Goal: Task Accomplishment & Management: Use online tool/utility

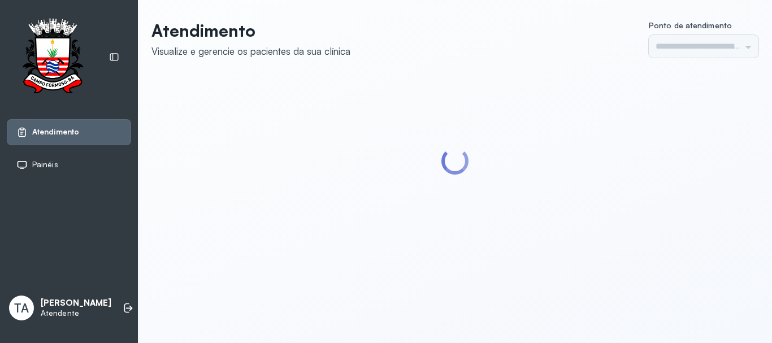
type input "******"
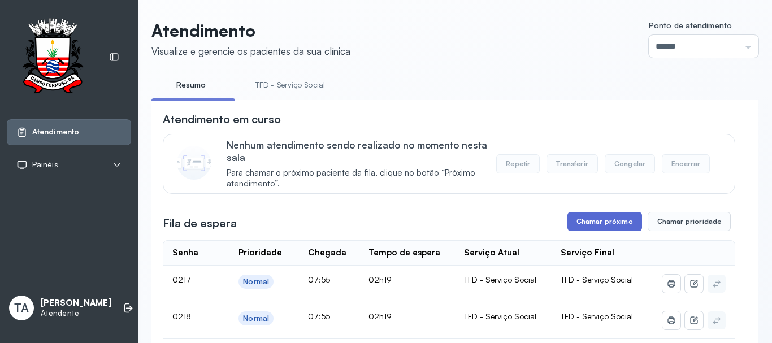
click at [585, 228] on button "Chamar próximo" at bounding box center [605, 221] width 75 height 19
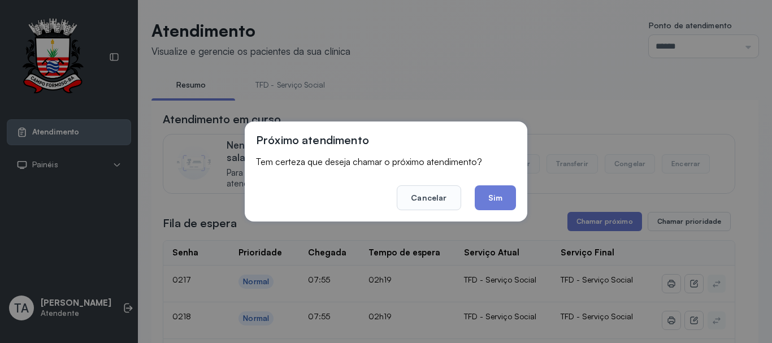
drag, startPoint x: 492, startPoint y: 202, endPoint x: 487, endPoint y: 198, distance: 6.6
click at [490, 201] on button "Sim" at bounding box center [495, 197] width 41 height 25
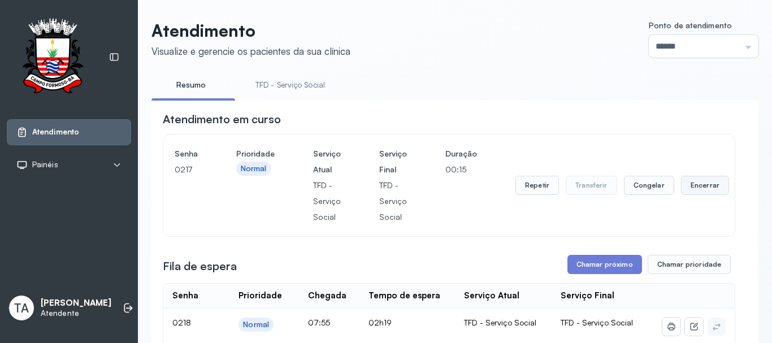
click at [717, 181] on button "Encerrar" at bounding box center [705, 185] width 48 height 19
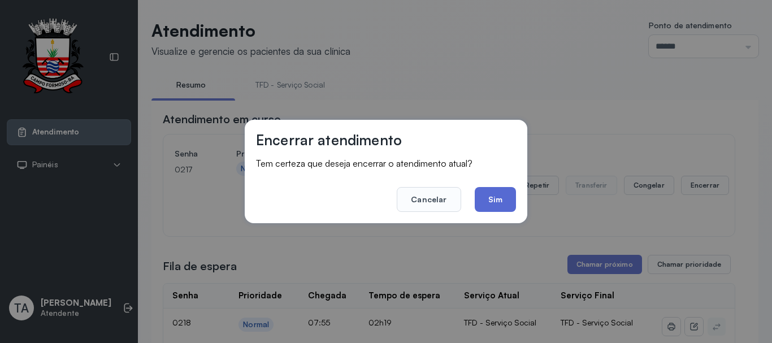
click at [509, 206] on button "Sim" at bounding box center [495, 199] width 41 height 25
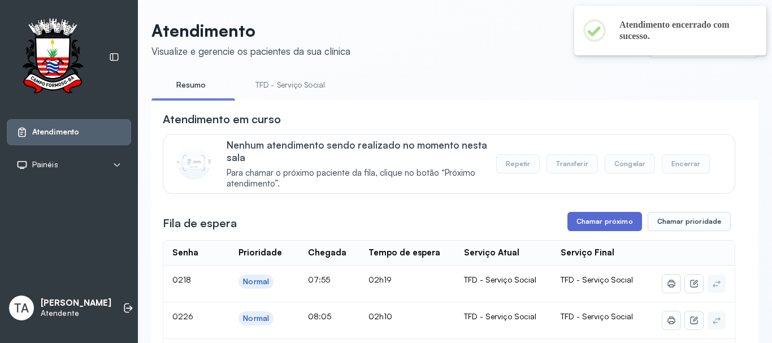
click at [594, 231] on button "Chamar próximo" at bounding box center [605, 221] width 75 height 19
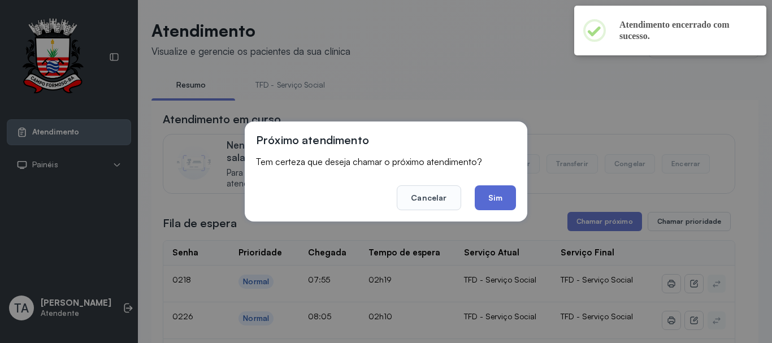
click at [514, 202] on button "Sim" at bounding box center [495, 197] width 41 height 25
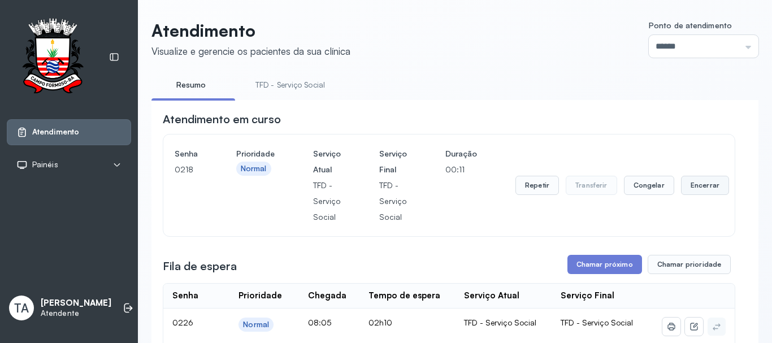
click at [693, 192] on button "Encerrar" at bounding box center [705, 185] width 48 height 19
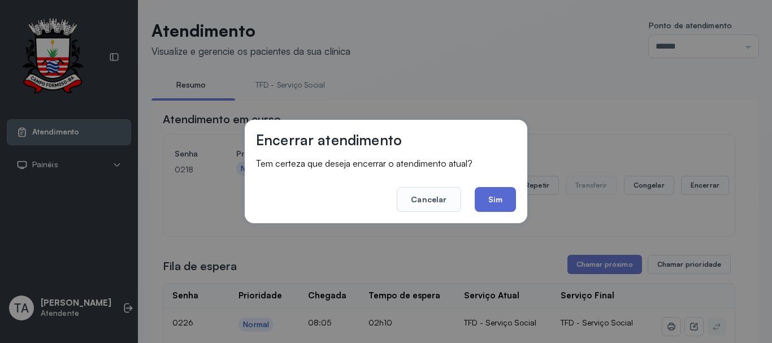
click at [498, 196] on button "Sim" at bounding box center [495, 199] width 41 height 25
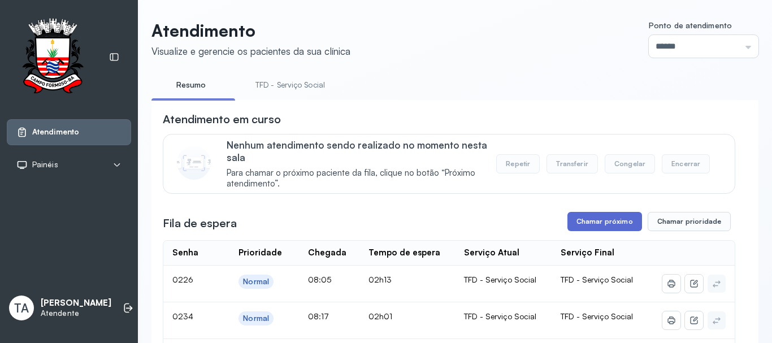
click at [568, 230] on button "Chamar próximo" at bounding box center [605, 221] width 75 height 19
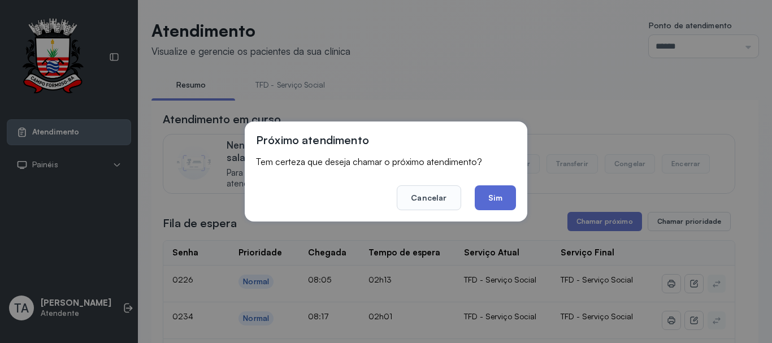
click at [509, 205] on button "Sim" at bounding box center [495, 197] width 41 height 25
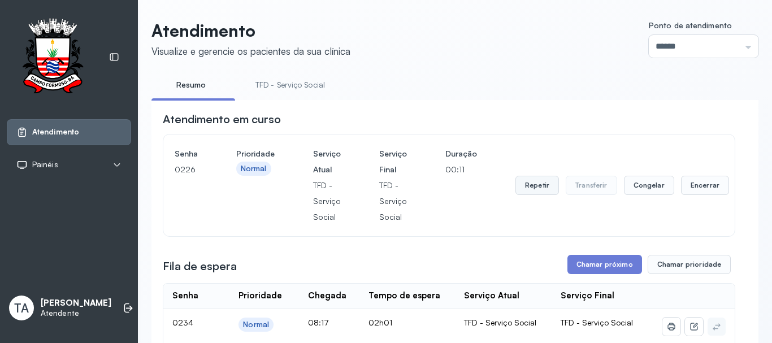
click at [541, 193] on button "Repetir" at bounding box center [538, 185] width 44 height 19
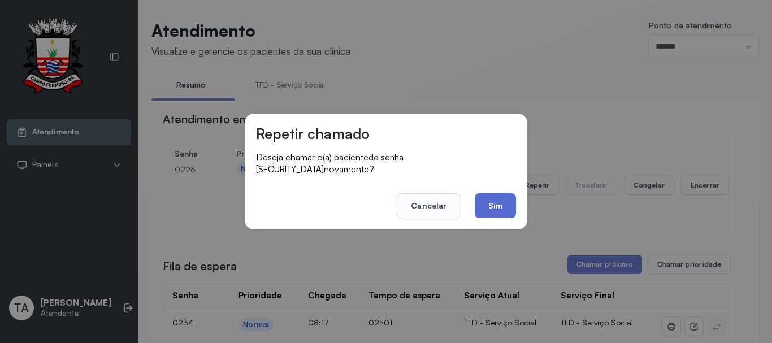
click at [503, 203] on button "Sim" at bounding box center [495, 205] width 41 height 25
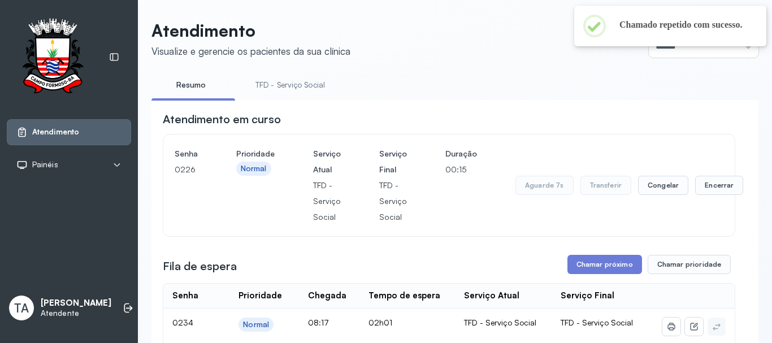
scroll to position [57, 0]
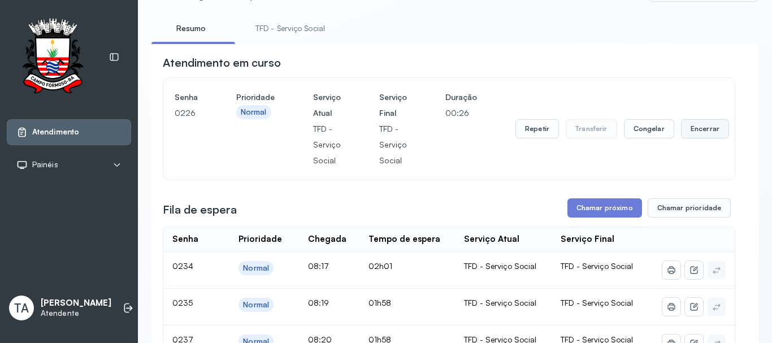
click at [692, 139] on button "Encerrar" at bounding box center [705, 128] width 48 height 19
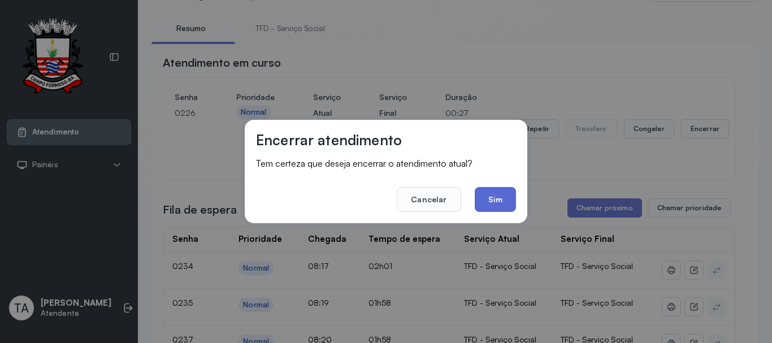
click at [494, 207] on button "Sim" at bounding box center [495, 199] width 41 height 25
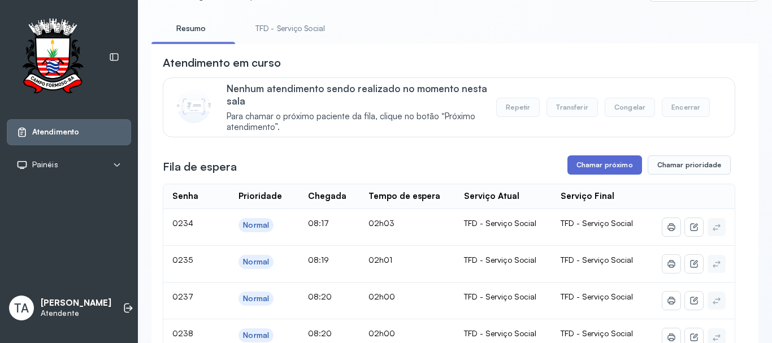
click at [568, 166] on button "Chamar próximo" at bounding box center [605, 164] width 75 height 19
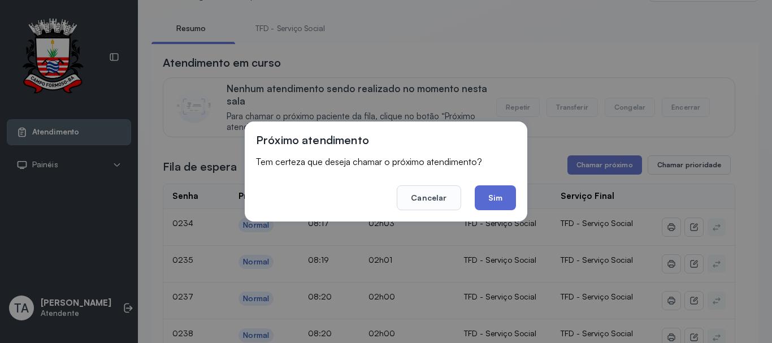
click at [510, 206] on button "Sim" at bounding box center [495, 197] width 41 height 25
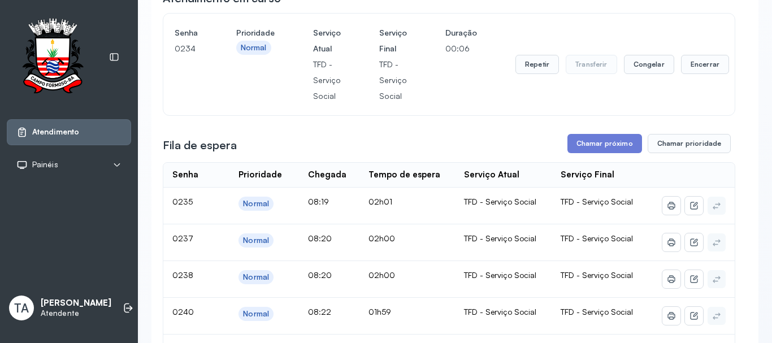
scroll to position [0, 0]
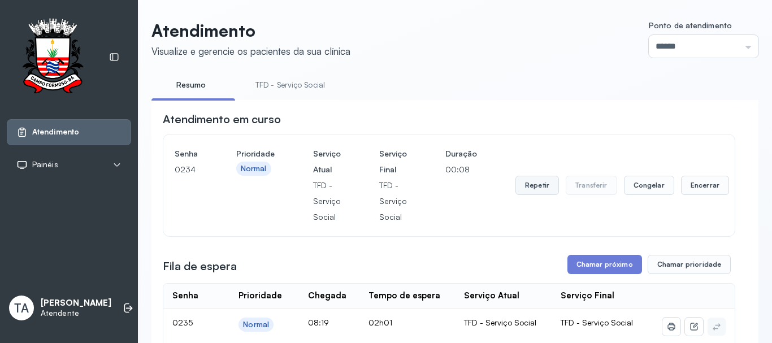
click at [524, 195] on button "Repetir" at bounding box center [538, 185] width 44 height 19
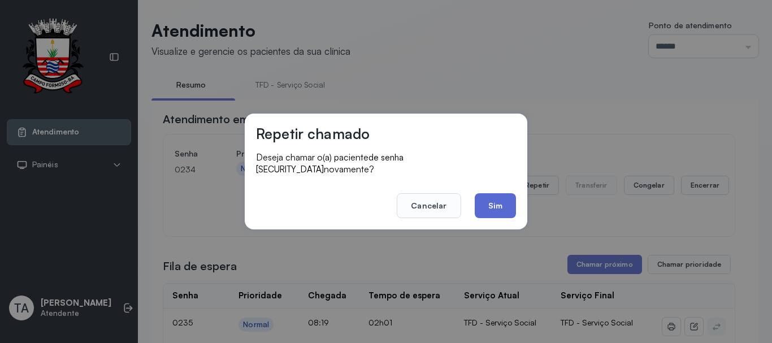
click at [488, 202] on button "Sim" at bounding box center [495, 205] width 41 height 25
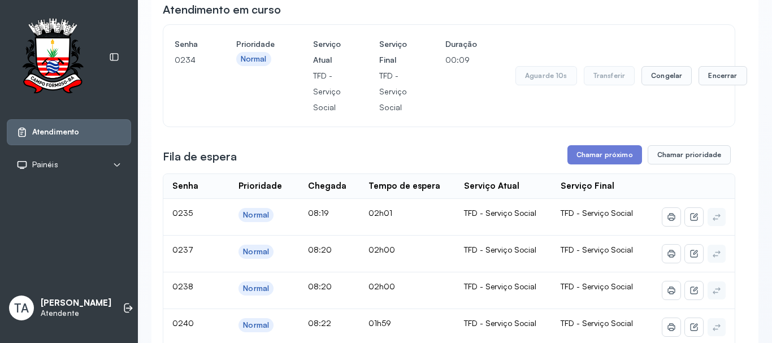
scroll to position [113, 0]
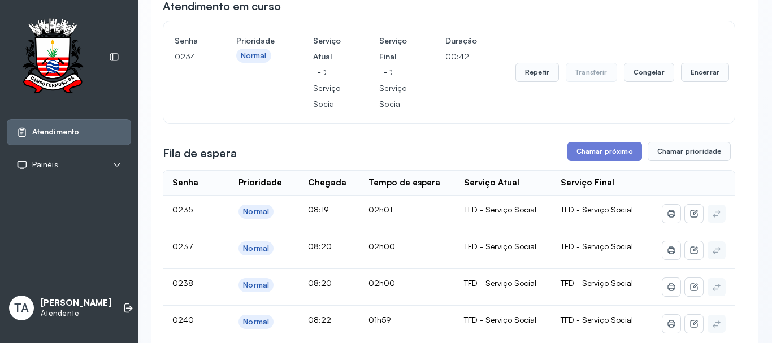
click at [532, 87] on div "Repetir Transferir Congelar Encerrar" at bounding box center [623, 72] width 214 height 79
click at [532, 85] on div "Repetir Transferir Congelar Encerrar" at bounding box center [623, 72] width 214 height 79
click at [533, 79] on button "Repetir" at bounding box center [538, 72] width 44 height 19
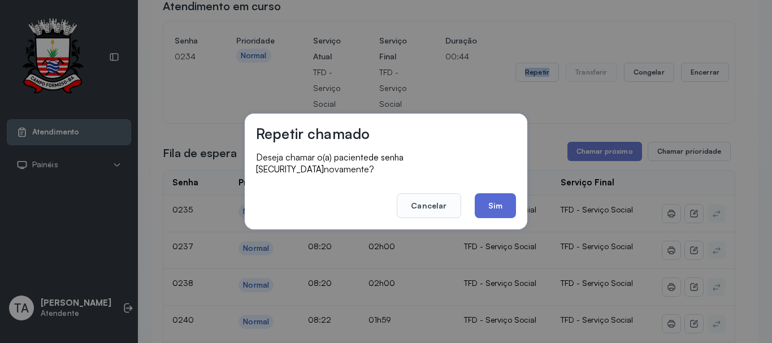
click at [489, 201] on button "Sim" at bounding box center [495, 205] width 41 height 25
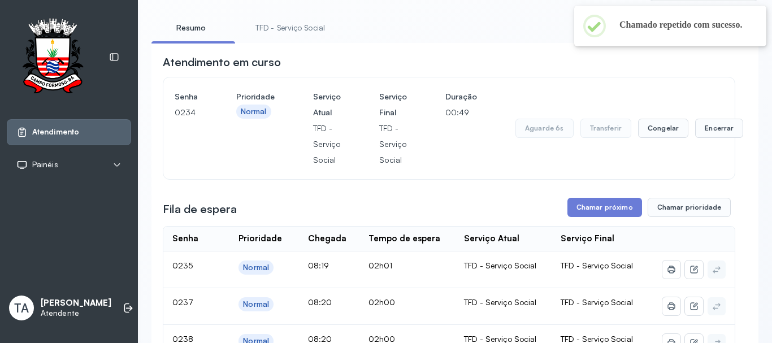
scroll to position [57, 0]
click at [708, 136] on button "Encerrar" at bounding box center [719, 128] width 48 height 19
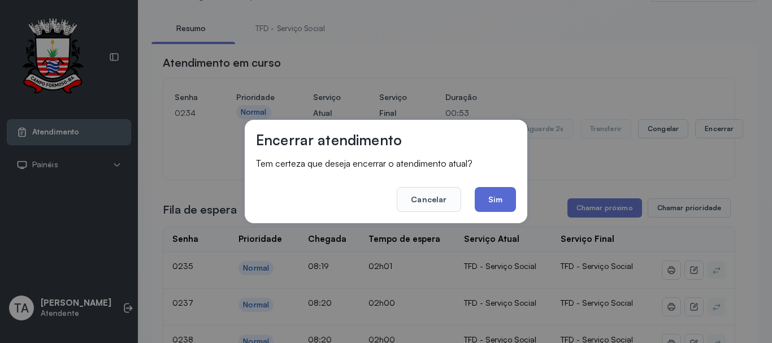
click at [496, 200] on button "Sim" at bounding box center [495, 199] width 41 height 25
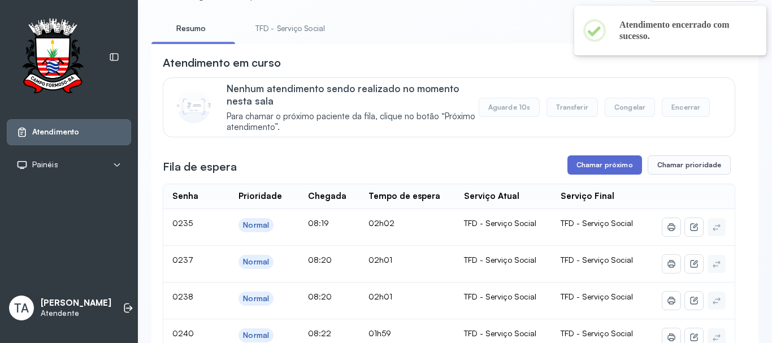
click at [577, 162] on button "Chamar próximo" at bounding box center [605, 164] width 75 height 19
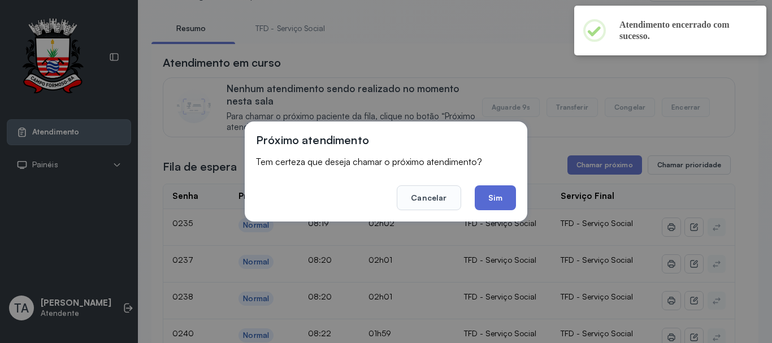
click at [499, 191] on button "Sim" at bounding box center [495, 197] width 41 height 25
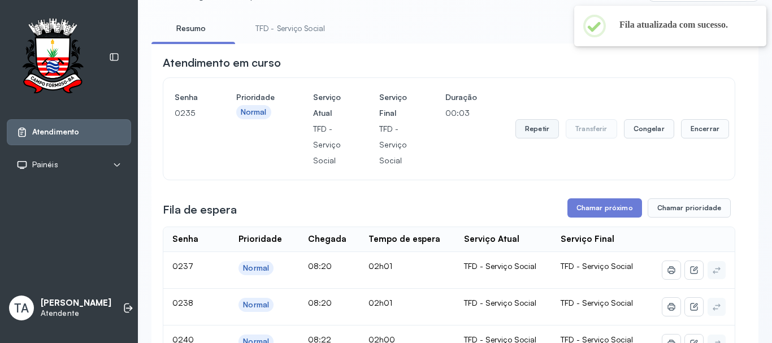
click at [522, 134] on button "Repetir" at bounding box center [538, 128] width 44 height 19
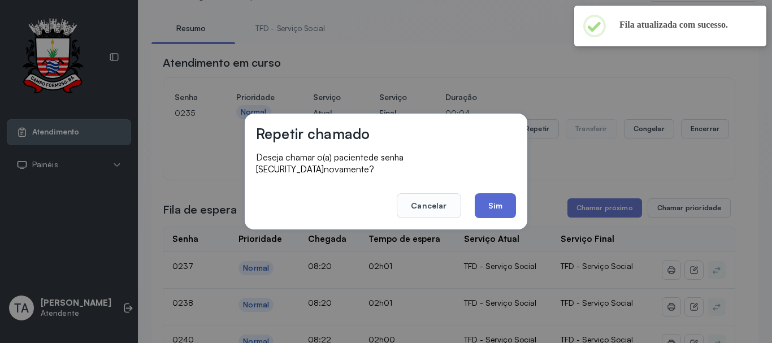
click at [493, 193] on button "Sim" at bounding box center [495, 205] width 41 height 25
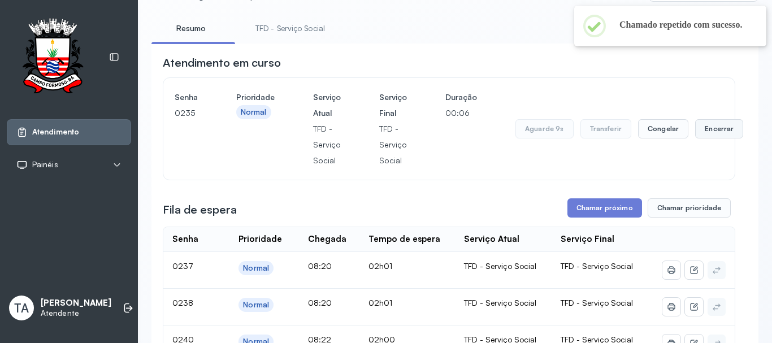
click at [704, 131] on button "Encerrar" at bounding box center [719, 128] width 48 height 19
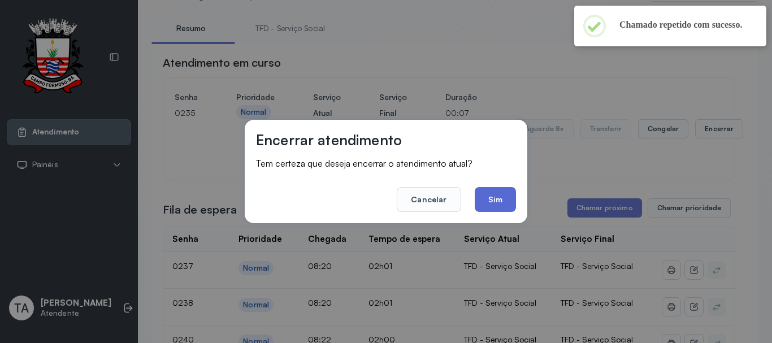
click at [499, 199] on button "Sim" at bounding box center [495, 199] width 41 height 25
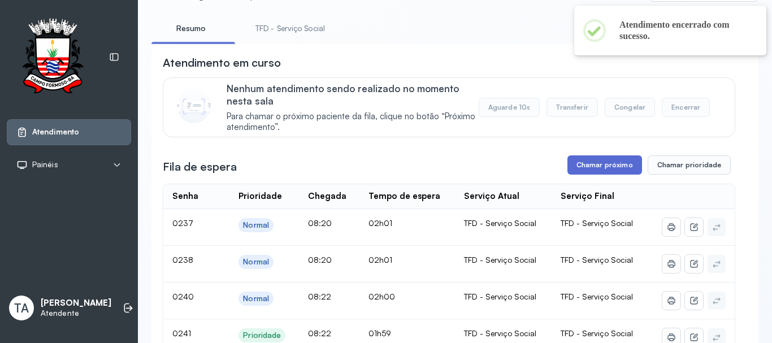
click at [584, 170] on button "Chamar próximo" at bounding box center [605, 164] width 75 height 19
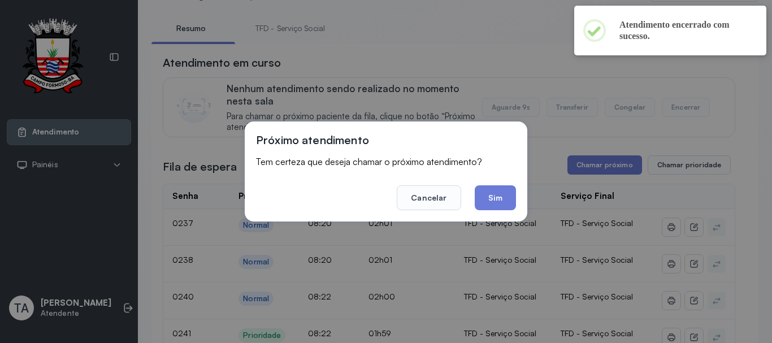
click at [475, 214] on div "Próximo atendimento Tem certeza que deseja chamar o próximo atendimento? Cancel…" at bounding box center [386, 172] width 283 height 100
click at [485, 204] on button "Sim" at bounding box center [495, 197] width 41 height 25
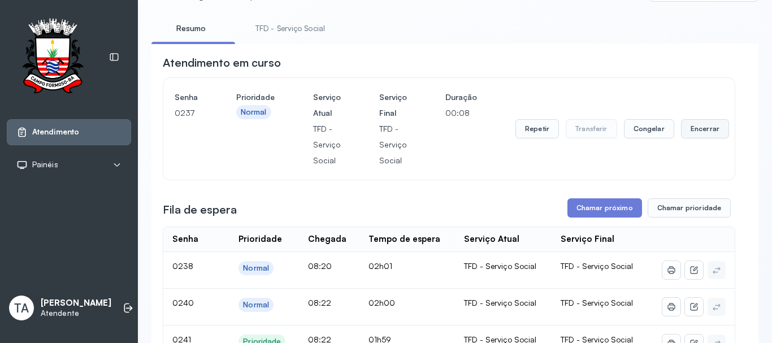
click at [694, 133] on button "Encerrar" at bounding box center [705, 128] width 48 height 19
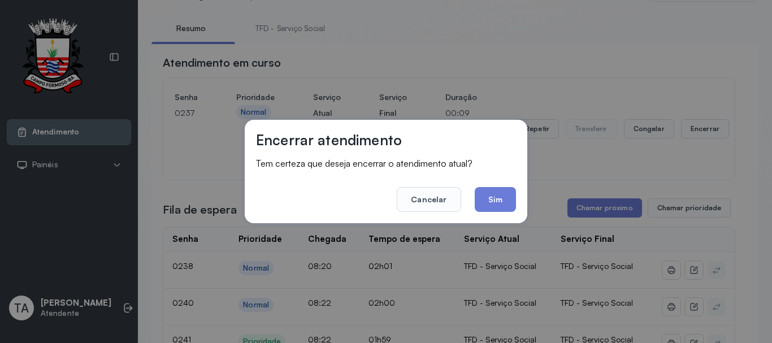
click at [463, 204] on footer "Cancelar Sim" at bounding box center [386, 191] width 260 height 41
click at [493, 202] on button "Sim" at bounding box center [495, 199] width 41 height 25
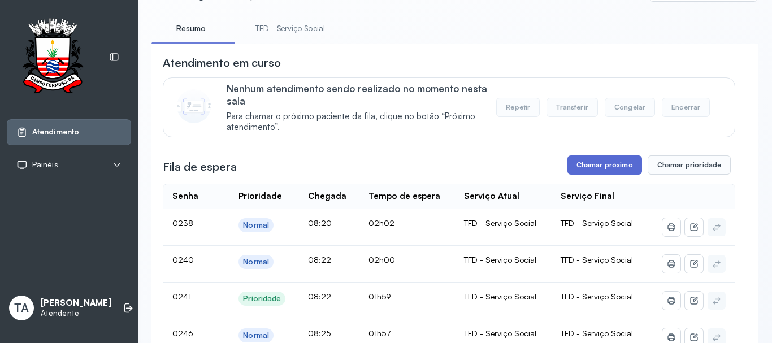
click at [587, 167] on button "Chamar próximo" at bounding box center [605, 164] width 75 height 19
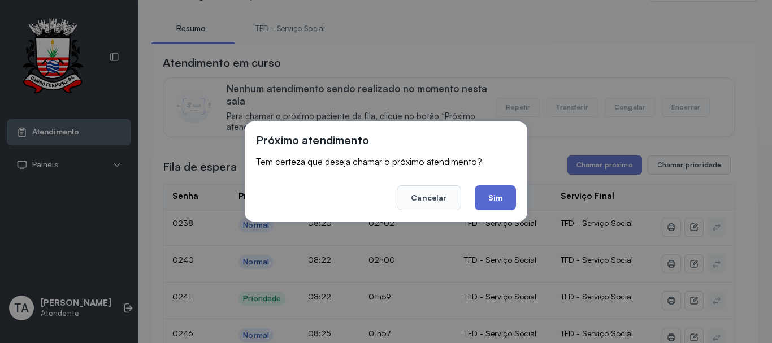
click at [492, 197] on button "Sim" at bounding box center [495, 197] width 41 height 25
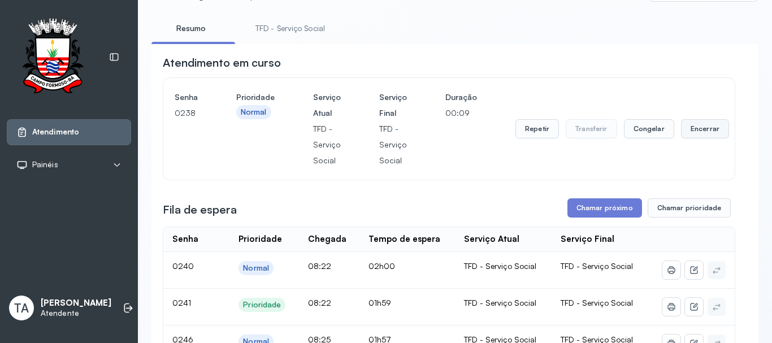
click at [682, 131] on button "Encerrar" at bounding box center [705, 128] width 48 height 19
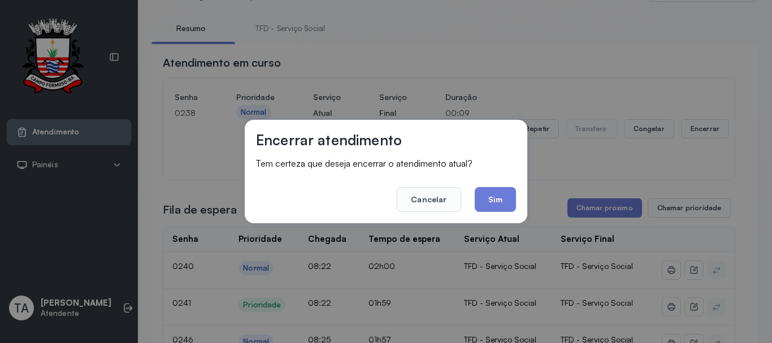
click at [477, 211] on footer "Cancelar Sim" at bounding box center [386, 191] width 260 height 41
click at [481, 204] on button "Sim" at bounding box center [495, 199] width 41 height 25
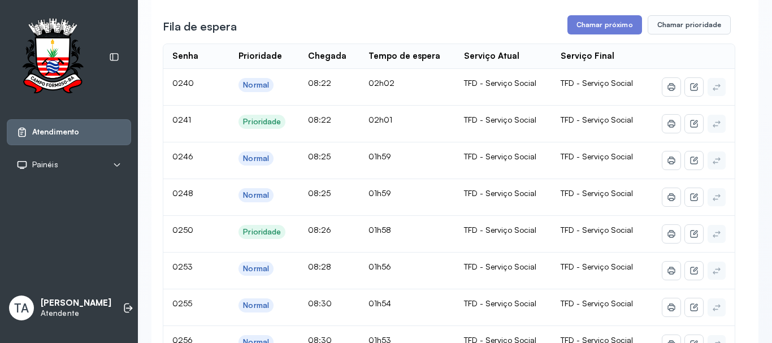
scroll to position [170, 0]
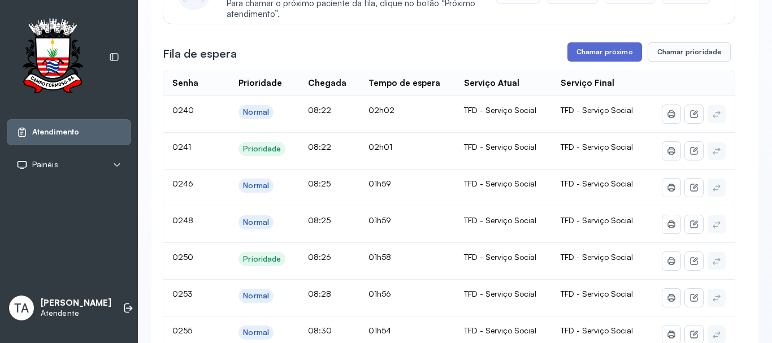
click at [578, 61] on button "Chamar próximo" at bounding box center [605, 51] width 75 height 19
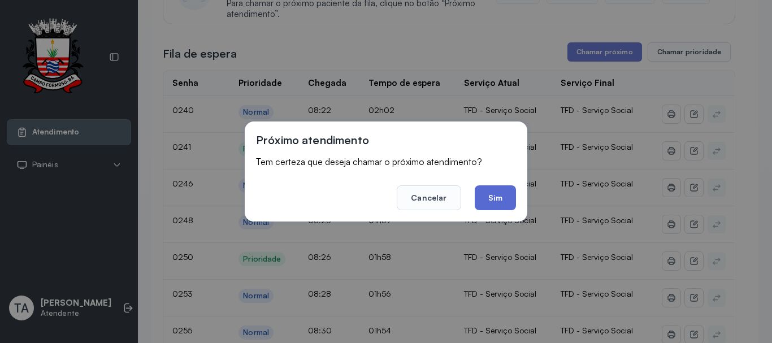
click at [502, 192] on button "Sim" at bounding box center [495, 197] width 41 height 25
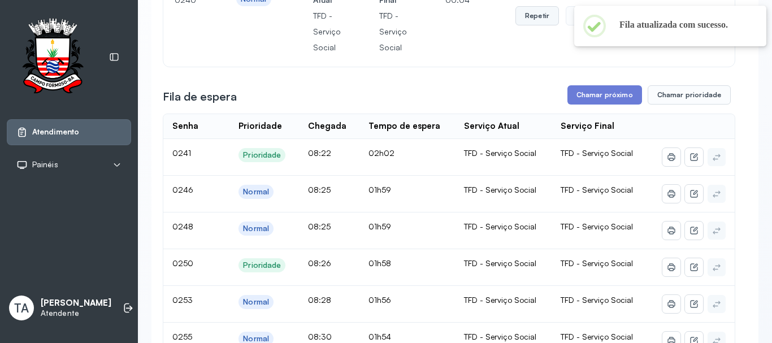
click at [534, 15] on button "Repetir" at bounding box center [538, 15] width 44 height 19
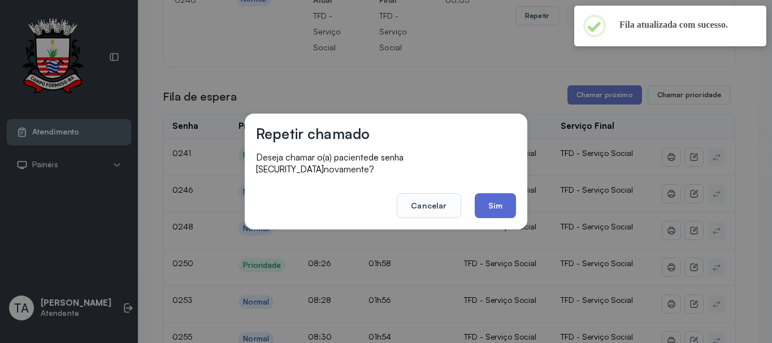
click at [496, 209] on button "Sim" at bounding box center [495, 205] width 41 height 25
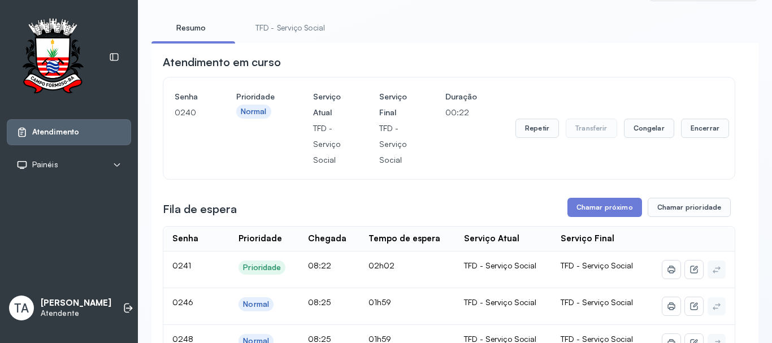
scroll to position [57, 0]
click at [522, 132] on button "Repetir" at bounding box center [538, 128] width 44 height 19
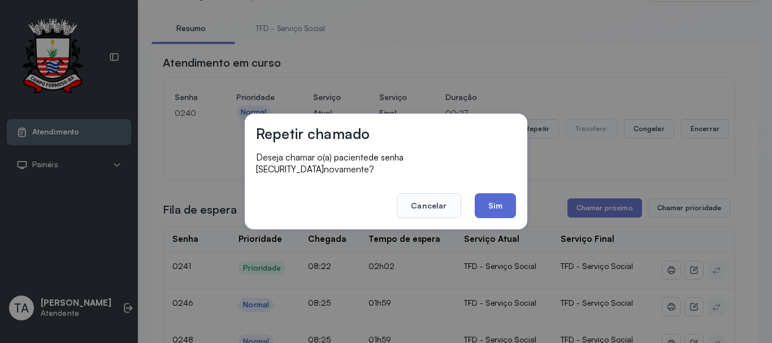
click at [506, 202] on button "Sim" at bounding box center [495, 205] width 41 height 25
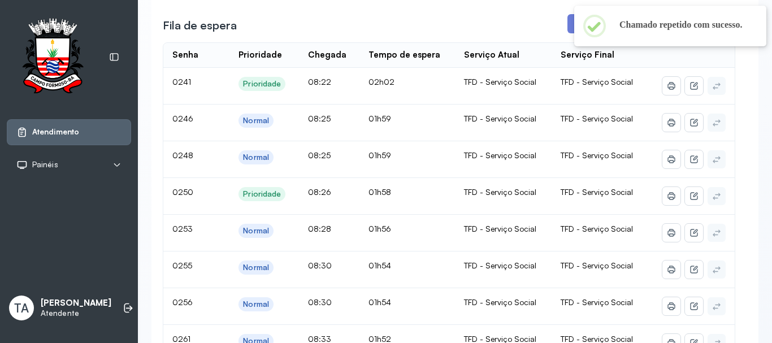
scroll to position [113, 0]
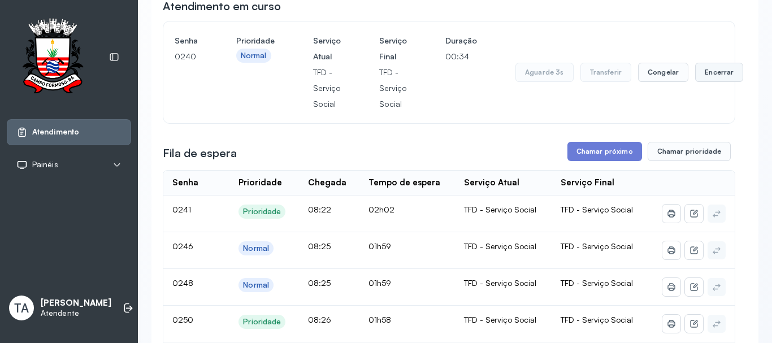
click at [704, 81] on button "Encerrar" at bounding box center [719, 72] width 48 height 19
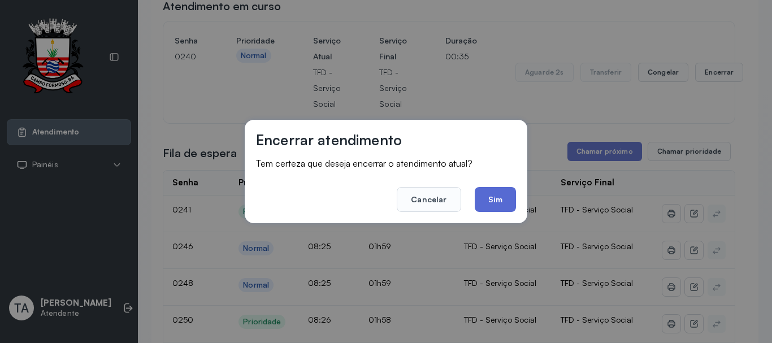
click at [501, 202] on button "Sim" at bounding box center [495, 199] width 41 height 25
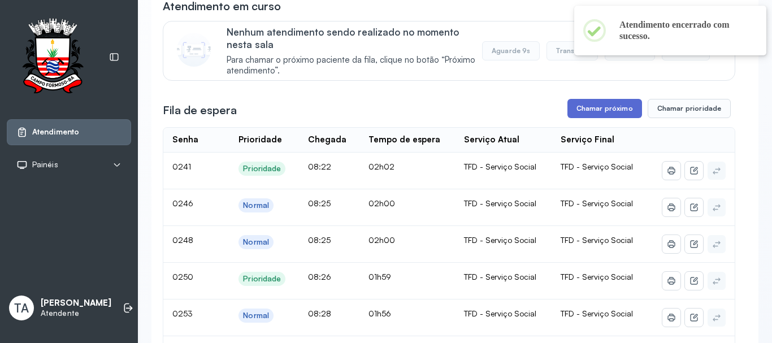
click at [582, 117] on button "Chamar próximo" at bounding box center [605, 108] width 75 height 19
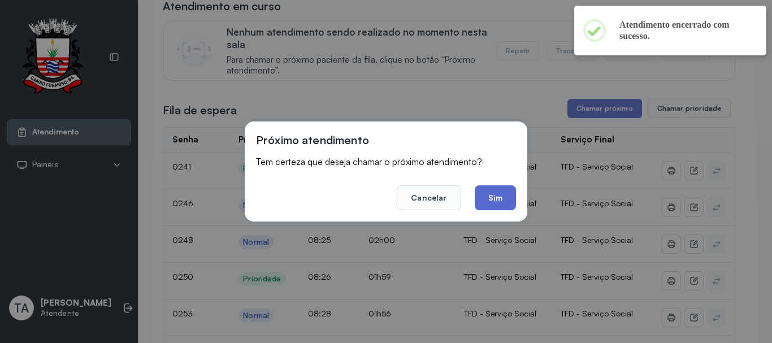
click at [481, 206] on button "Sim" at bounding box center [495, 197] width 41 height 25
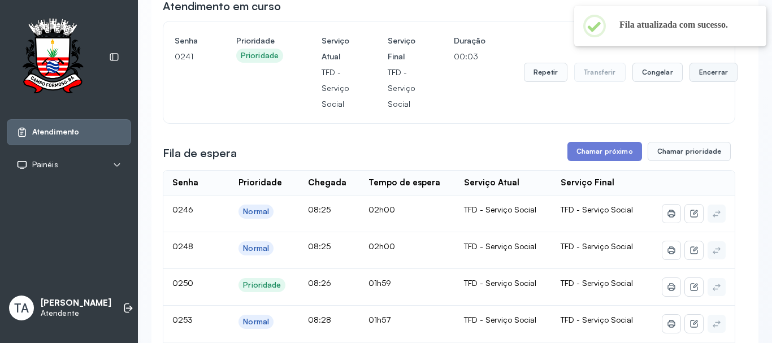
click at [697, 82] on button "Encerrar" at bounding box center [714, 72] width 48 height 19
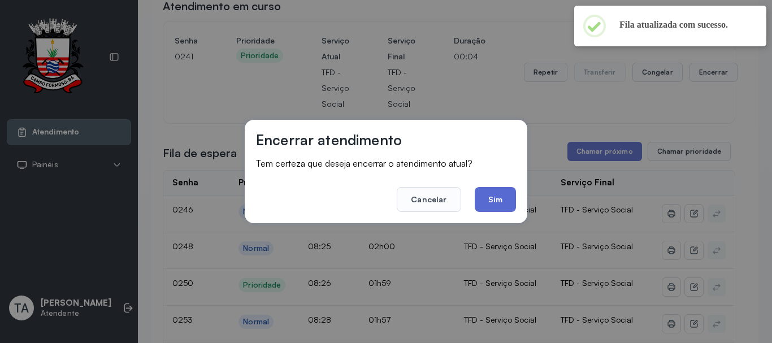
click at [507, 197] on button "Sim" at bounding box center [495, 199] width 41 height 25
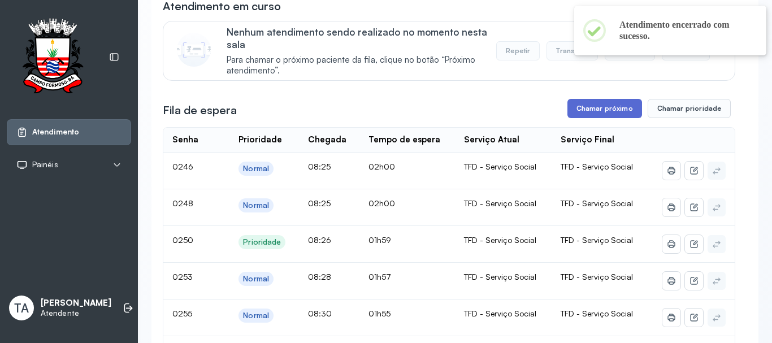
click at [579, 106] on button "Chamar próximo" at bounding box center [605, 108] width 75 height 19
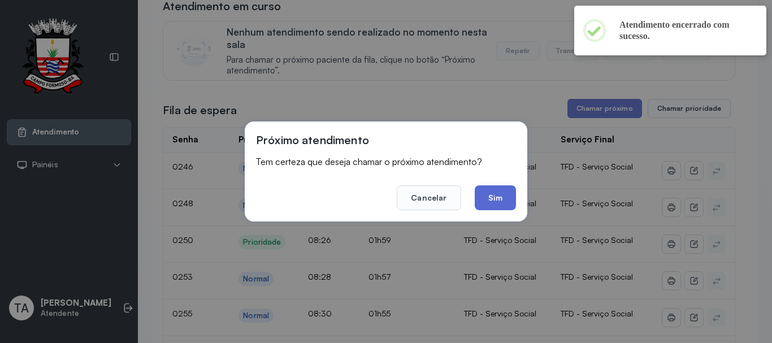
click at [481, 193] on button "Sim" at bounding box center [495, 197] width 41 height 25
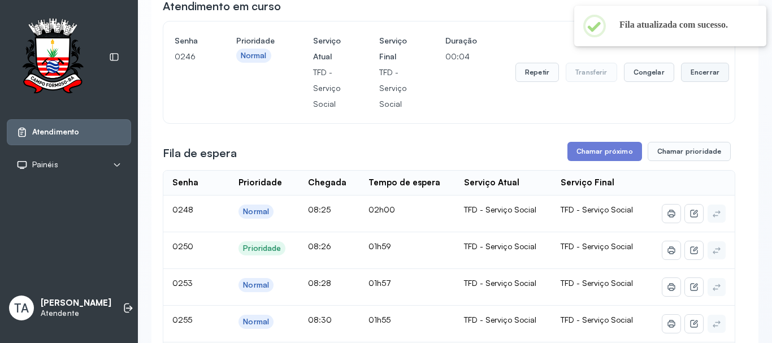
click at [686, 82] on button "Encerrar" at bounding box center [705, 72] width 48 height 19
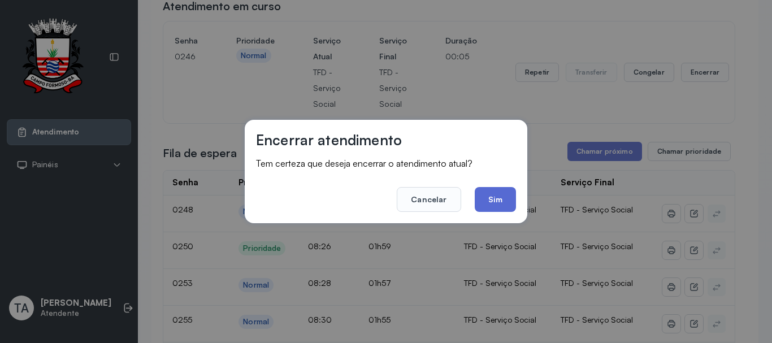
click at [498, 207] on button "Sim" at bounding box center [495, 199] width 41 height 25
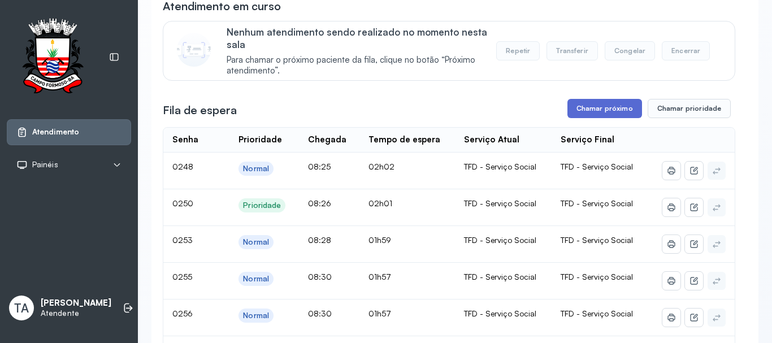
click at [585, 116] on button "Chamar próximo" at bounding box center [605, 108] width 75 height 19
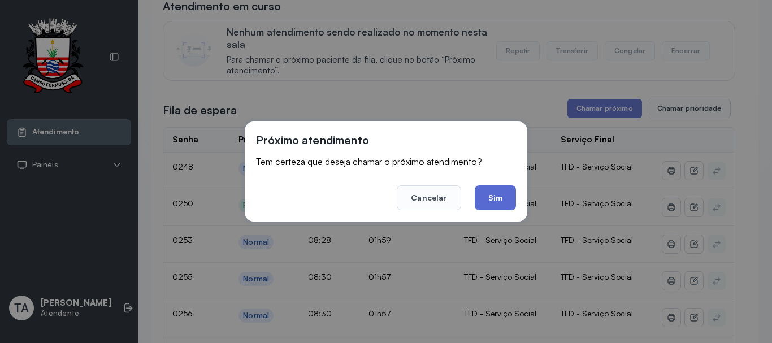
click at [490, 206] on button "Sim" at bounding box center [495, 197] width 41 height 25
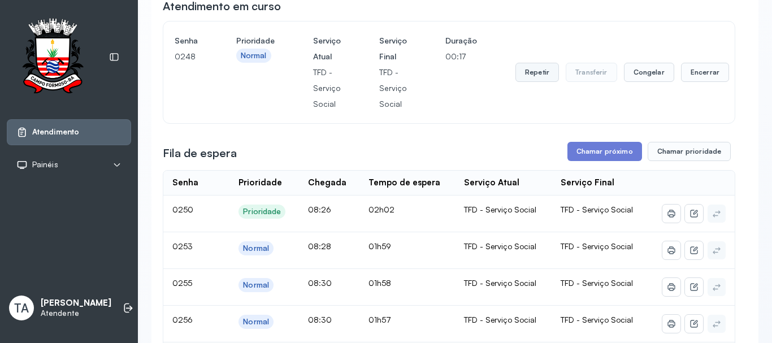
click at [534, 80] on button "Repetir" at bounding box center [538, 72] width 44 height 19
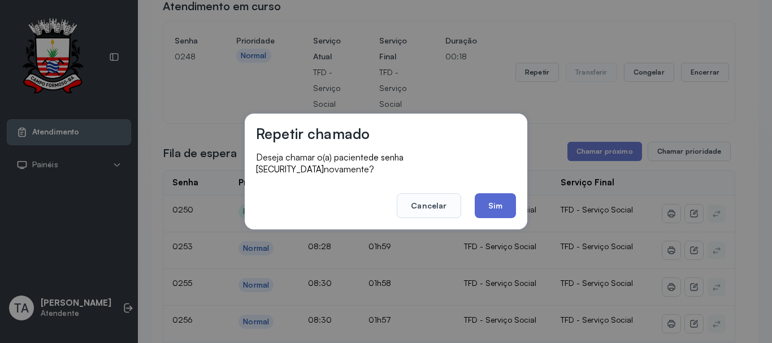
click at [502, 193] on button "Sim" at bounding box center [495, 205] width 41 height 25
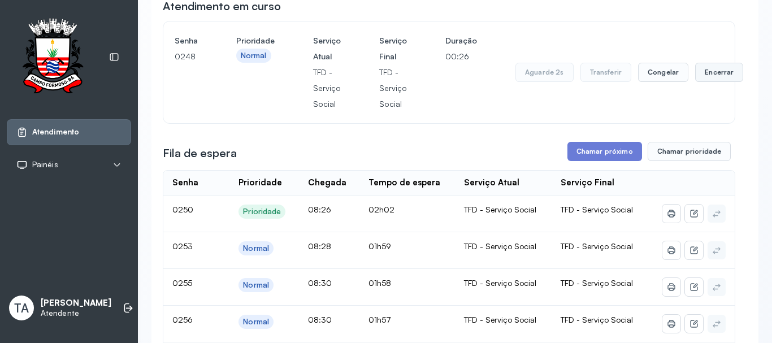
click at [713, 79] on button "Encerrar" at bounding box center [719, 72] width 48 height 19
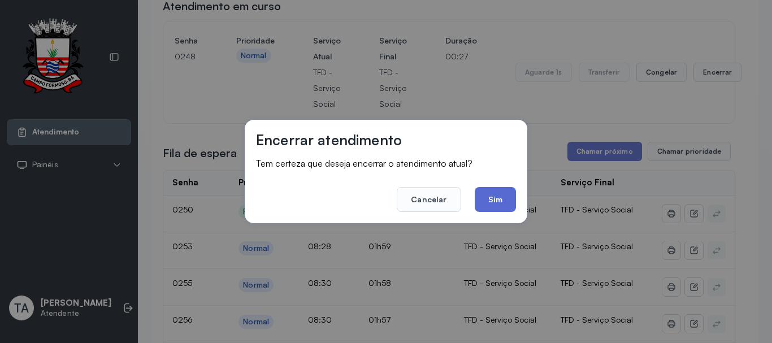
click at [489, 201] on button "Sim" at bounding box center [495, 199] width 41 height 25
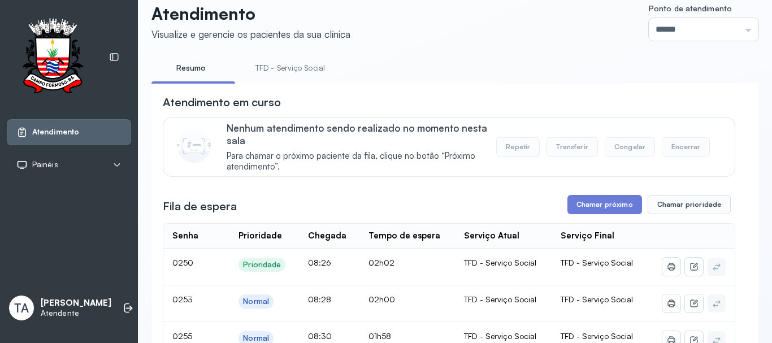
scroll to position [0, 0]
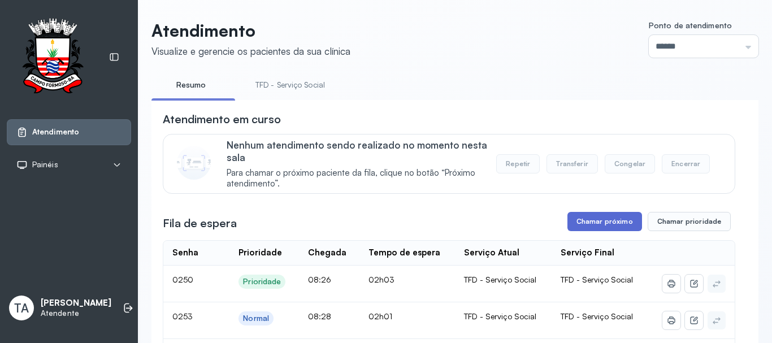
click at [568, 230] on button "Chamar próximo" at bounding box center [605, 221] width 75 height 19
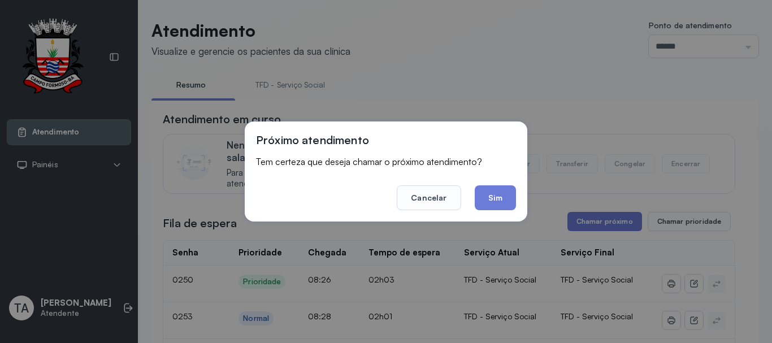
click at [494, 210] on div "Próximo atendimento Tem certeza que deseja chamar o próximo atendimento? Cancel…" at bounding box center [386, 172] width 283 height 100
click at [492, 200] on button "Sim" at bounding box center [495, 197] width 41 height 25
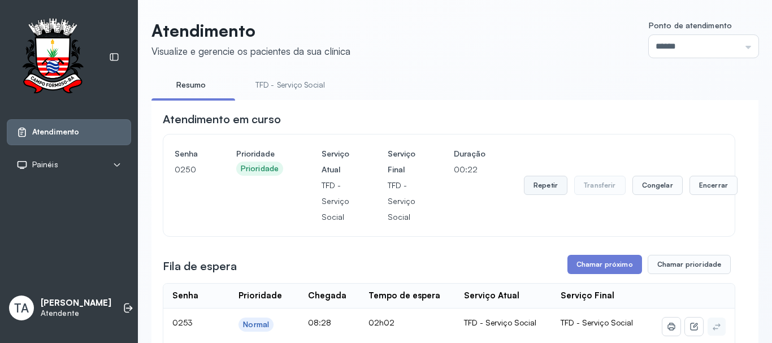
click at [547, 188] on button "Repetir" at bounding box center [546, 185] width 44 height 19
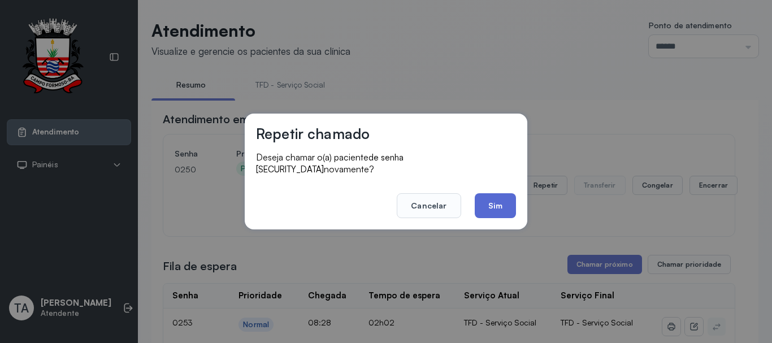
click at [495, 193] on button "Sim" at bounding box center [495, 205] width 41 height 25
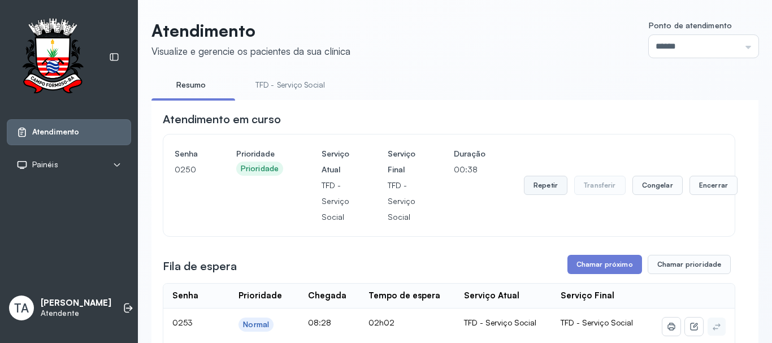
click at [540, 195] on button "Repetir" at bounding box center [546, 185] width 44 height 19
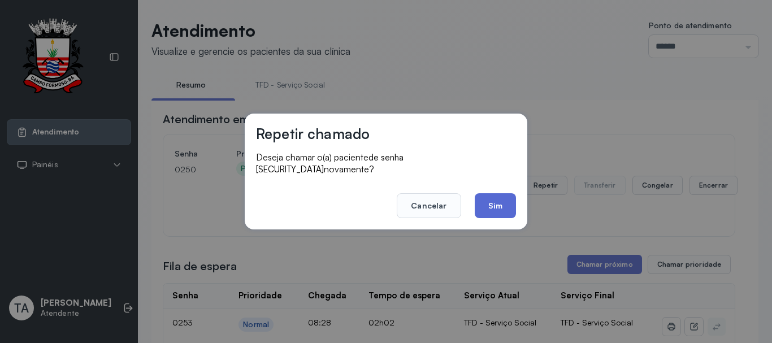
click at [503, 204] on button "Sim" at bounding box center [495, 205] width 41 height 25
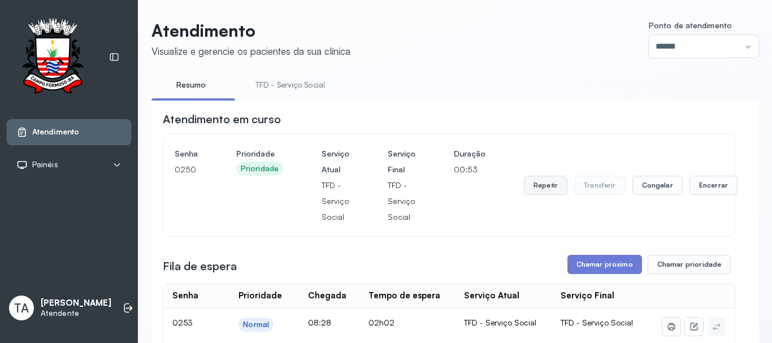
click at [538, 193] on button "Repetir" at bounding box center [546, 185] width 44 height 19
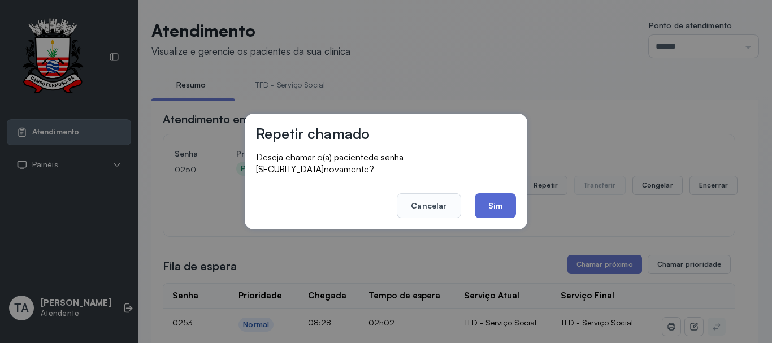
click at [486, 209] on button "Sim" at bounding box center [495, 205] width 41 height 25
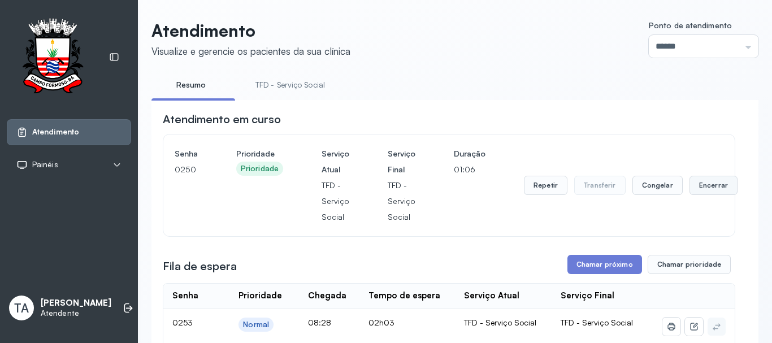
click at [705, 195] on button "Encerrar" at bounding box center [714, 185] width 48 height 19
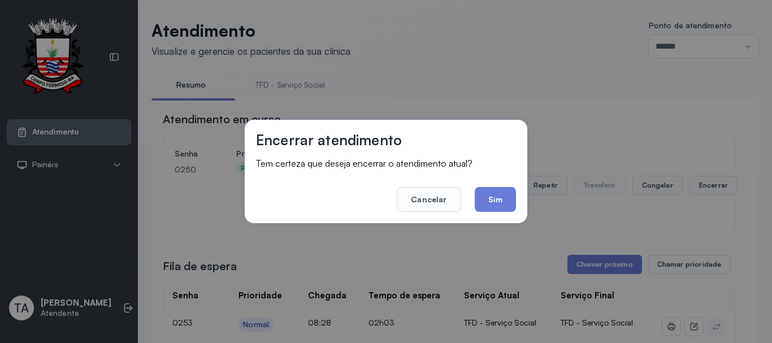
click at [470, 201] on footer "Cancelar Sim" at bounding box center [386, 191] width 260 height 41
click at [487, 201] on button "Sim" at bounding box center [495, 199] width 41 height 25
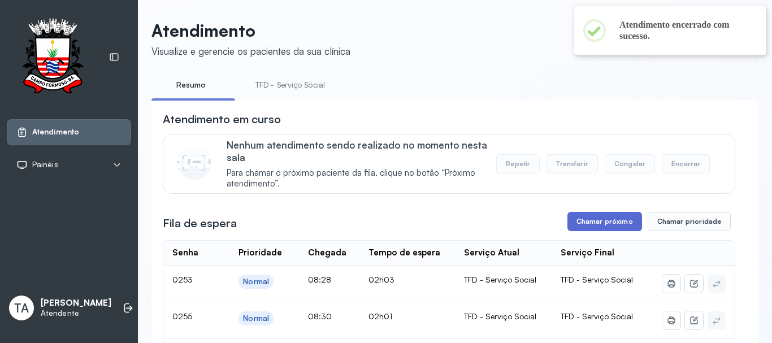
click at [583, 215] on button "Chamar próximo" at bounding box center [605, 221] width 75 height 19
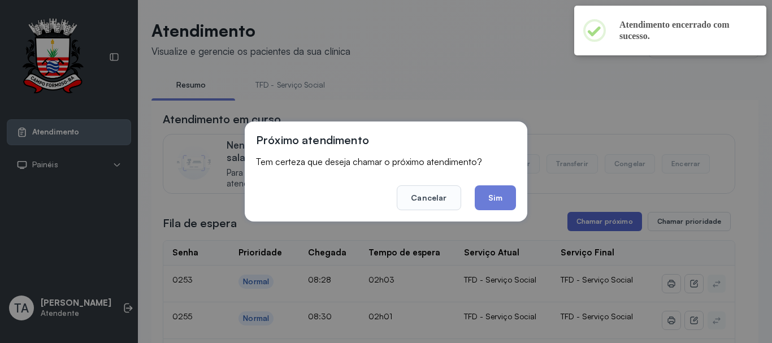
click at [583, 215] on div "Próximo atendimento Tem certeza que deseja chamar o próximo atendimento? Cancel…" at bounding box center [386, 171] width 772 height 343
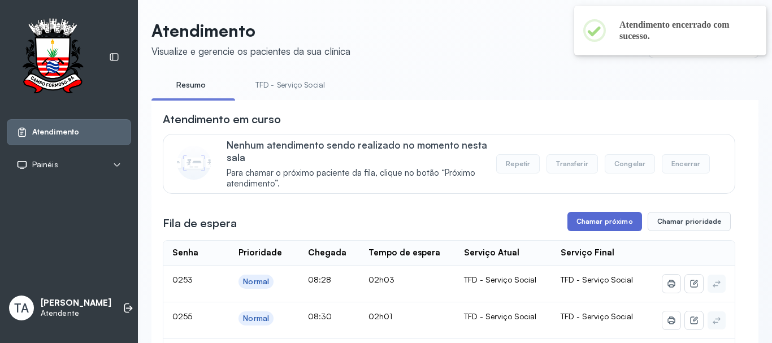
click at [581, 225] on button "Chamar próximo" at bounding box center [605, 221] width 75 height 19
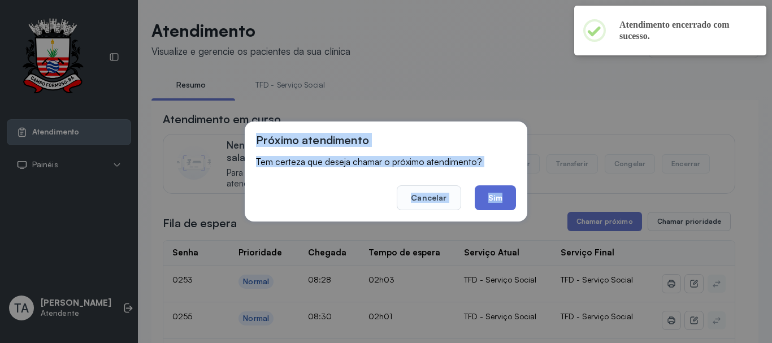
click at [494, 198] on button "Sim" at bounding box center [495, 197] width 41 height 25
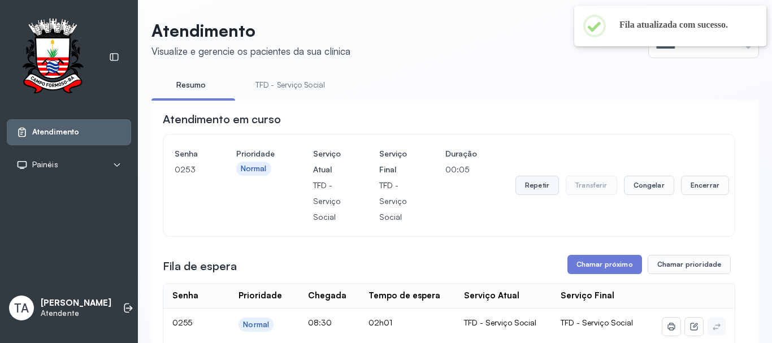
click at [539, 194] on button "Repetir" at bounding box center [538, 185] width 44 height 19
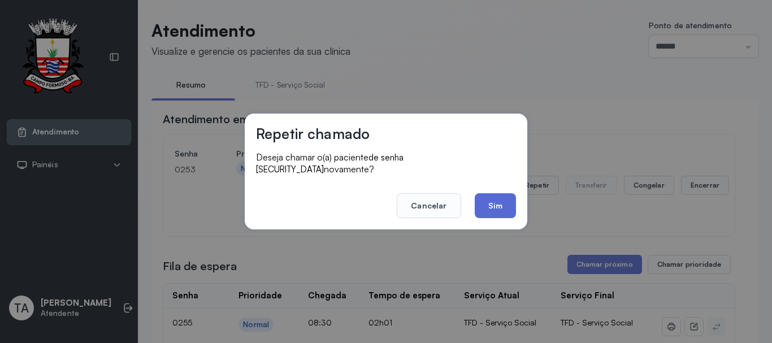
click at [497, 208] on button "Sim" at bounding box center [495, 205] width 41 height 25
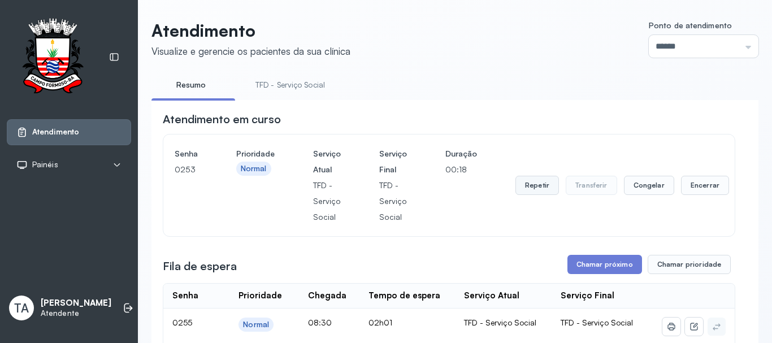
click at [539, 186] on button "Repetir" at bounding box center [538, 185] width 44 height 19
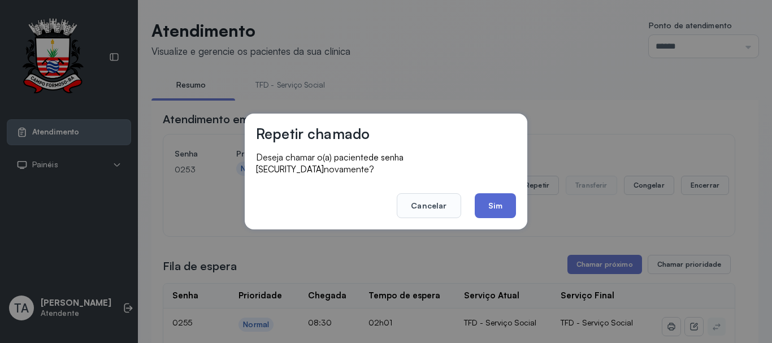
click at [506, 205] on button "Sim" at bounding box center [495, 205] width 41 height 25
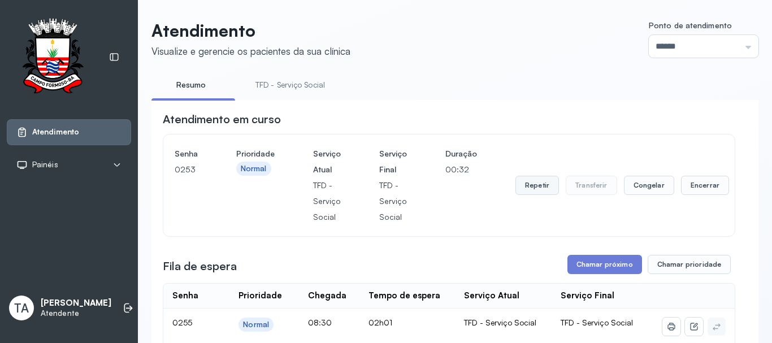
click at [524, 183] on button "Repetir" at bounding box center [538, 185] width 44 height 19
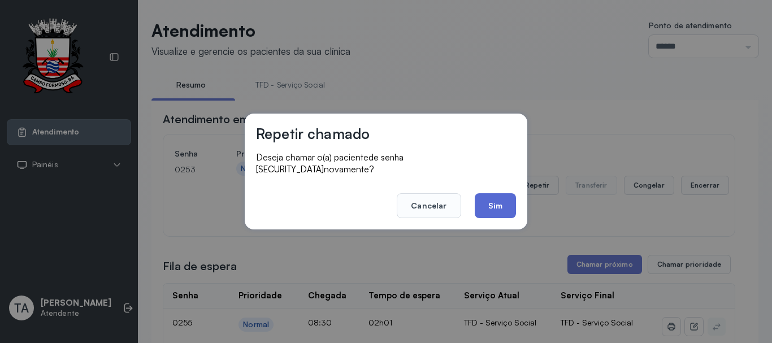
click at [482, 201] on button "Sim" at bounding box center [495, 205] width 41 height 25
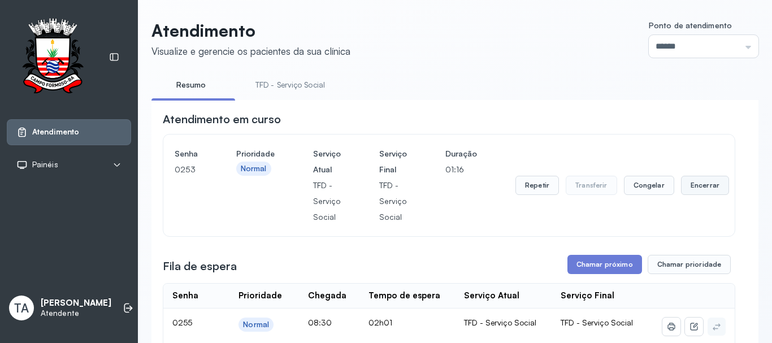
click at [703, 186] on button "Encerrar" at bounding box center [705, 185] width 48 height 19
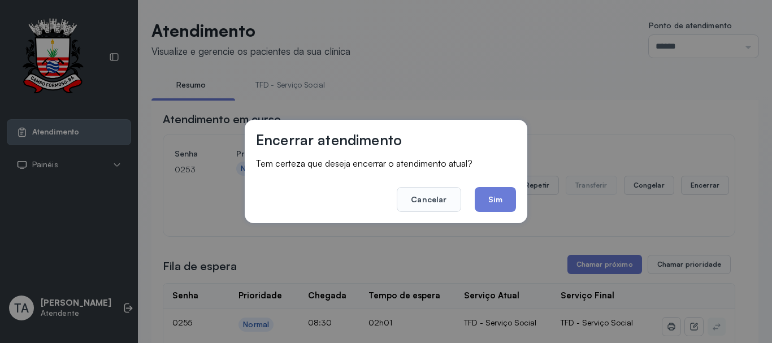
click at [521, 213] on div "Encerrar atendimento Tem certeza que deseja encerrar o atendimento atual? Cance…" at bounding box center [386, 171] width 283 height 103
click at [511, 204] on button "Sim" at bounding box center [495, 199] width 41 height 25
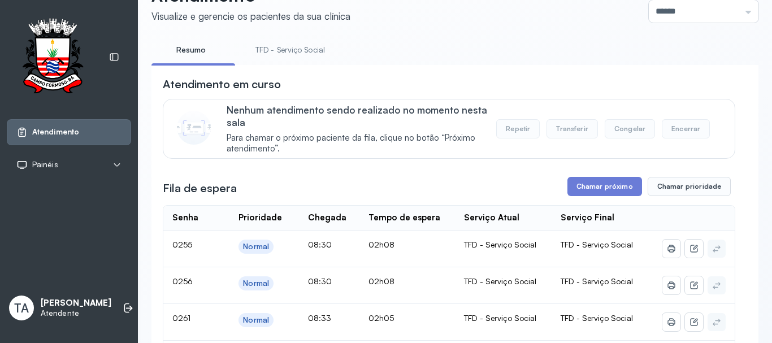
scroll to position [57, 0]
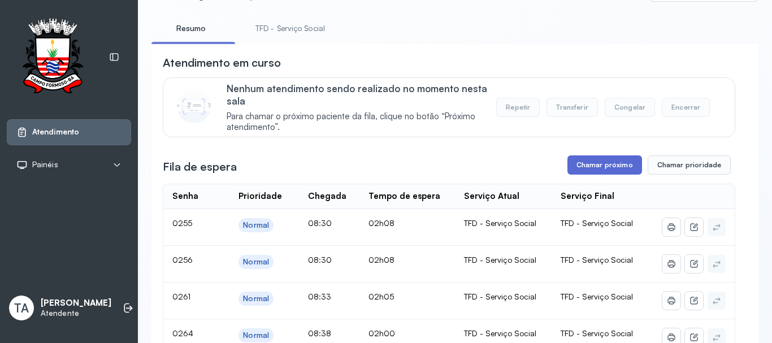
click at [576, 167] on button "Chamar próximo" at bounding box center [605, 164] width 75 height 19
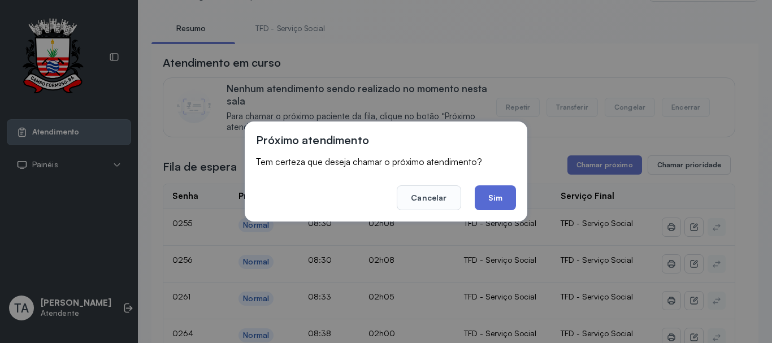
click at [494, 197] on button "Sim" at bounding box center [495, 197] width 41 height 25
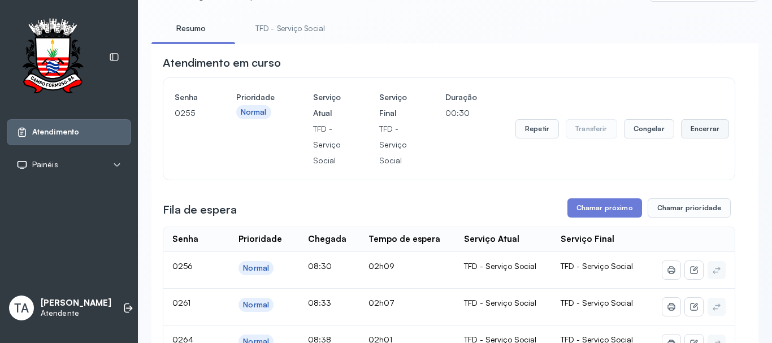
click at [701, 134] on button "Encerrar" at bounding box center [705, 128] width 48 height 19
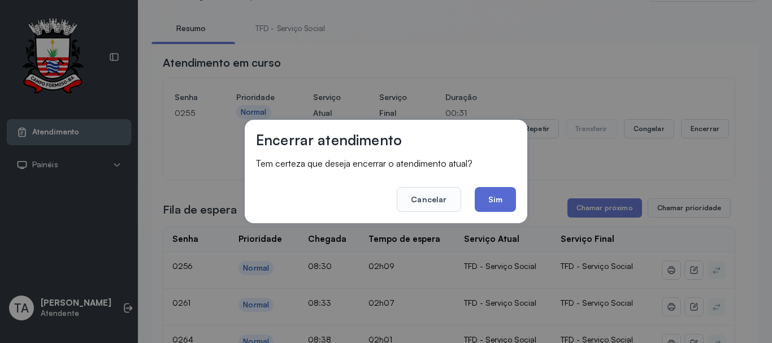
click at [492, 200] on button "Sim" at bounding box center [495, 199] width 41 height 25
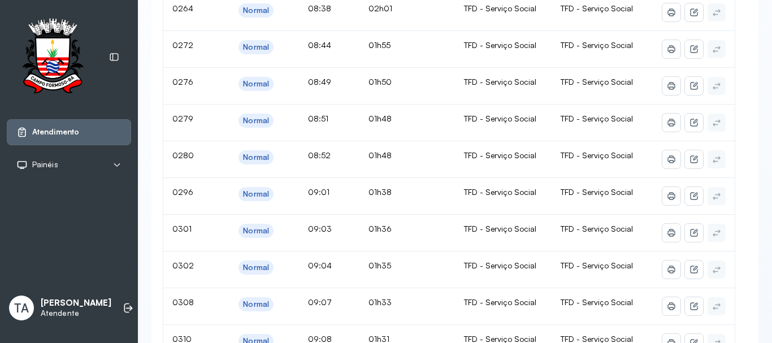
scroll to position [113, 0]
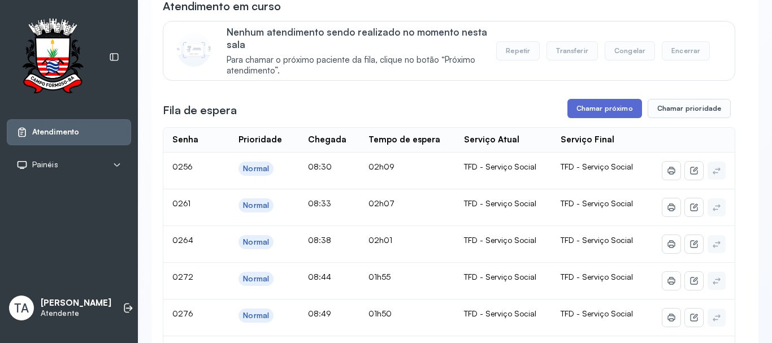
click at [585, 115] on button "Chamar próximo" at bounding box center [605, 108] width 75 height 19
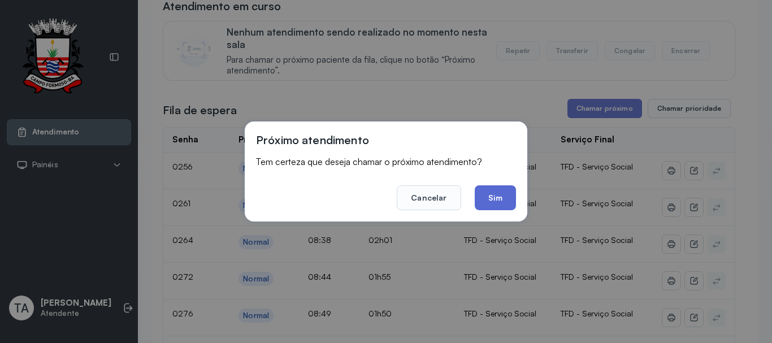
click at [503, 198] on button "Sim" at bounding box center [495, 197] width 41 height 25
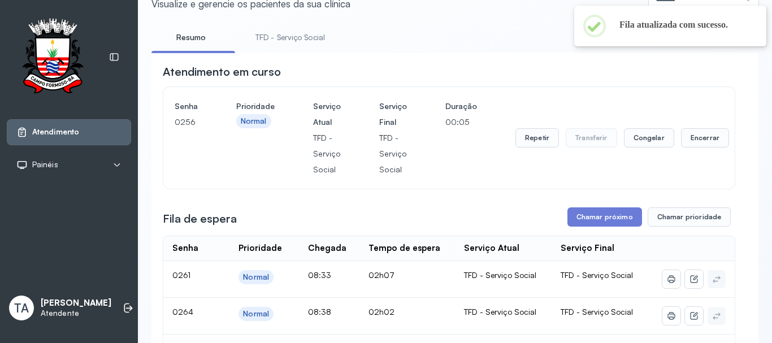
scroll to position [0, 0]
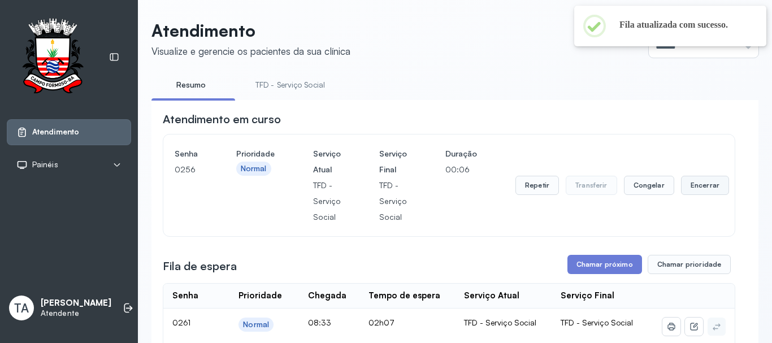
click at [683, 186] on button "Encerrar" at bounding box center [705, 185] width 48 height 19
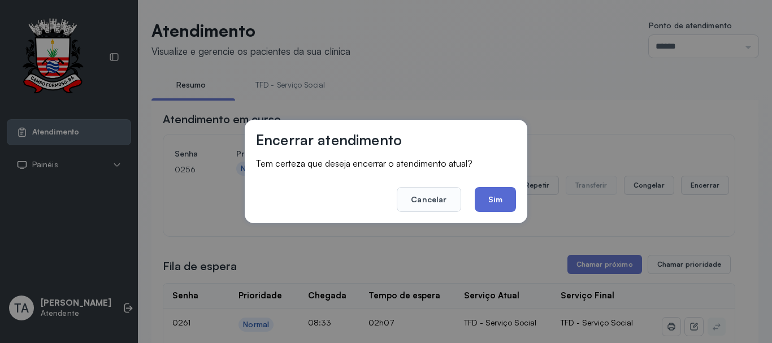
click at [500, 193] on button "Sim" at bounding box center [495, 199] width 41 height 25
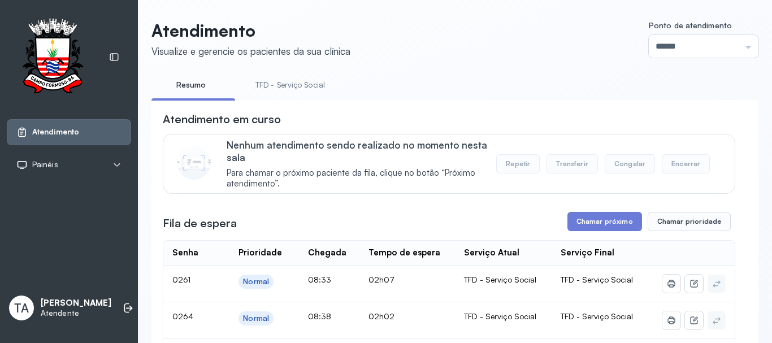
click at [291, 83] on link "TFD - Serviço Social" at bounding box center [290, 85] width 92 height 19
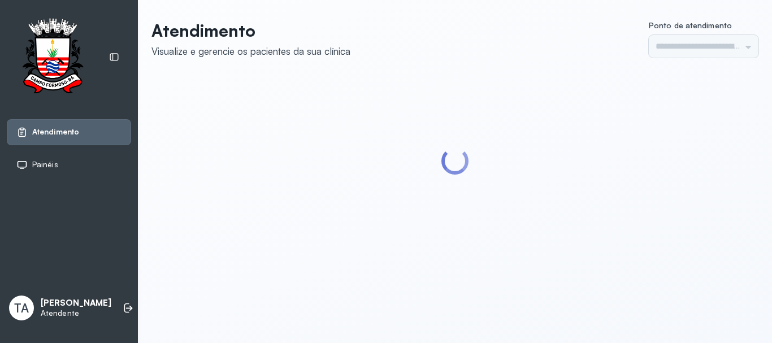
type input "******"
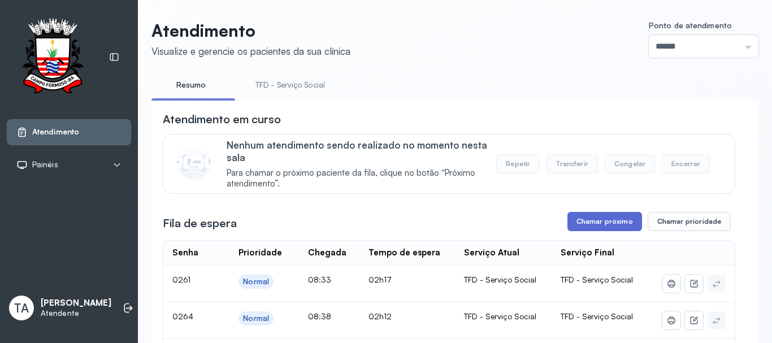
click at [585, 231] on button "Chamar próximo" at bounding box center [605, 221] width 75 height 19
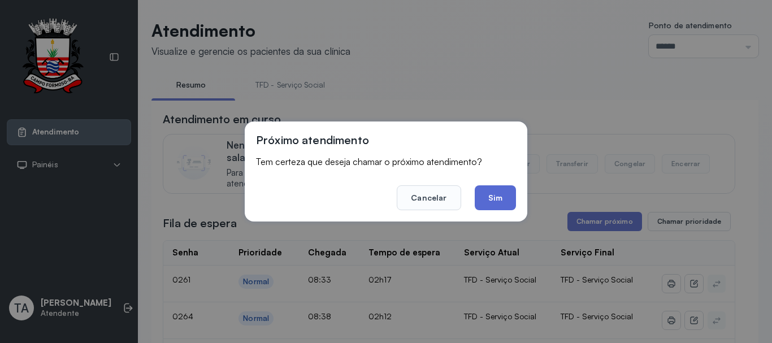
click at [494, 202] on button "Sim" at bounding box center [495, 197] width 41 height 25
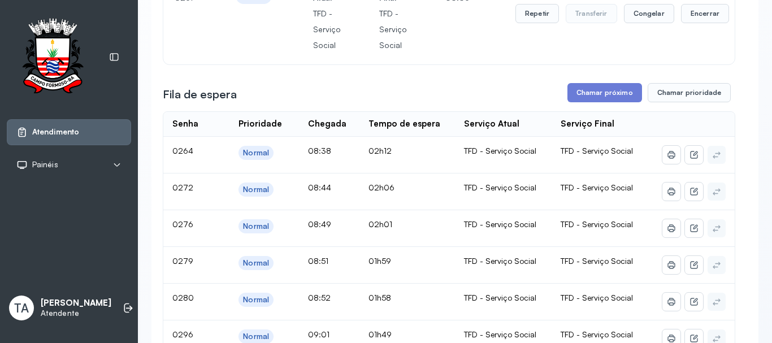
scroll to position [113, 0]
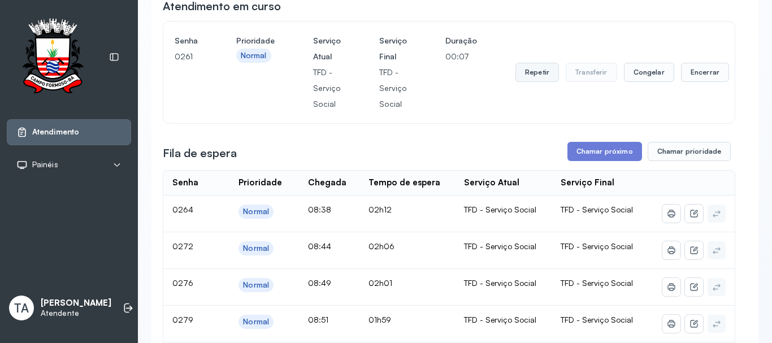
click at [532, 82] on button "Repetir" at bounding box center [538, 72] width 44 height 19
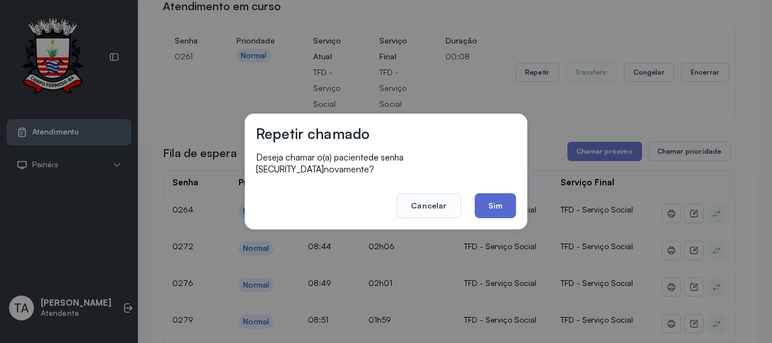
click at [491, 193] on button "Sim" at bounding box center [495, 205] width 41 height 25
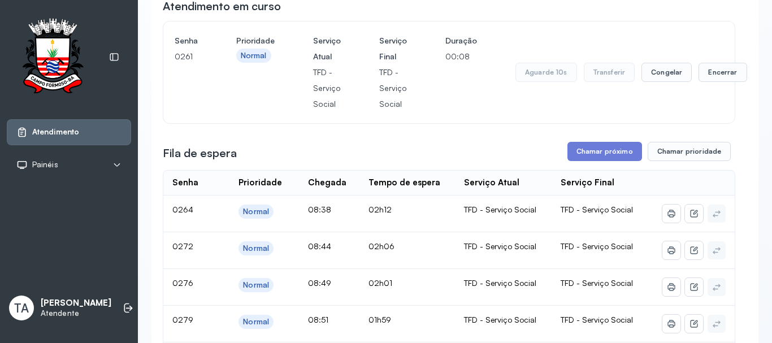
click at [490, 202] on td "TFD - Serviço Social" at bounding box center [503, 214] width 97 height 37
click at [685, 69] on button "Encerrar" at bounding box center [705, 72] width 48 height 19
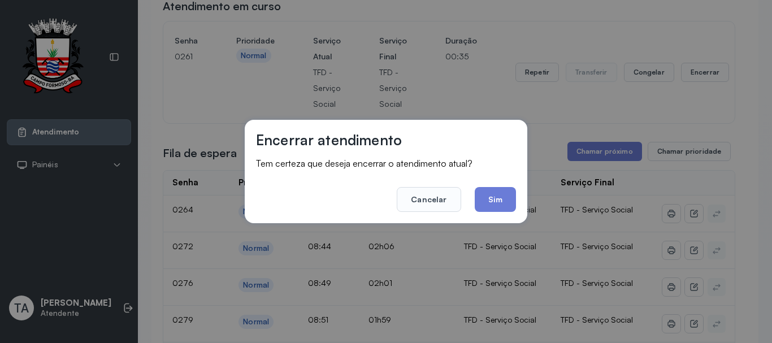
click at [500, 206] on button "Sim" at bounding box center [495, 199] width 41 height 25
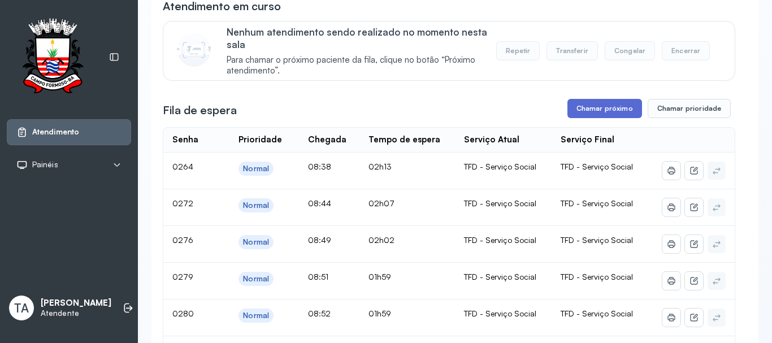
click at [571, 113] on button "Chamar próximo" at bounding box center [605, 108] width 75 height 19
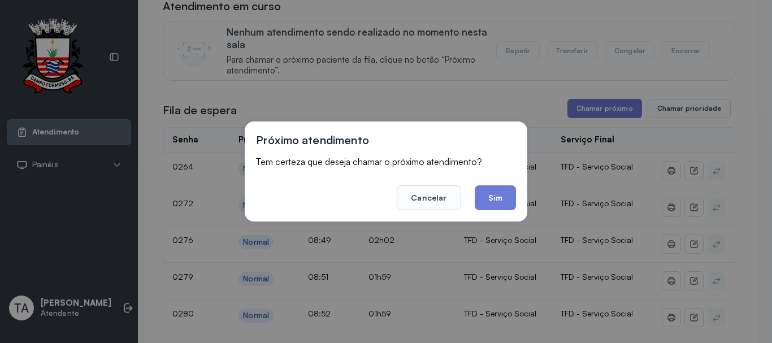
click at [489, 211] on div "Próximo atendimento Tem certeza que deseja chamar o próximo atendimento? Cancel…" at bounding box center [386, 172] width 283 height 100
click at [489, 205] on button "Sim" at bounding box center [495, 197] width 41 height 25
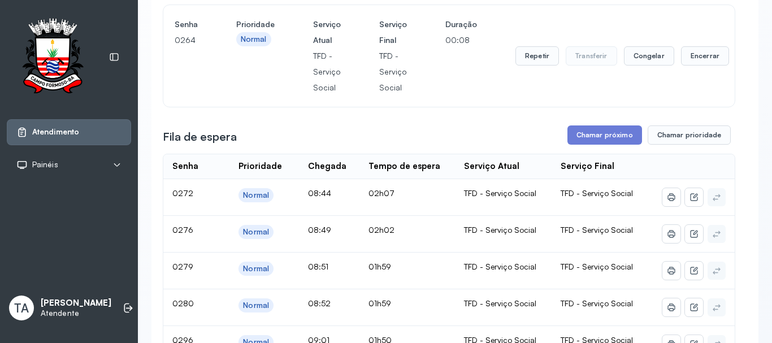
scroll to position [0, 0]
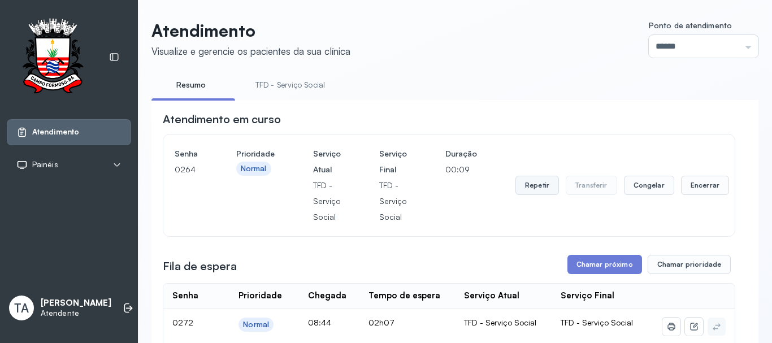
click at [539, 195] on button "Repetir" at bounding box center [538, 185] width 44 height 19
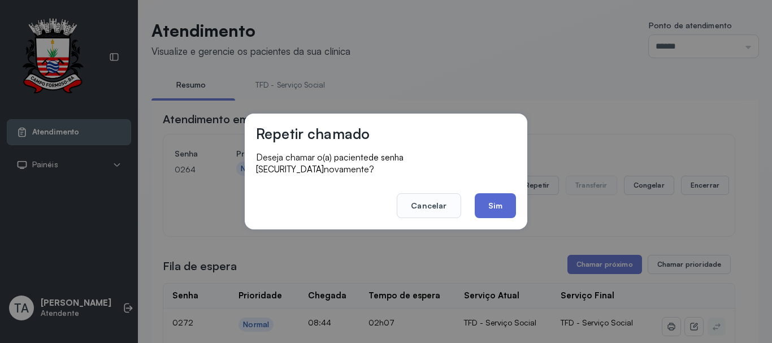
click at [494, 203] on button "Sim" at bounding box center [495, 205] width 41 height 25
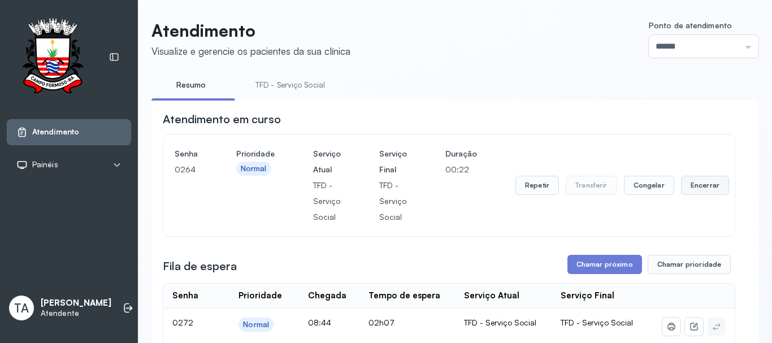
click at [696, 195] on button "Encerrar" at bounding box center [705, 185] width 48 height 19
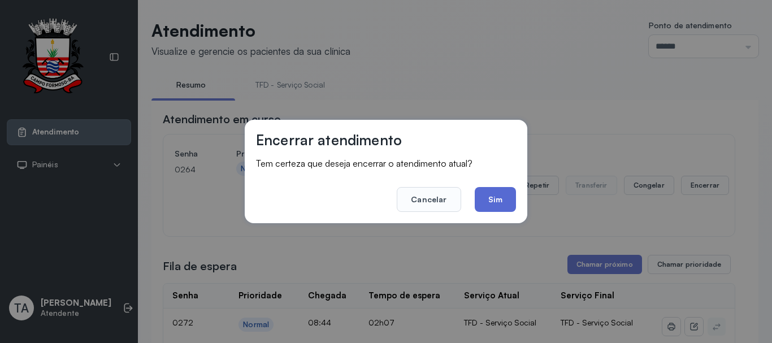
click at [487, 209] on button "Sim" at bounding box center [495, 199] width 41 height 25
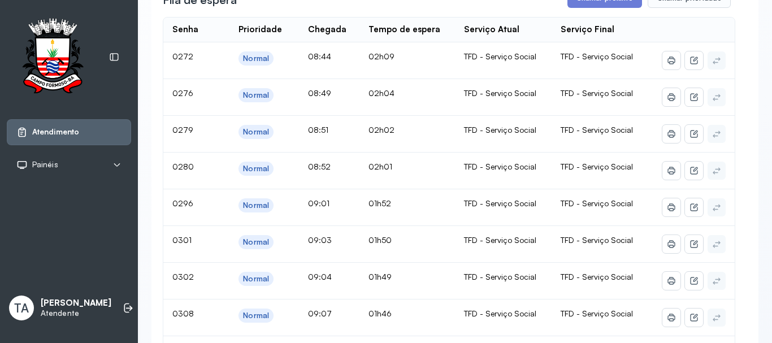
scroll to position [57, 0]
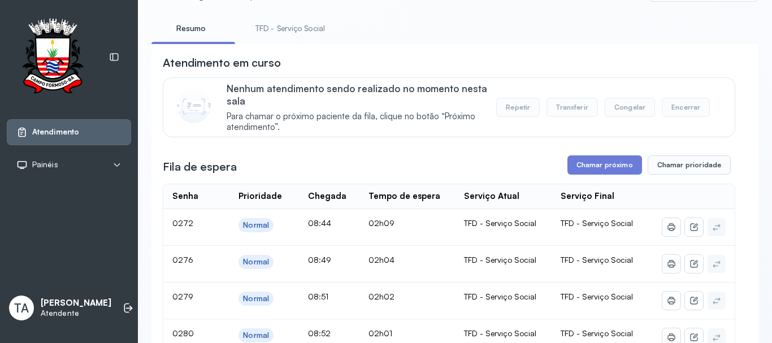
click at [287, 27] on link "TFD - Serviço Social" at bounding box center [290, 28] width 92 height 19
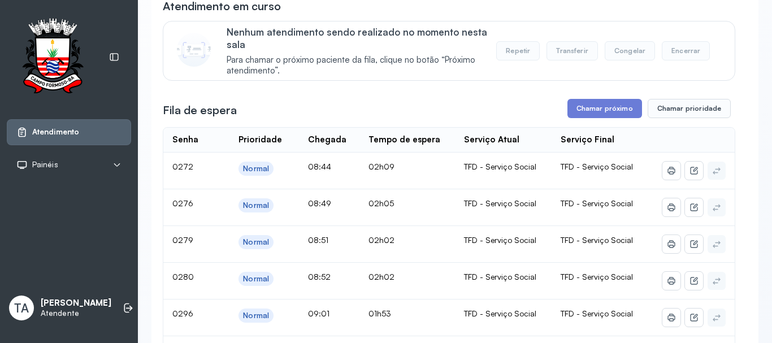
scroll to position [0, 0]
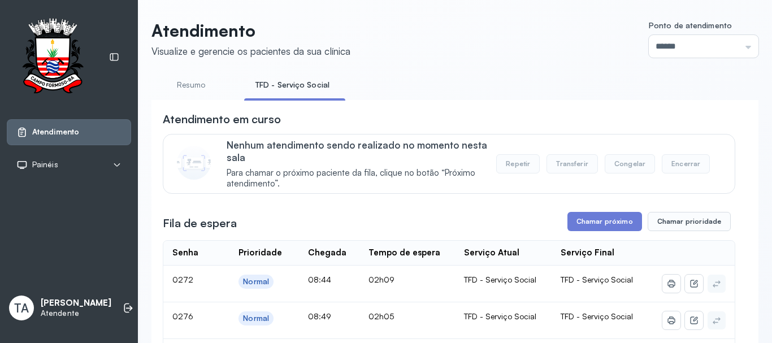
click at [186, 84] on link "Resumo" at bounding box center [191, 85] width 79 height 19
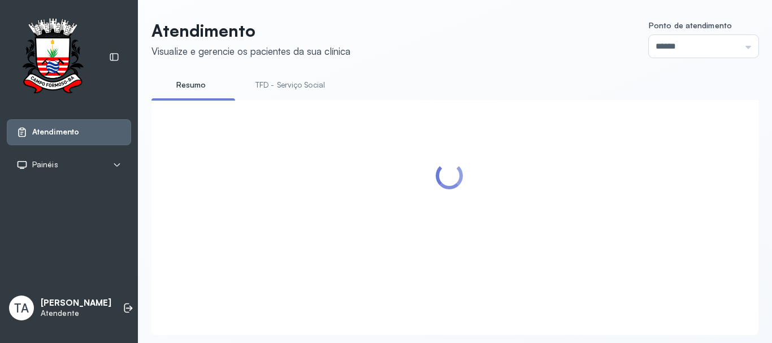
click at [275, 94] on li "TFD - Serviço Social" at bounding box center [292, 88] width 97 height 25
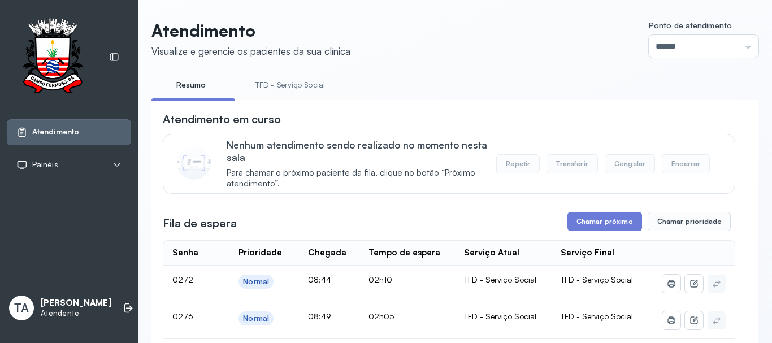
click at [276, 92] on link "TFD - Serviço Social" at bounding box center [290, 85] width 92 height 19
drag, startPoint x: 189, startPoint y: 89, endPoint x: 201, endPoint y: 93, distance: 13.1
click at [188, 89] on link "Resumo" at bounding box center [191, 85] width 79 height 19
click at [280, 85] on link "TFD - Serviço Social" at bounding box center [290, 85] width 92 height 19
click at [577, 225] on button "Chamar próximo" at bounding box center [605, 221] width 75 height 19
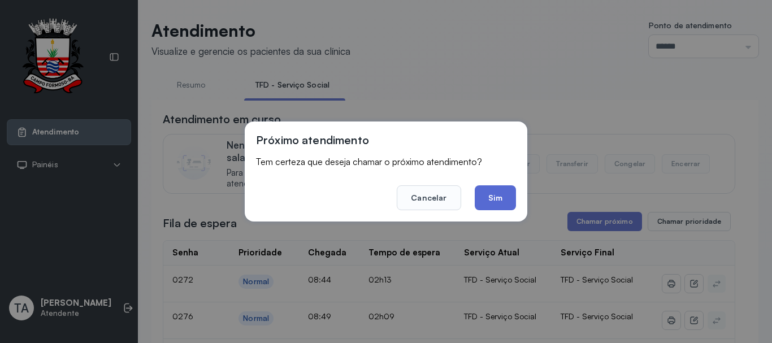
drag, startPoint x: 512, startPoint y: 213, endPoint x: 490, endPoint y: 197, distance: 27.9
click at [499, 204] on div "Próximo atendimento Tem certeza que deseja chamar o próximo atendimento? Cancel…" at bounding box center [386, 172] width 283 height 100
click at [490, 197] on button "Sim" at bounding box center [495, 197] width 41 height 25
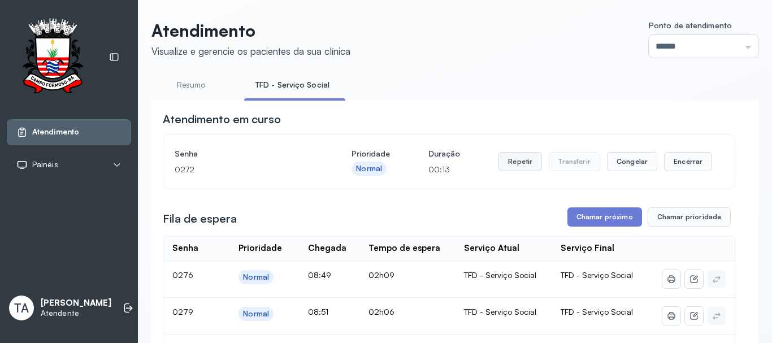
click at [506, 158] on button "Repetir" at bounding box center [521, 161] width 44 height 19
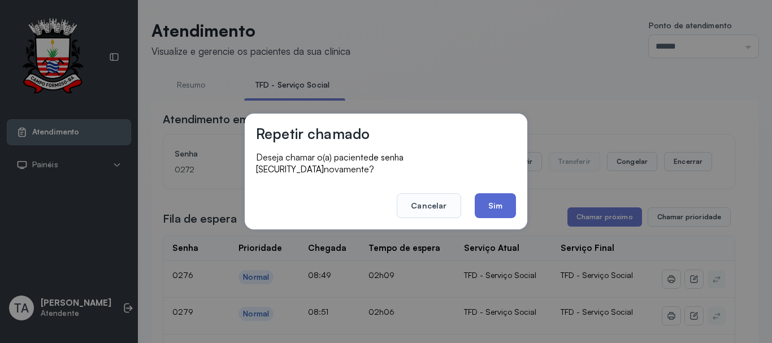
click at [491, 193] on button "Sim" at bounding box center [495, 205] width 41 height 25
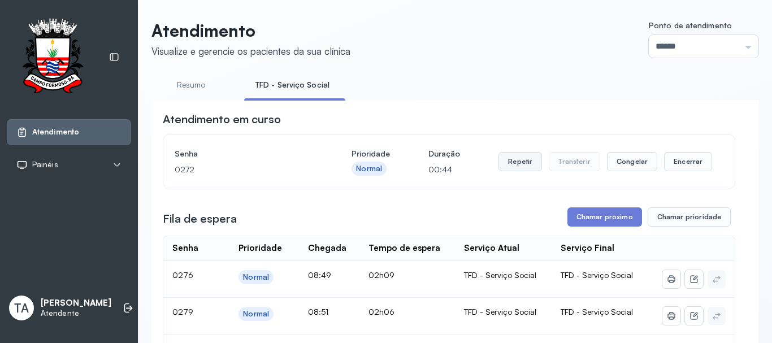
click at [512, 169] on button "Repetir" at bounding box center [521, 161] width 44 height 19
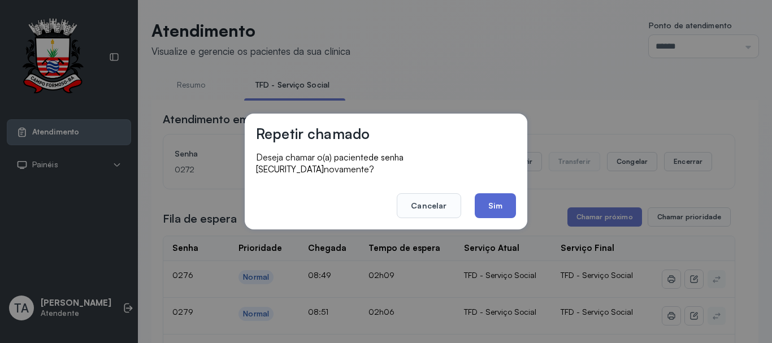
click at [489, 199] on button "Sim" at bounding box center [495, 205] width 41 height 25
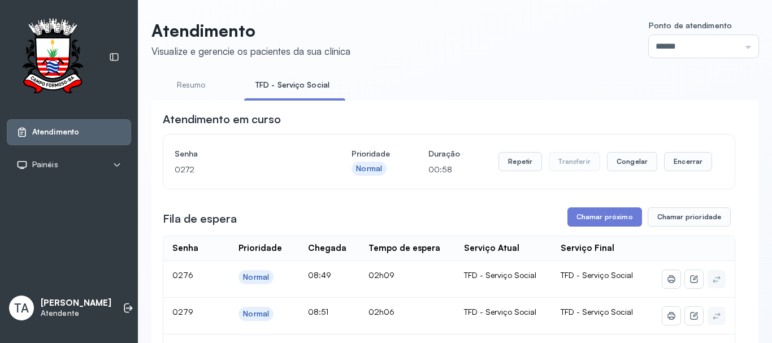
click at [513, 153] on div "Repetir Transferir Congelar Encerrar" at bounding box center [606, 162] width 214 height 32
click at [511, 157] on button "Repetir" at bounding box center [521, 161] width 44 height 19
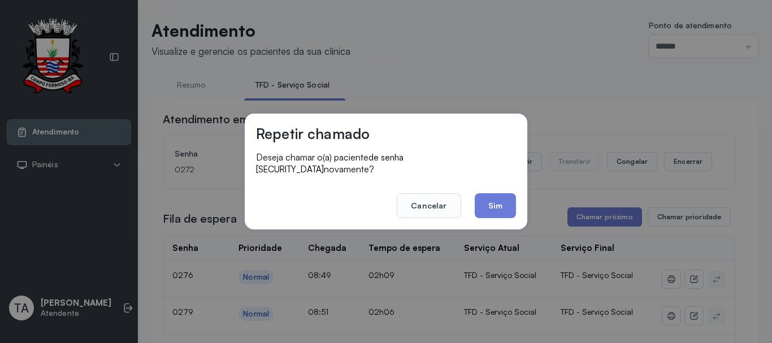
click at [477, 198] on button "Sim" at bounding box center [495, 205] width 41 height 25
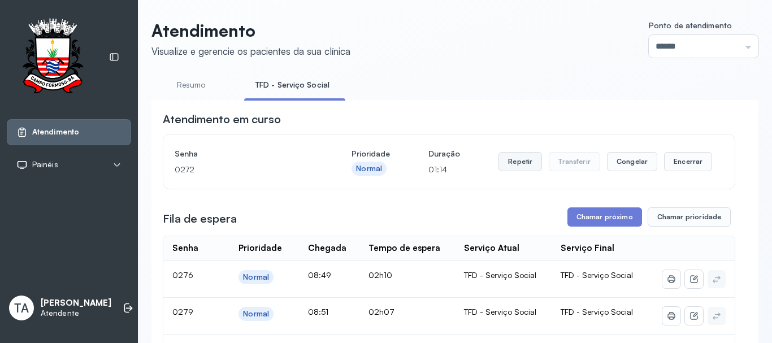
click at [519, 171] on button "Repetir" at bounding box center [521, 161] width 44 height 19
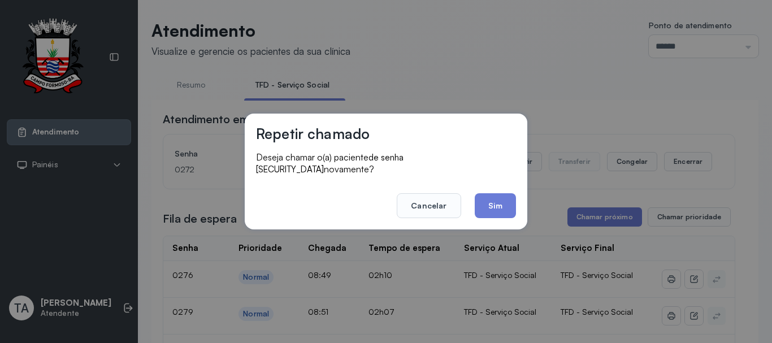
click at [470, 198] on footer "Cancelar Sim" at bounding box center [386, 198] width 260 height 41
click at [479, 209] on button "Sim" at bounding box center [495, 205] width 41 height 25
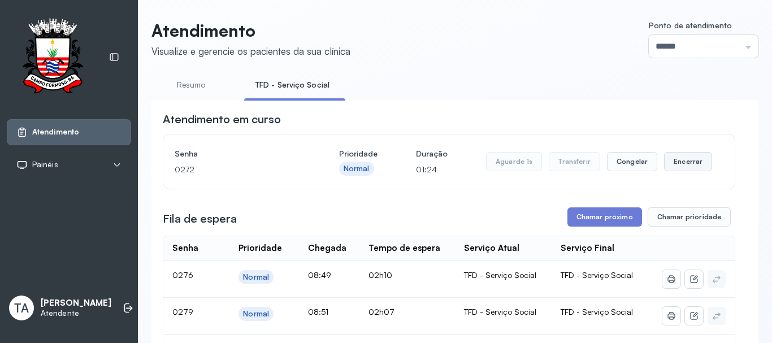
click at [676, 167] on button "Encerrar" at bounding box center [688, 161] width 48 height 19
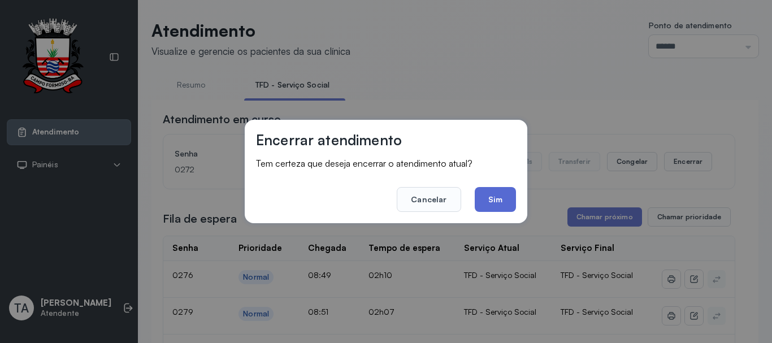
click at [513, 197] on button "Sim" at bounding box center [495, 199] width 41 height 25
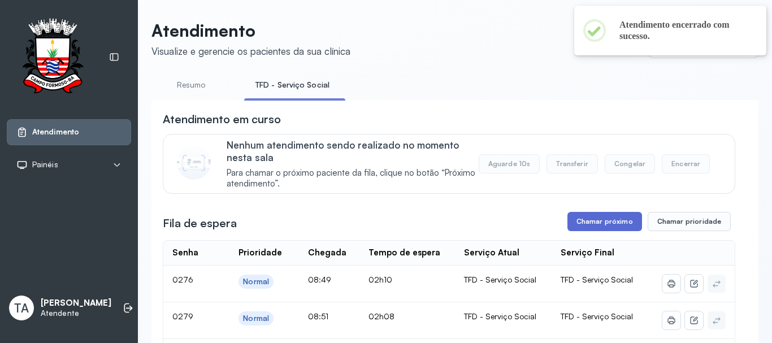
click at [572, 219] on button "Chamar próximo" at bounding box center [605, 221] width 75 height 19
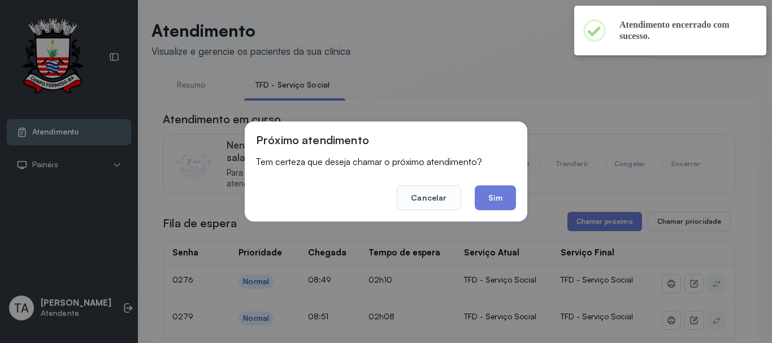
click at [474, 198] on footer "Cancelar Sim" at bounding box center [386, 190] width 260 height 41
click at [490, 196] on button "Sim" at bounding box center [495, 197] width 41 height 25
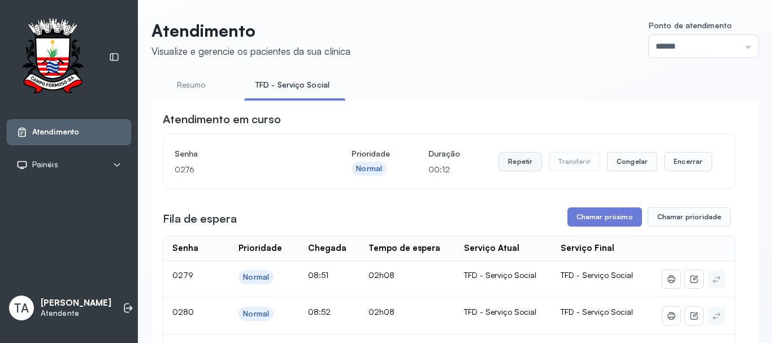
click at [506, 161] on button "Repetir" at bounding box center [521, 161] width 44 height 19
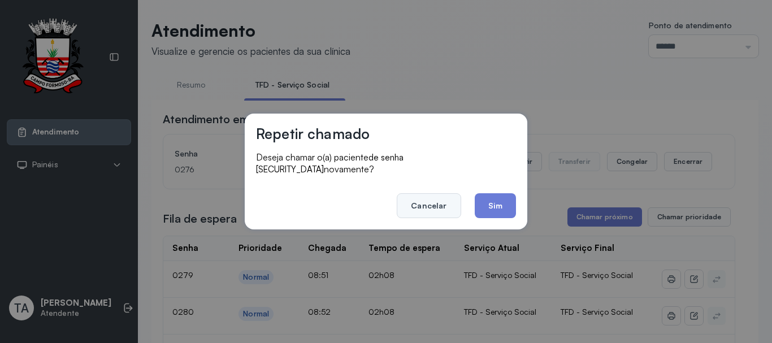
click at [439, 211] on button "Cancelar" at bounding box center [429, 205] width 64 height 25
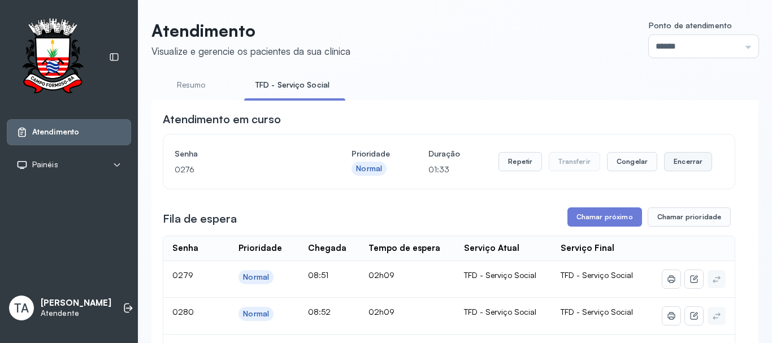
click at [689, 169] on button "Encerrar" at bounding box center [688, 161] width 48 height 19
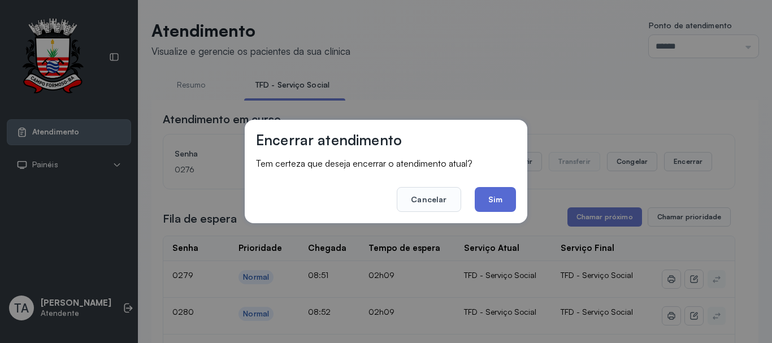
click at [491, 197] on button "Sim" at bounding box center [495, 199] width 41 height 25
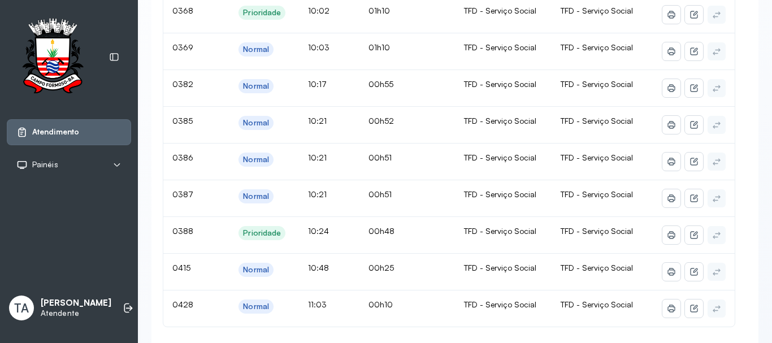
scroll to position [961, 0]
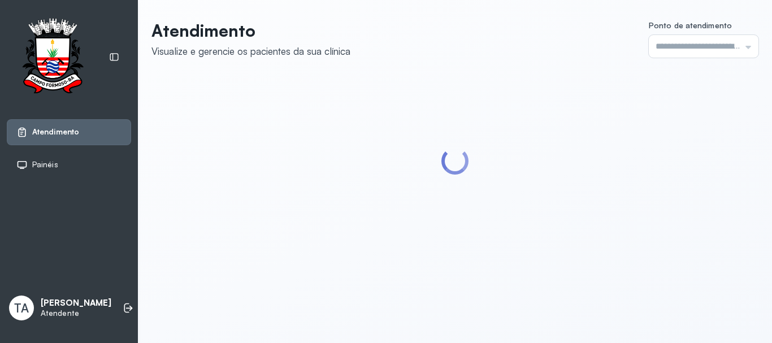
type input "******"
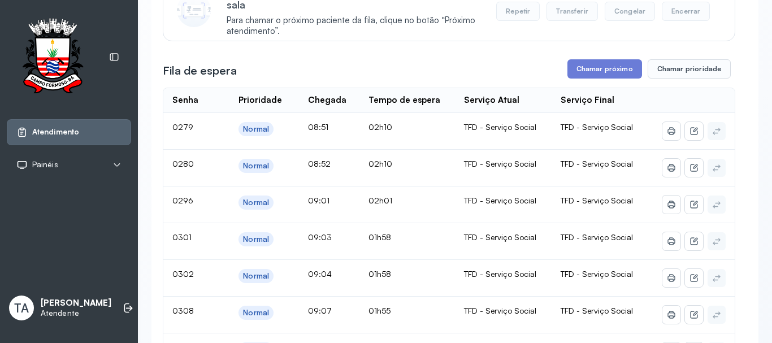
scroll to position [113, 0]
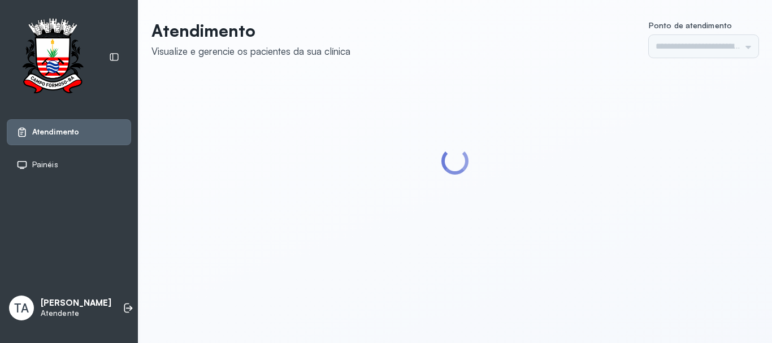
type input "******"
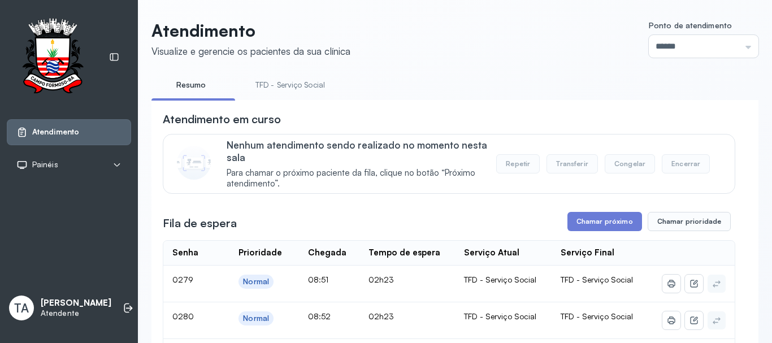
click at [286, 88] on link "TFD - Serviço Social" at bounding box center [290, 85] width 92 height 19
click at [568, 224] on button "Chamar próximo" at bounding box center [605, 221] width 75 height 19
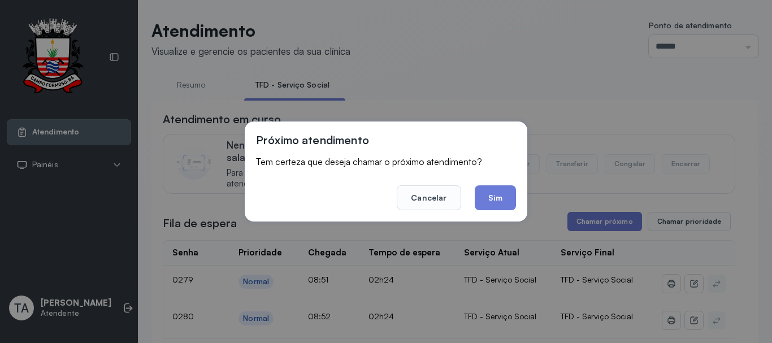
click at [491, 193] on button "Sim" at bounding box center [495, 197] width 41 height 25
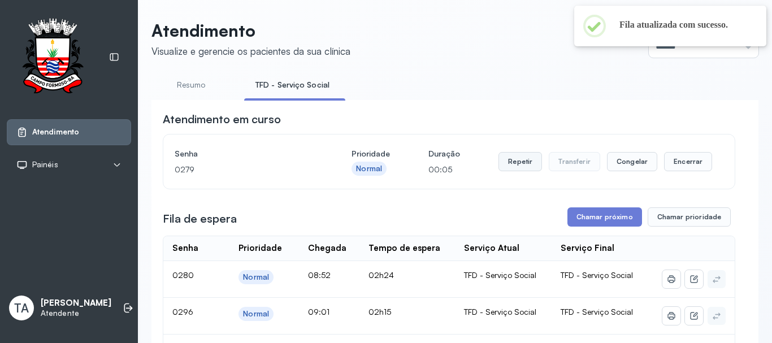
click at [503, 157] on button "Repetir" at bounding box center [521, 161] width 44 height 19
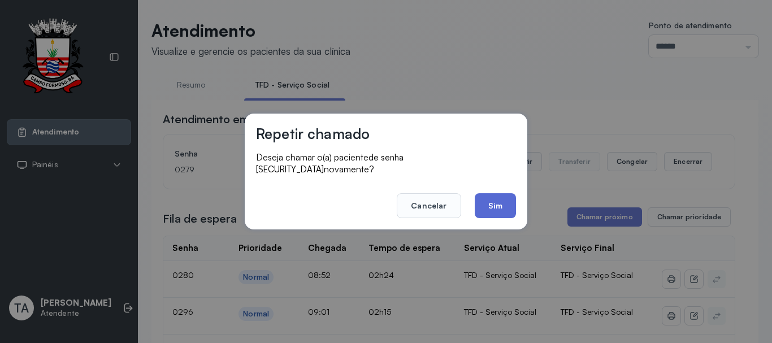
click at [500, 211] on button "Sim" at bounding box center [495, 205] width 41 height 25
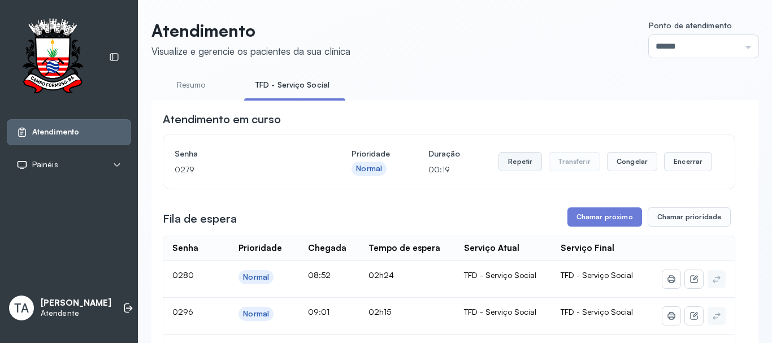
click at [523, 161] on button "Repetir" at bounding box center [521, 161] width 44 height 19
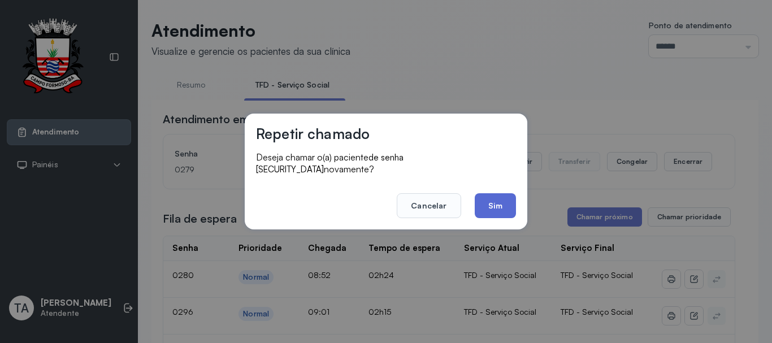
click at [489, 193] on button "Sim" at bounding box center [495, 205] width 41 height 25
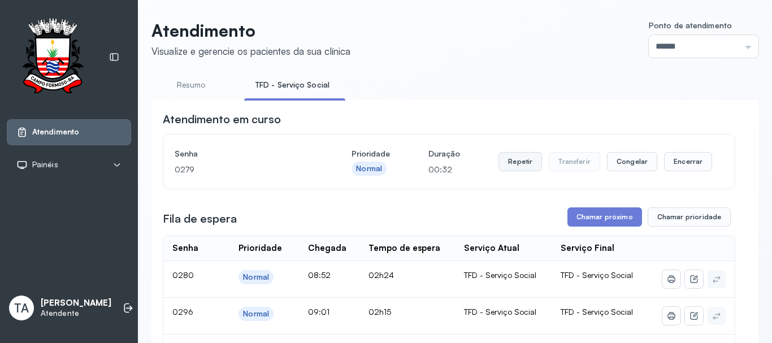
click at [511, 170] on button "Repetir" at bounding box center [521, 161] width 44 height 19
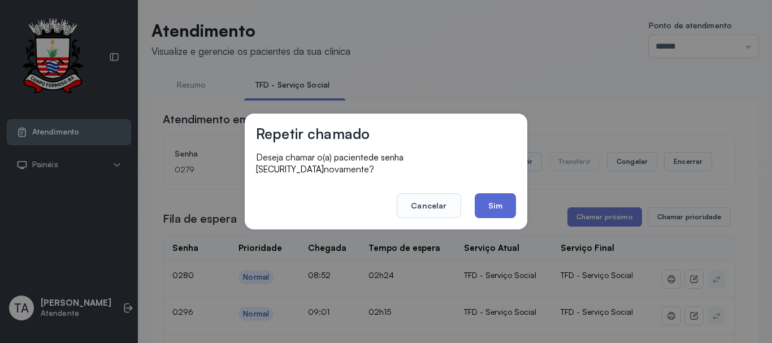
click at [493, 209] on button "Sim" at bounding box center [495, 205] width 41 height 25
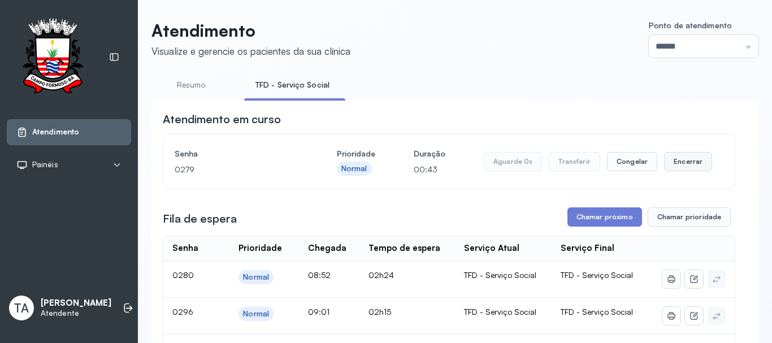
click at [667, 165] on button "Encerrar" at bounding box center [688, 161] width 48 height 19
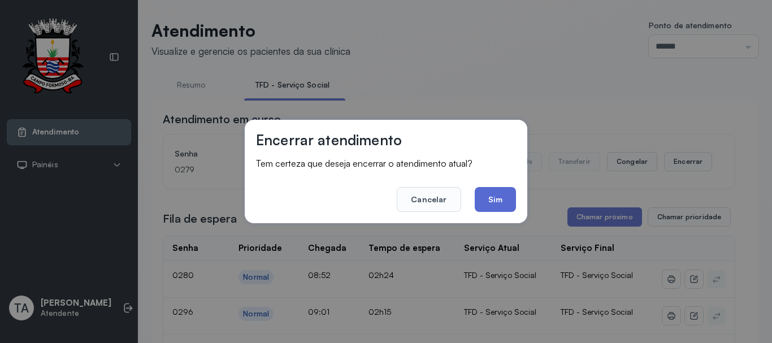
click at [491, 204] on button "Sim" at bounding box center [495, 199] width 41 height 25
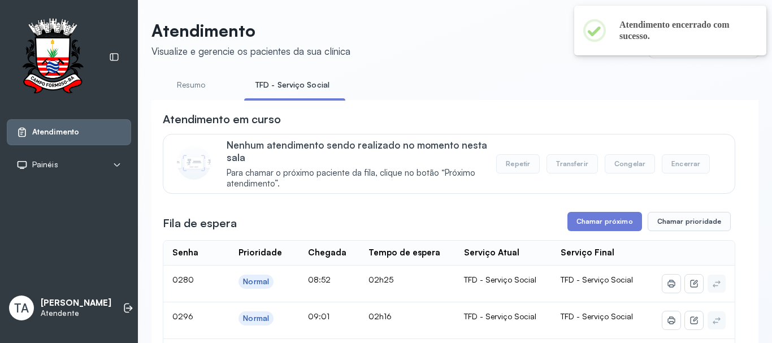
drag, startPoint x: 558, startPoint y: 217, endPoint x: 574, endPoint y: 235, distance: 24.4
click at [580, 230] on button "Chamar próximo" at bounding box center [605, 221] width 75 height 19
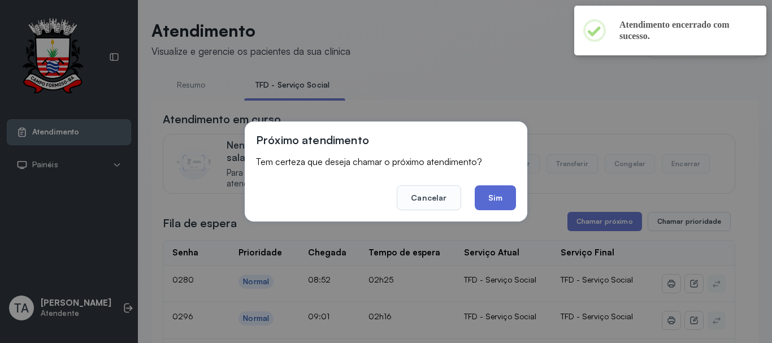
click at [510, 197] on button "Sim" at bounding box center [495, 197] width 41 height 25
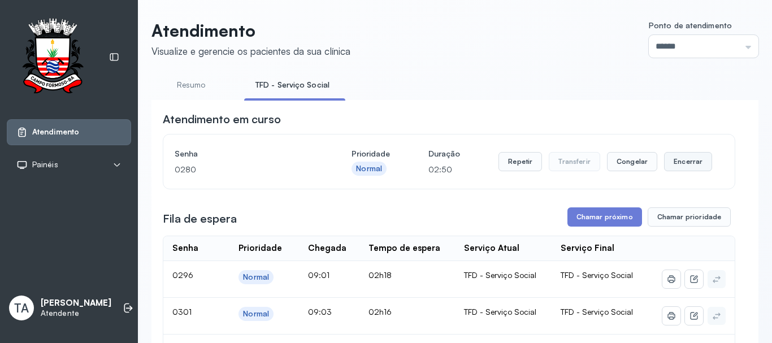
click at [673, 165] on button "Encerrar" at bounding box center [688, 161] width 48 height 19
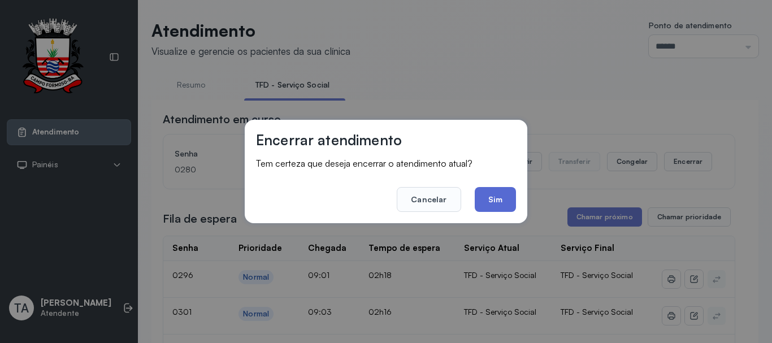
click at [506, 212] on button "Sim" at bounding box center [495, 199] width 41 height 25
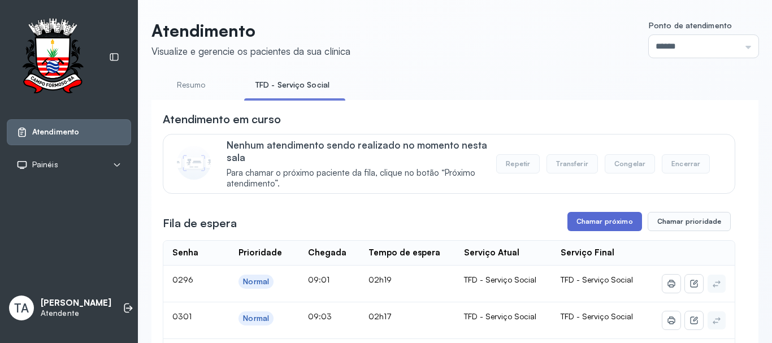
click at [631, 216] on button "Chamar próximo" at bounding box center [605, 221] width 75 height 19
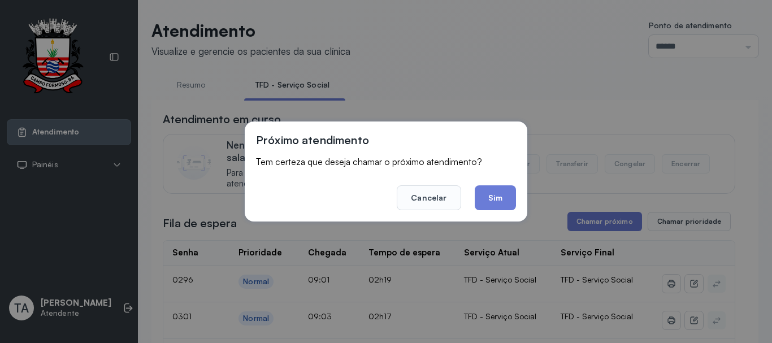
click at [496, 205] on button "Sim" at bounding box center [495, 197] width 41 height 25
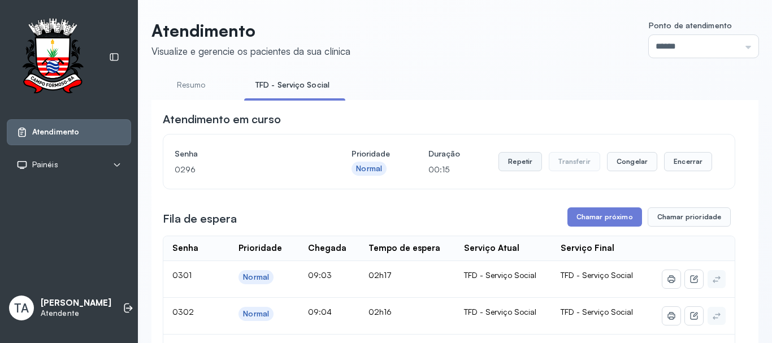
click at [522, 167] on button "Repetir" at bounding box center [521, 161] width 44 height 19
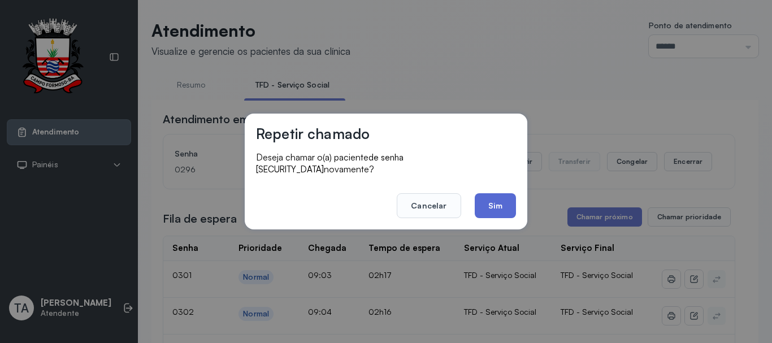
click at [492, 201] on button "Sim" at bounding box center [495, 205] width 41 height 25
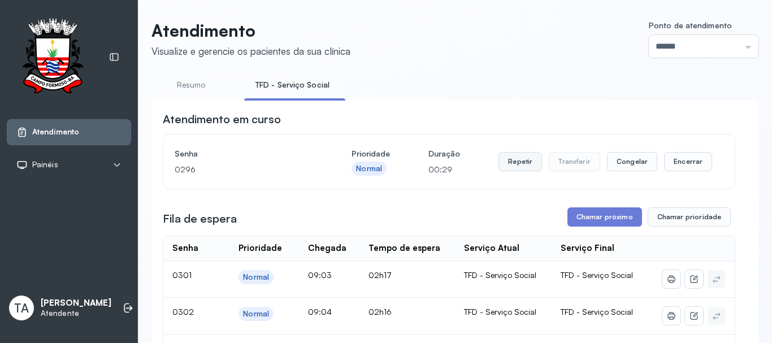
click at [508, 167] on button "Repetir" at bounding box center [521, 161] width 44 height 19
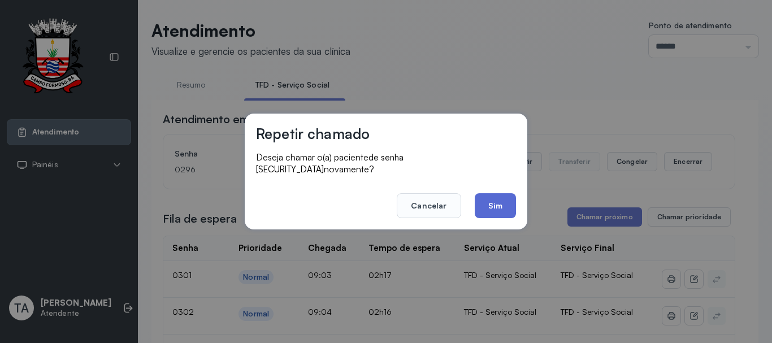
click at [504, 199] on button "Sim" at bounding box center [495, 205] width 41 height 25
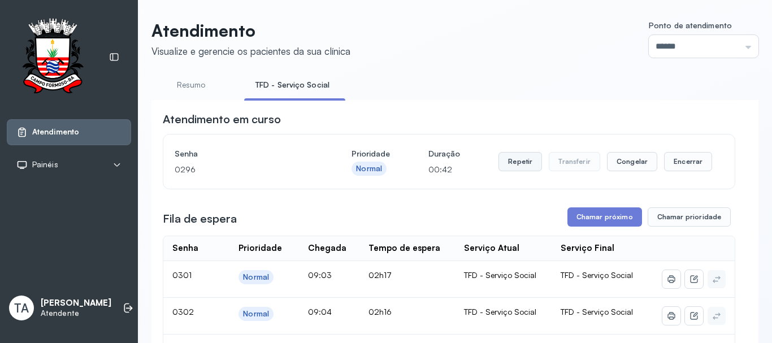
click at [509, 163] on button "Repetir" at bounding box center [521, 161] width 44 height 19
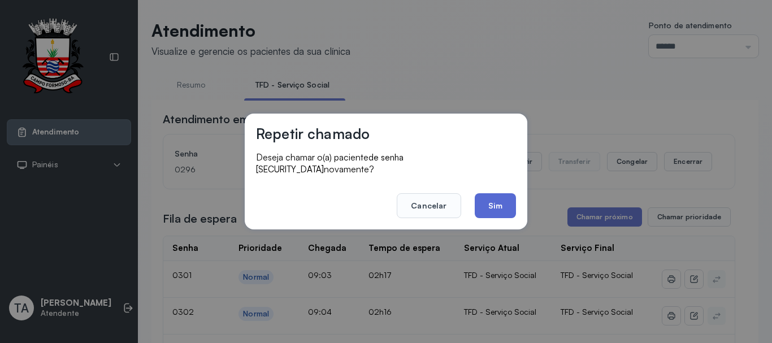
click at [494, 197] on button "Sim" at bounding box center [495, 205] width 41 height 25
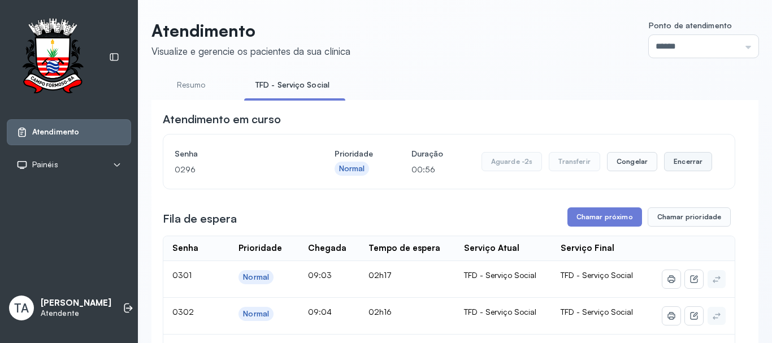
click at [667, 163] on button "Encerrar" at bounding box center [688, 161] width 48 height 19
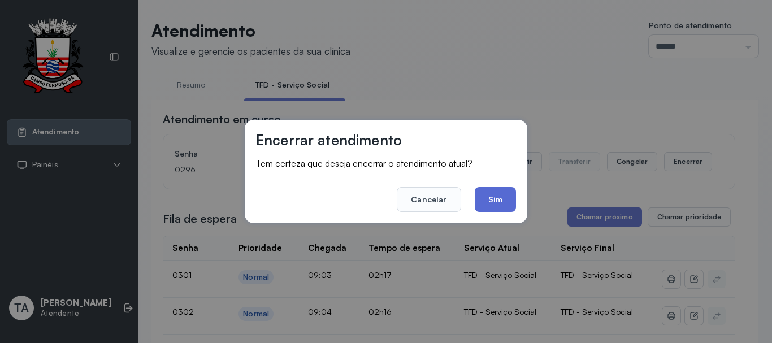
click at [504, 197] on button "Sim" at bounding box center [495, 199] width 41 height 25
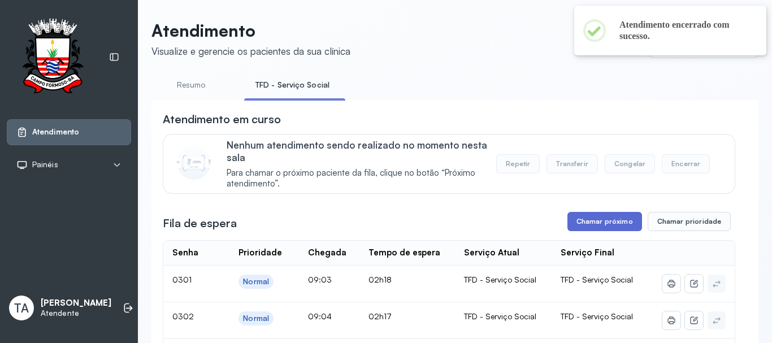
click at [580, 217] on button "Chamar próximo" at bounding box center [605, 221] width 75 height 19
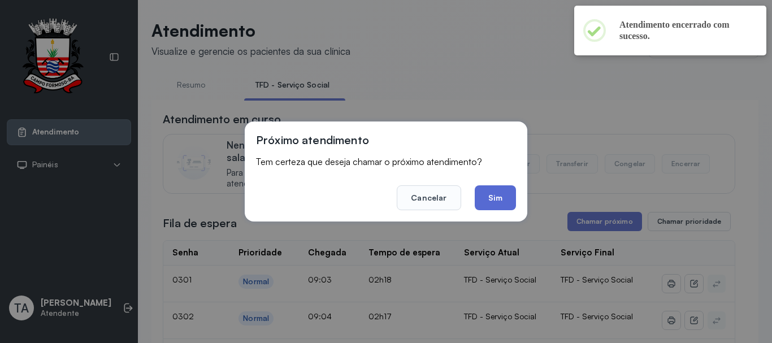
click at [514, 204] on button "Sim" at bounding box center [495, 197] width 41 height 25
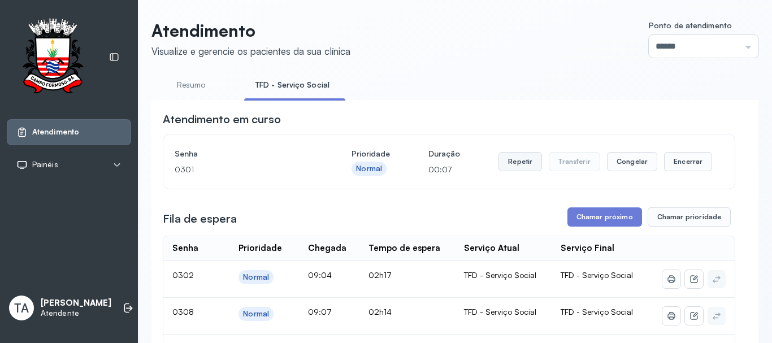
click at [514, 169] on button "Repetir" at bounding box center [521, 161] width 44 height 19
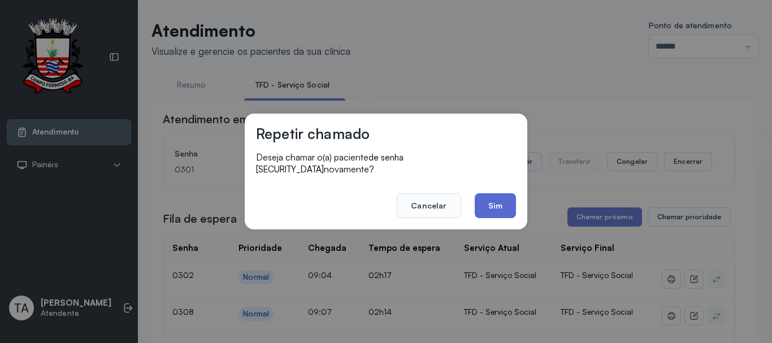
click at [503, 195] on button "Sim" at bounding box center [495, 205] width 41 height 25
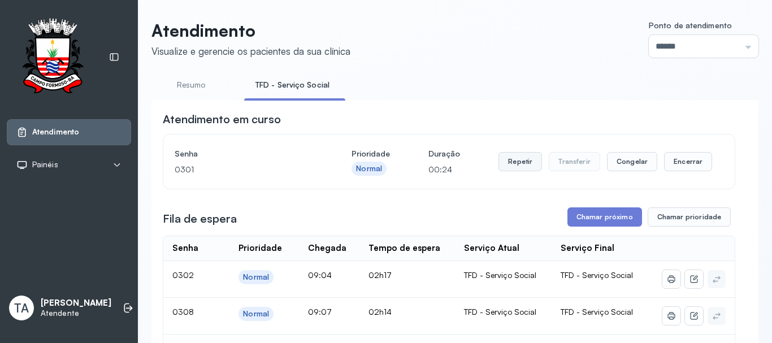
click at [513, 162] on button "Repetir" at bounding box center [521, 161] width 44 height 19
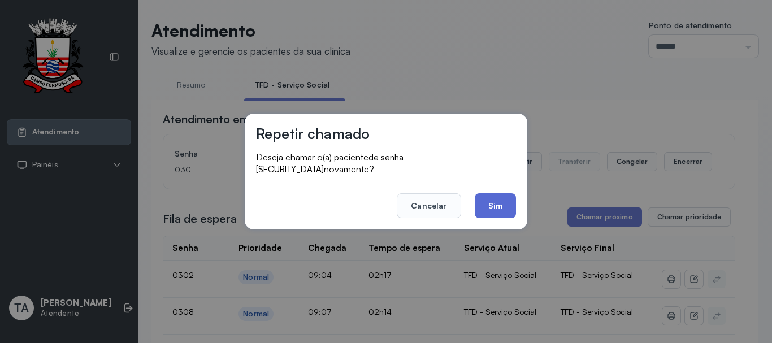
click at [498, 200] on button "Sim" at bounding box center [495, 205] width 41 height 25
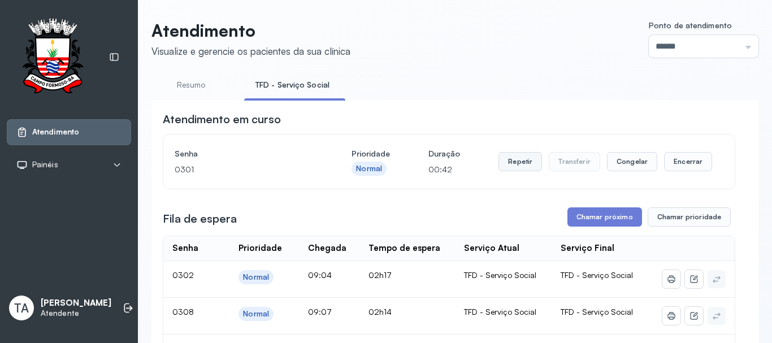
click at [510, 162] on button "Repetir" at bounding box center [521, 161] width 44 height 19
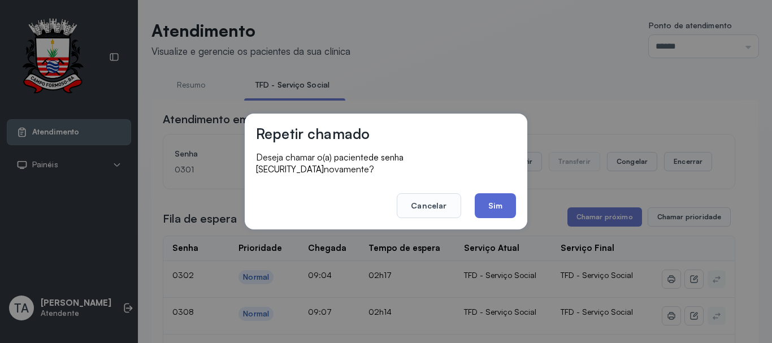
click at [485, 197] on button "Sim" at bounding box center [495, 205] width 41 height 25
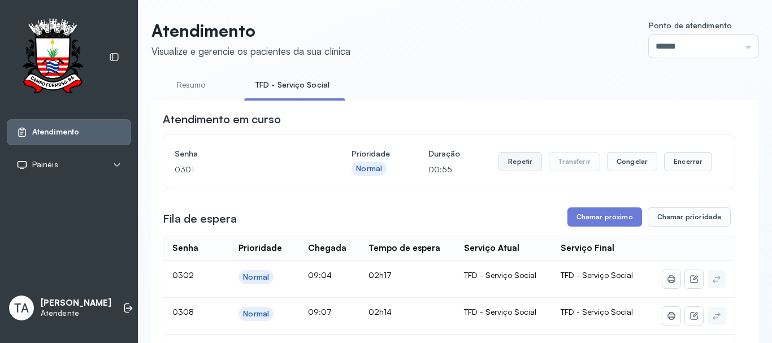
click at [506, 162] on button "Repetir" at bounding box center [521, 161] width 44 height 19
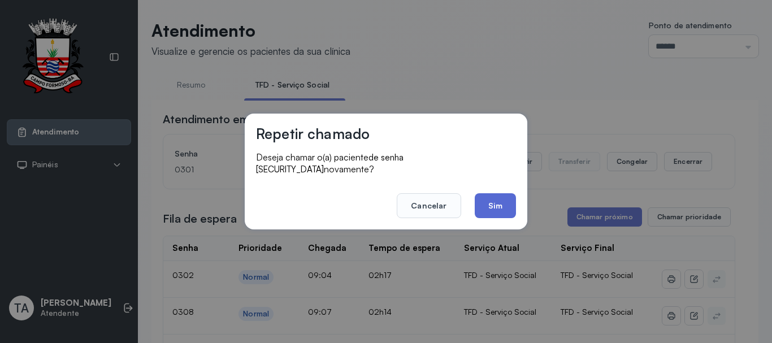
click at [495, 209] on button "Sim" at bounding box center [495, 205] width 41 height 25
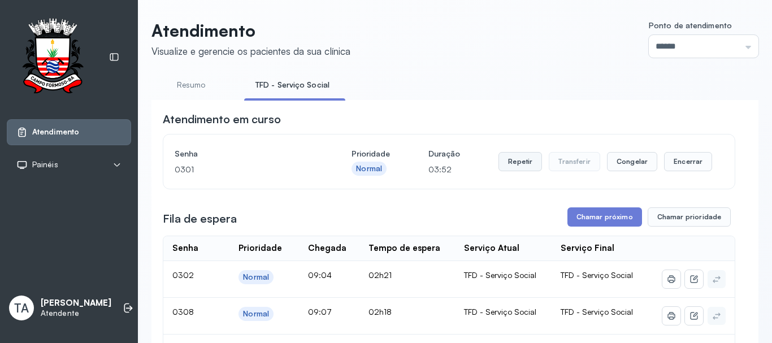
click at [517, 166] on button "Repetir" at bounding box center [521, 161] width 44 height 19
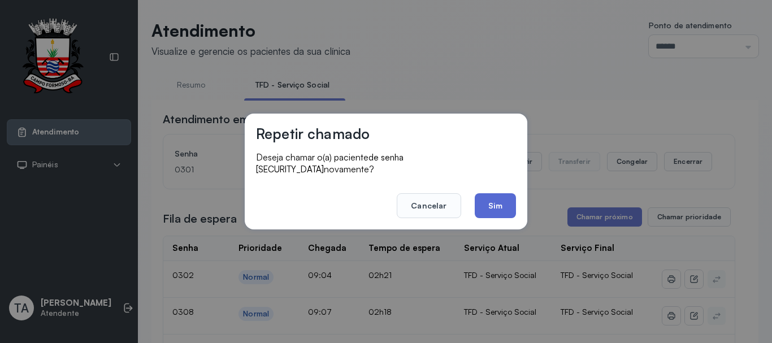
click at [486, 197] on button "Sim" at bounding box center [495, 205] width 41 height 25
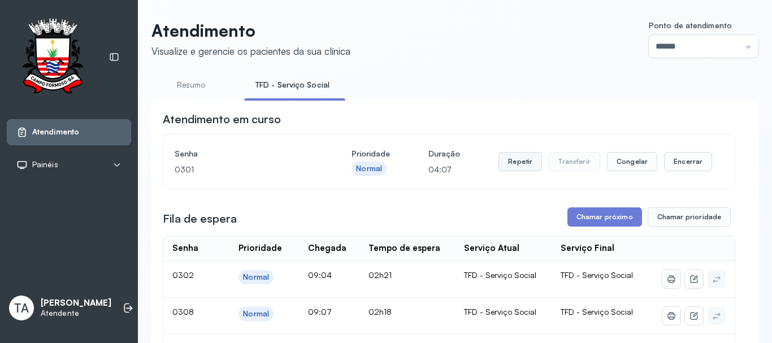
click at [514, 163] on button "Repetir" at bounding box center [521, 161] width 44 height 19
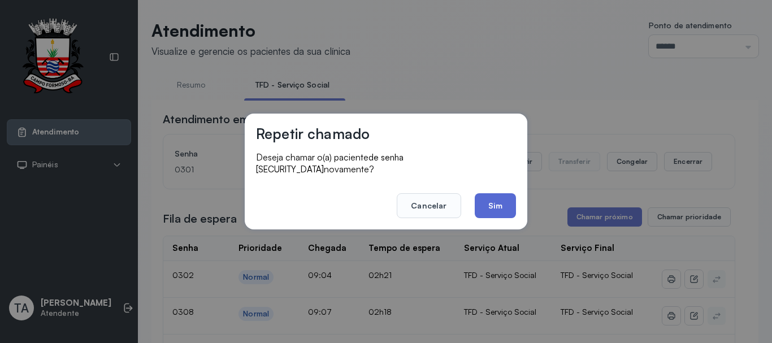
click at [498, 211] on button "Sim" at bounding box center [495, 205] width 41 height 25
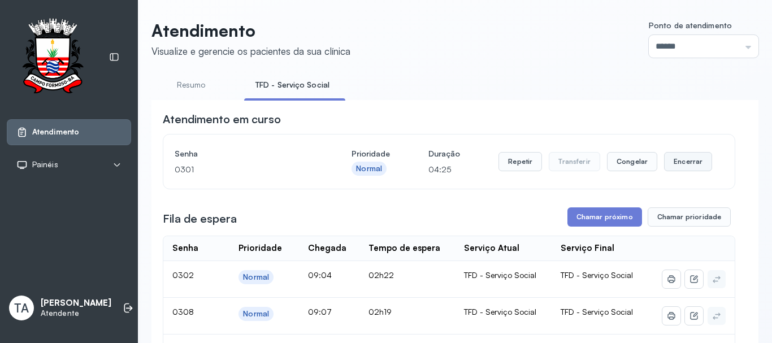
click at [693, 164] on button "Encerrar" at bounding box center [688, 161] width 48 height 19
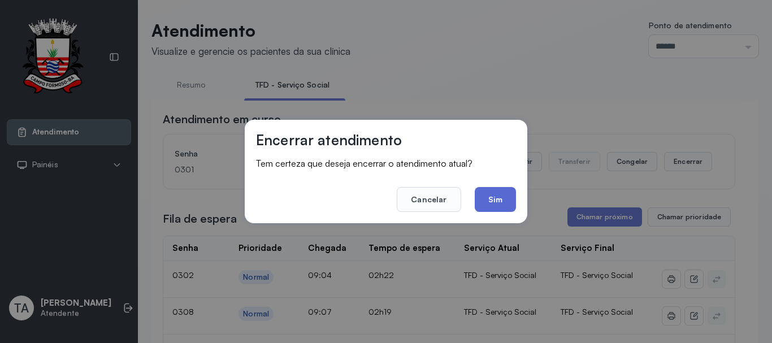
click at [479, 211] on button "Sim" at bounding box center [495, 199] width 41 height 25
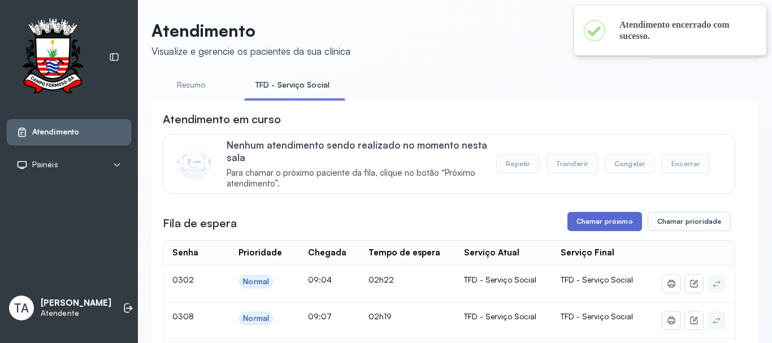
click at [580, 227] on button "Chamar próximo" at bounding box center [605, 221] width 75 height 19
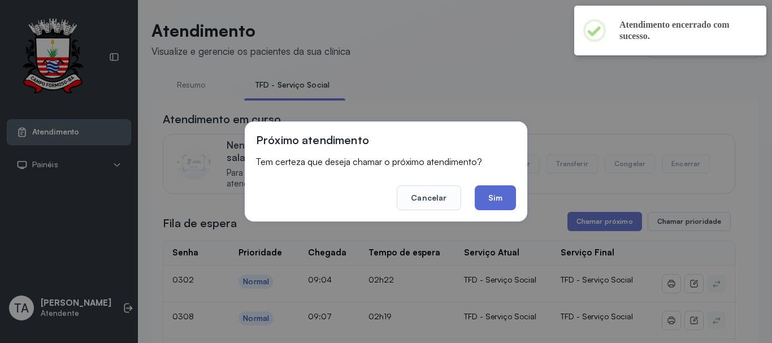
click at [496, 198] on button "Sim" at bounding box center [495, 197] width 41 height 25
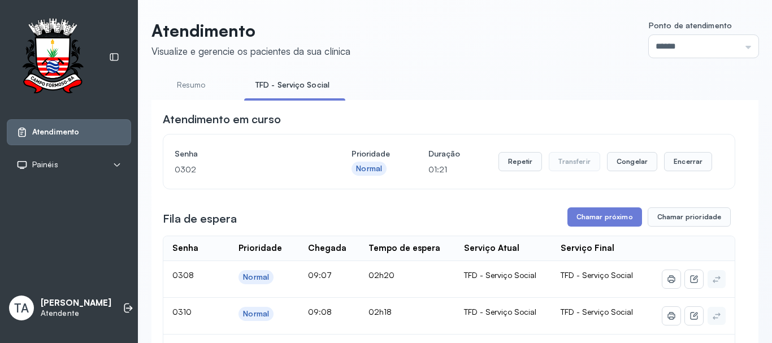
click at [656, 171] on div "Repetir Transferir Congelar Encerrar" at bounding box center [606, 161] width 214 height 19
click at [664, 171] on button "Encerrar" at bounding box center [688, 161] width 48 height 19
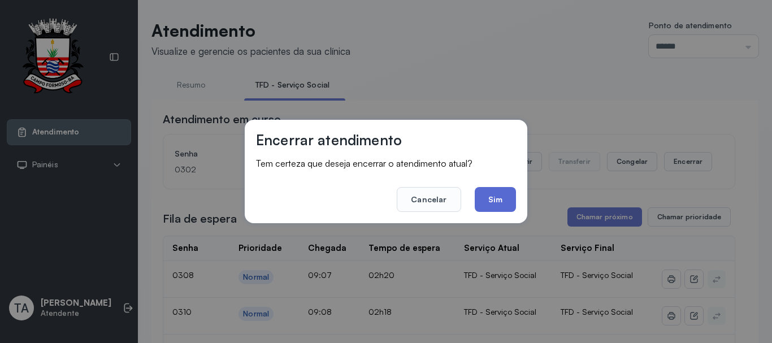
click at [502, 200] on button "Sim" at bounding box center [495, 199] width 41 height 25
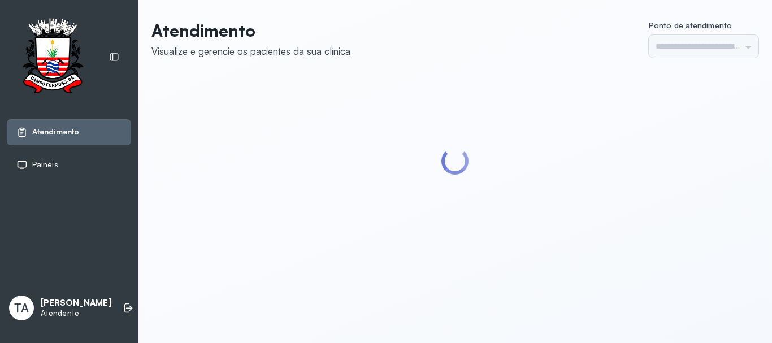
type input "******"
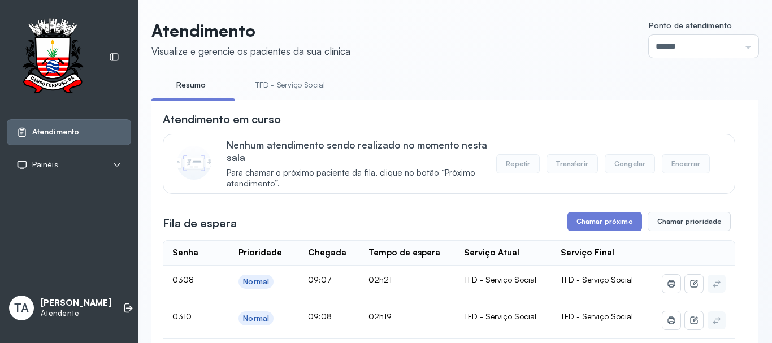
click at [267, 77] on link "TFD - Serviço Social" at bounding box center [290, 85] width 92 height 19
click at [591, 227] on button "Chamar próximo" at bounding box center [605, 221] width 75 height 19
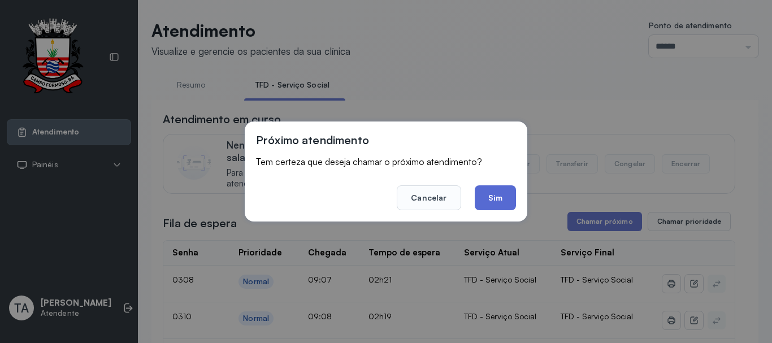
click at [506, 205] on button "Sim" at bounding box center [495, 197] width 41 height 25
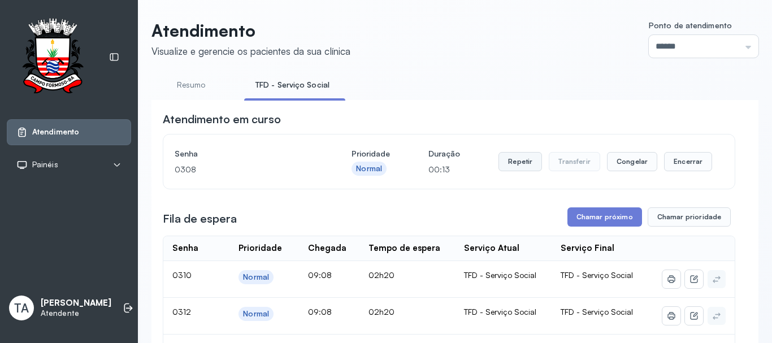
click at [519, 164] on button "Repetir" at bounding box center [521, 161] width 44 height 19
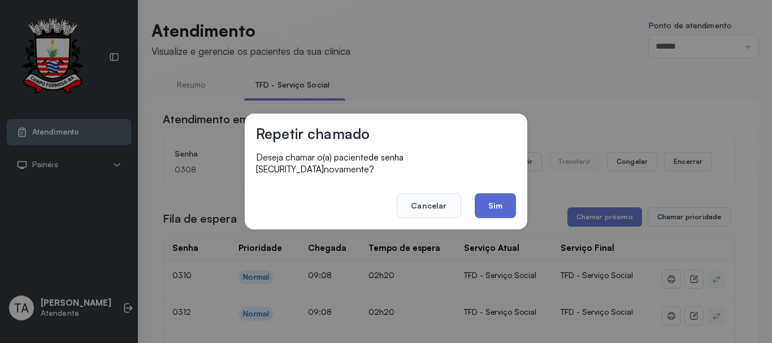
click at [499, 195] on button "Sim" at bounding box center [495, 205] width 41 height 25
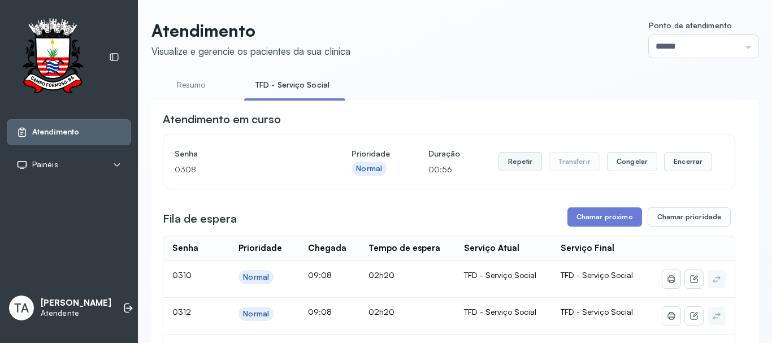
click at [521, 156] on button "Repetir" at bounding box center [521, 161] width 44 height 19
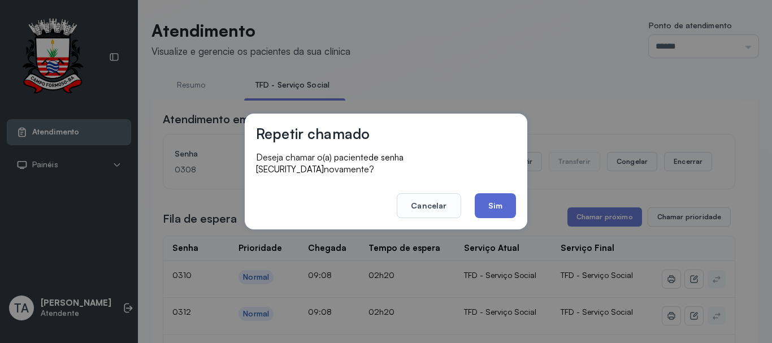
click at [498, 197] on button "Sim" at bounding box center [495, 205] width 41 height 25
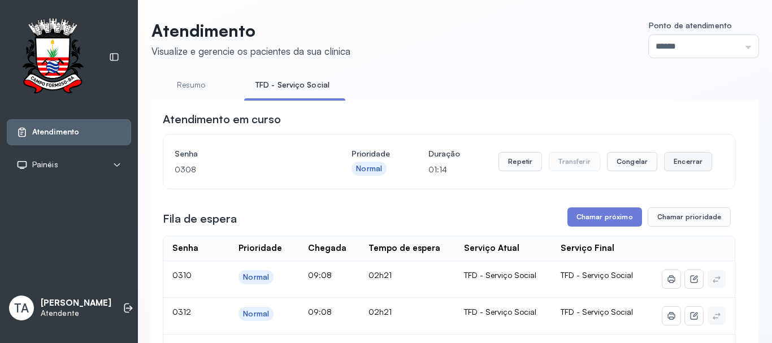
click at [683, 169] on button "Encerrar" at bounding box center [688, 161] width 48 height 19
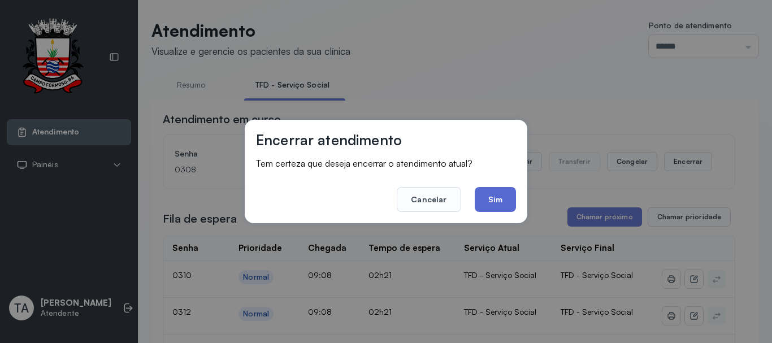
click at [484, 203] on button "Sim" at bounding box center [495, 199] width 41 height 25
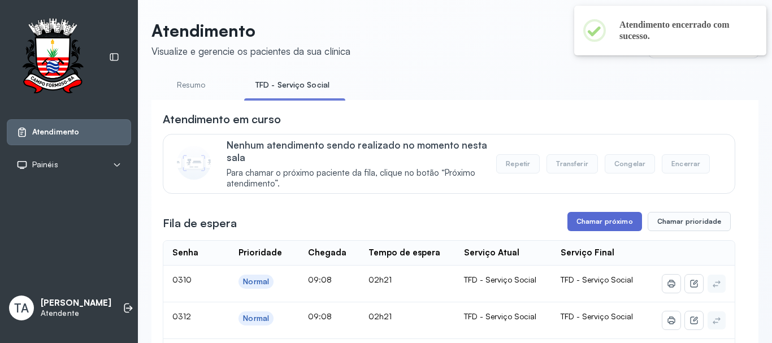
click at [598, 231] on button "Chamar próximo" at bounding box center [605, 221] width 75 height 19
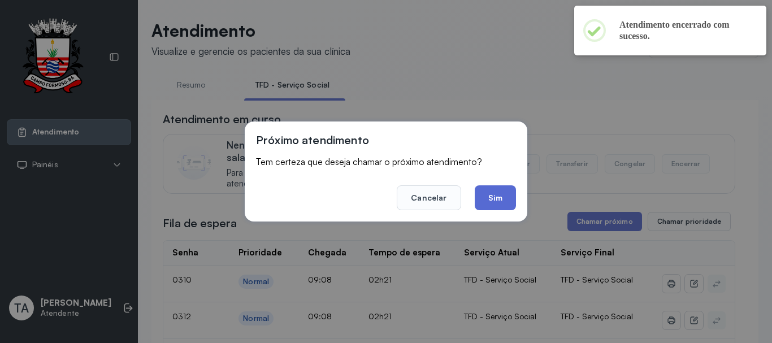
click at [487, 205] on button "Sim" at bounding box center [495, 197] width 41 height 25
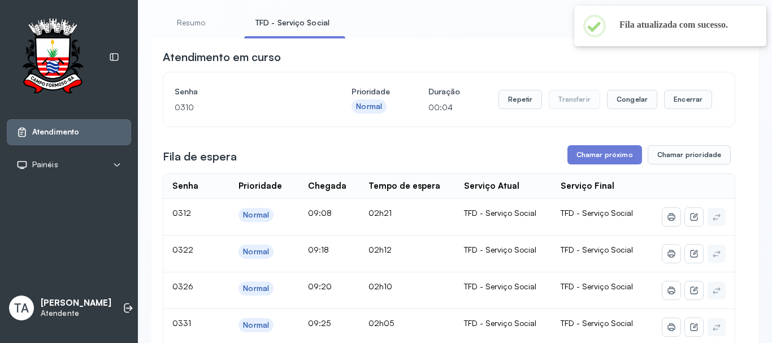
scroll to position [35, 0]
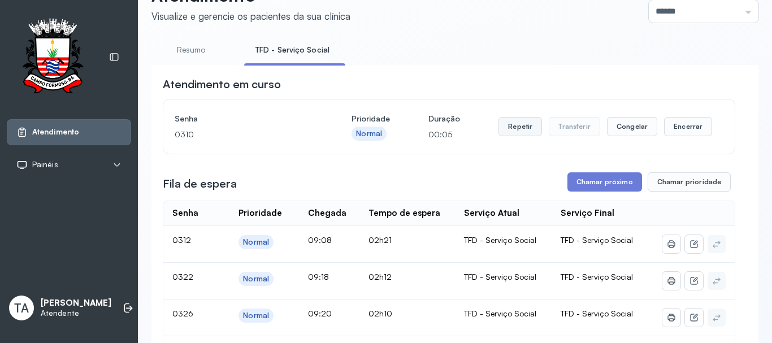
click at [522, 129] on button "Repetir" at bounding box center [521, 126] width 44 height 19
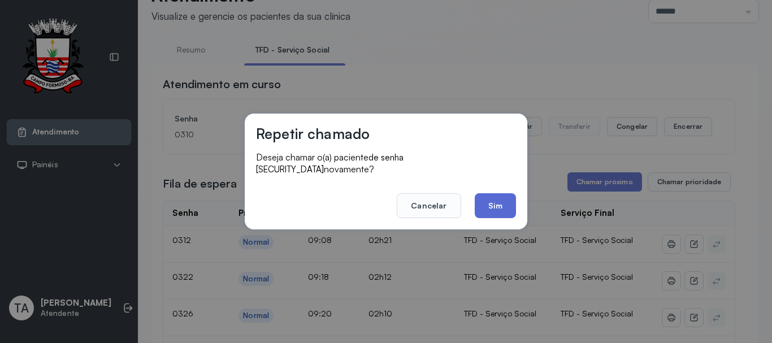
click at [491, 199] on button "Sim" at bounding box center [495, 205] width 41 height 25
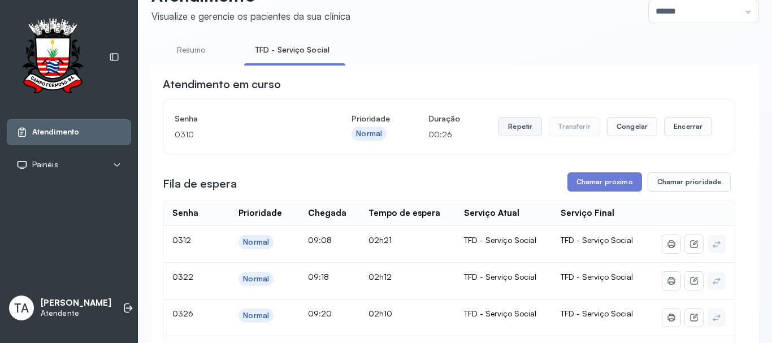
click at [504, 129] on button "Repetir" at bounding box center [521, 126] width 44 height 19
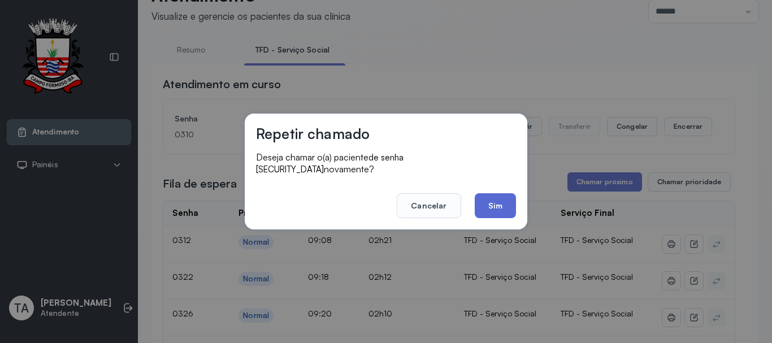
click at [499, 206] on button "Sim" at bounding box center [495, 205] width 41 height 25
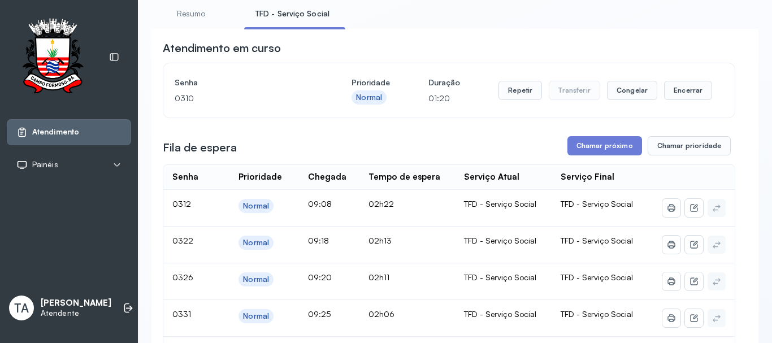
scroll to position [0, 0]
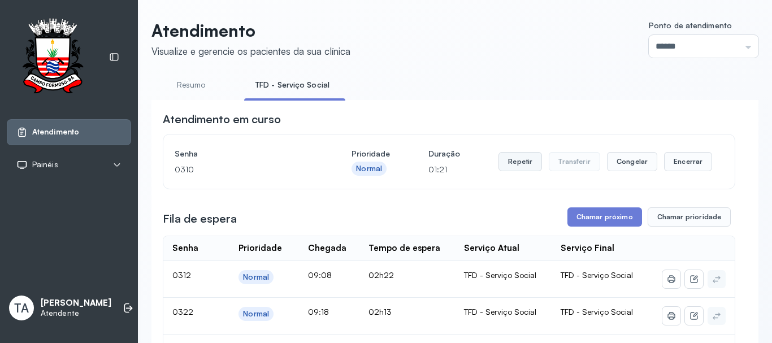
click at [520, 171] on button "Repetir" at bounding box center [521, 161] width 44 height 19
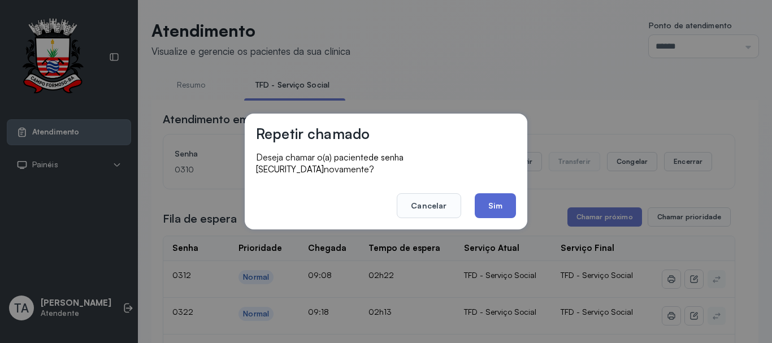
click at [490, 202] on button "Sim" at bounding box center [495, 205] width 41 height 25
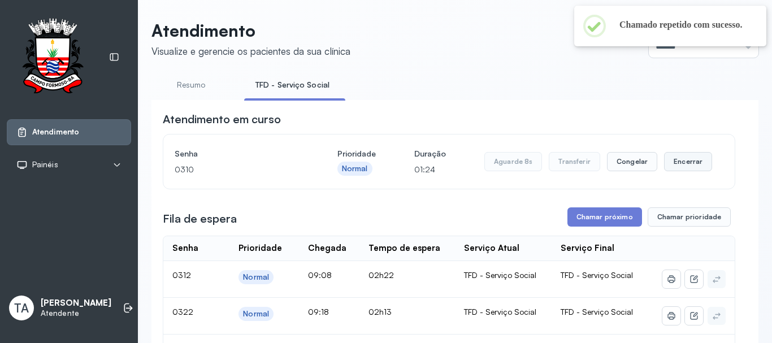
click at [670, 163] on button "Encerrar" at bounding box center [688, 161] width 48 height 19
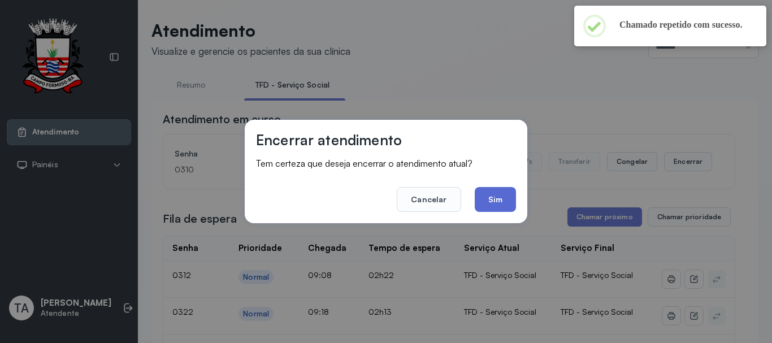
click at [485, 203] on button "Sim" at bounding box center [495, 199] width 41 height 25
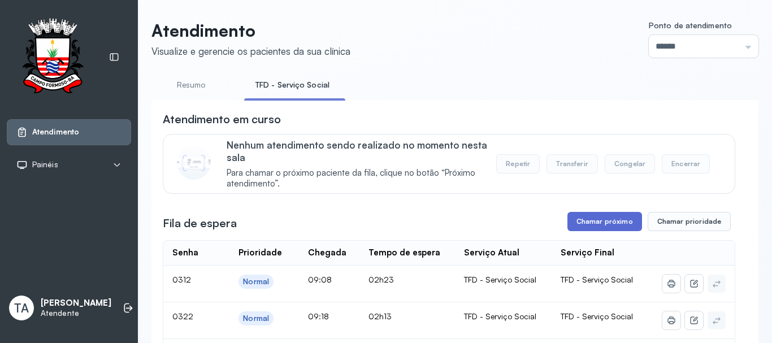
click at [577, 226] on button "Chamar próximo" at bounding box center [605, 221] width 75 height 19
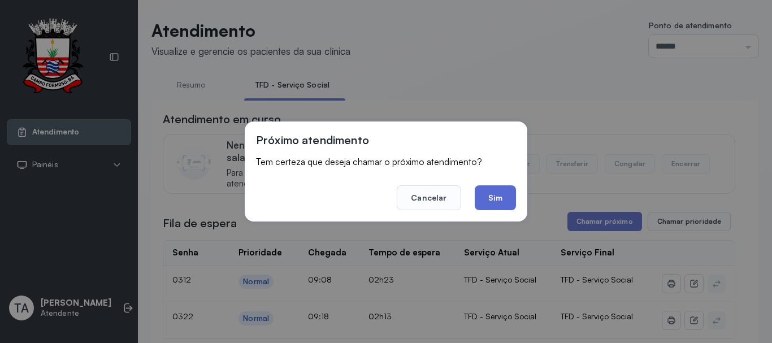
click at [507, 197] on button "Sim" at bounding box center [495, 197] width 41 height 25
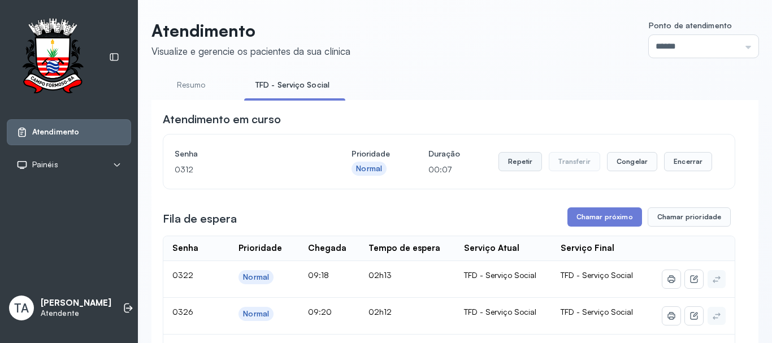
click at [507, 166] on button "Repetir" at bounding box center [521, 161] width 44 height 19
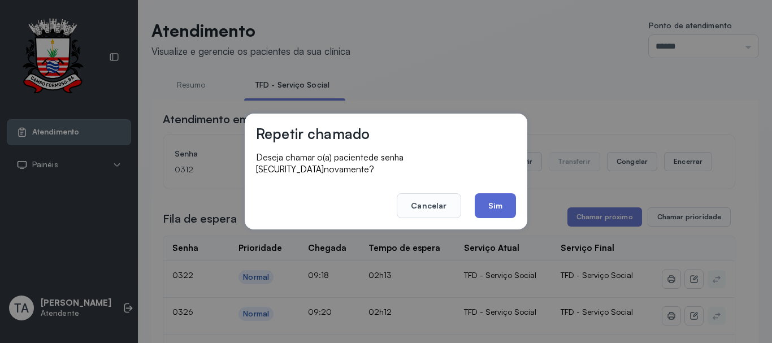
click at [490, 197] on button "Sim" at bounding box center [495, 205] width 41 height 25
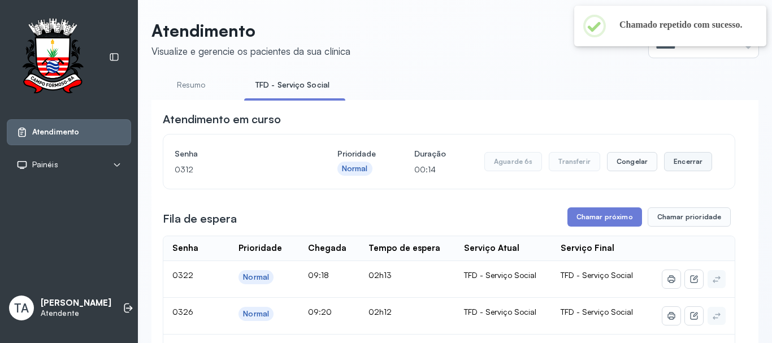
click at [689, 163] on button "Encerrar" at bounding box center [688, 161] width 48 height 19
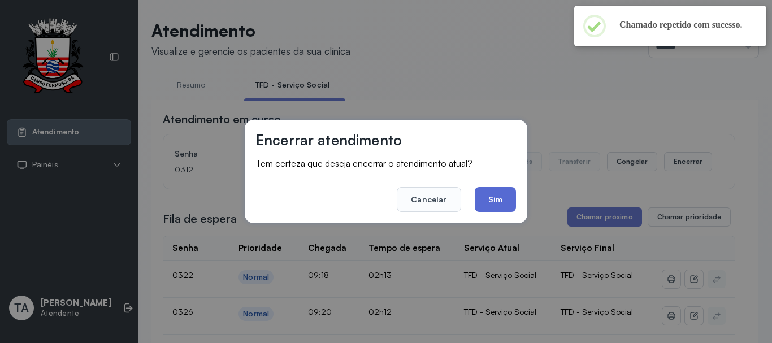
click at [503, 196] on button "Sim" at bounding box center [495, 199] width 41 height 25
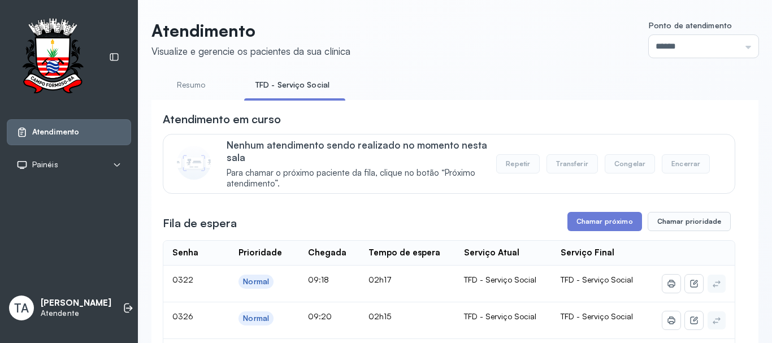
click at [573, 224] on button "Chamar próximo" at bounding box center [605, 221] width 75 height 19
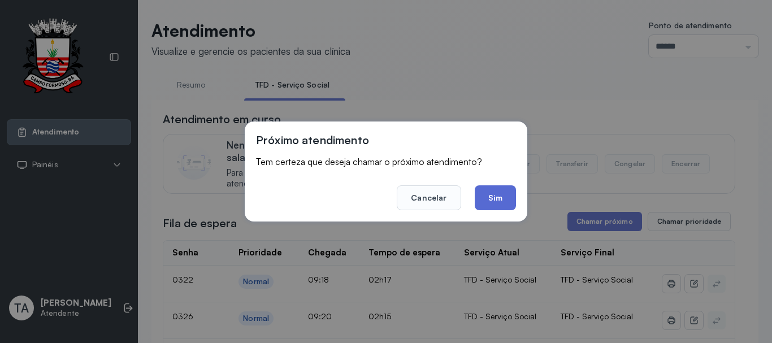
click at [501, 209] on button "Sim" at bounding box center [495, 197] width 41 height 25
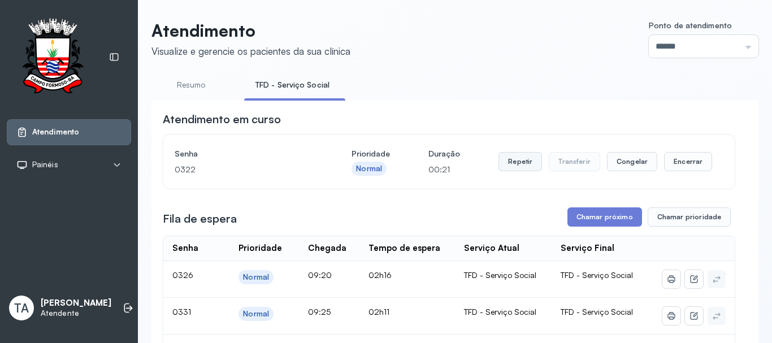
click at [507, 170] on button "Repetir" at bounding box center [521, 161] width 44 height 19
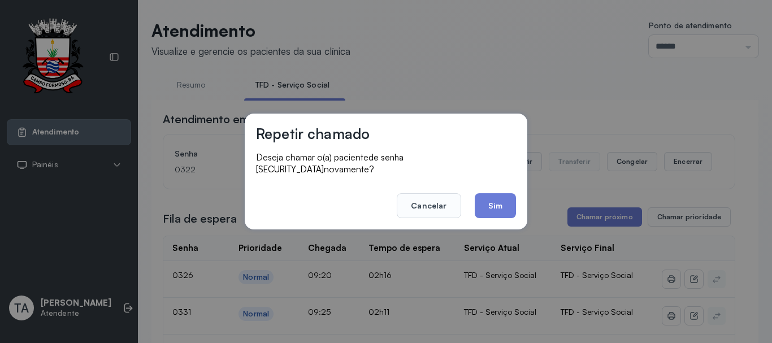
click at [494, 199] on button "Sim" at bounding box center [495, 205] width 41 height 25
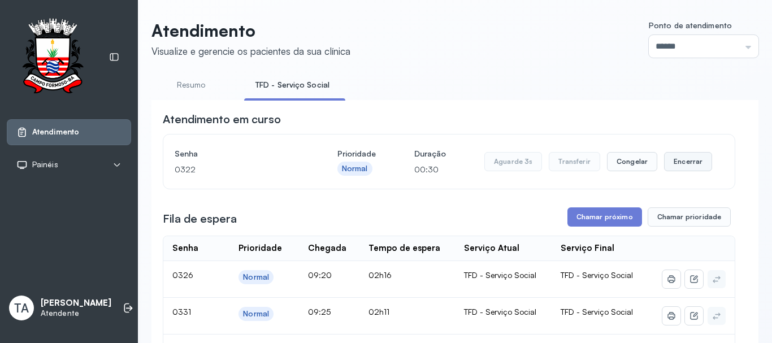
click at [666, 166] on button "Encerrar" at bounding box center [688, 161] width 48 height 19
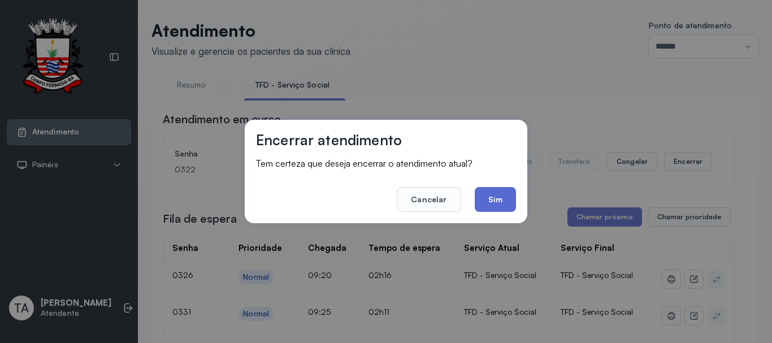
click at [493, 195] on button "Sim" at bounding box center [495, 199] width 41 height 25
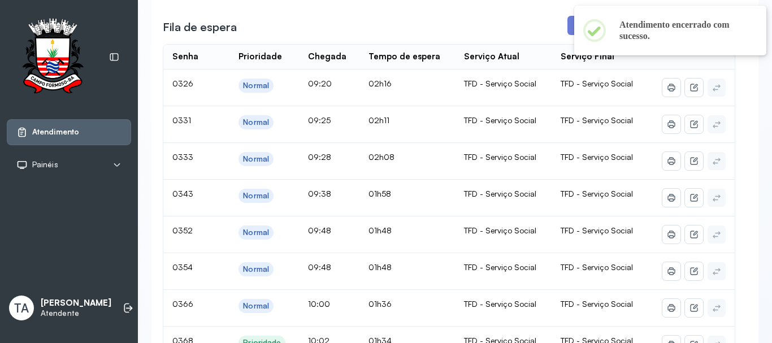
scroll to position [57, 0]
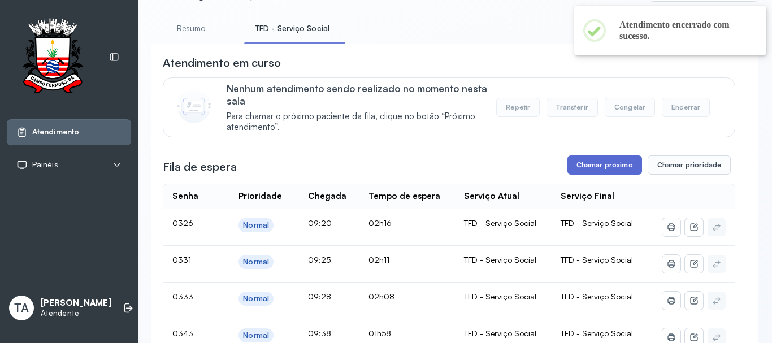
click at [573, 171] on button "Chamar próximo" at bounding box center [605, 164] width 75 height 19
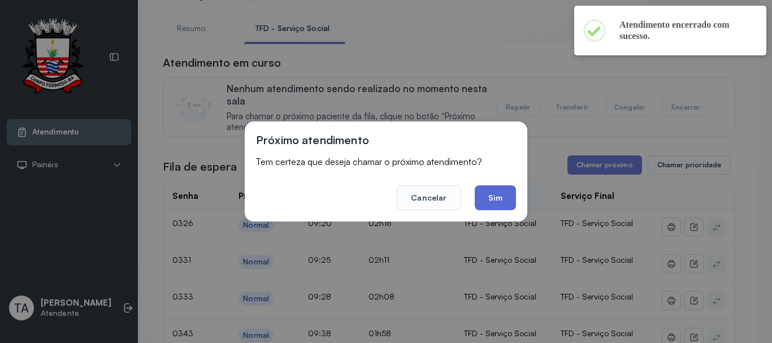
click at [497, 200] on button "Sim" at bounding box center [495, 197] width 41 height 25
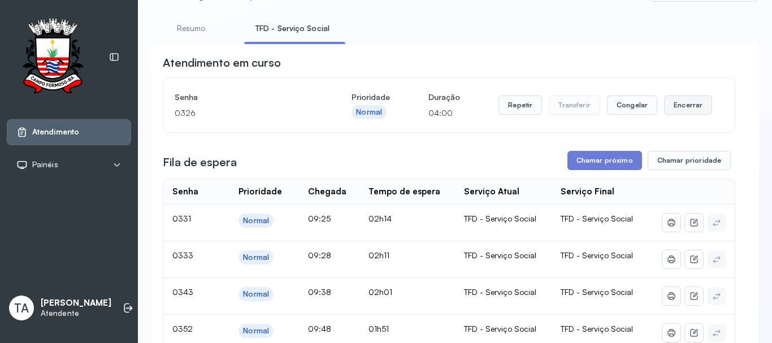
click at [685, 110] on button "Encerrar" at bounding box center [688, 105] width 48 height 19
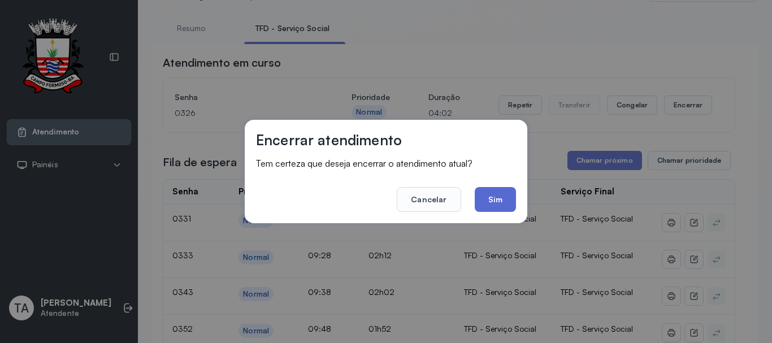
click at [499, 197] on button "Sim" at bounding box center [495, 199] width 41 height 25
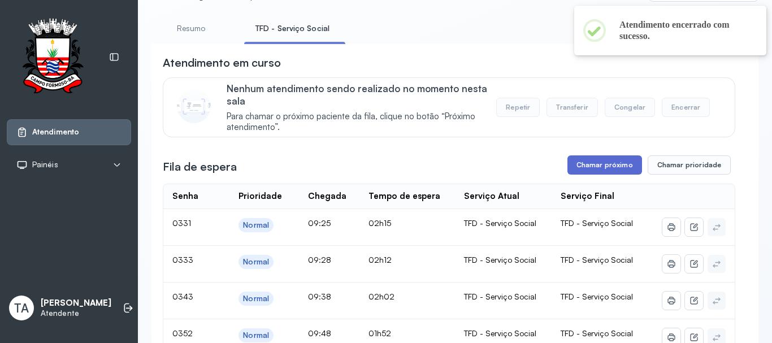
click at [591, 172] on button "Chamar próximo" at bounding box center [605, 164] width 75 height 19
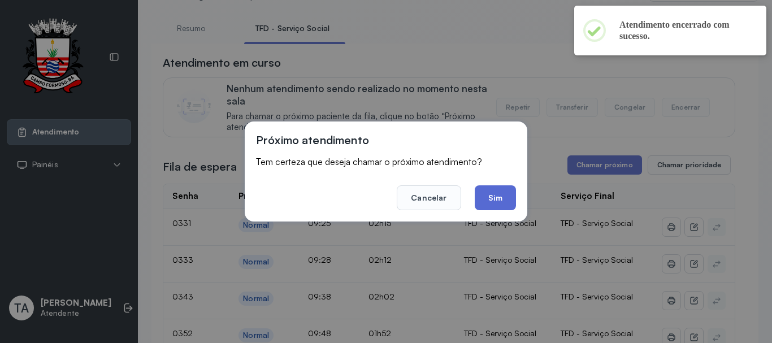
click at [500, 202] on button "Sim" at bounding box center [495, 197] width 41 height 25
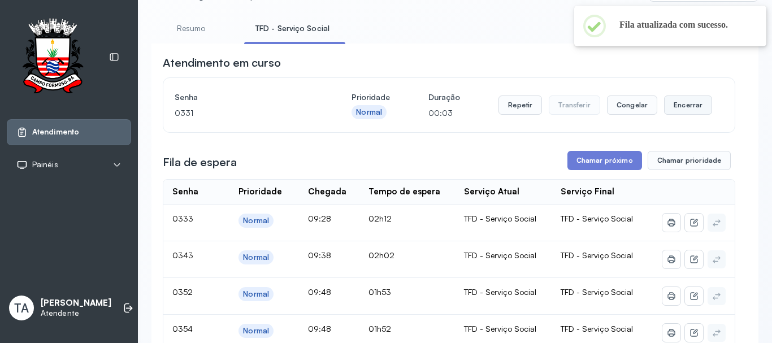
click at [681, 109] on button "Encerrar" at bounding box center [688, 105] width 48 height 19
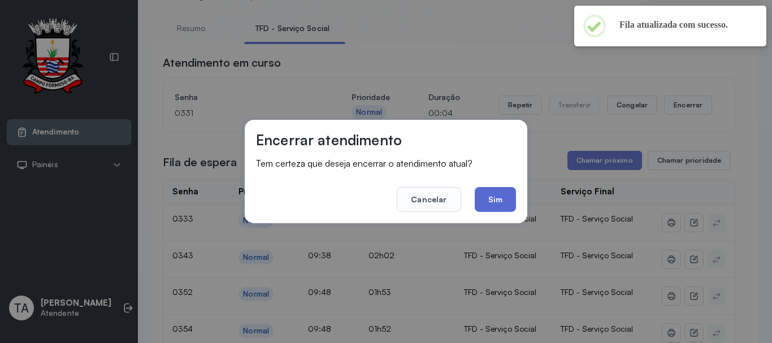
click at [489, 207] on button "Sim" at bounding box center [495, 199] width 41 height 25
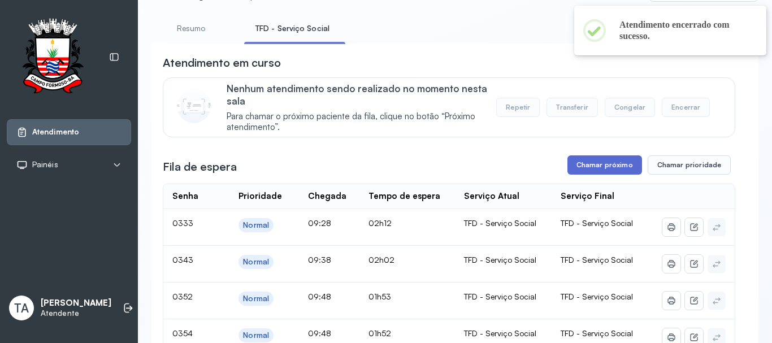
click at [594, 163] on button "Chamar próximo" at bounding box center [605, 164] width 75 height 19
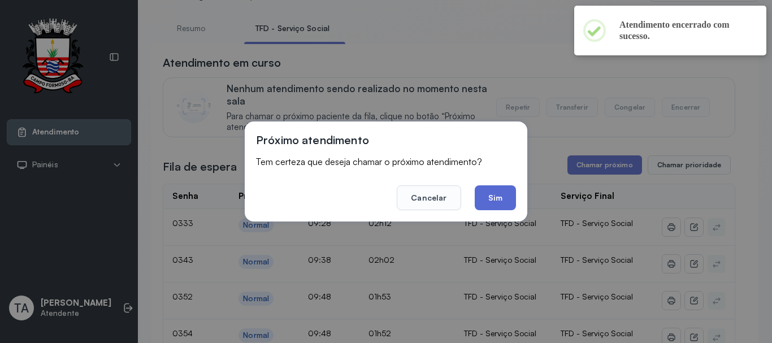
click at [509, 193] on button "Sim" at bounding box center [495, 197] width 41 height 25
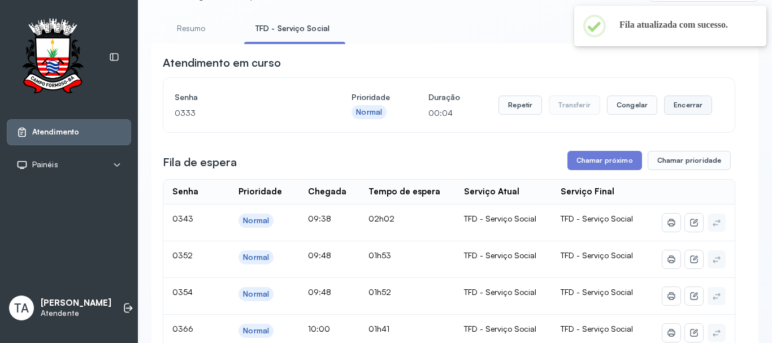
click at [664, 111] on button "Encerrar" at bounding box center [688, 105] width 48 height 19
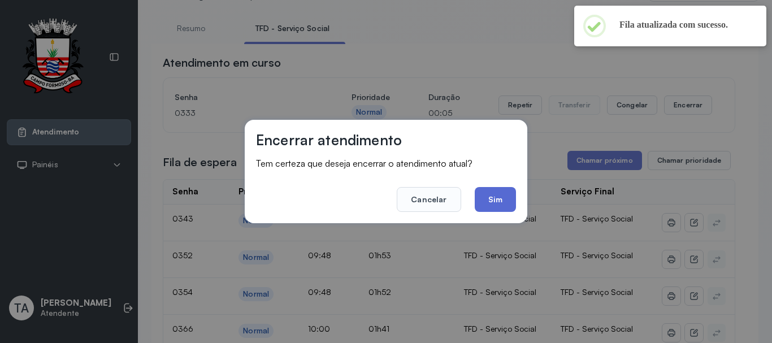
click at [509, 197] on button "Sim" at bounding box center [495, 199] width 41 height 25
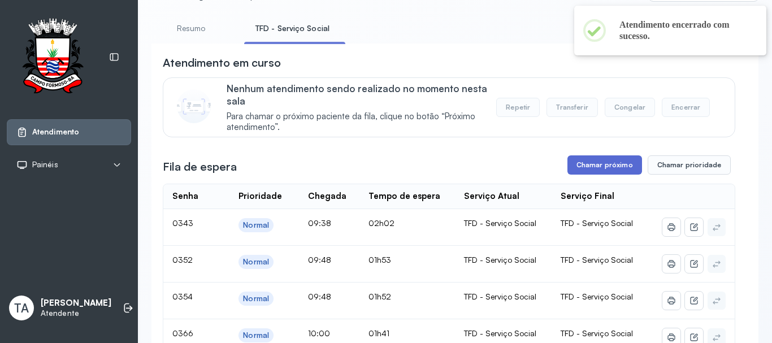
click at [574, 171] on button "Chamar próximo" at bounding box center [605, 164] width 75 height 19
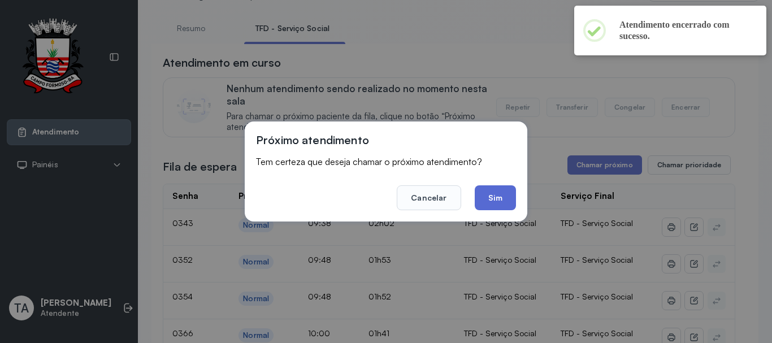
click at [496, 205] on button "Sim" at bounding box center [495, 197] width 41 height 25
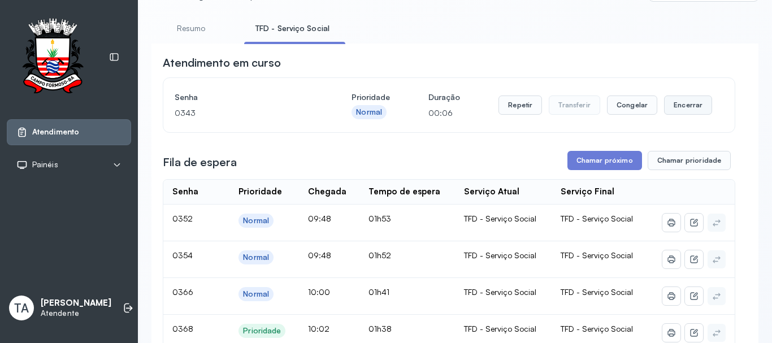
click at [667, 102] on button "Encerrar" at bounding box center [688, 105] width 48 height 19
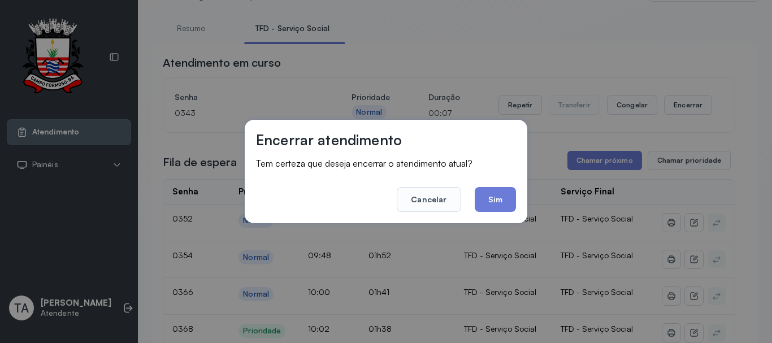
click at [504, 198] on button "Sim" at bounding box center [495, 199] width 41 height 25
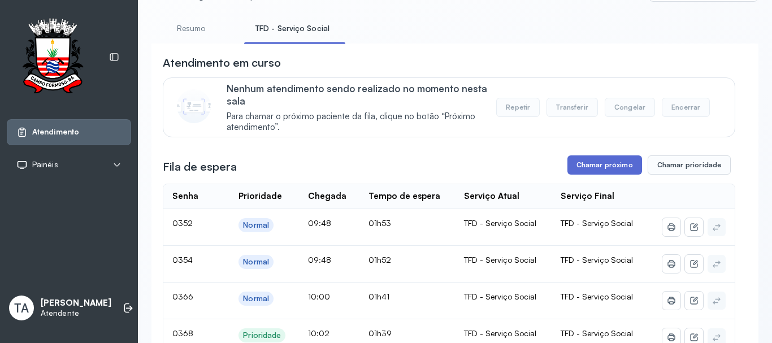
click at [599, 168] on button "Chamar próximo" at bounding box center [605, 164] width 75 height 19
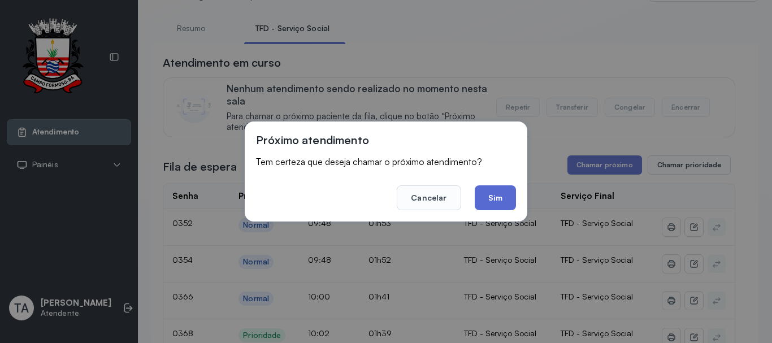
click at [508, 206] on button "Sim" at bounding box center [495, 197] width 41 height 25
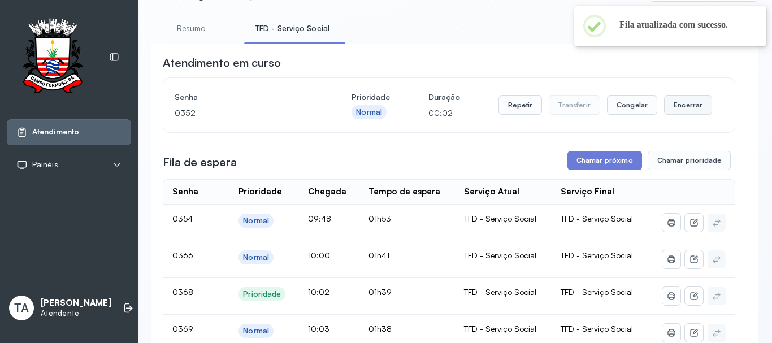
click at [682, 109] on button "Encerrar" at bounding box center [688, 105] width 48 height 19
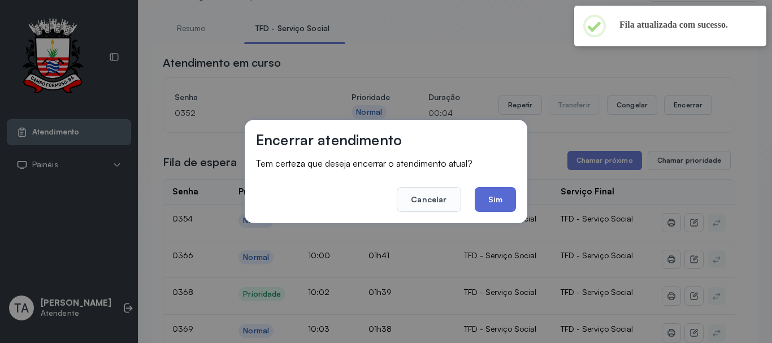
click at [502, 212] on button "Sim" at bounding box center [495, 199] width 41 height 25
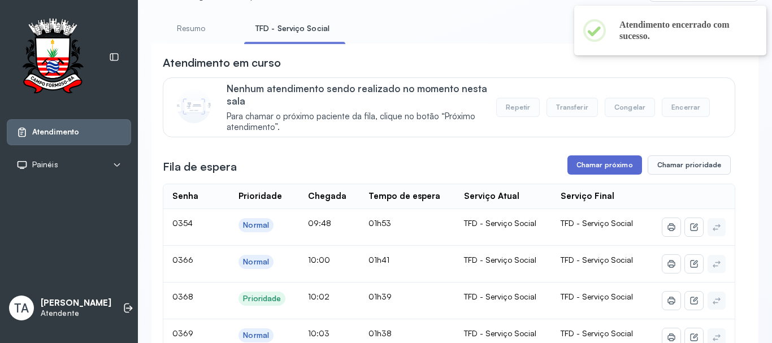
click at [573, 165] on button "Chamar próximo" at bounding box center [605, 164] width 75 height 19
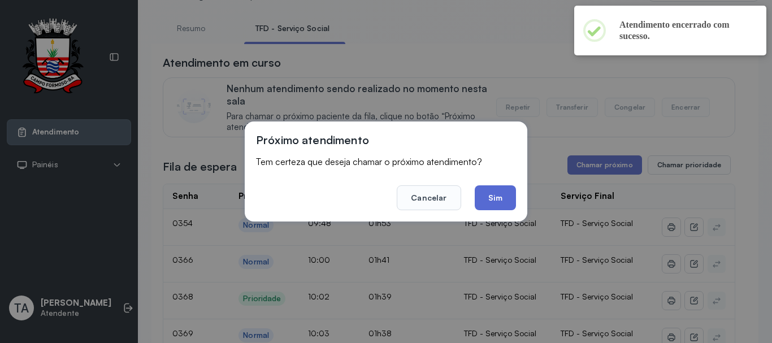
click at [491, 188] on button "Sim" at bounding box center [495, 197] width 41 height 25
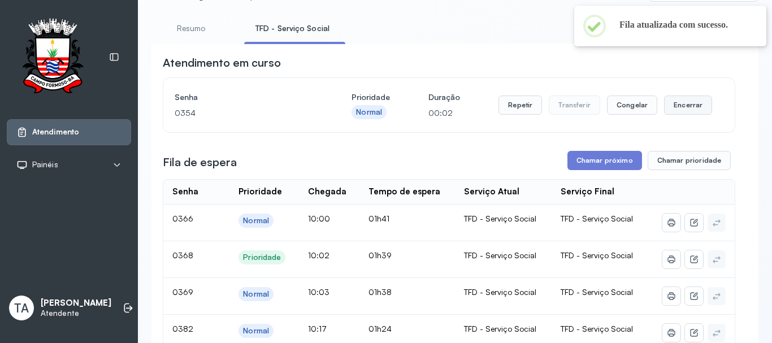
click at [683, 109] on button "Encerrar" at bounding box center [688, 105] width 48 height 19
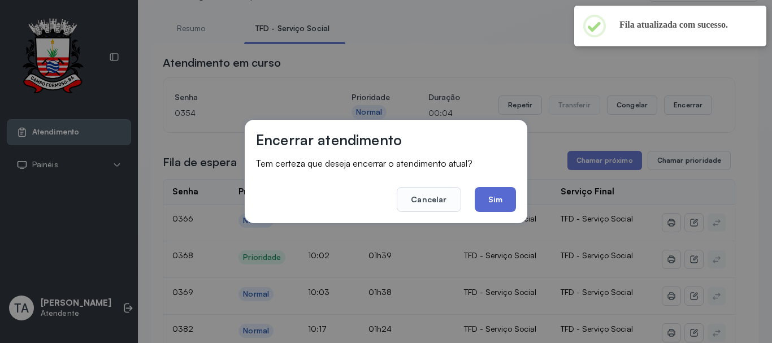
click at [500, 202] on button "Sim" at bounding box center [495, 199] width 41 height 25
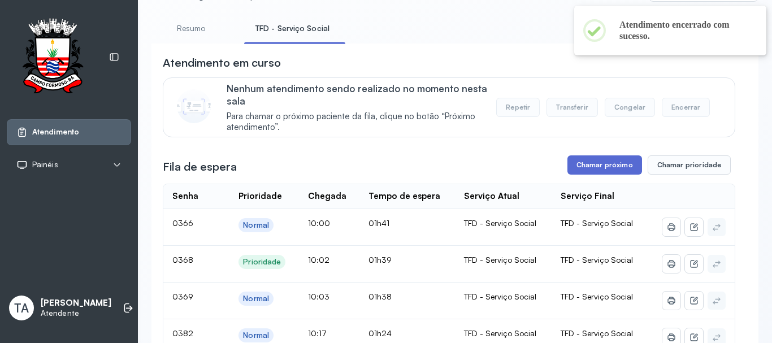
click at [573, 164] on button "Chamar próximo" at bounding box center [605, 164] width 75 height 19
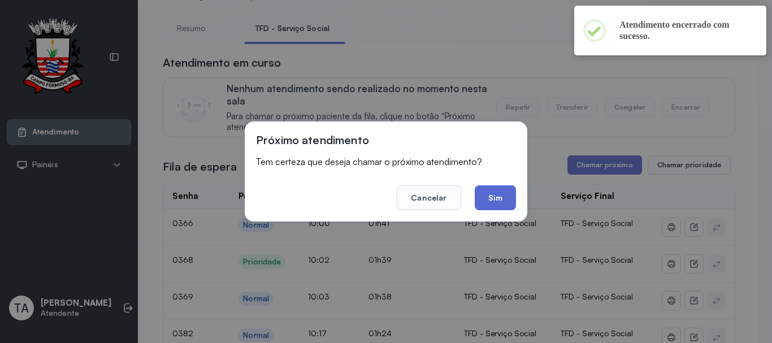
click at [494, 201] on button "Sim" at bounding box center [495, 197] width 41 height 25
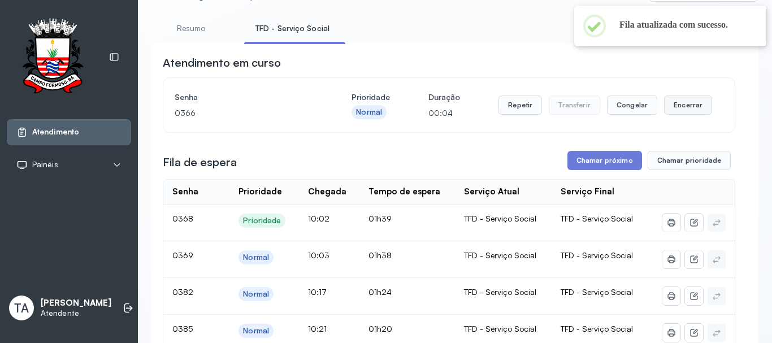
click at [668, 115] on button "Encerrar" at bounding box center [688, 105] width 48 height 19
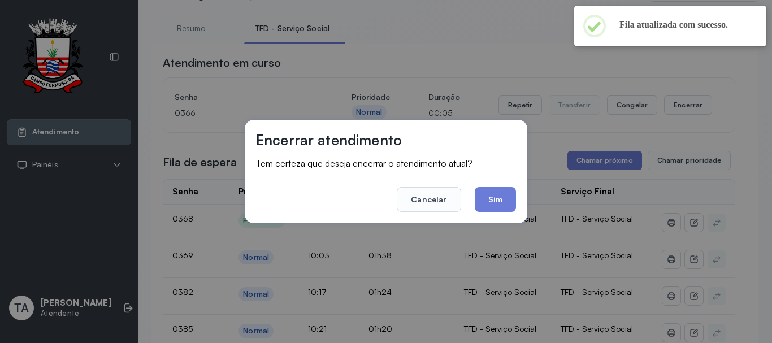
click at [496, 192] on button "Sim" at bounding box center [495, 199] width 41 height 25
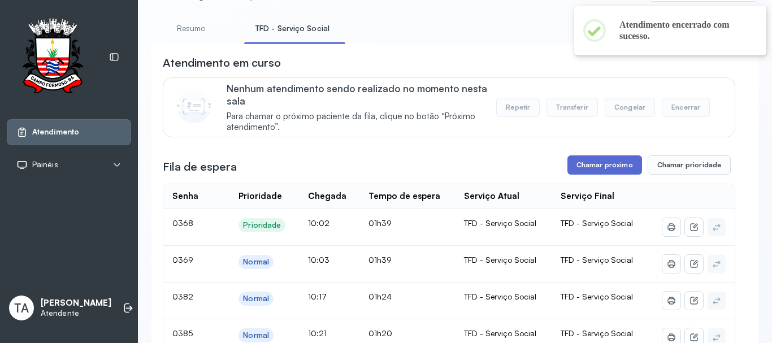
click at [596, 162] on button "Chamar próximo" at bounding box center [605, 164] width 75 height 19
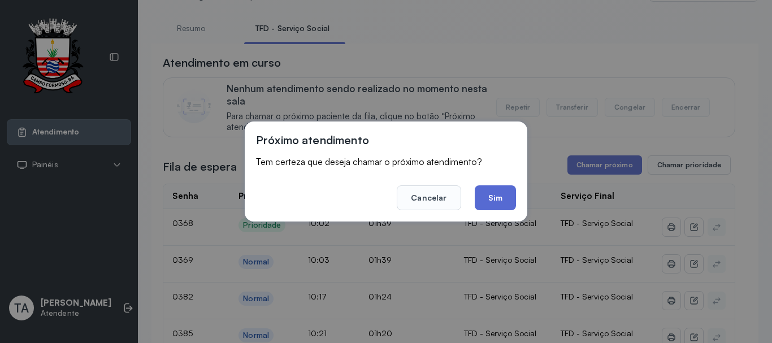
click at [503, 199] on button "Sim" at bounding box center [495, 197] width 41 height 25
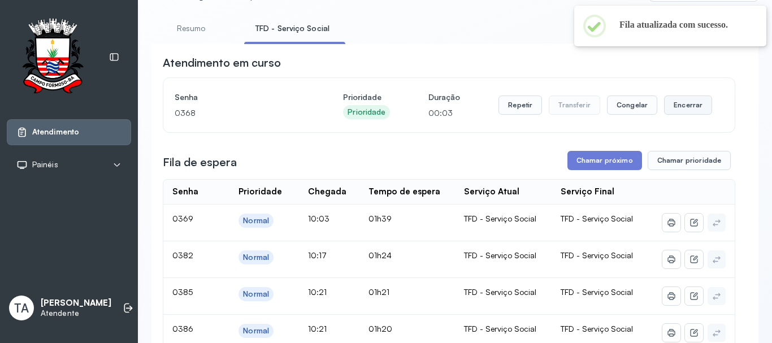
click at [693, 109] on button "Encerrar" at bounding box center [688, 105] width 48 height 19
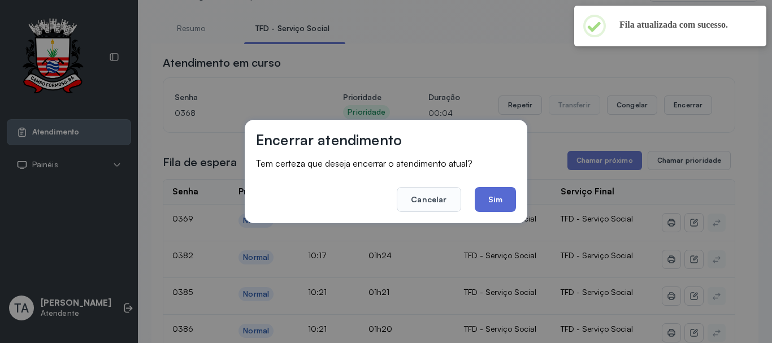
click at [510, 197] on button "Sim" at bounding box center [495, 199] width 41 height 25
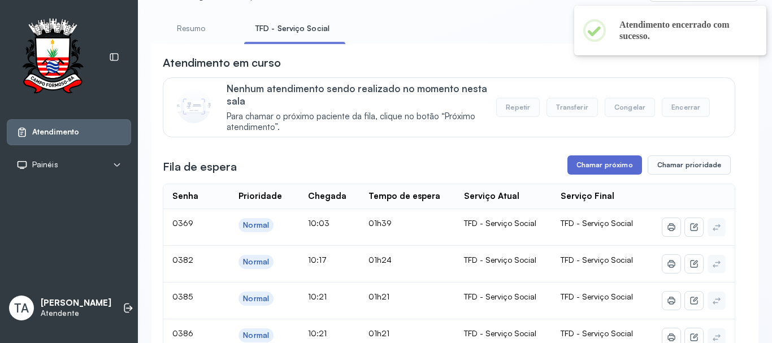
click at [591, 167] on button "Chamar próximo" at bounding box center [605, 164] width 75 height 19
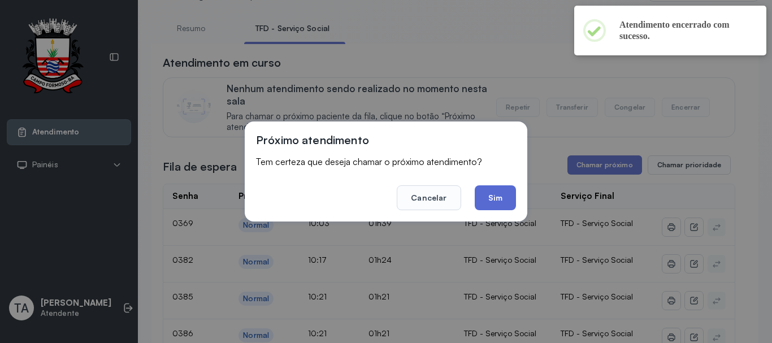
click at [504, 201] on button "Sim" at bounding box center [495, 197] width 41 height 25
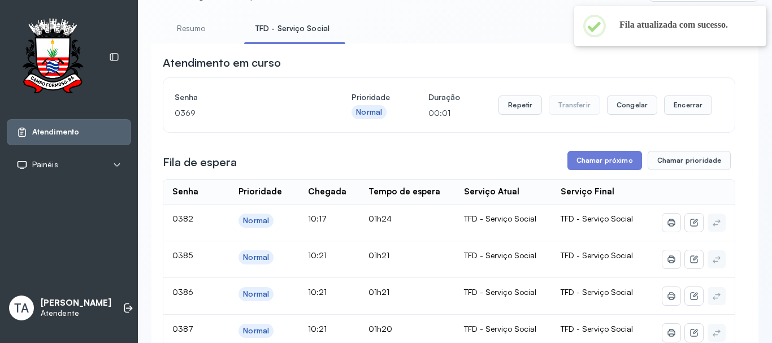
click at [666, 119] on div "Repetir Transferir Congelar Encerrar" at bounding box center [606, 105] width 214 height 32
click at [677, 105] on button "Encerrar" at bounding box center [688, 105] width 48 height 19
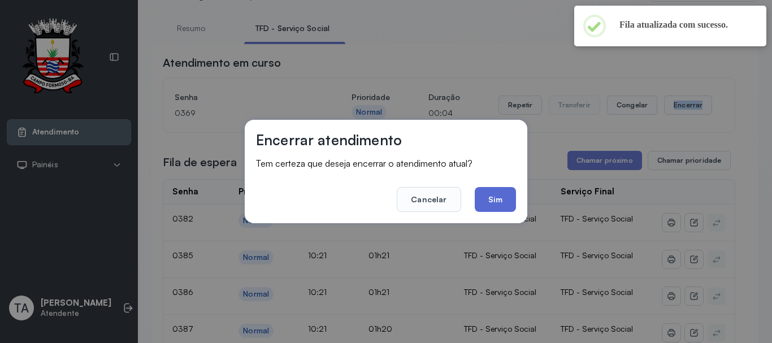
click at [490, 208] on button "Sim" at bounding box center [495, 199] width 41 height 25
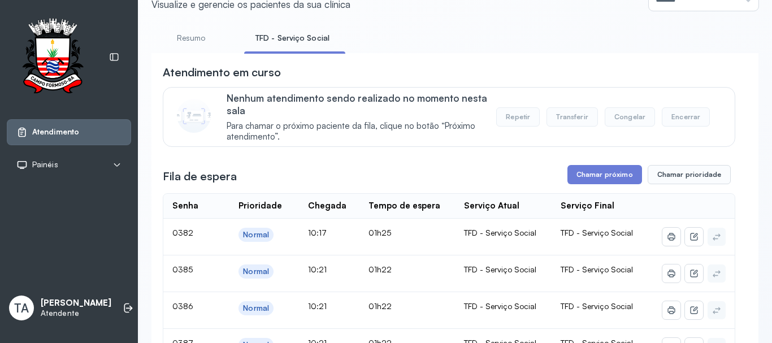
scroll to position [0, 0]
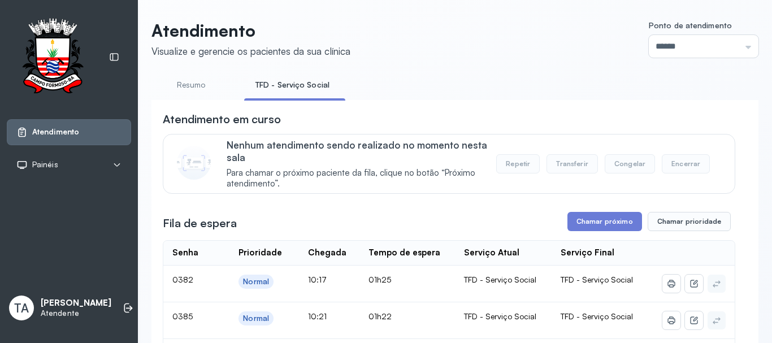
click at [186, 84] on link "Resumo" at bounding box center [191, 85] width 79 height 19
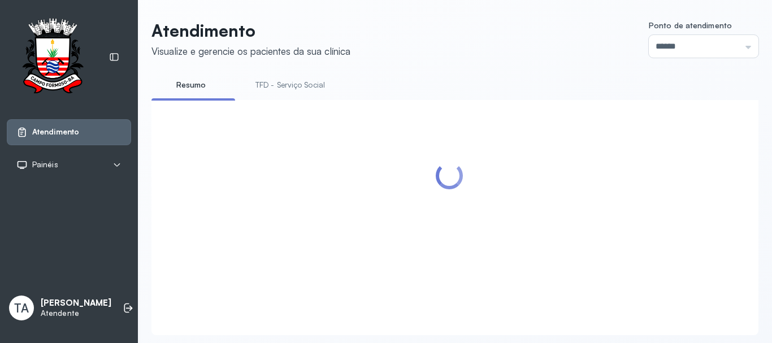
click at [273, 79] on link "TFD - Serviço Social" at bounding box center [290, 85] width 92 height 19
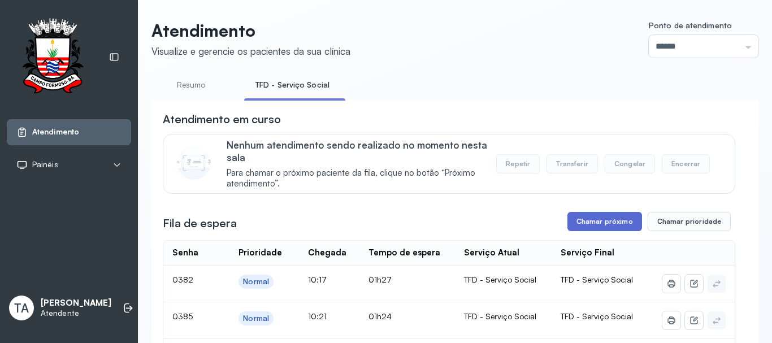
click at [587, 215] on button "Chamar próximo" at bounding box center [605, 221] width 75 height 19
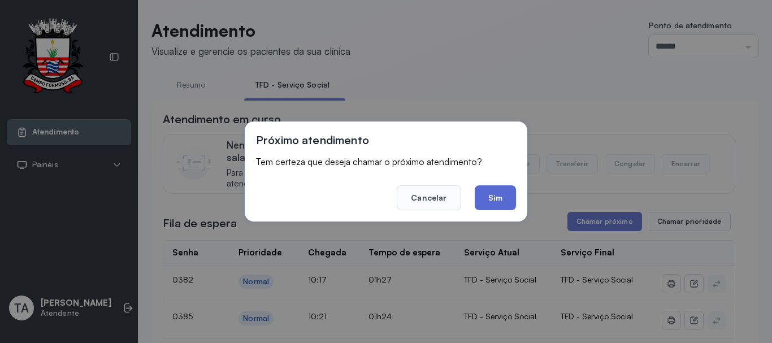
click at [489, 202] on button "Sim" at bounding box center [495, 197] width 41 height 25
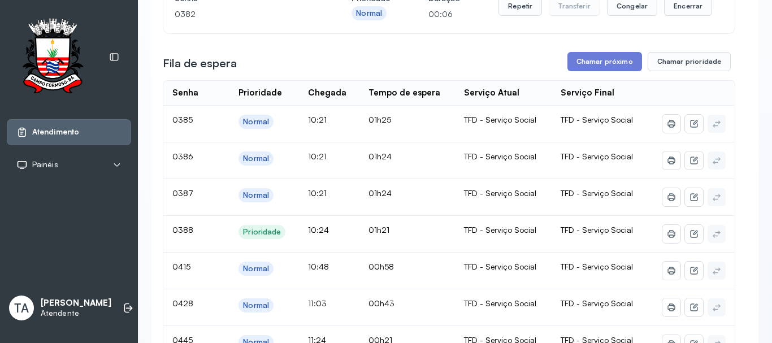
scroll to position [92, 0]
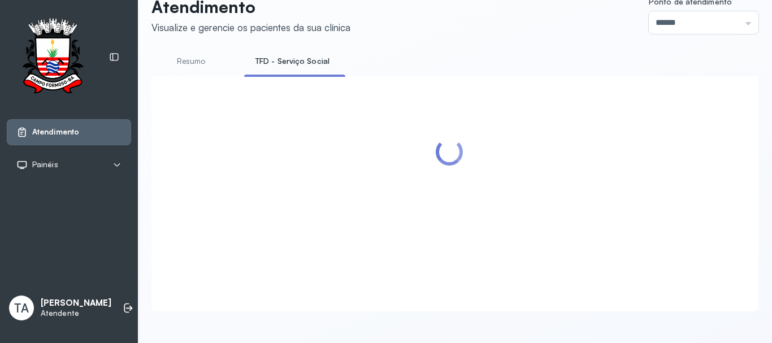
drag, startPoint x: 678, startPoint y: 77, endPoint x: 650, endPoint y: 90, distance: 31.1
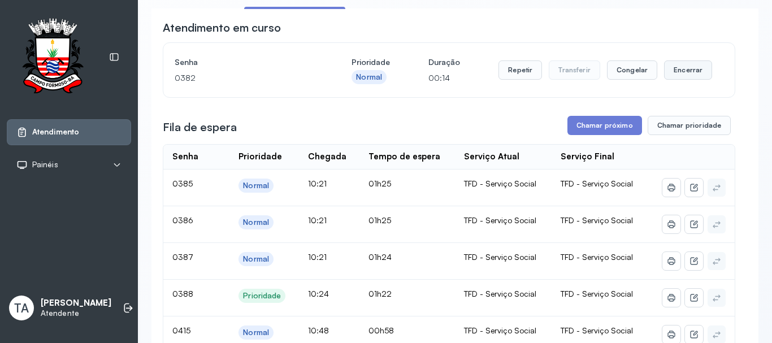
click at [675, 73] on button "Encerrar" at bounding box center [688, 70] width 48 height 19
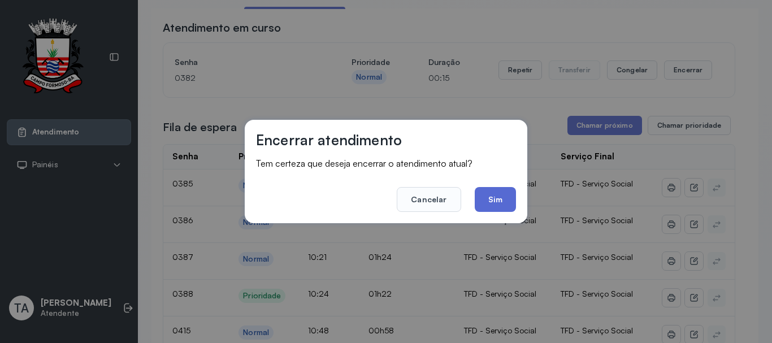
click at [490, 206] on button "Sim" at bounding box center [495, 199] width 41 height 25
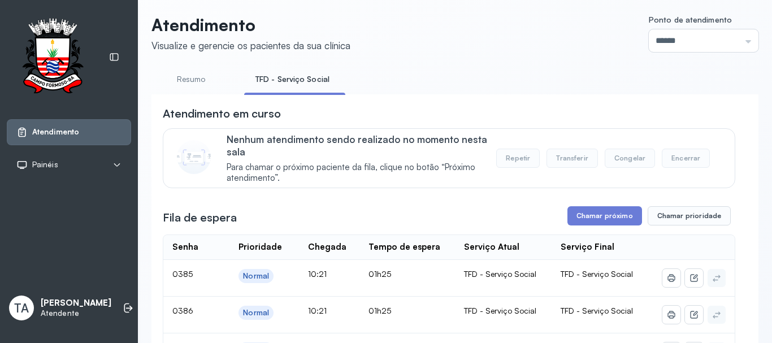
scroll to position [0, 0]
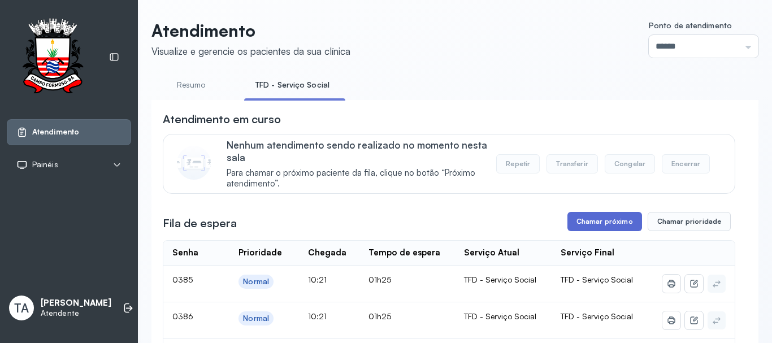
click at [576, 219] on button "Chamar próximo" at bounding box center [605, 221] width 75 height 19
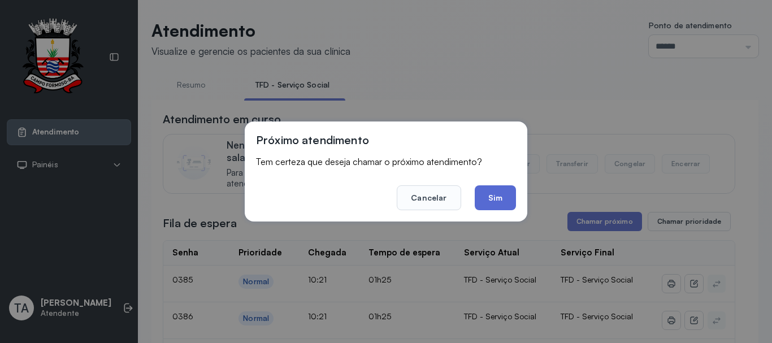
click at [505, 209] on button "Sim" at bounding box center [495, 197] width 41 height 25
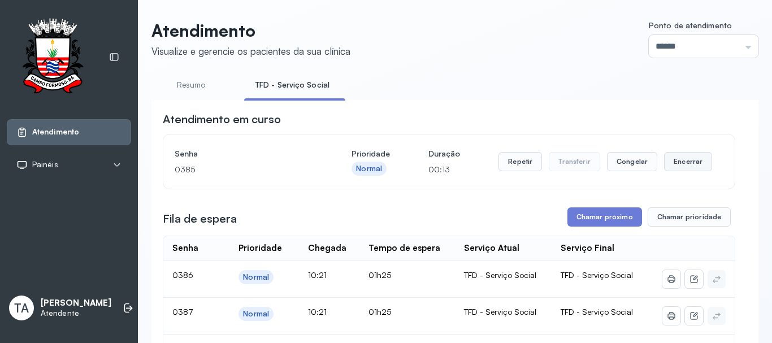
click at [666, 161] on button "Encerrar" at bounding box center [688, 161] width 48 height 19
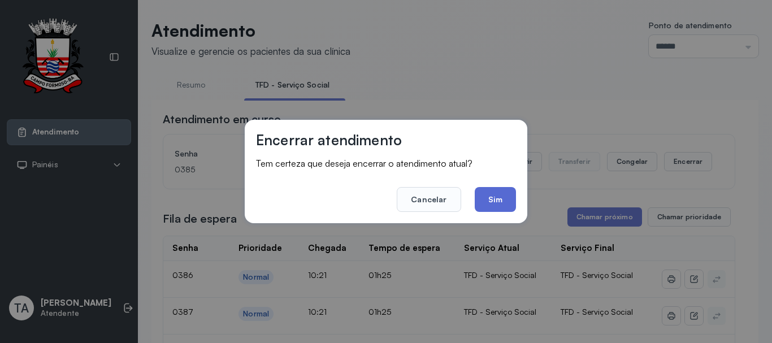
click at [486, 209] on button "Sim" at bounding box center [495, 199] width 41 height 25
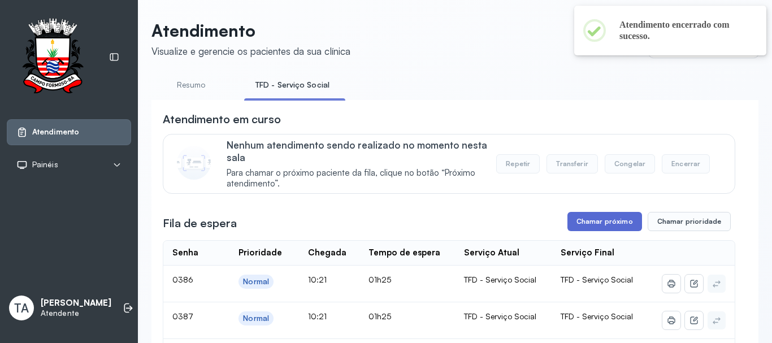
click at [582, 225] on button "Chamar próximo" at bounding box center [605, 221] width 75 height 19
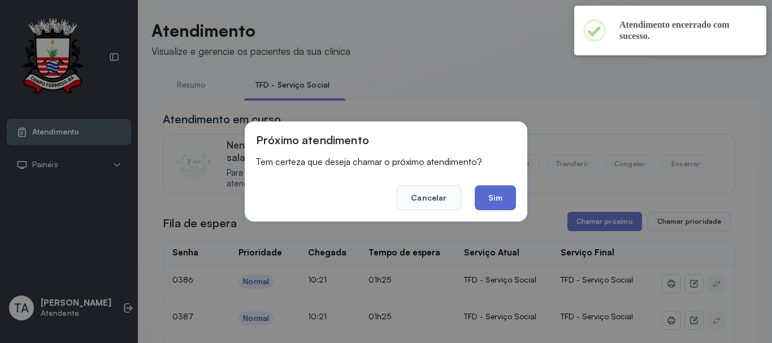
click at [490, 189] on button "Sim" at bounding box center [495, 197] width 41 height 25
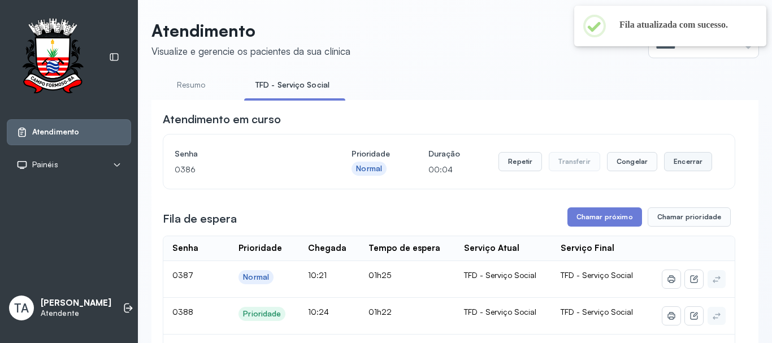
click at [679, 164] on button "Encerrar" at bounding box center [688, 161] width 48 height 19
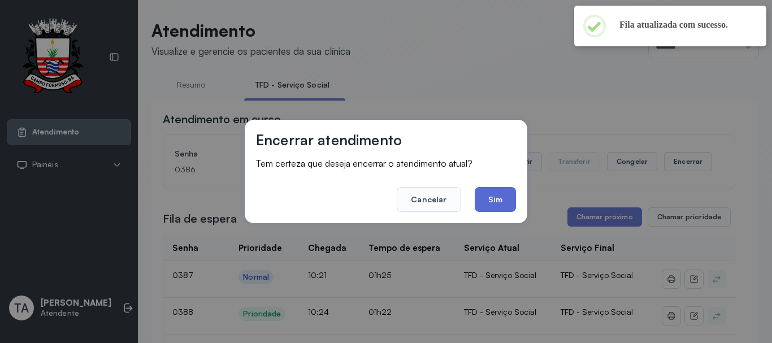
click at [505, 191] on button "Sim" at bounding box center [495, 199] width 41 height 25
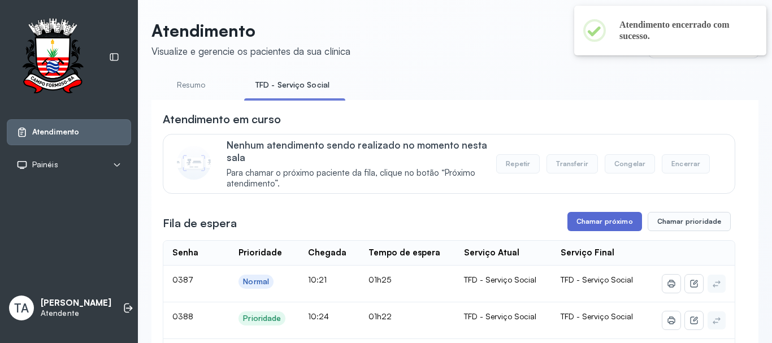
click at [593, 217] on button "Chamar próximo" at bounding box center [605, 221] width 75 height 19
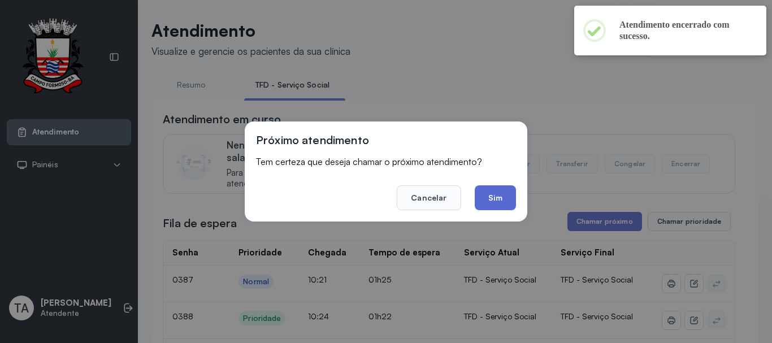
click at [494, 201] on button "Sim" at bounding box center [495, 197] width 41 height 25
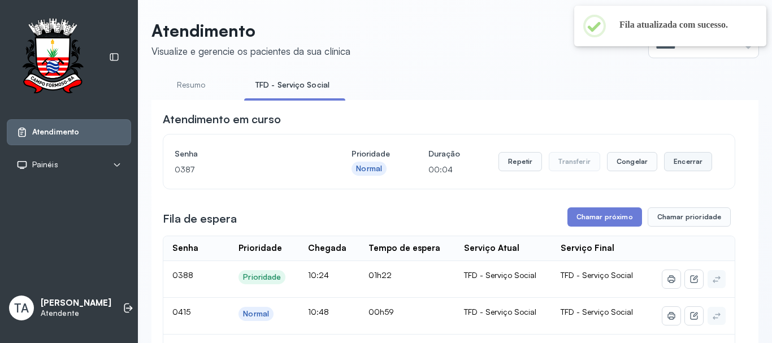
click at [672, 166] on button "Encerrar" at bounding box center [688, 161] width 48 height 19
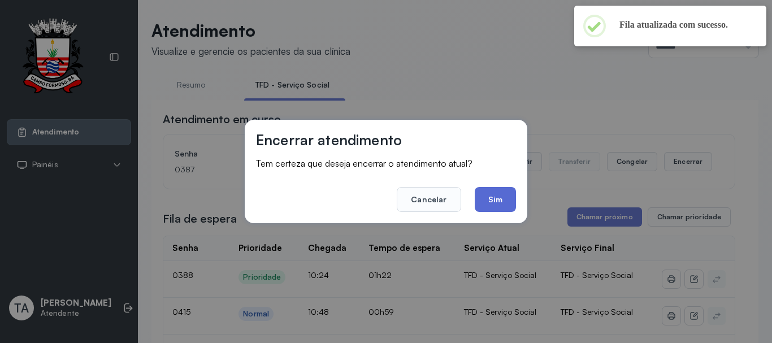
click at [499, 200] on button "Sim" at bounding box center [495, 199] width 41 height 25
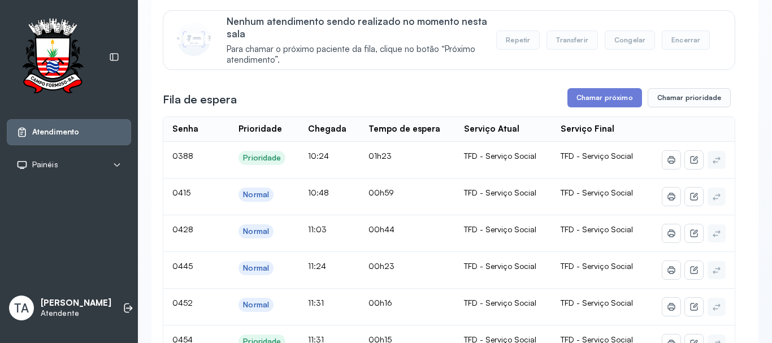
scroll to position [113, 0]
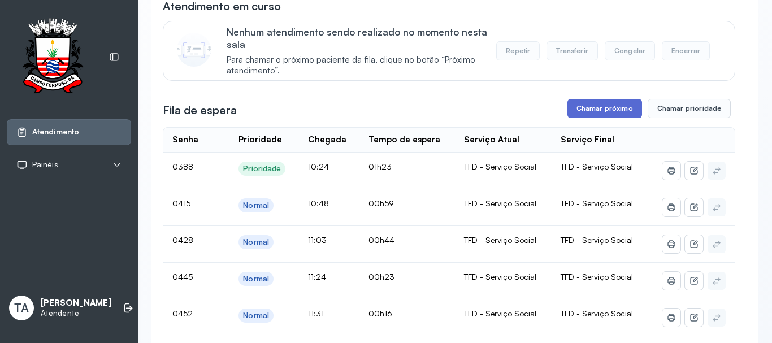
click at [592, 107] on button "Chamar próximo" at bounding box center [605, 108] width 75 height 19
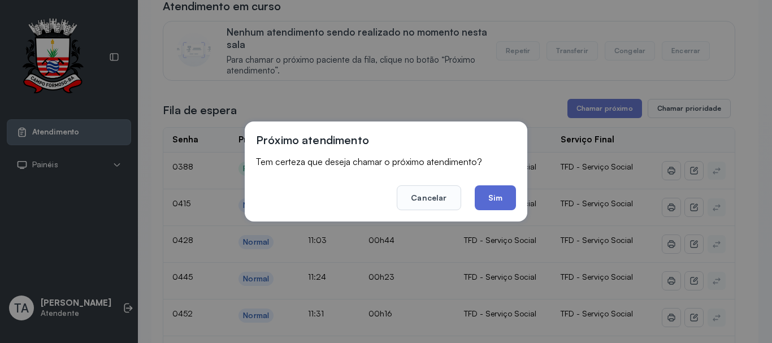
click at [513, 196] on button "Sim" at bounding box center [495, 197] width 41 height 25
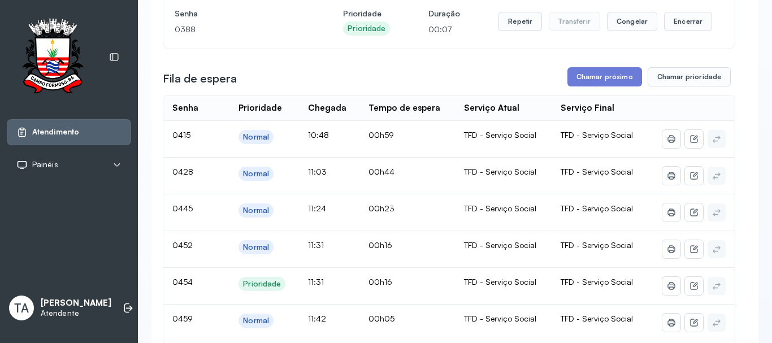
scroll to position [0, 0]
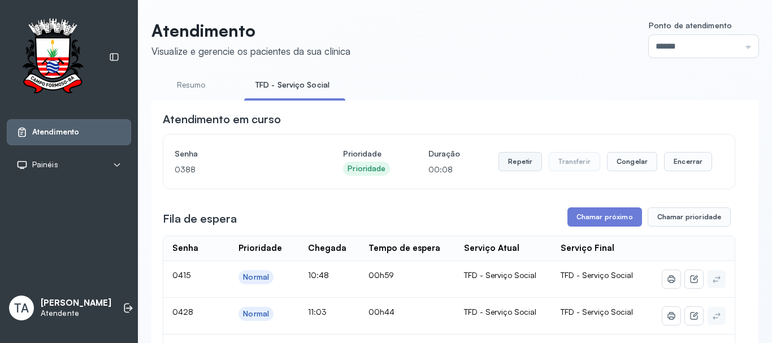
click at [525, 157] on button "Repetir" at bounding box center [521, 161] width 44 height 19
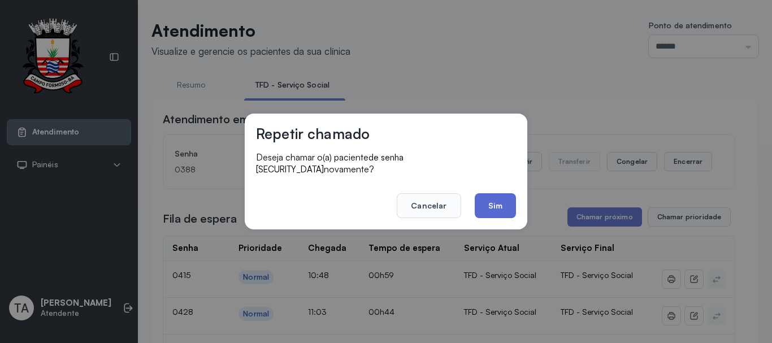
click at [498, 202] on button "Sim" at bounding box center [495, 205] width 41 height 25
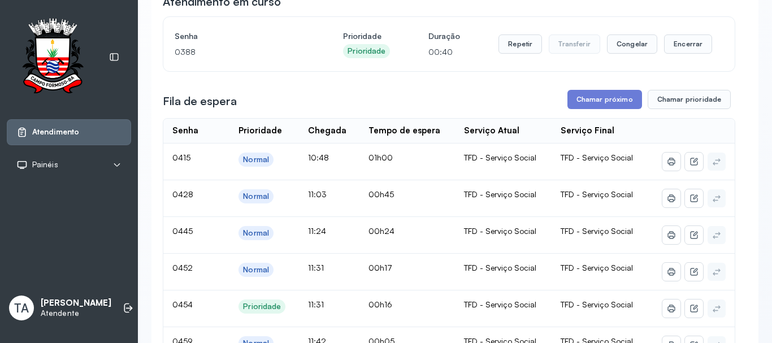
scroll to position [113, 0]
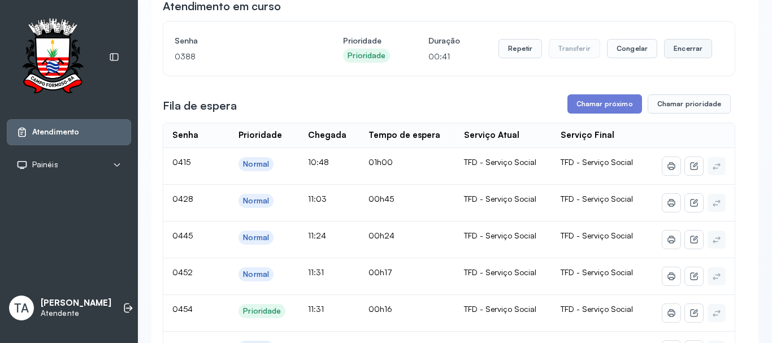
click at [664, 51] on button "Encerrar" at bounding box center [688, 48] width 48 height 19
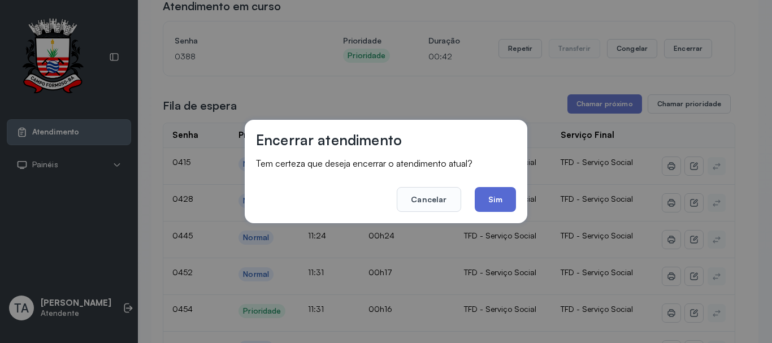
click at [502, 193] on button "Sim" at bounding box center [495, 199] width 41 height 25
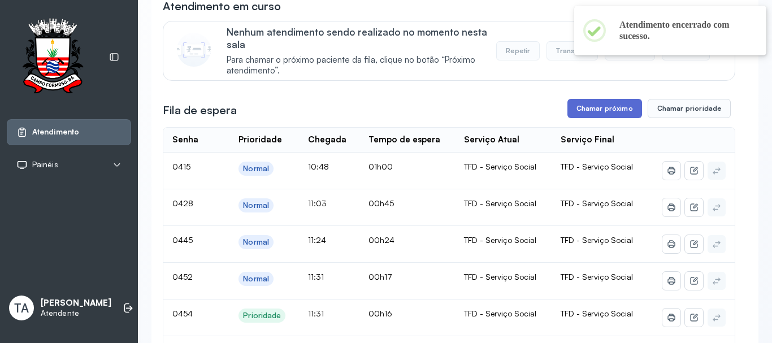
click at [606, 115] on button "Chamar próximo" at bounding box center [605, 108] width 75 height 19
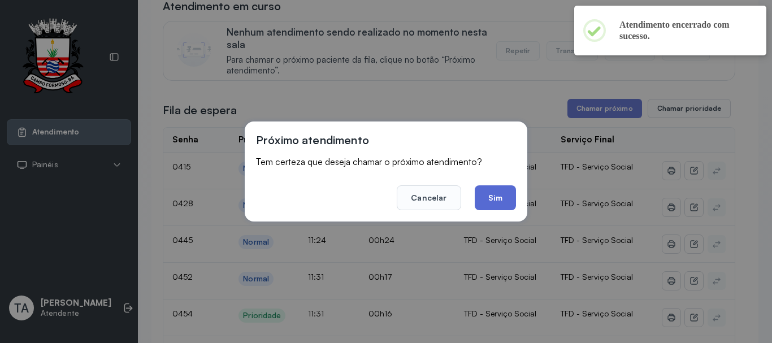
click at [504, 197] on button "Sim" at bounding box center [495, 197] width 41 height 25
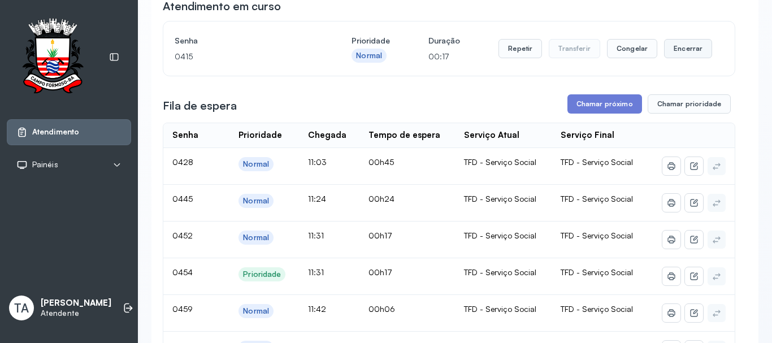
click at [673, 48] on button "Encerrar" at bounding box center [688, 48] width 48 height 19
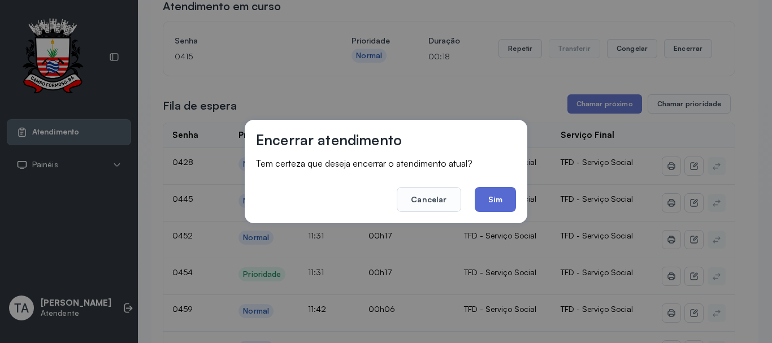
click at [498, 191] on button "Sim" at bounding box center [495, 199] width 41 height 25
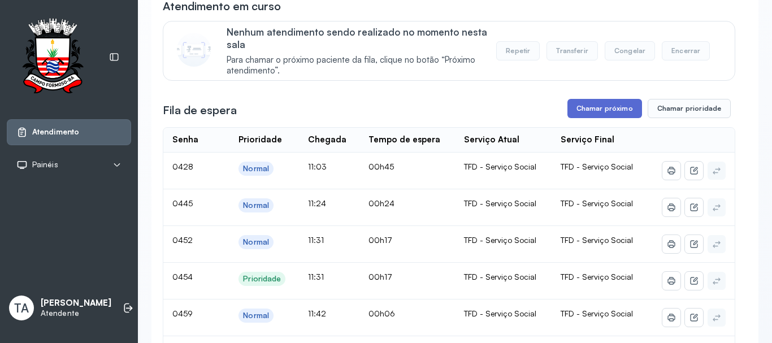
click at [587, 110] on button "Chamar próximo" at bounding box center [605, 108] width 75 height 19
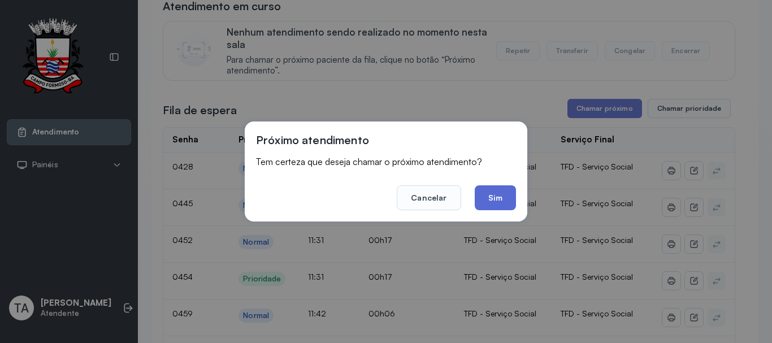
click at [490, 206] on button "Sim" at bounding box center [495, 197] width 41 height 25
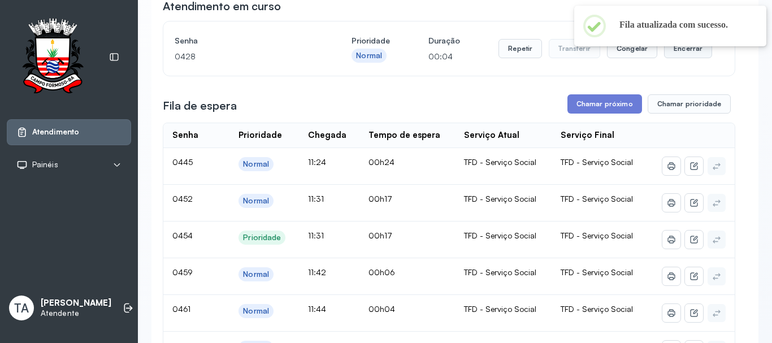
click at [672, 48] on button "Encerrar" at bounding box center [688, 48] width 48 height 19
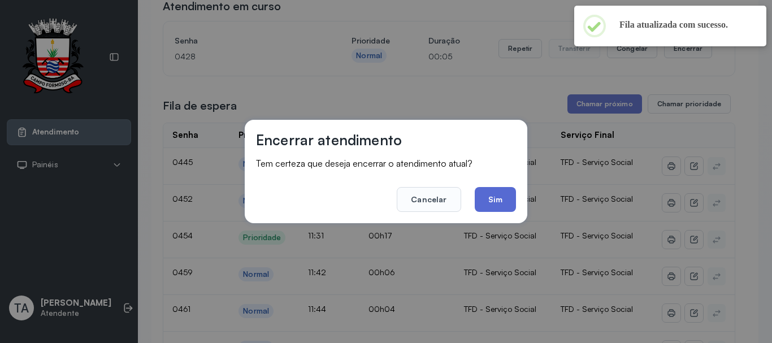
click at [492, 204] on button "Sim" at bounding box center [495, 199] width 41 height 25
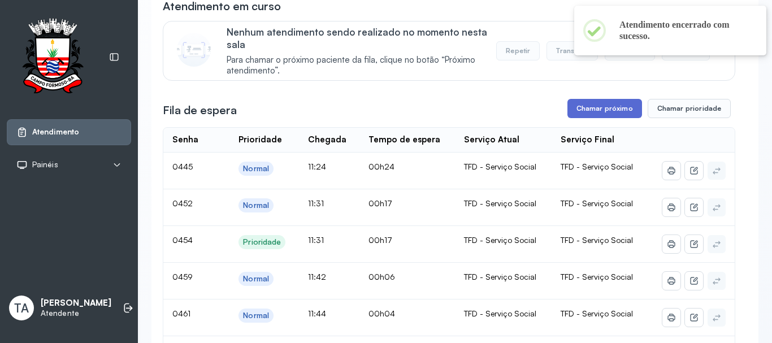
click at [594, 118] on button "Chamar próximo" at bounding box center [605, 108] width 75 height 19
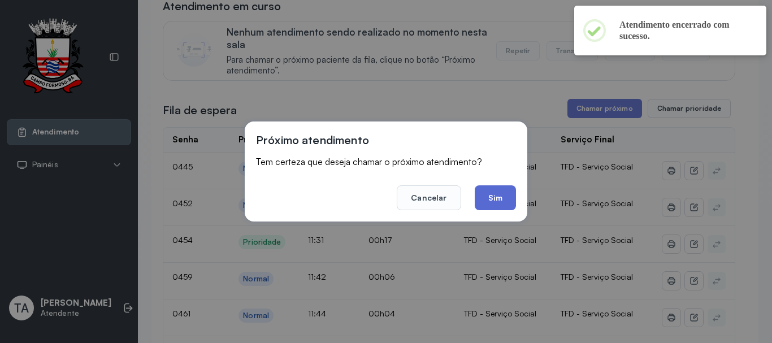
click at [476, 191] on button "Sim" at bounding box center [495, 197] width 41 height 25
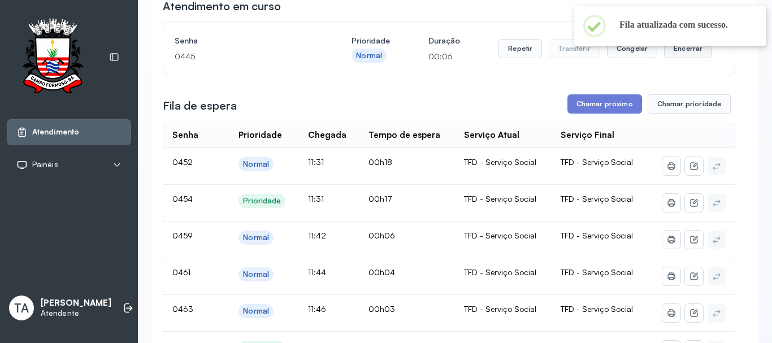
click at [681, 58] on button "Encerrar" at bounding box center [688, 48] width 48 height 19
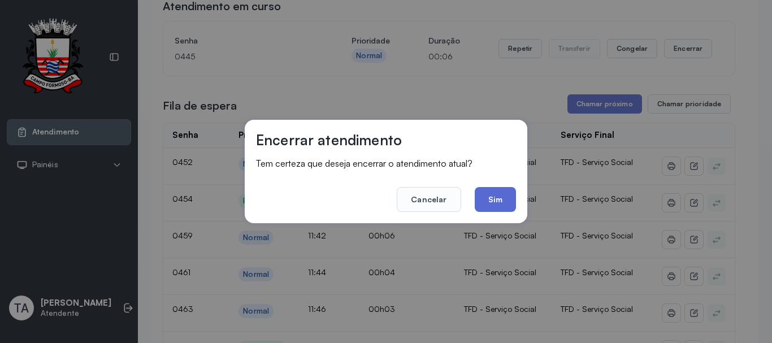
click at [505, 195] on button "Sim" at bounding box center [495, 199] width 41 height 25
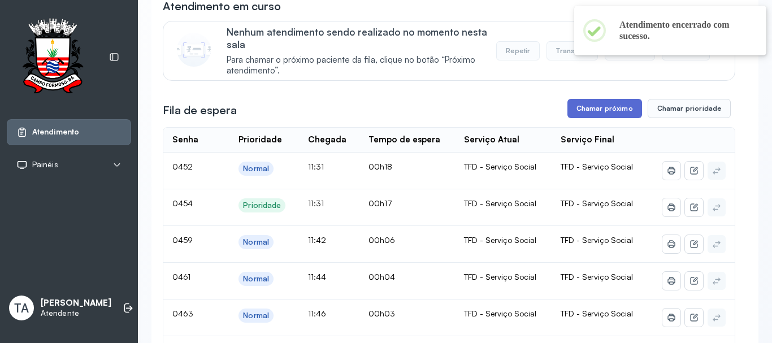
click at [589, 115] on button "Chamar próximo" at bounding box center [605, 108] width 75 height 19
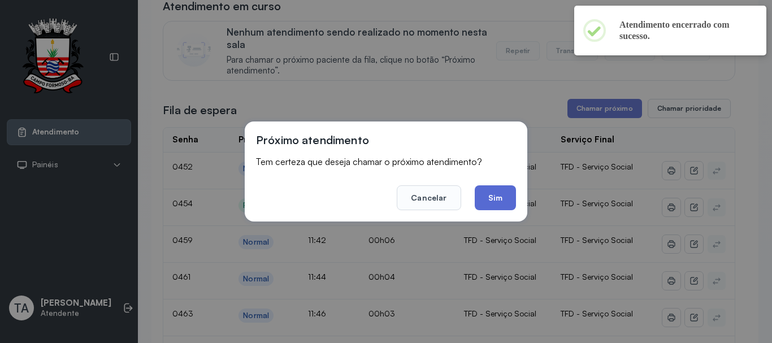
click at [503, 204] on button "Sim" at bounding box center [495, 197] width 41 height 25
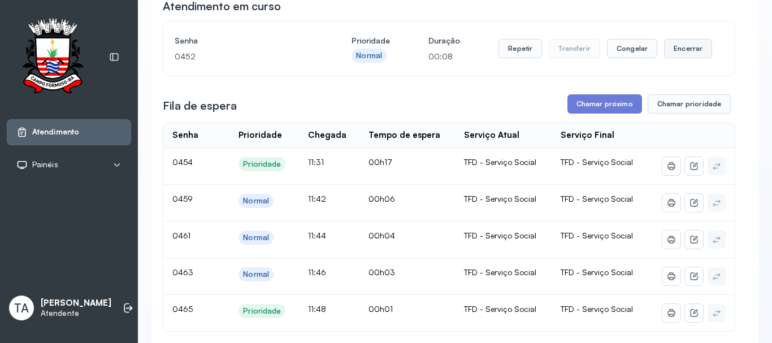
click at [671, 47] on button "Encerrar" at bounding box center [688, 48] width 48 height 19
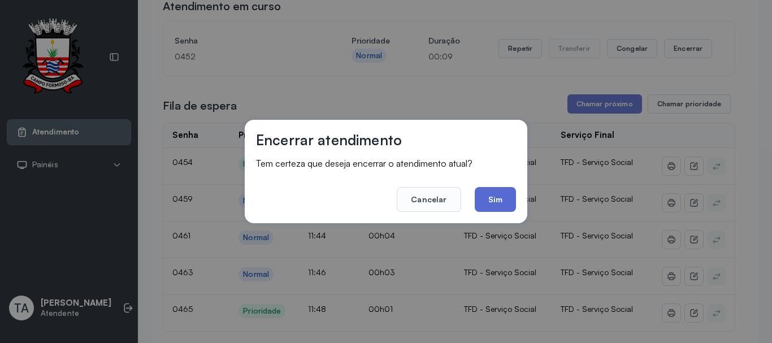
click at [479, 200] on button "Sim" at bounding box center [495, 199] width 41 height 25
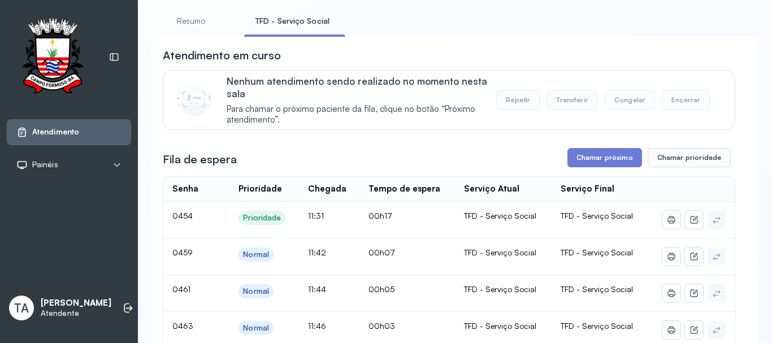
scroll to position [57, 0]
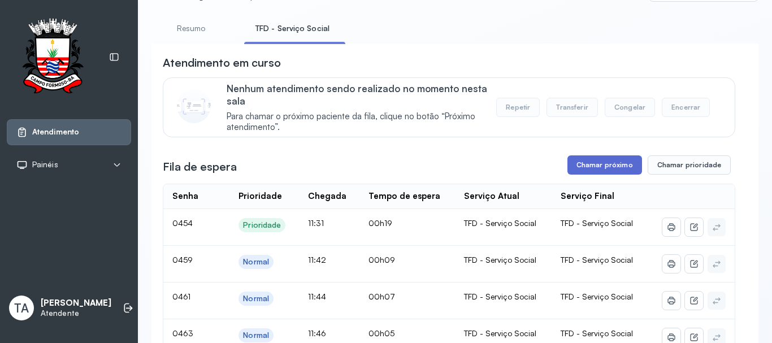
click at [586, 165] on button "Chamar próximo" at bounding box center [605, 164] width 75 height 19
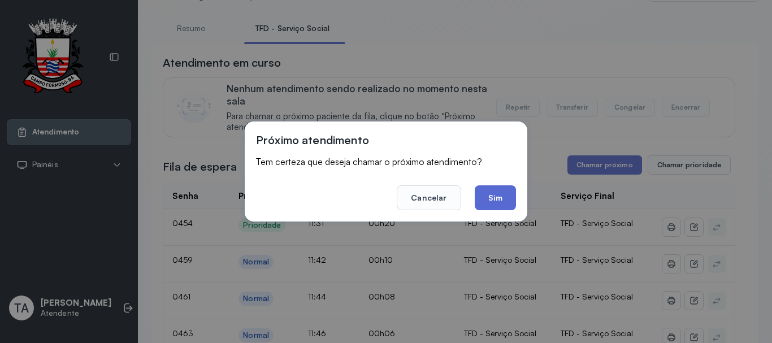
click at [482, 203] on button "Sim" at bounding box center [495, 197] width 41 height 25
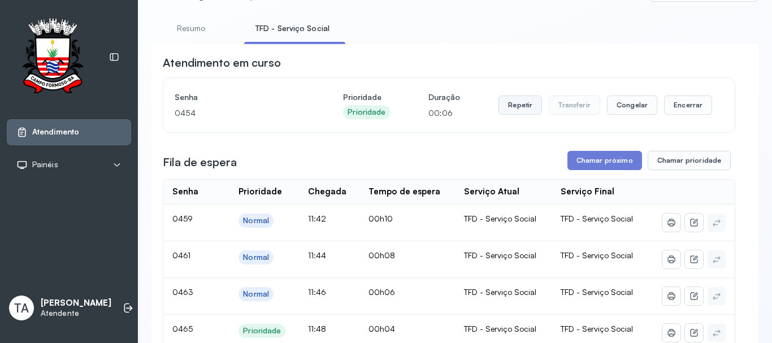
click at [511, 112] on button "Repetir" at bounding box center [521, 105] width 44 height 19
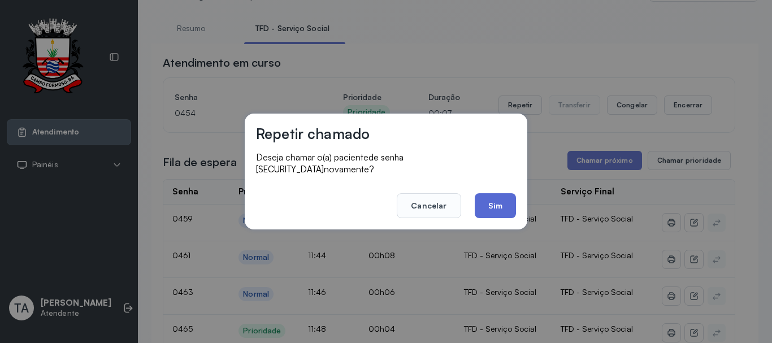
click at [498, 201] on button "Sim" at bounding box center [495, 205] width 41 height 25
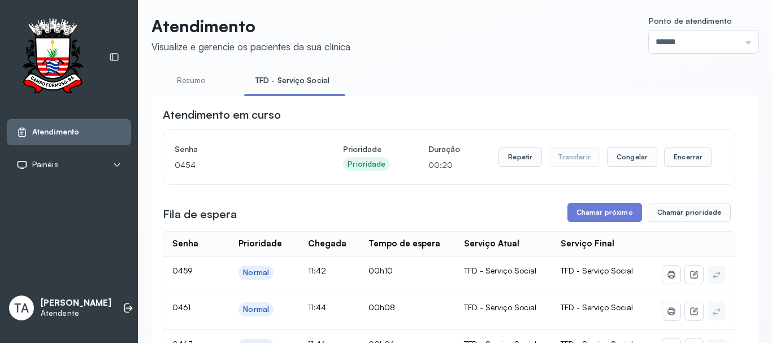
scroll to position [0, 0]
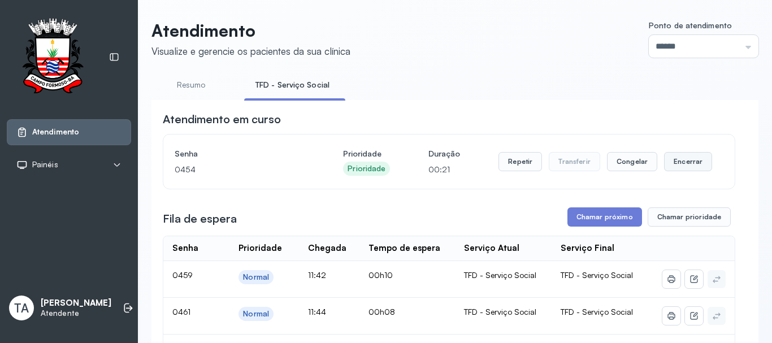
click at [682, 171] on button "Encerrar" at bounding box center [688, 161] width 48 height 19
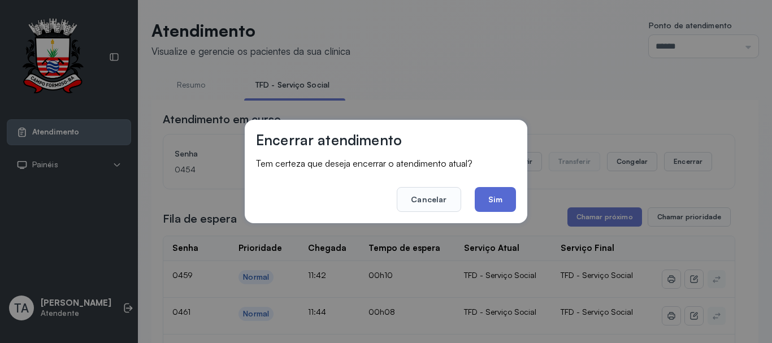
click at [494, 195] on button "Sim" at bounding box center [495, 199] width 41 height 25
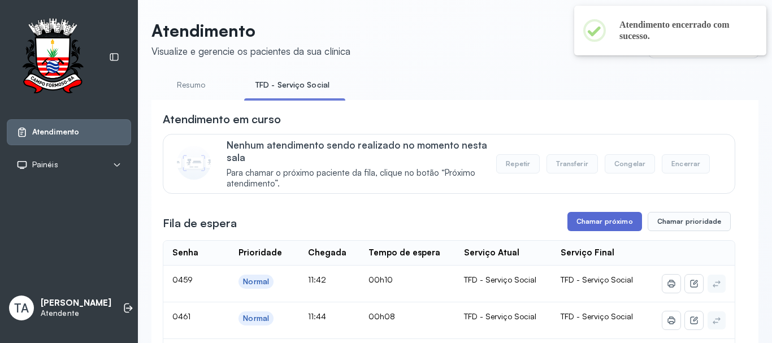
click at [587, 227] on button "Chamar próximo" at bounding box center [605, 221] width 75 height 19
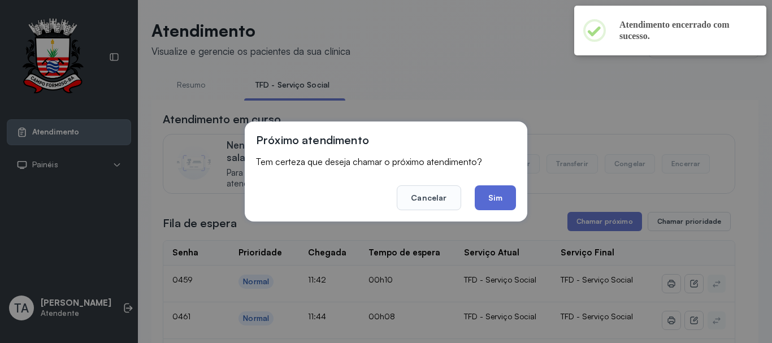
click at [487, 193] on button "Sim" at bounding box center [495, 197] width 41 height 25
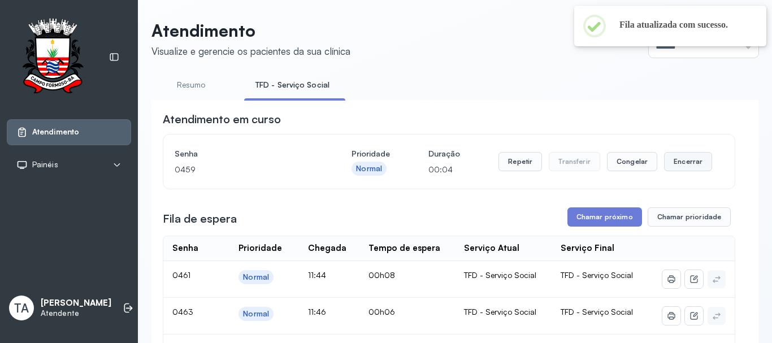
click at [672, 168] on button "Encerrar" at bounding box center [688, 161] width 48 height 19
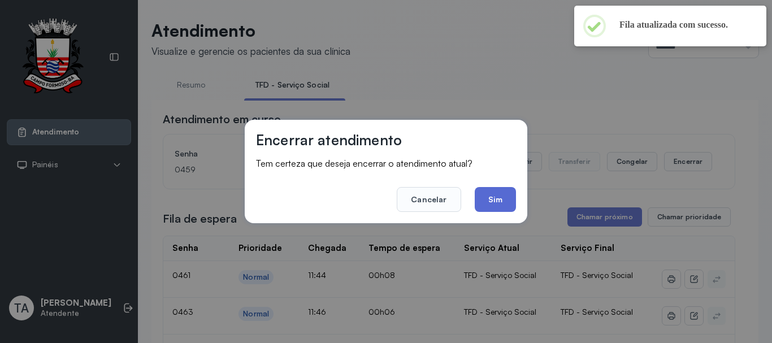
click at [498, 201] on button "Sim" at bounding box center [495, 199] width 41 height 25
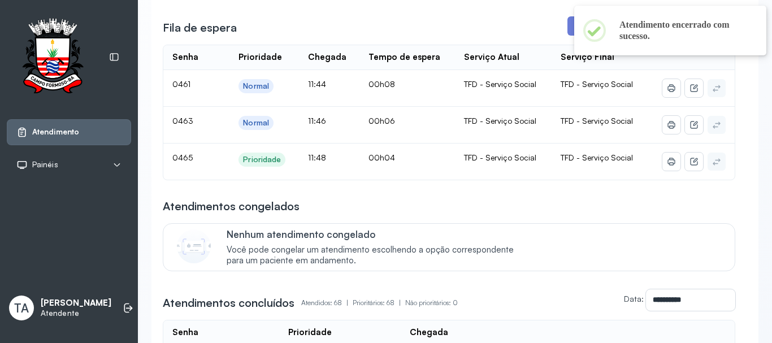
scroll to position [226, 0]
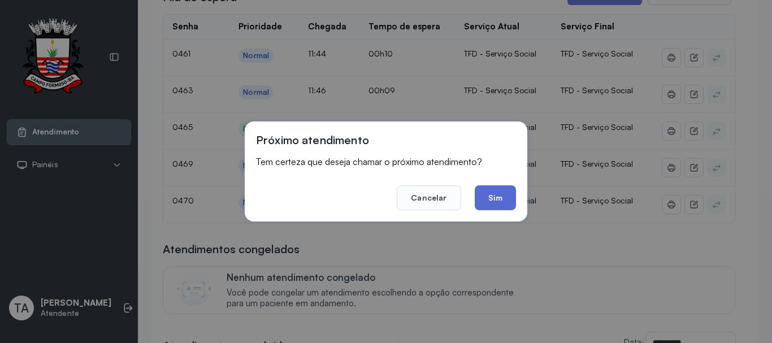
click at [492, 195] on button "Sim" at bounding box center [495, 197] width 41 height 25
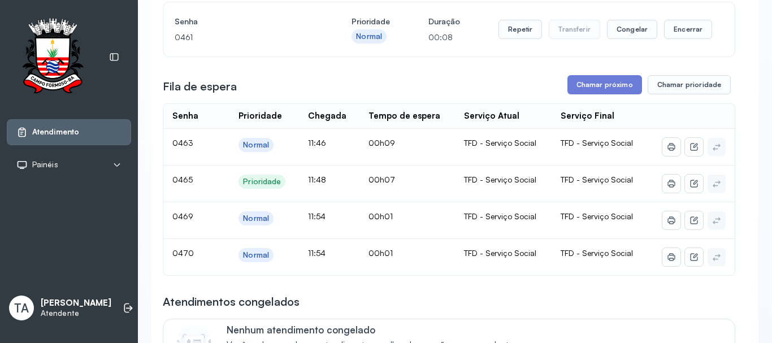
scroll to position [113, 0]
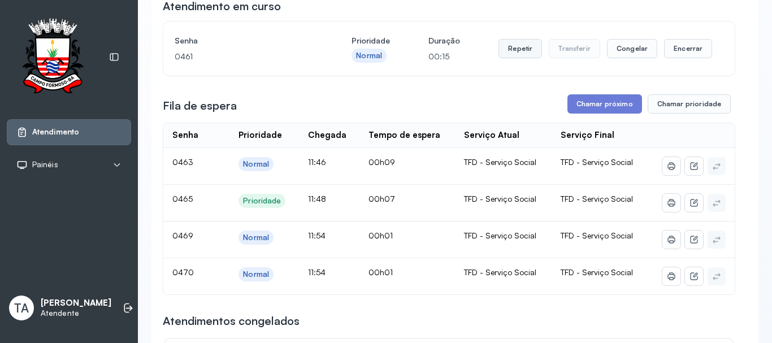
click at [519, 46] on button "Repetir" at bounding box center [521, 48] width 44 height 19
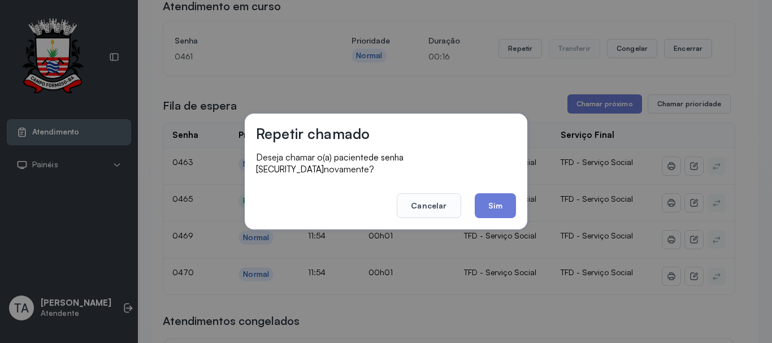
click at [492, 198] on button "Sim" at bounding box center [495, 205] width 41 height 25
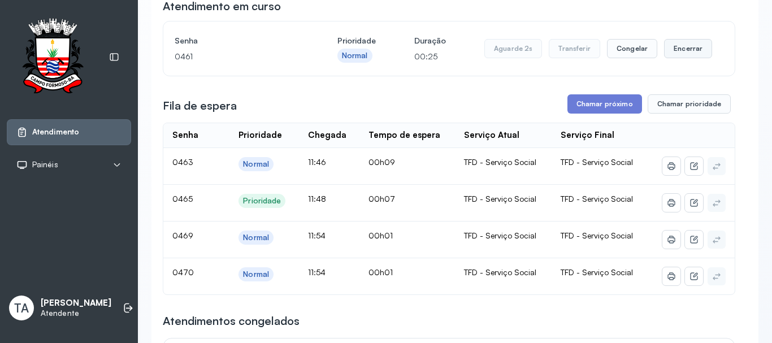
click at [675, 45] on button "Encerrar" at bounding box center [688, 48] width 48 height 19
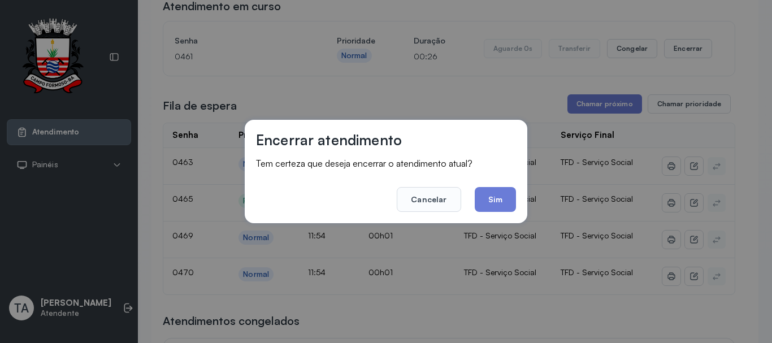
click at [471, 208] on footer "Cancelar Sim" at bounding box center [386, 191] width 260 height 41
click at [495, 207] on button "Sim" at bounding box center [495, 199] width 41 height 25
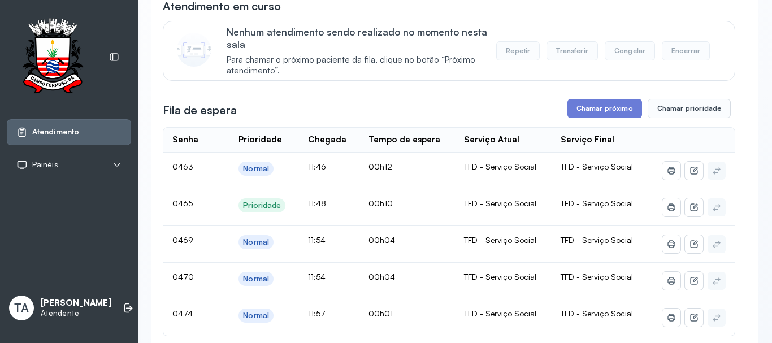
scroll to position [170, 0]
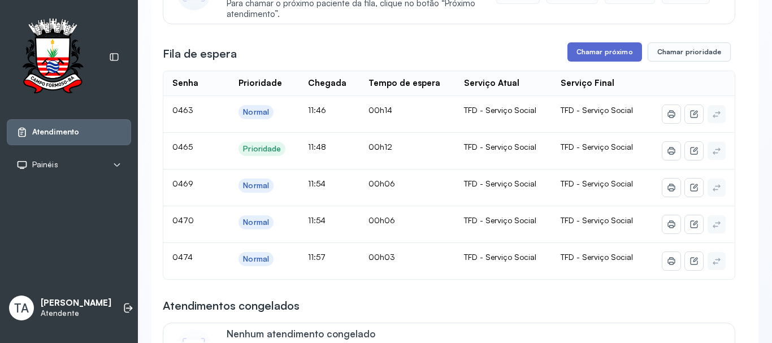
click at [599, 53] on button "Chamar próximo" at bounding box center [605, 51] width 75 height 19
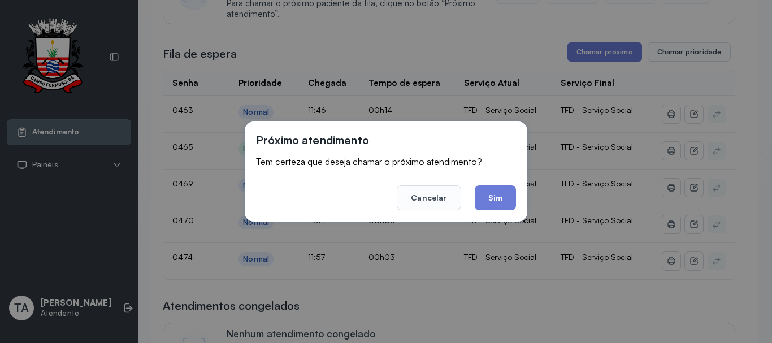
click at [517, 212] on div "Próximo atendimento Tem certeza que deseja chamar o próximo atendimento? Cancel…" at bounding box center [386, 172] width 283 height 100
click at [495, 193] on button "Sim" at bounding box center [495, 197] width 41 height 25
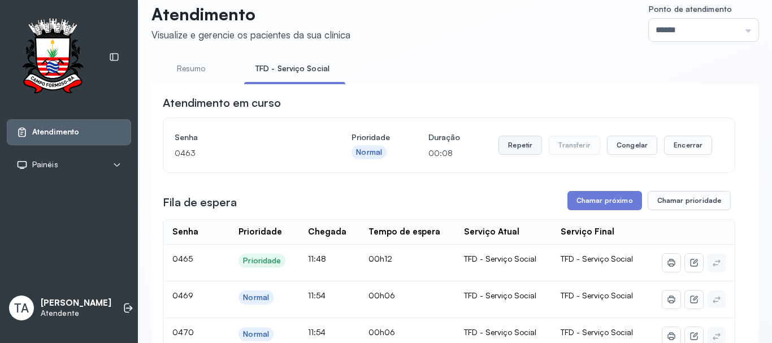
scroll to position [0, 0]
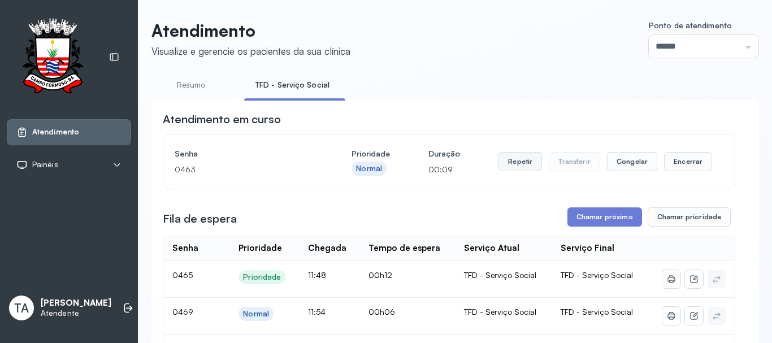
click at [518, 159] on button "Repetir" at bounding box center [521, 161] width 44 height 19
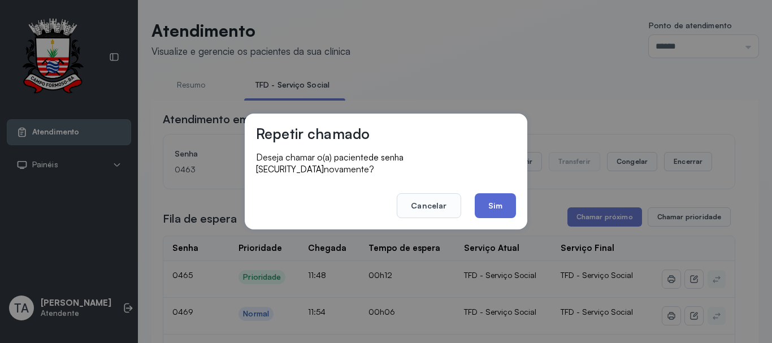
click at [492, 209] on button "Sim" at bounding box center [495, 205] width 41 height 25
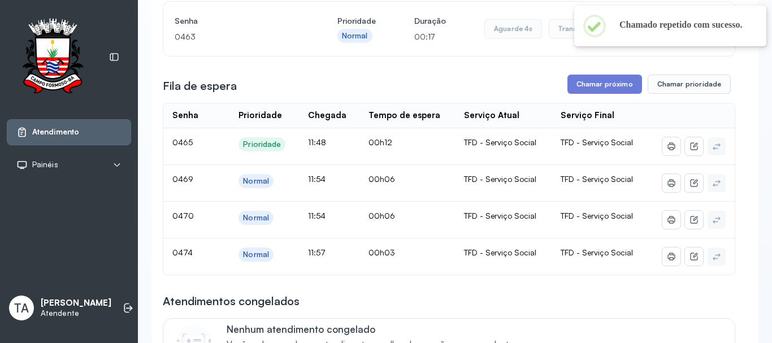
scroll to position [113, 0]
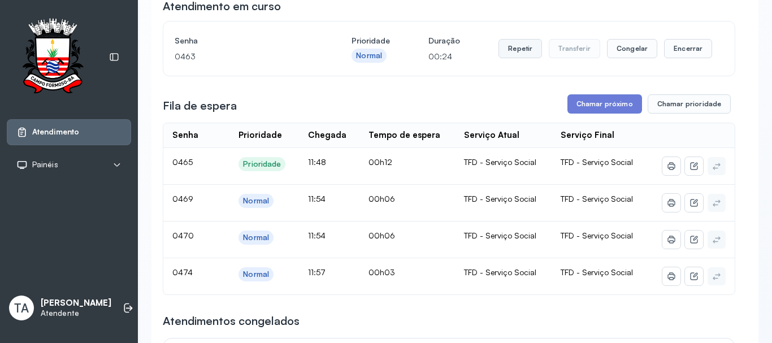
click at [503, 47] on button "Repetir" at bounding box center [521, 48] width 44 height 19
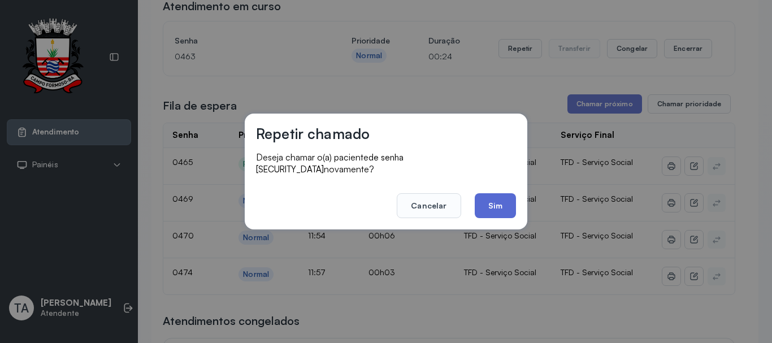
click at [494, 208] on button "Sim" at bounding box center [495, 205] width 41 height 25
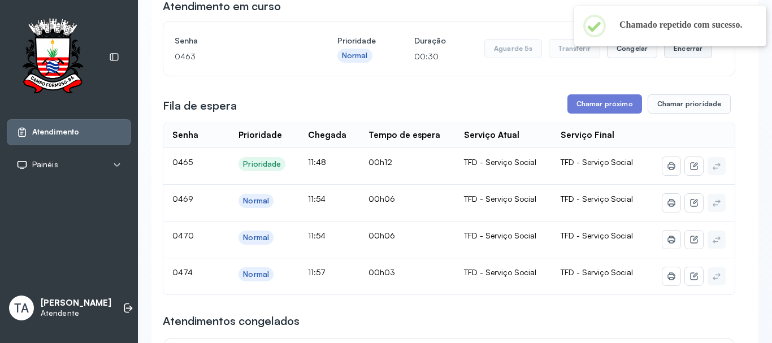
click at [693, 50] on button "Encerrar" at bounding box center [688, 48] width 48 height 19
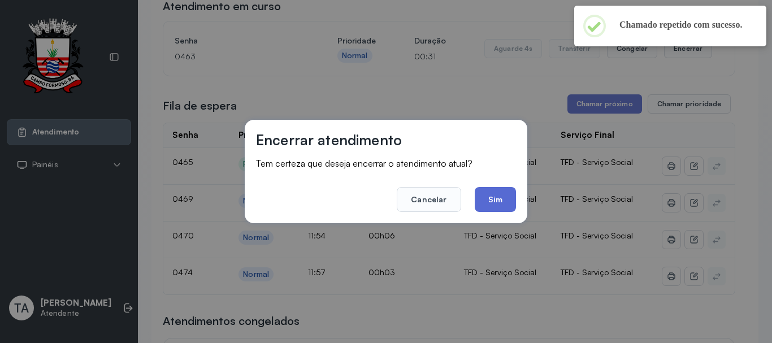
click at [494, 201] on button "Sim" at bounding box center [495, 199] width 41 height 25
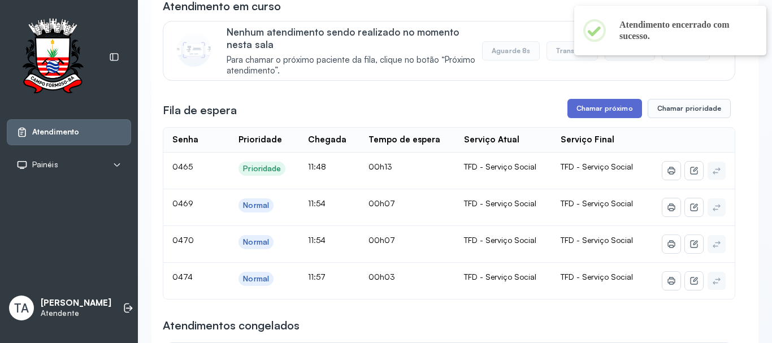
click at [584, 115] on button "Chamar próximo" at bounding box center [605, 108] width 75 height 19
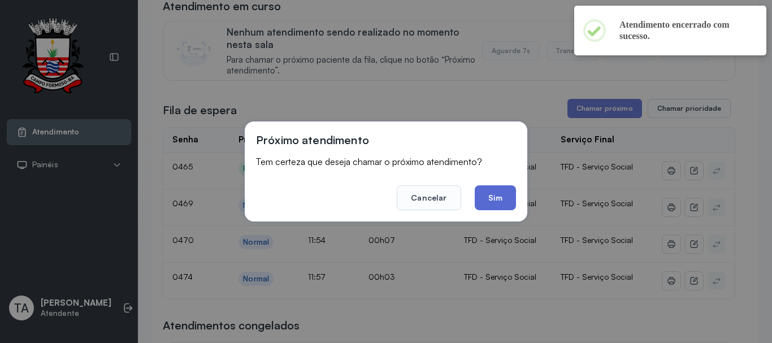
click at [499, 201] on button "Sim" at bounding box center [495, 197] width 41 height 25
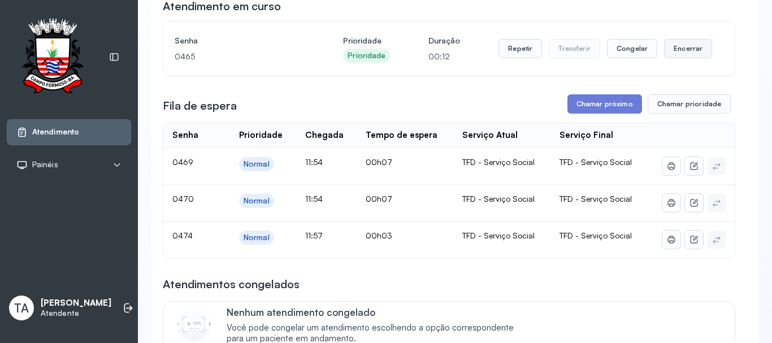
click at [683, 58] on button "Encerrar" at bounding box center [688, 48] width 48 height 19
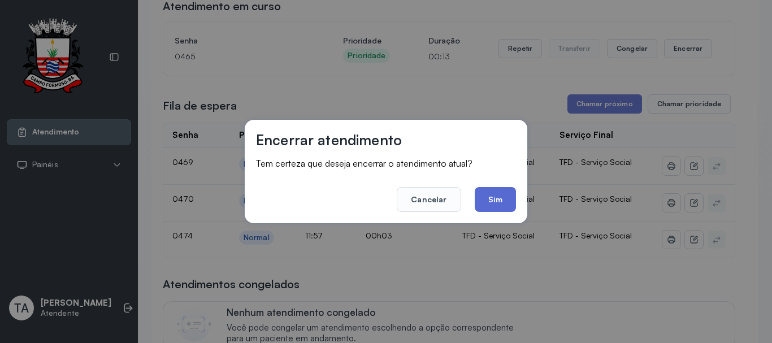
click at [508, 200] on button "Sim" at bounding box center [495, 199] width 41 height 25
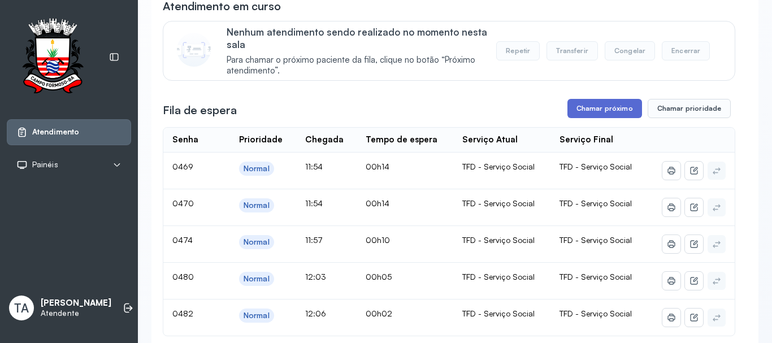
click at [598, 111] on button "Chamar próximo" at bounding box center [605, 108] width 75 height 19
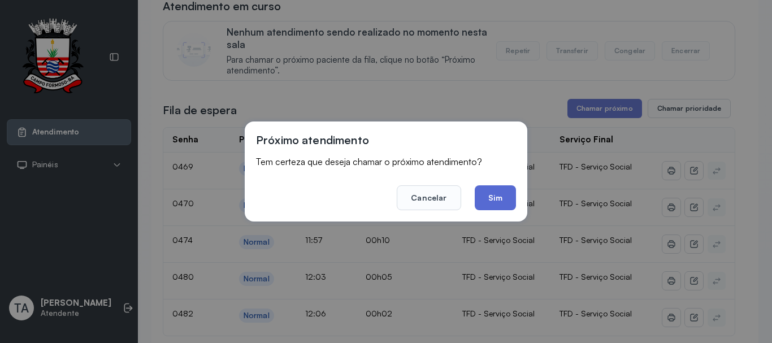
click at [498, 194] on button "Sim" at bounding box center [495, 197] width 41 height 25
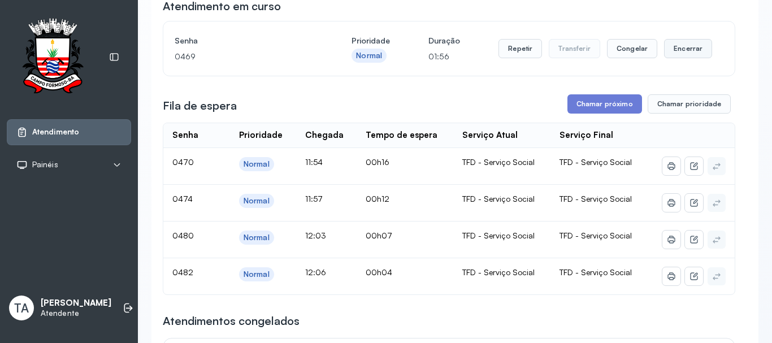
click at [673, 50] on button "Encerrar" at bounding box center [688, 48] width 48 height 19
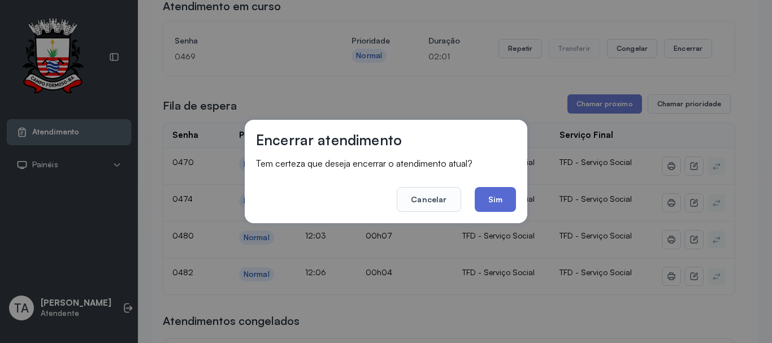
click at [506, 202] on button "Sim" at bounding box center [495, 199] width 41 height 25
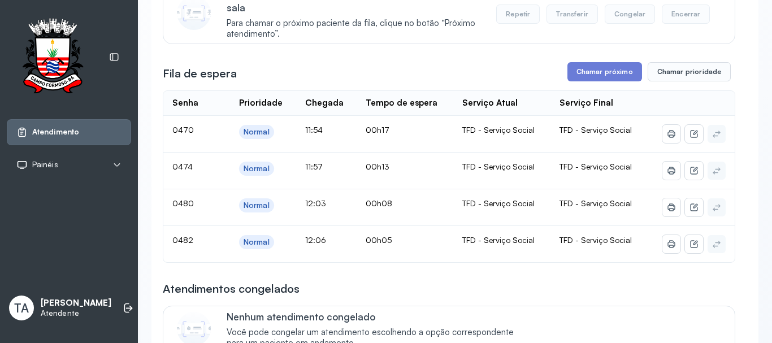
scroll to position [170, 0]
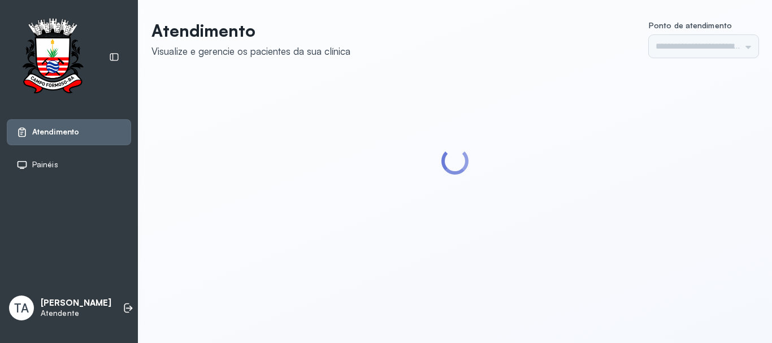
type input "******"
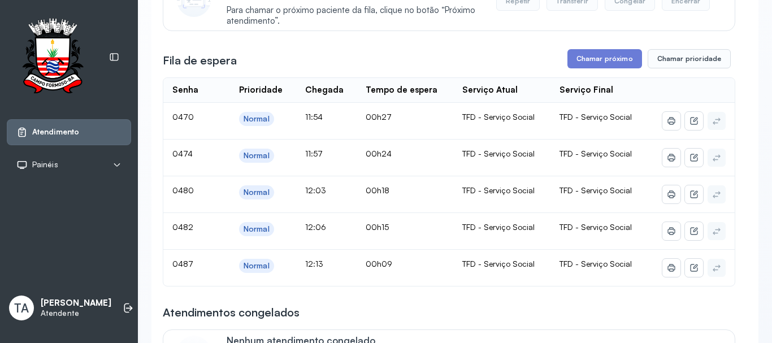
scroll to position [170, 0]
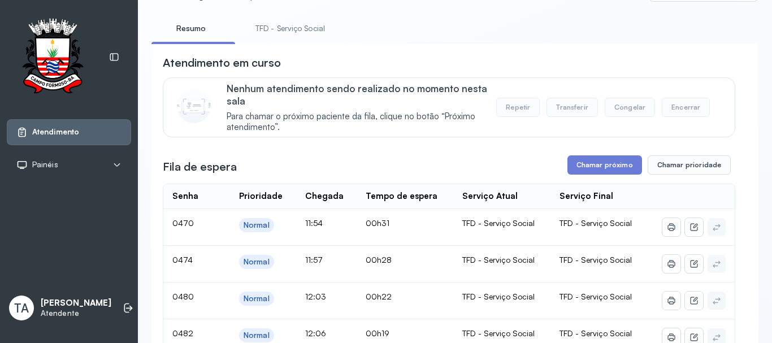
click at [293, 31] on link "TFD - Serviço Social" at bounding box center [290, 28] width 92 height 19
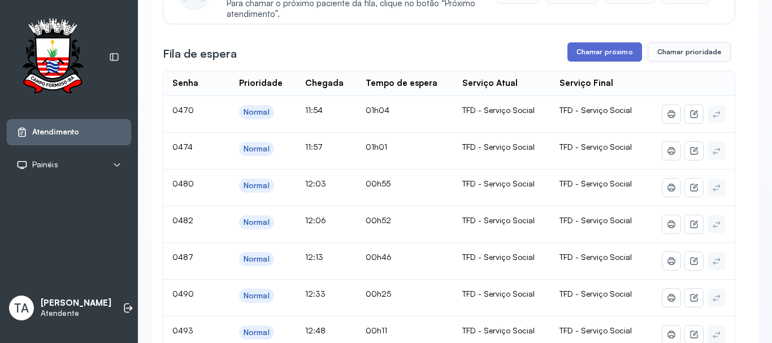
click at [600, 54] on button "Chamar próximo" at bounding box center [605, 51] width 75 height 19
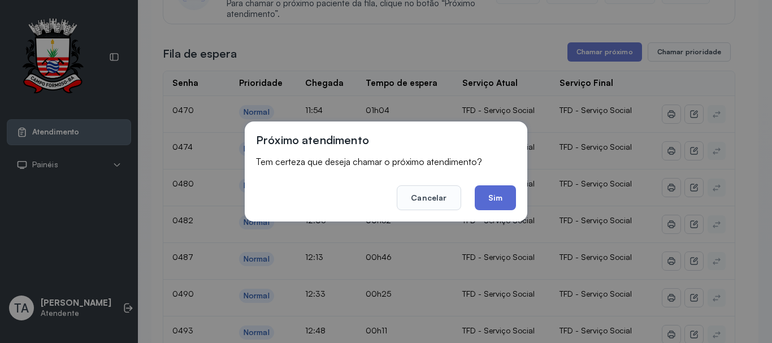
click at [492, 200] on button "Sim" at bounding box center [495, 197] width 41 height 25
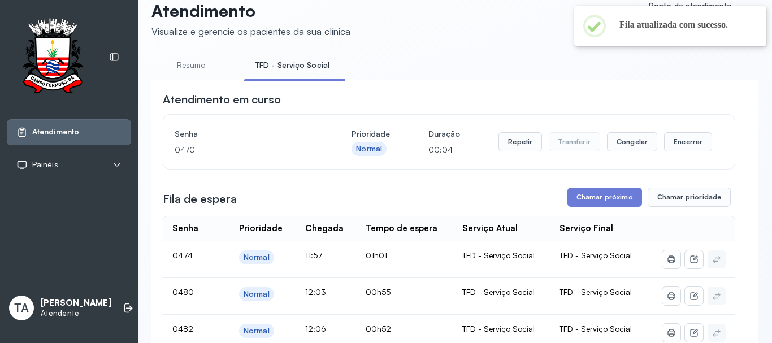
scroll to position [0, 0]
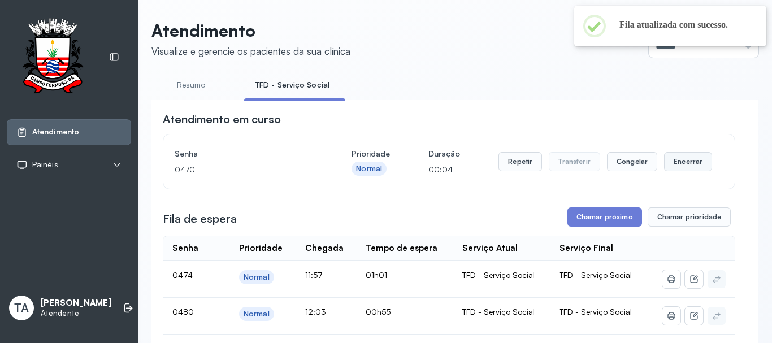
click at [685, 170] on button "Encerrar" at bounding box center [688, 161] width 48 height 19
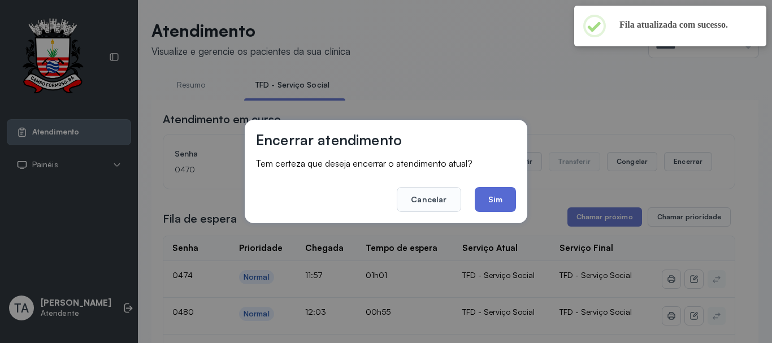
click at [488, 201] on button "Sim" at bounding box center [495, 199] width 41 height 25
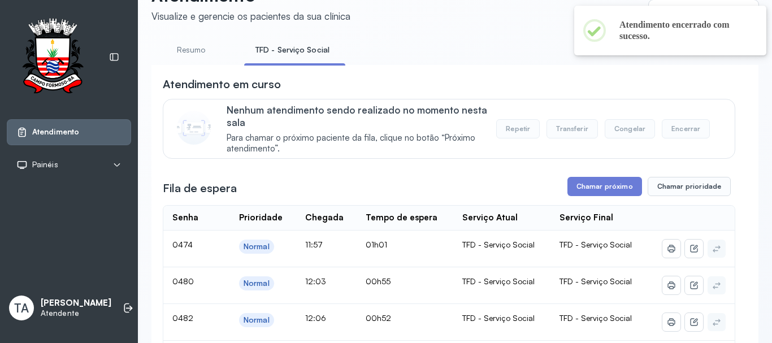
scroll to position [103, 0]
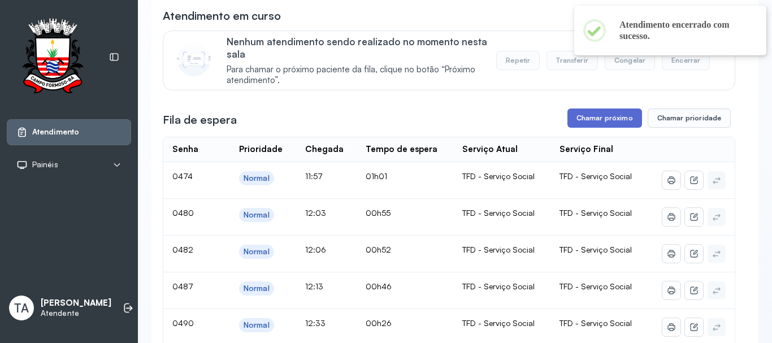
click at [586, 118] on button "Chamar próximo" at bounding box center [605, 118] width 75 height 19
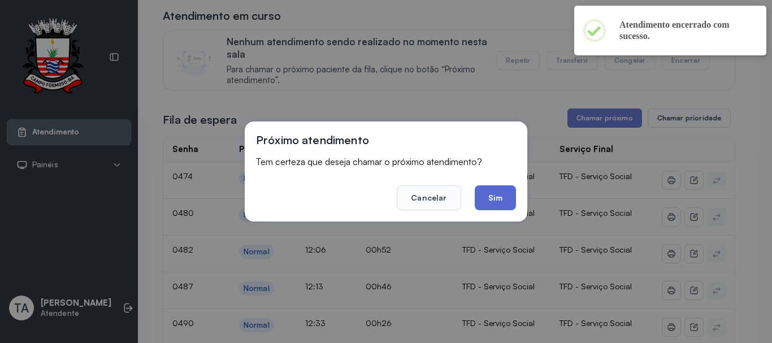
click at [485, 203] on button "Sim" at bounding box center [495, 197] width 41 height 25
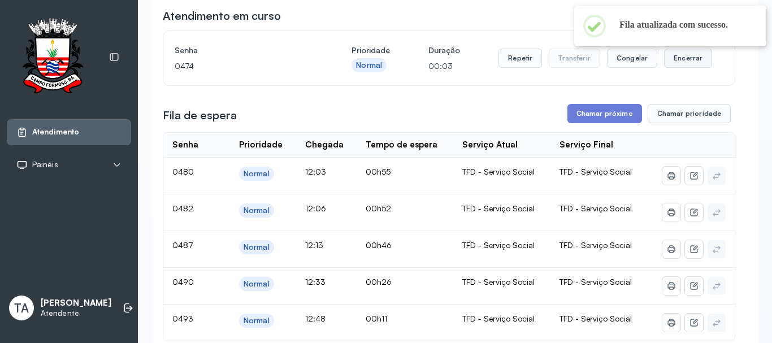
click at [673, 62] on button "Encerrar" at bounding box center [688, 58] width 48 height 19
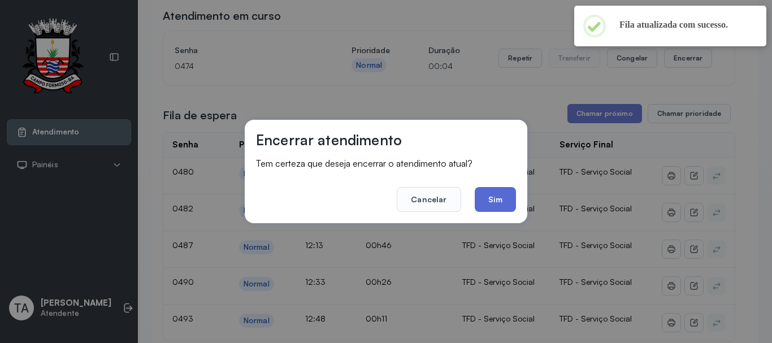
click at [492, 195] on button "Sim" at bounding box center [495, 199] width 41 height 25
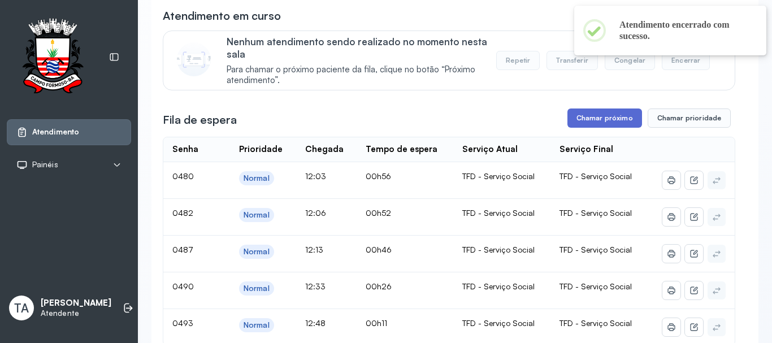
click at [581, 128] on button "Chamar próximo" at bounding box center [605, 118] width 75 height 19
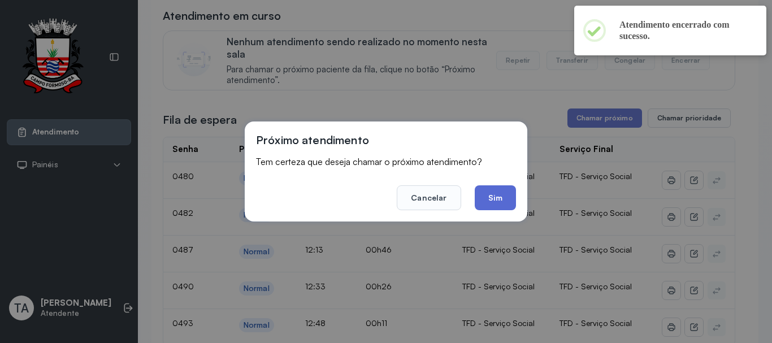
click at [503, 201] on button "Sim" at bounding box center [495, 197] width 41 height 25
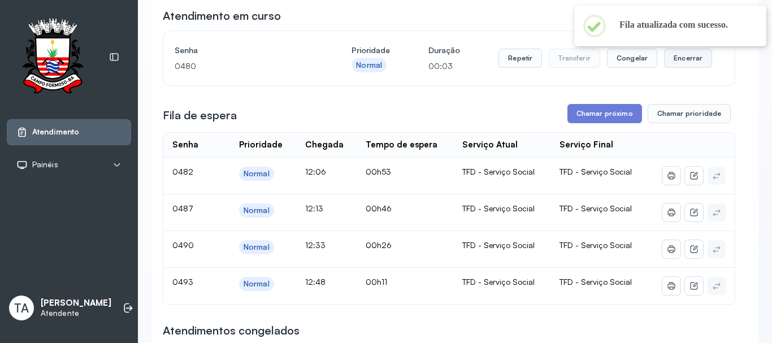
click at [677, 62] on button "Encerrar" at bounding box center [688, 58] width 48 height 19
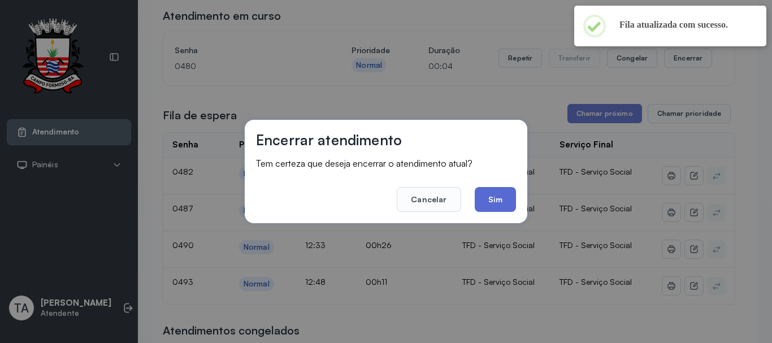
click at [487, 201] on button "Sim" at bounding box center [495, 199] width 41 height 25
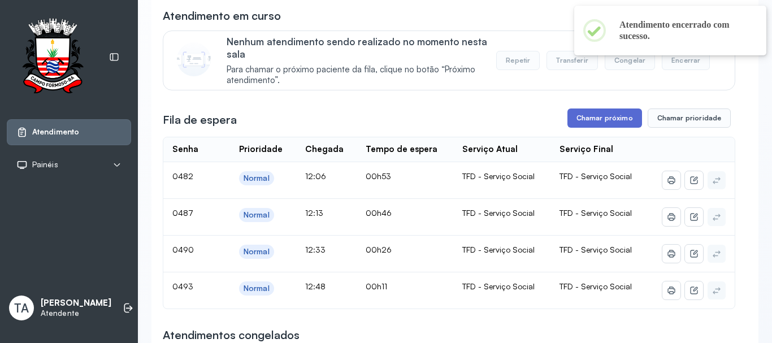
click at [578, 127] on button "Chamar próximo" at bounding box center [605, 118] width 75 height 19
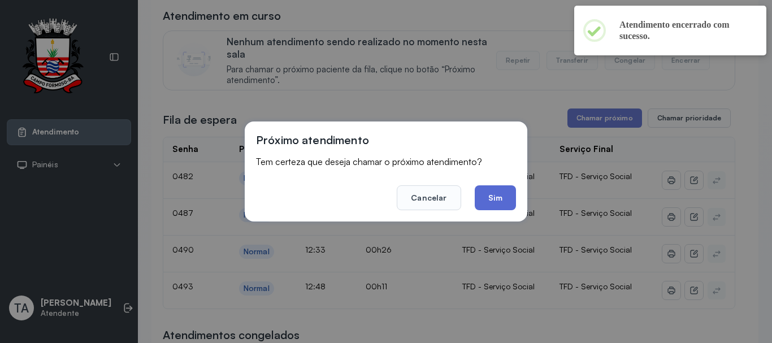
click at [501, 196] on button "Sim" at bounding box center [495, 197] width 41 height 25
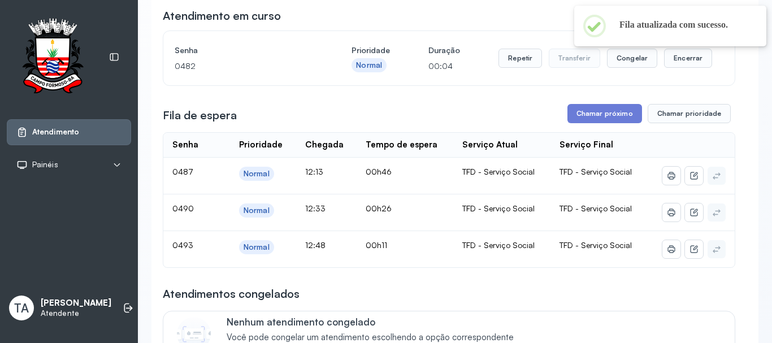
click at [680, 72] on div "Repetir Transferir Congelar Encerrar" at bounding box center [606, 58] width 214 height 32
click at [684, 64] on button "Encerrar" at bounding box center [688, 58] width 48 height 19
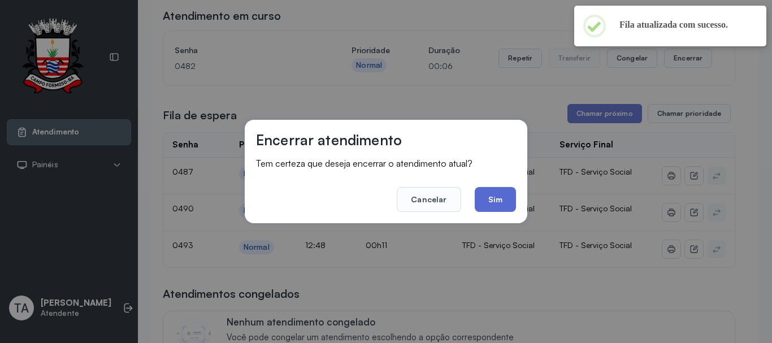
click at [490, 200] on button "Sim" at bounding box center [495, 199] width 41 height 25
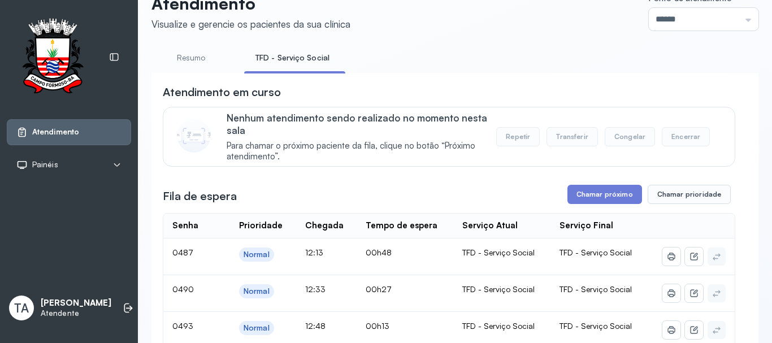
scroll to position [0, 0]
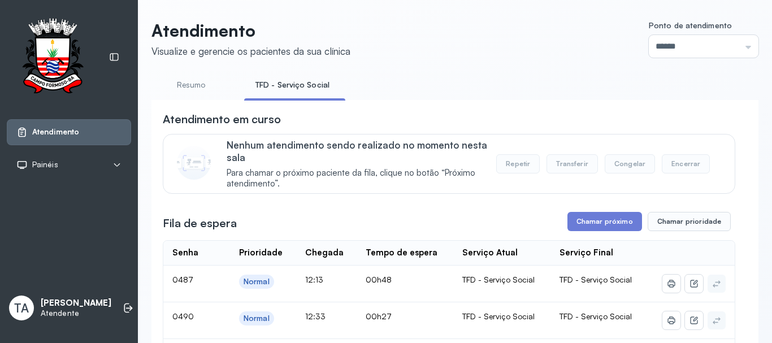
click at [190, 87] on link "Resumo" at bounding box center [191, 85] width 79 height 19
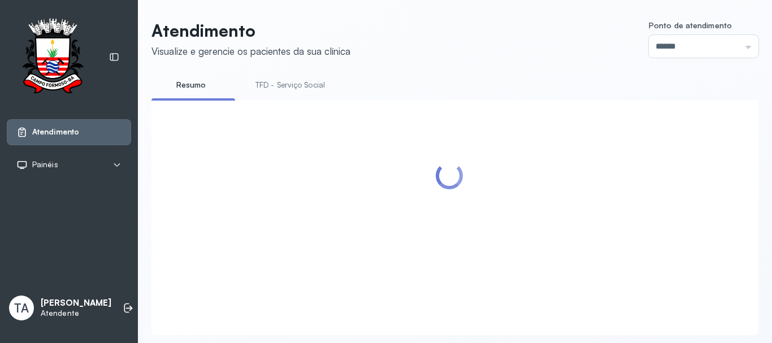
click at [278, 83] on link "TFD - Serviço Social" at bounding box center [290, 85] width 92 height 19
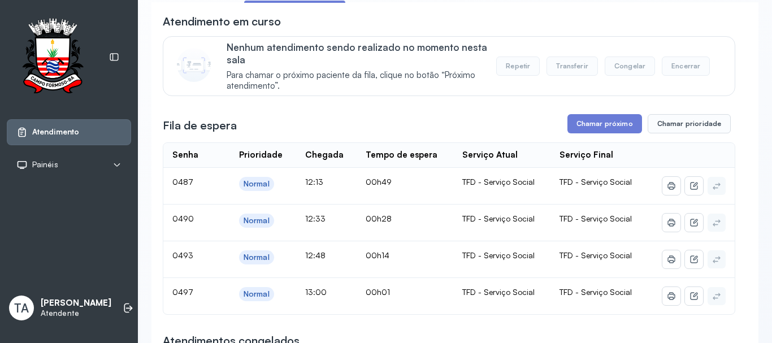
scroll to position [113, 0]
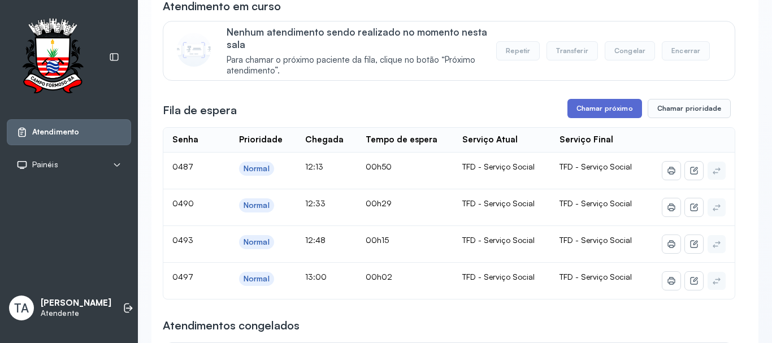
click at [599, 107] on button "Chamar próximo" at bounding box center [605, 108] width 75 height 19
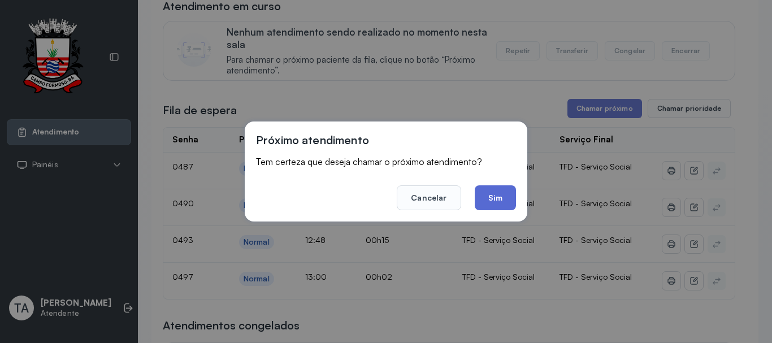
click at [484, 196] on button "Sim" at bounding box center [495, 197] width 41 height 25
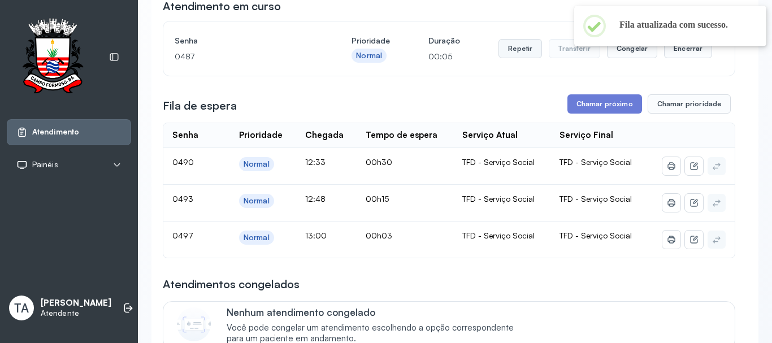
click at [528, 51] on button "Repetir" at bounding box center [521, 48] width 44 height 19
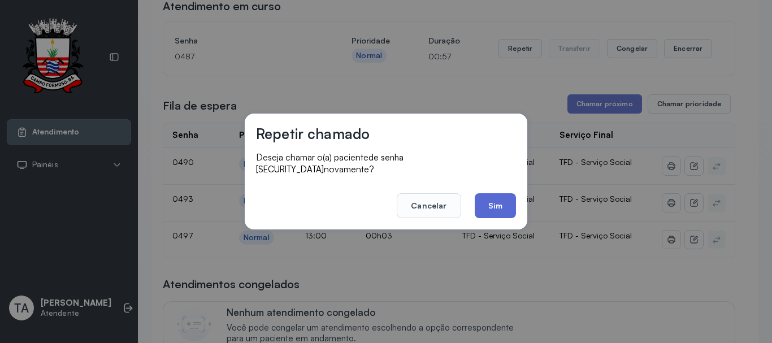
click at [496, 205] on button "Sim" at bounding box center [495, 205] width 41 height 25
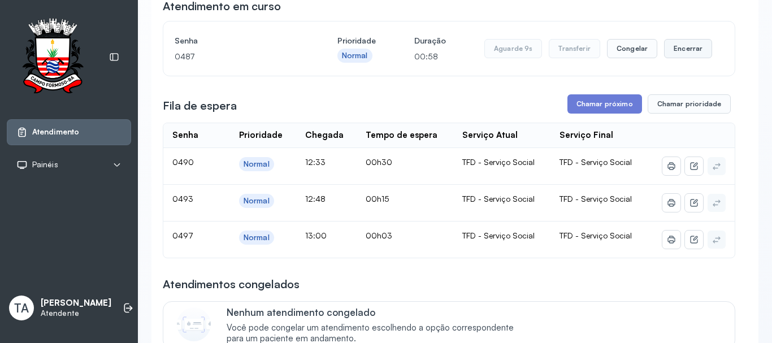
click at [688, 56] on button "Encerrar" at bounding box center [688, 48] width 48 height 19
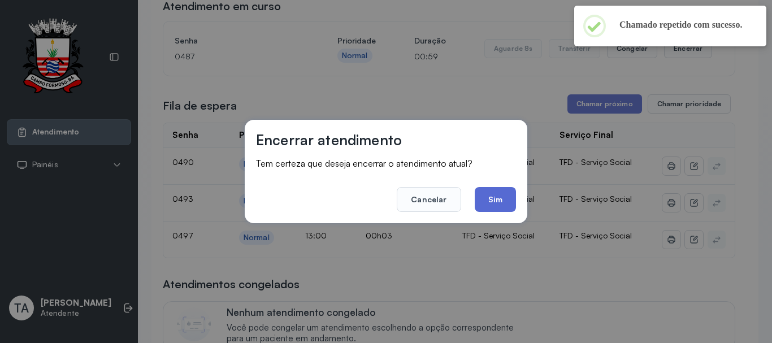
click at [506, 204] on button "Sim" at bounding box center [495, 199] width 41 height 25
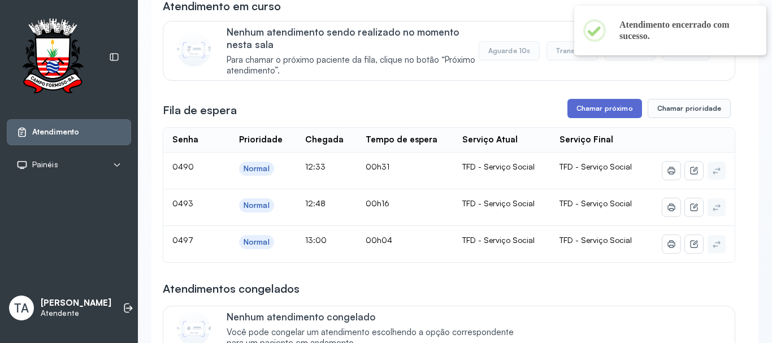
click at [571, 118] on button "Chamar próximo" at bounding box center [605, 108] width 75 height 19
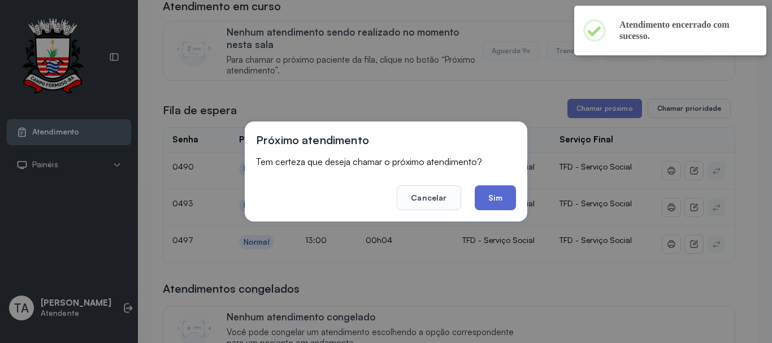
click at [501, 206] on button "Sim" at bounding box center [495, 197] width 41 height 25
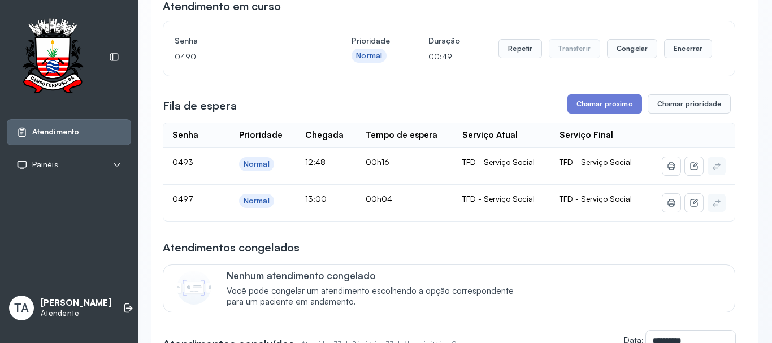
click at [491, 53] on div "Senha 0490 Prioridade Normal Duração 00:49 Repetir Transferir Congelar Encerrar" at bounding box center [449, 49] width 549 height 32
click at [508, 50] on button "Repetir" at bounding box center [521, 48] width 44 height 19
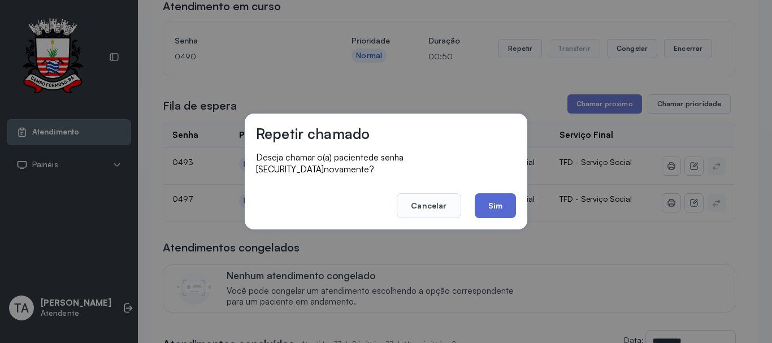
click at [488, 208] on button "Sim" at bounding box center [495, 205] width 41 height 25
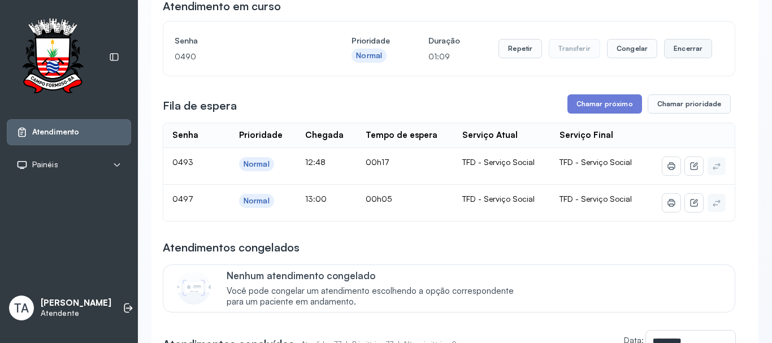
click at [679, 55] on button "Encerrar" at bounding box center [688, 48] width 48 height 19
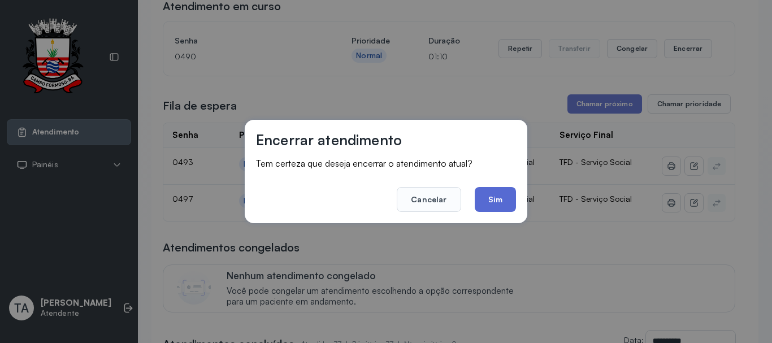
click at [500, 204] on button "Sim" at bounding box center [495, 199] width 41 height 25
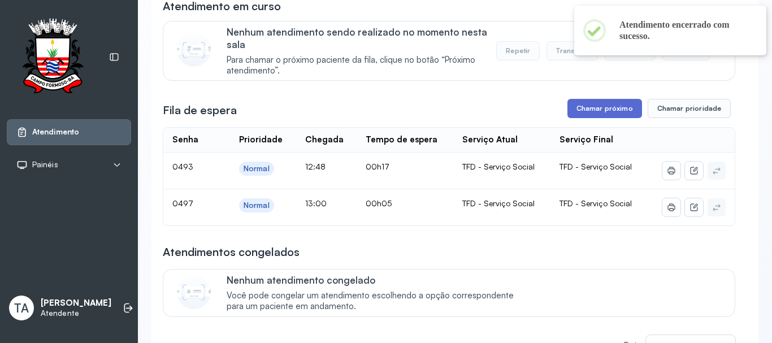
click at [606, 114] on button "Chamar próximo" at bounding box center [605, 108] width 75 height 19
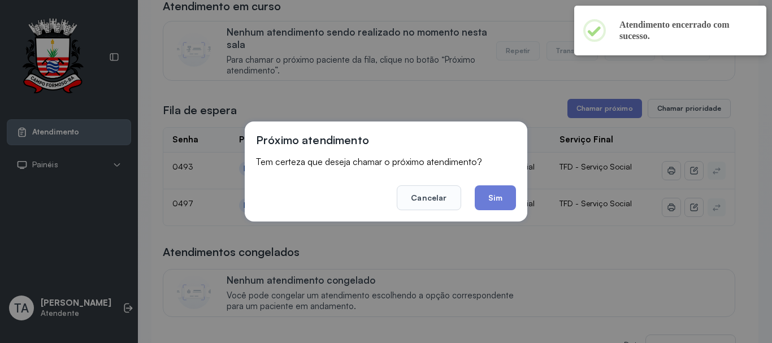
click at [511, 197] on button "Sim" at bounding box center [495, 197] width 41 height 25
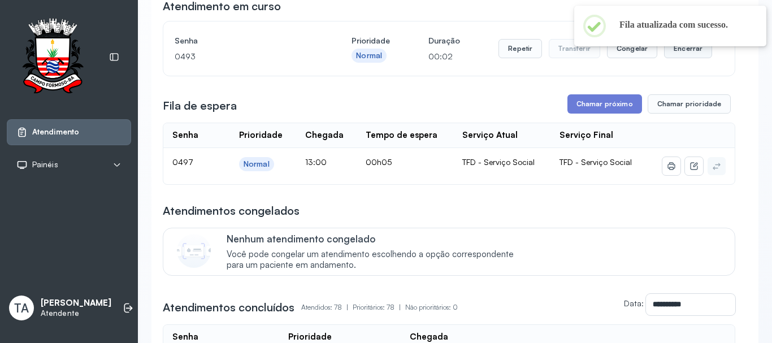
click at [672, 58] on button "Encerrar" at bounding box center [688, 48] width 48 height 19
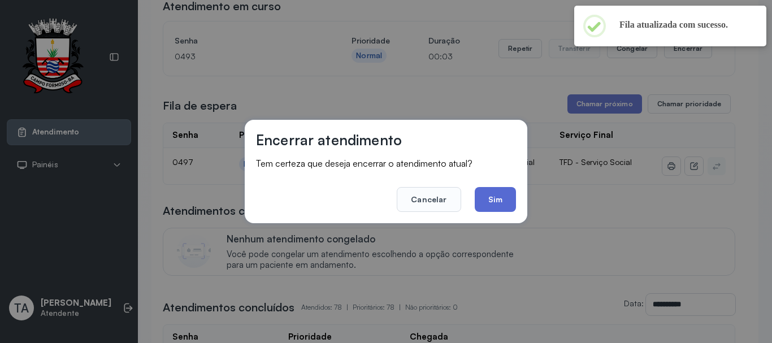
click at [503, 206] on button "Sim" at bounding box center [495, 199] width 41 height 25
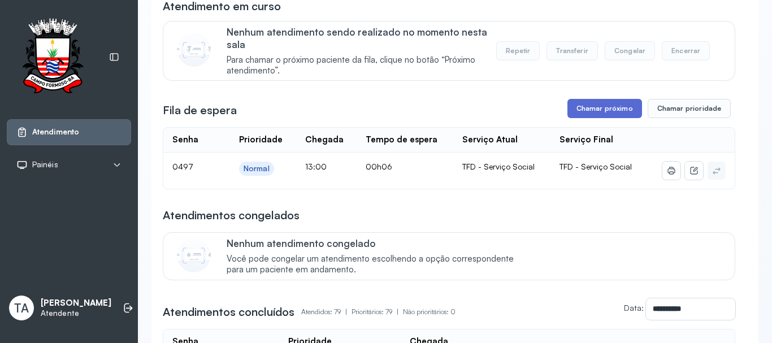
click at [595, 110] on button "Chamar próximo" at bounding box center [605, 108] width 75 height 19
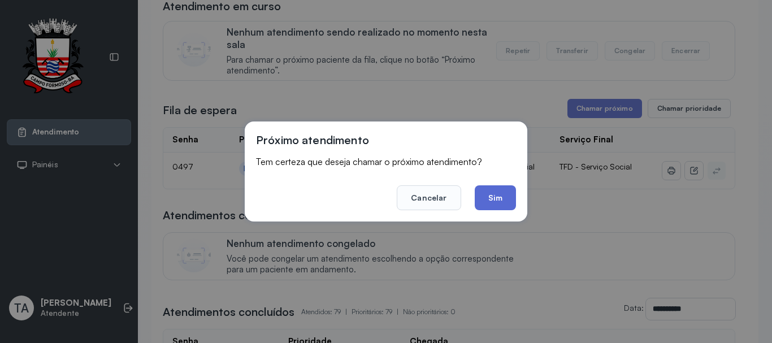
click at [511, 196] on button "Sim" at bounding box center [495, 197] width 41 height 25
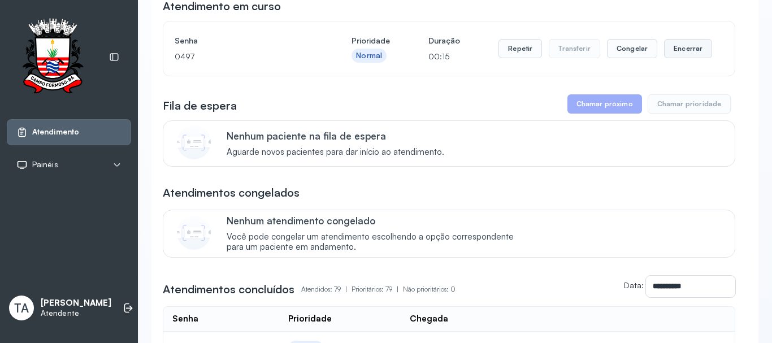
click at [674, 46] on button "Encerrar" at bounding box center [688, 48] width 48 height 19
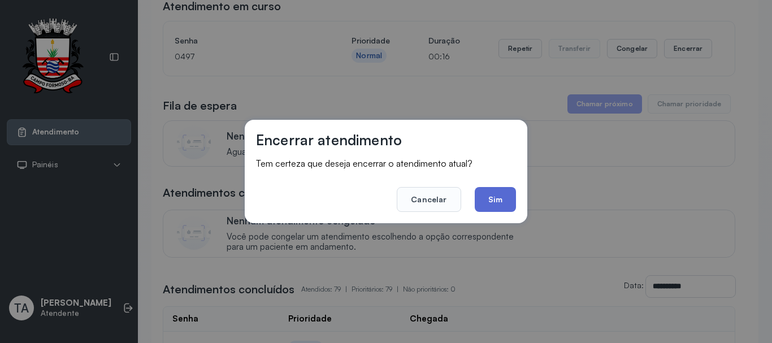
drag, startPoint x: 513, startPoint y: 187, endPoint x: 507, endPoint y: 192, distance: 8.4
click at [508, 191] on footer "Cancelar Sim" at bounding box center [386, 191] width 260 height 41
click at [506, 196] on button "Sim" at bounding box center [495, 199] width 41 height 25
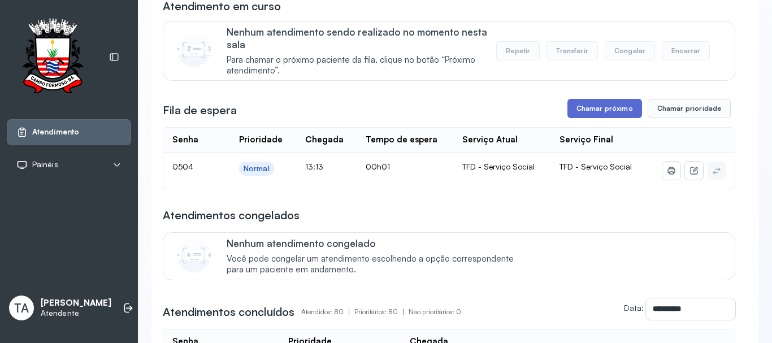
click at [573, 118] on button "Chamar próximo" at bounding box center [605, 108] width 75 height 19
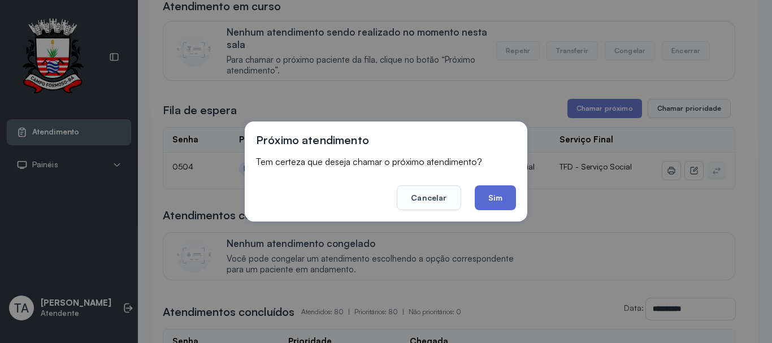
click at [503, 196] on button "Sim" at bounding box center [495, 197] width 41 height 25
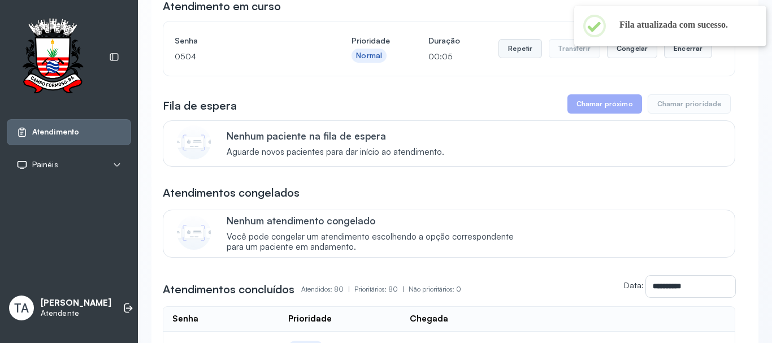
click at [512, 53] on button "Repetir" at bounding box center [521, 48] width 44 height 19
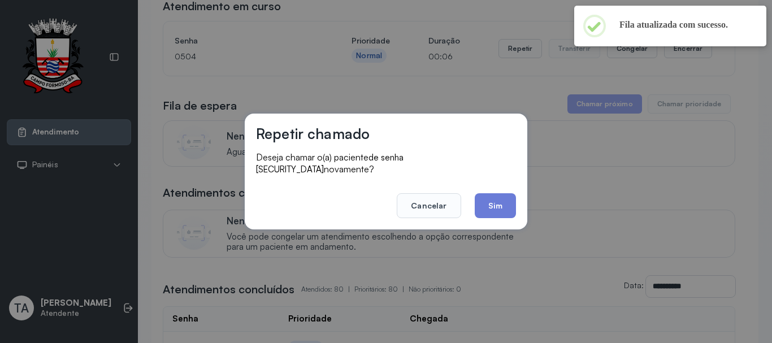
click at [504, 187] on footer "Cancelar Sim" at bounding box center [386, 198] width 260 height 41
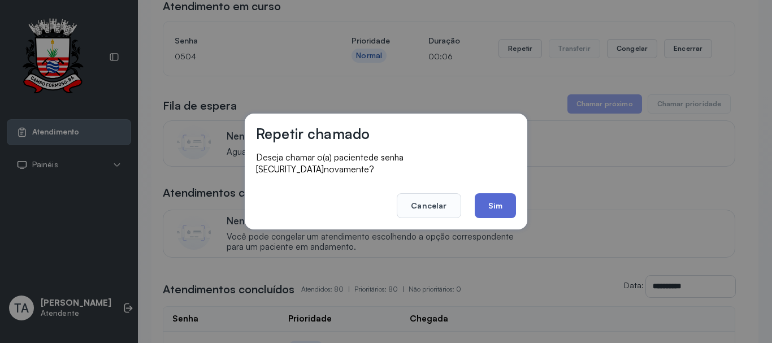
click at [499, 197] on button "Sim" at bounding box center [495, 205] width 41 height 25
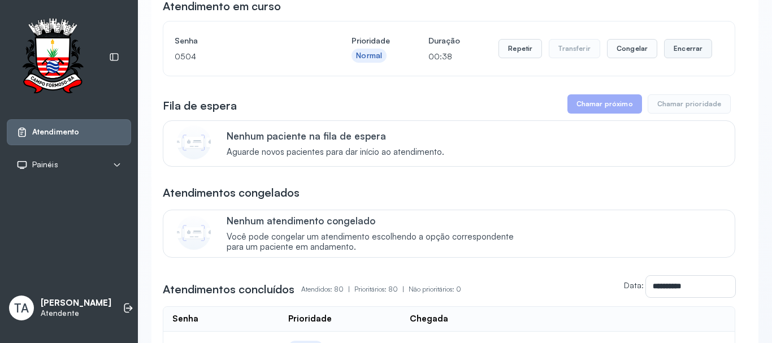
click at [687, 53] on button "Encerrar" at bounding box center [688, 48] width 48 height 19
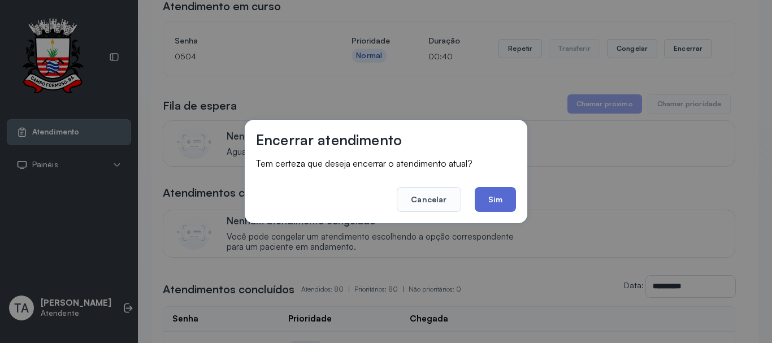
click at [504, 202] on button "Sim" at bounding box center [495, 199] width 41 height 25
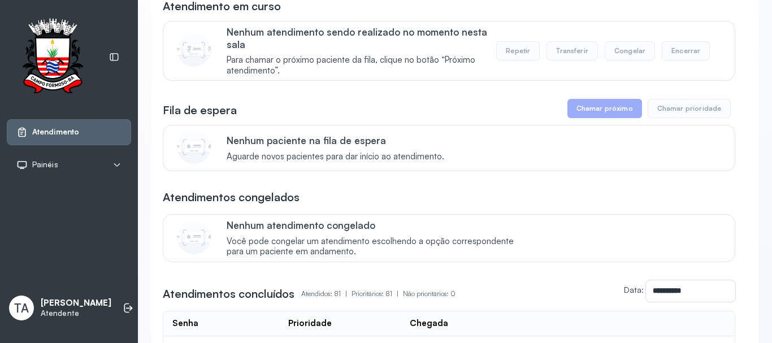
scroll to position [0, 0]
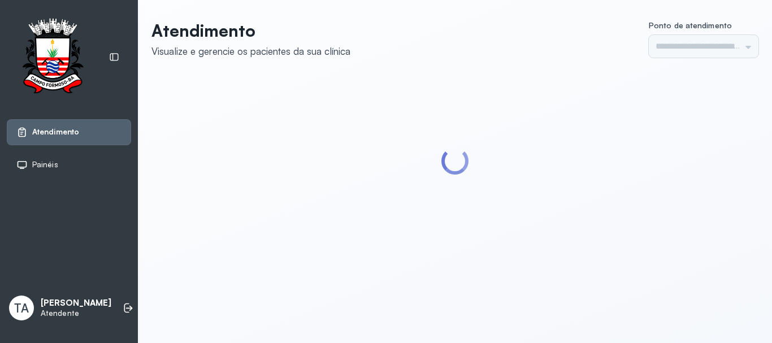
type input "******"
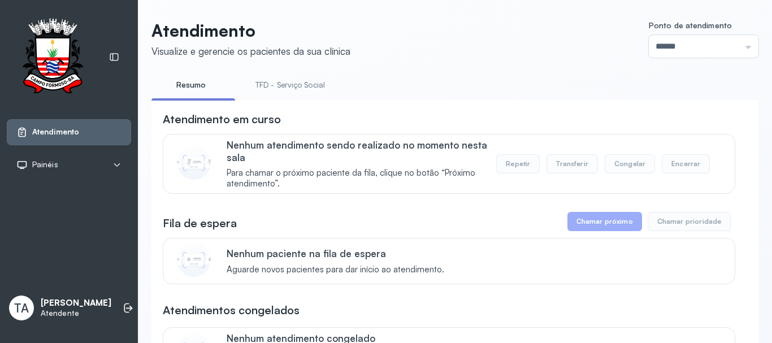
click at [295, 80] on link "TFD - Serviço Social" at bounding box center [290, 85] width 92 height 19
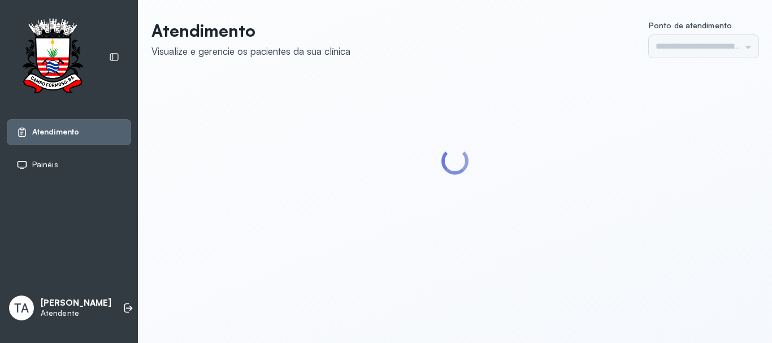
type input "******"
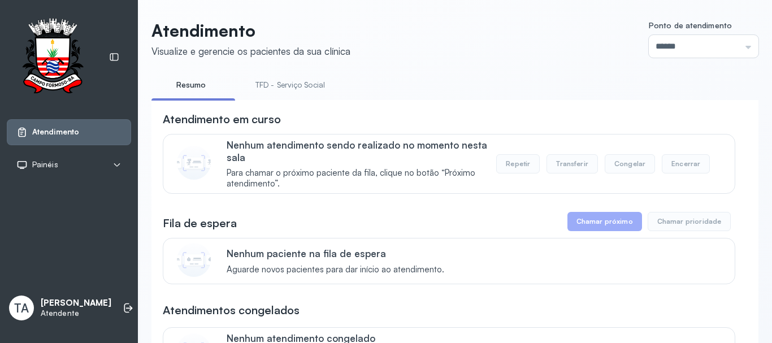
click at [293, 80] on link "TFD - Serviço Social" at bounding box center [290, 85] width 92 height 19
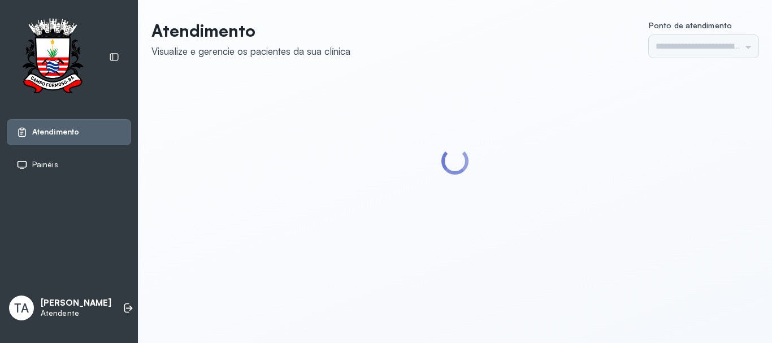
type input "******"
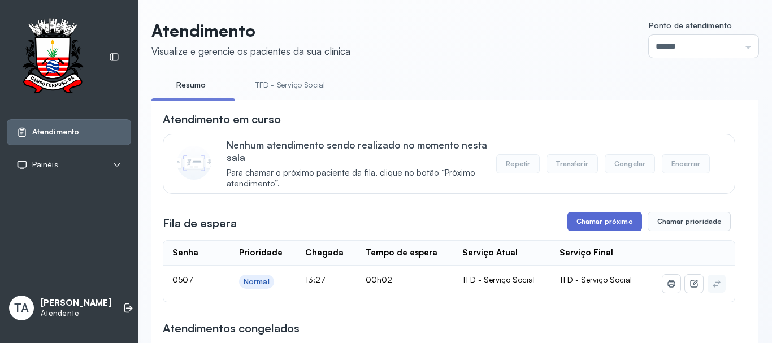
click at [593, 229] on button "Chamar próximo" at bounding box center [605, 221] width 75 height 19
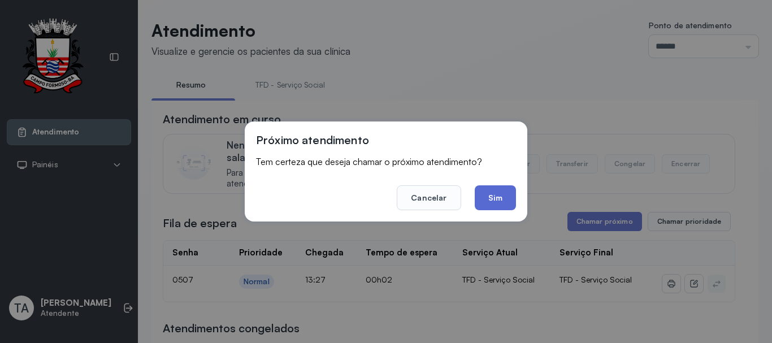
click at [507, 201] on button "Sim" at bounding box center [495, 197] width 41 height 25
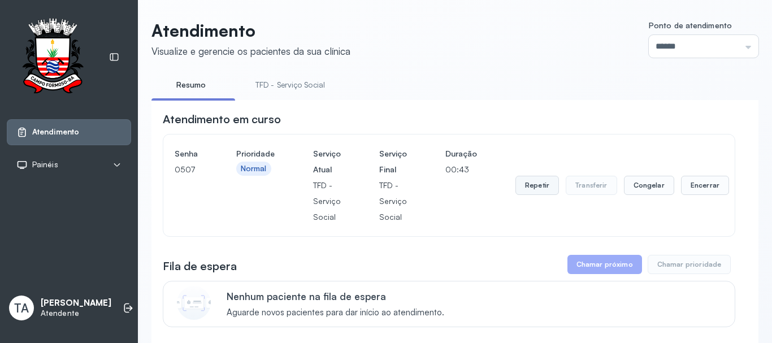
click at [534, 180] on button "Repetir" at bounding box center [538, 185] width 44 height 19
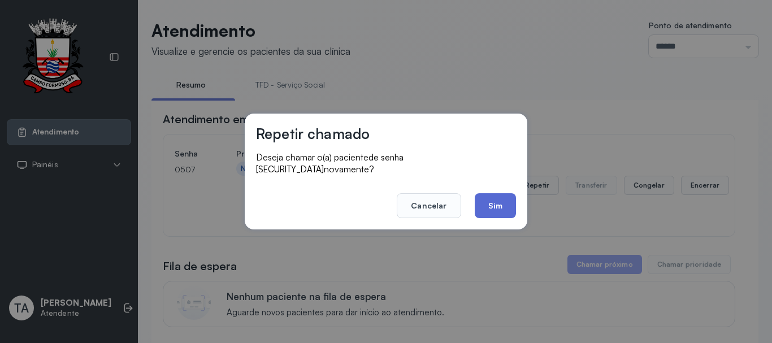
click at [489, 205] on button "Sim" at bounding box center [495, 205] width 41 height 25
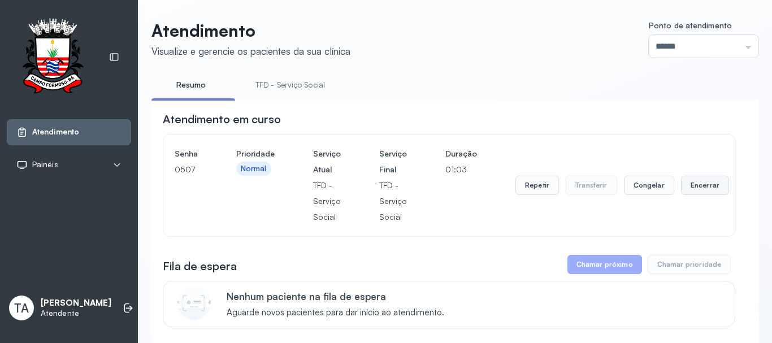
drag, startPoint x: 688, startPoint y: 189, endPoint x: 681, endPoint y: 190, distance: 6.9
click at [681, 190] on button "Encerrar" at bounding box center [705, 185] width 48 height 19
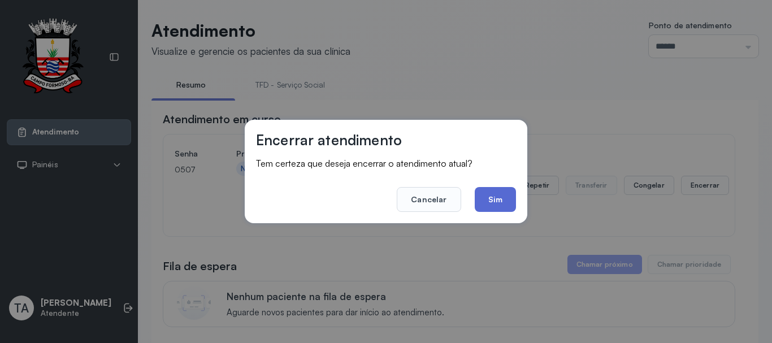
click at [486, 201] on button "Sim" at bounding box center [495, 199] width 41 height 25
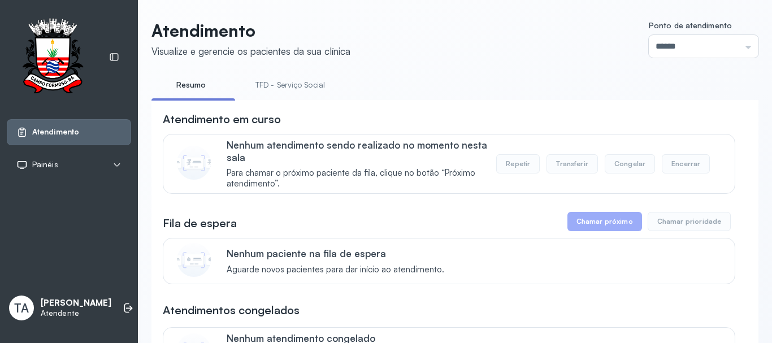
click at [285, 84] on link "TFD - Serviço Social" at bounding box center [290, 85] width 92 height 19
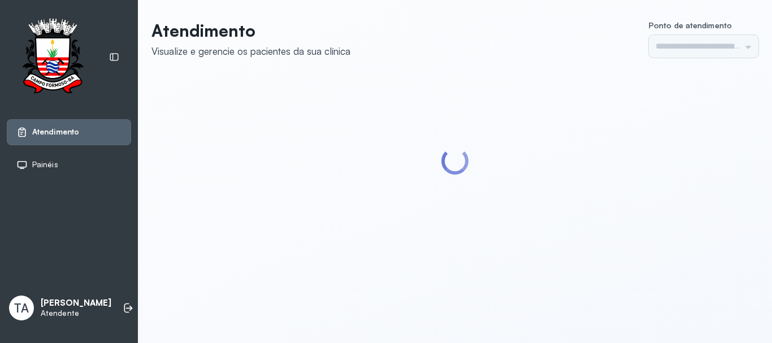
type input "******"
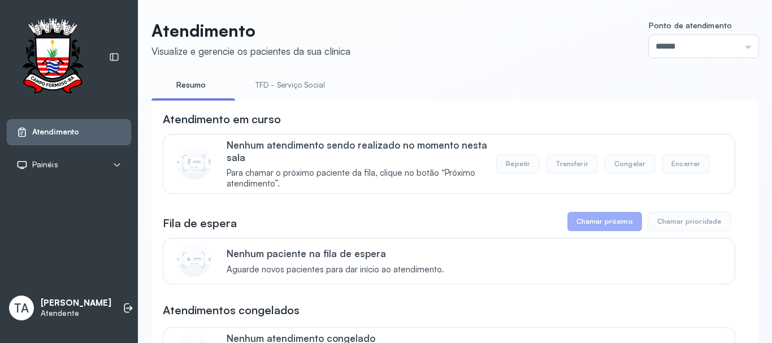
click at [285, 84] on link "TFD - Serviço Social" at bounding box center [290, 85] width 92 height 19
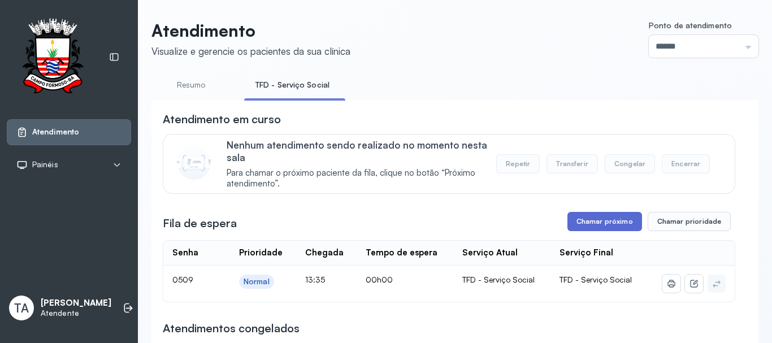
click at [574, 231] on button "Chamar próximo" at bounding box center [605, 221] width 75 height 19
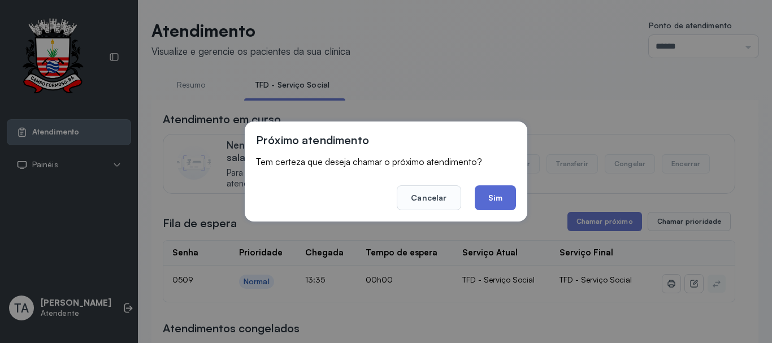
click at [507, 205] on button "Sim" at bounding box center [495, 197] width 41 height 25
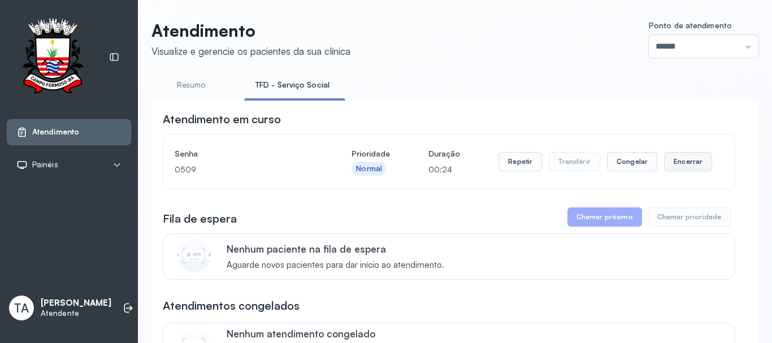
click at [664, 167] on button "Encerrar" at bounding box center [688, 161] width 48 height 19
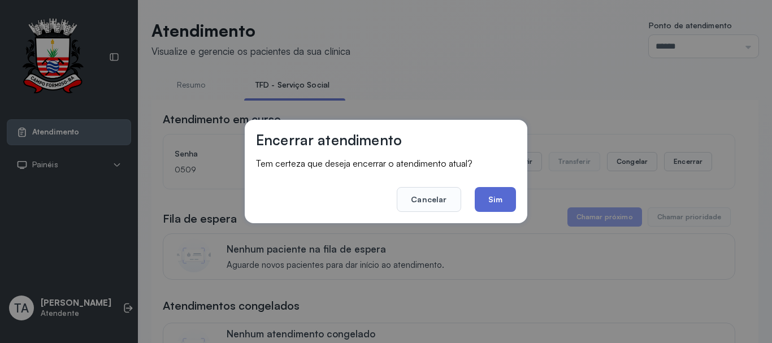
click at [497, 211] on button "Sim" at bounding box center [495, 199] width 41 height 25
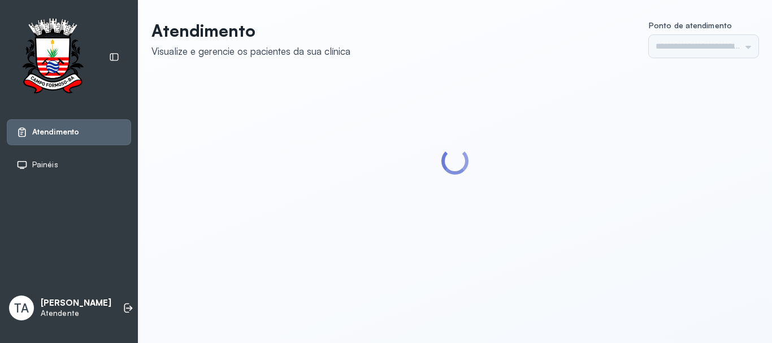
type input "******"
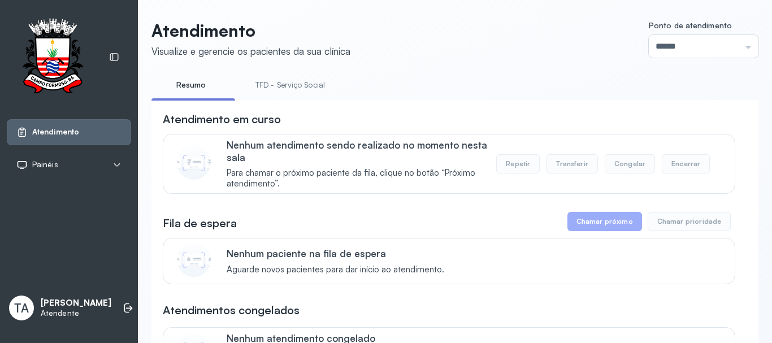
click at [310, 81] on link "TFD - Serviço Social" at bounding box center [290, 85] width 92 height 19
click at [201, 84] on link "Resumo" at bounding box center [191, 85] width 79 height 19
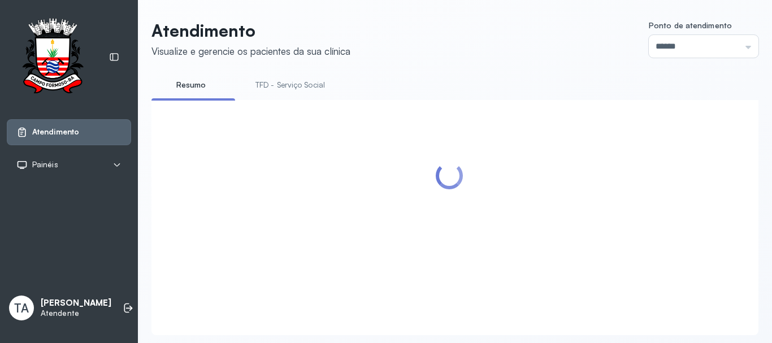
click at [265, 94] on li "TFD - Serviço Social" at bounding box center [292, 88] width 97 height 25
click at [265, 86] on link "TFD - Serviço Social" at bounding box center [290, 85] width 92 height 19
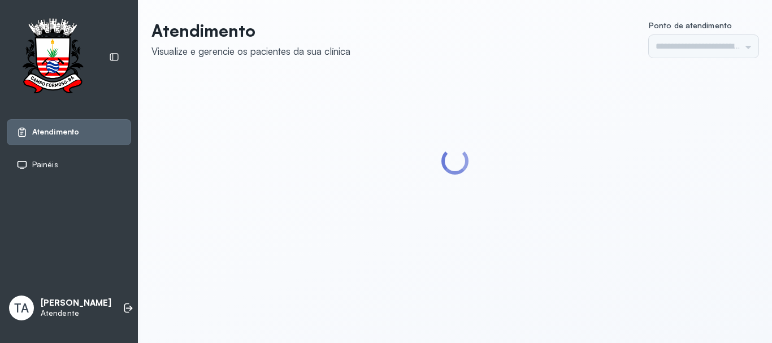
type input "******"
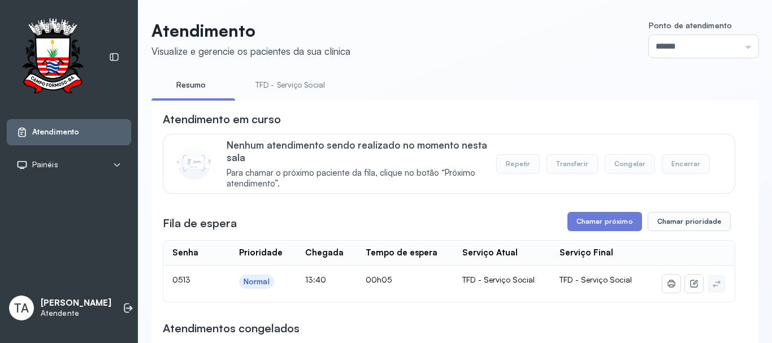
click at [291, 80] on link "TFD - Serviço Social" at bounding box center [290, 85] width 92 height 19
click at [593, 223] on button "Chamar próximo" at bounding box center [605, 221] width 75 height 19
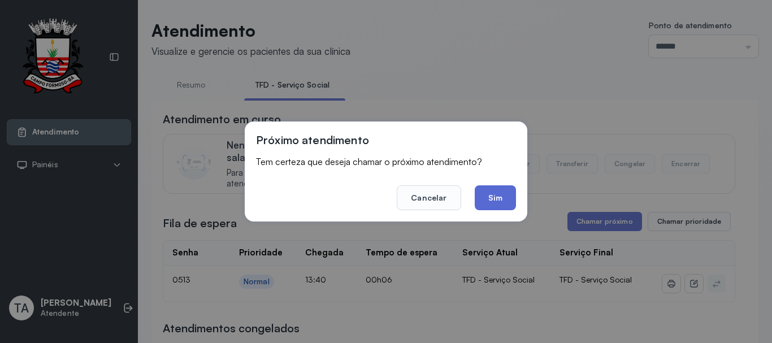
click at [494, 199] on button "Sim" at bounding box center [495, 197] width 41 height 25
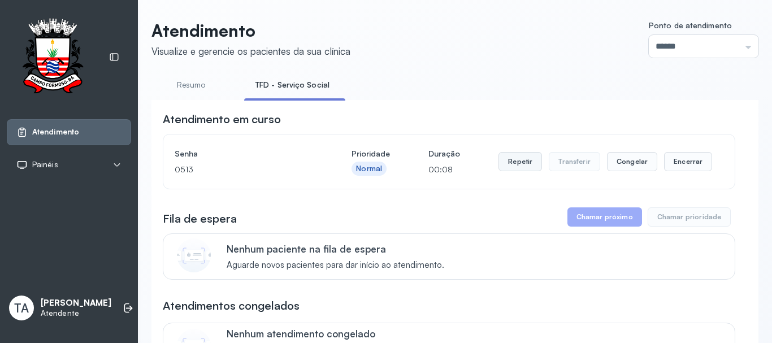
click at [509, 164] on button "Repetir" at bounding box center [521, 161] width 44 height 19
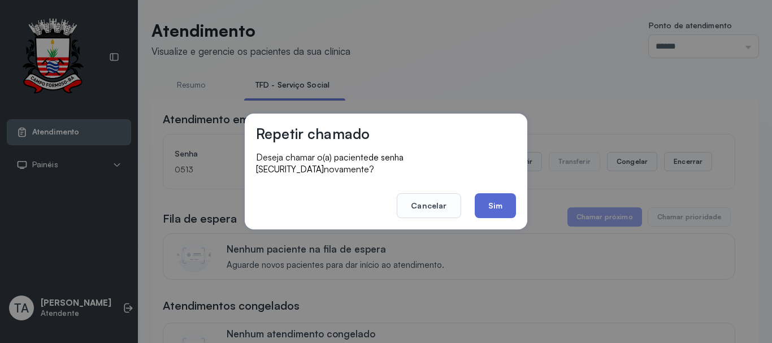
click at [491, 197] on button "Sim" at bounding box center [495, 205] width 41 height 25
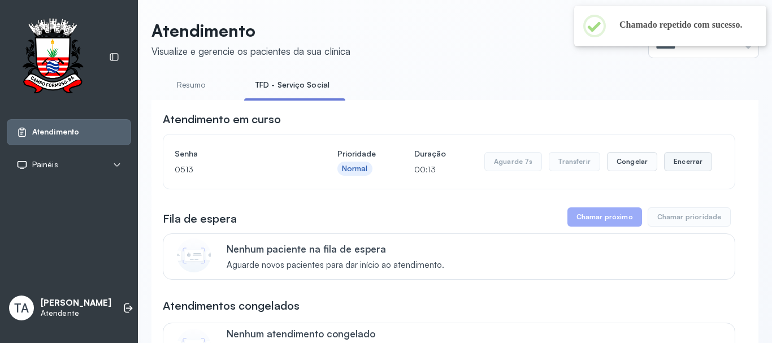
click at [671, 169] on button "Encerrar" at bounding box center [688, 161] width 48 height 19
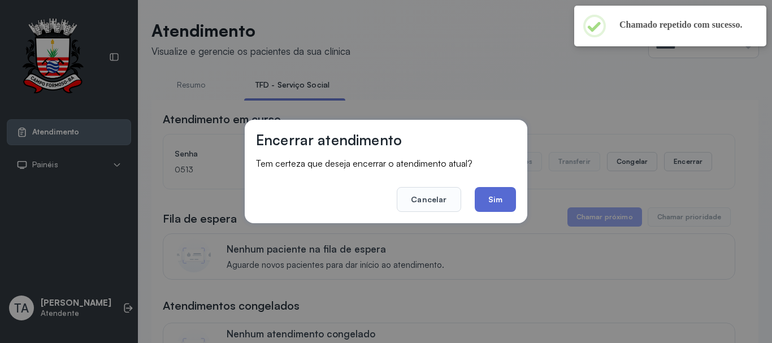
click at [492, 199] on button "Sim" at bounding box center [495, 199] width 41 height 25
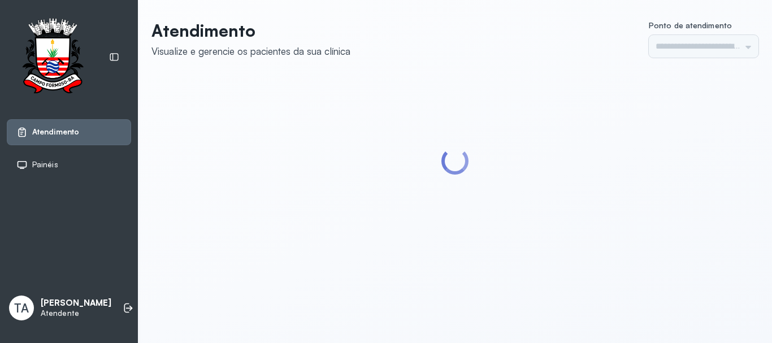
type input "******"
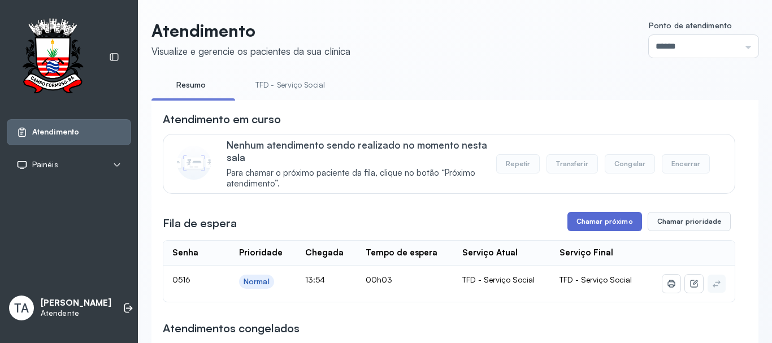
click at [582, 228] on button "Chamar próximo" at bounding box center [605, 221] width 75 height 19
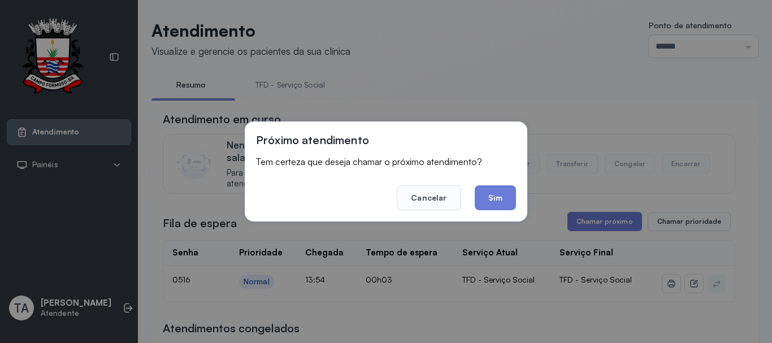
click at [494, 195] on button "Sim" at bounding box center [495, 197] width 41 height 25
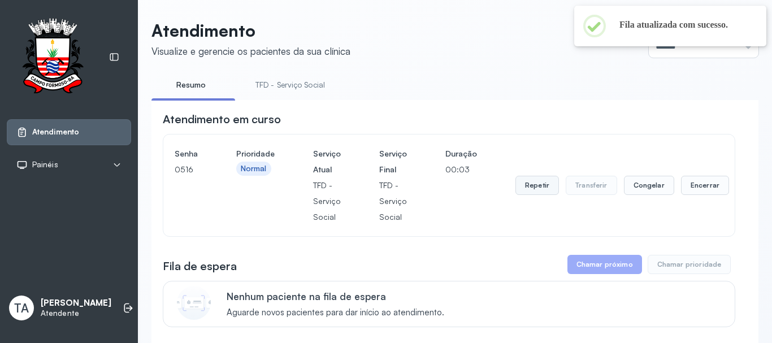
click at [536, 189] on button "Repetir" at bounding box center [538, 185] width 44 height 19
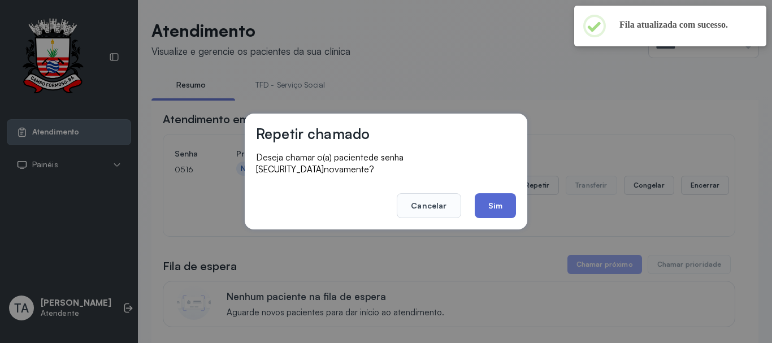
click at [492, 206] on button "Sim" at bounding box center [495, 205] width 41 height 25
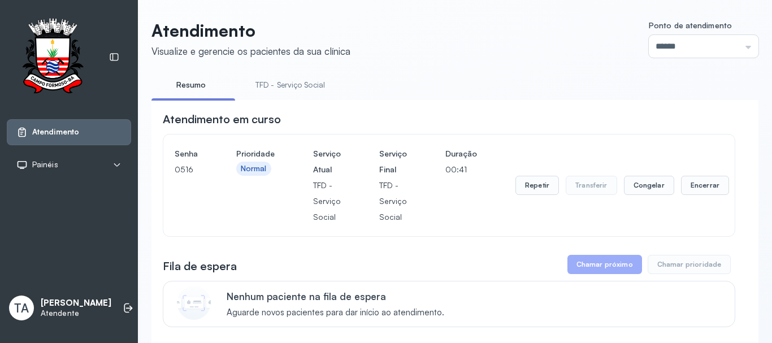
click at [314, 97] on li "TFD - Serviço Social" at bounding box center [292, 88] width 97 height 25
click at [307, 83] on link "TFD - Serviço Social" at bounding box center [290, 85] width 92 height 19
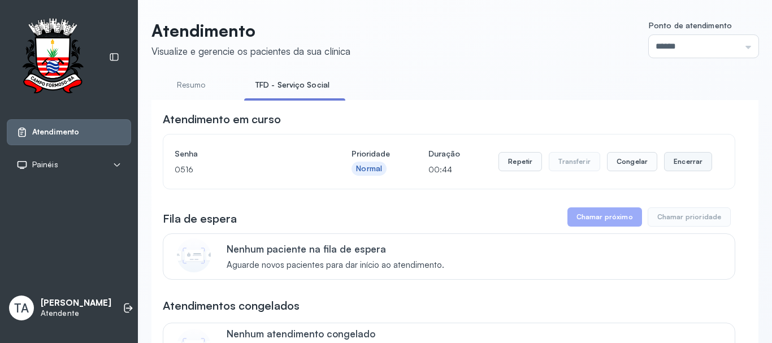
click at [686, 163] on button "Encerrar" at bounding box center [688, 161] width 48 height 19
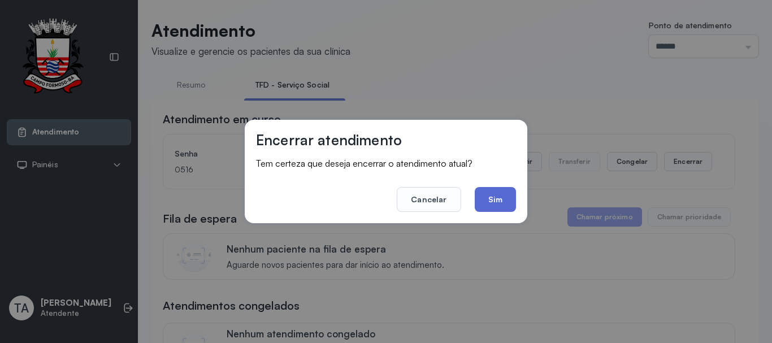
click at [490, 203] on button "Sim" at bounding box center [495, 199] width 41 height 25
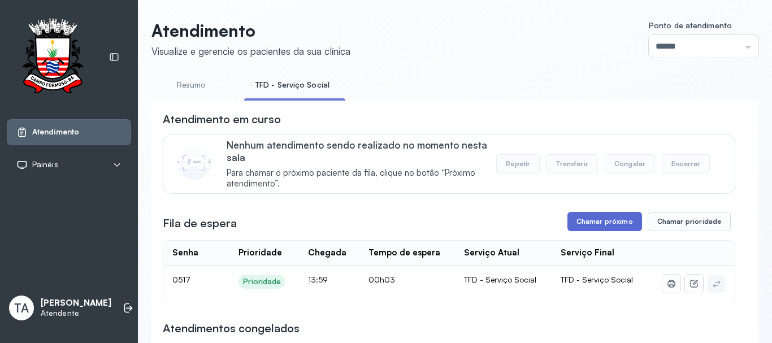
click at [578, 231] on button "Chamar próximo" at bounding box center [605, 221] width 75 height 19
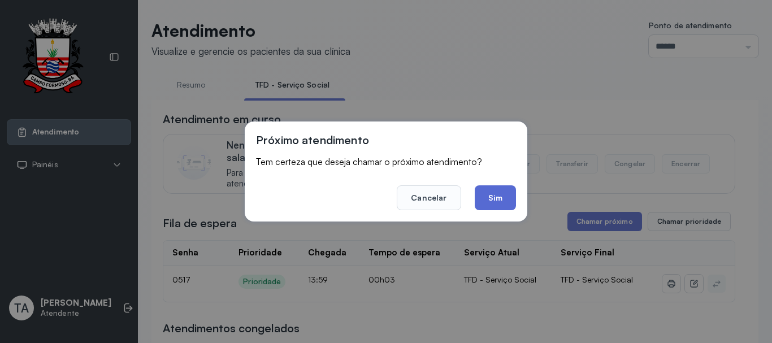
click at [504, 200] on button "Sim" at bounding box center [495, 197] width 41 height 25
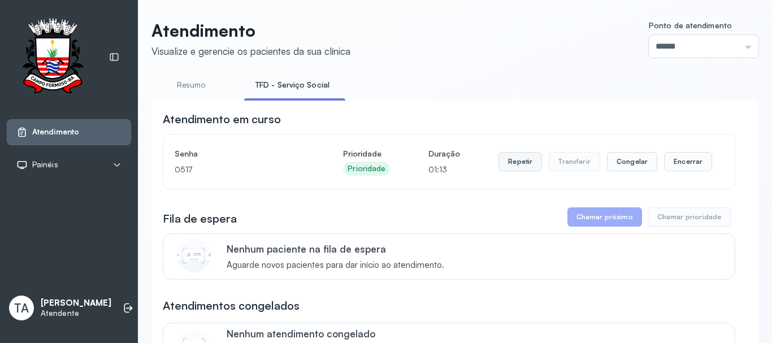
click at [534, 165] on button "Repetir" at bounding box center [521, 161] width 44 height 19
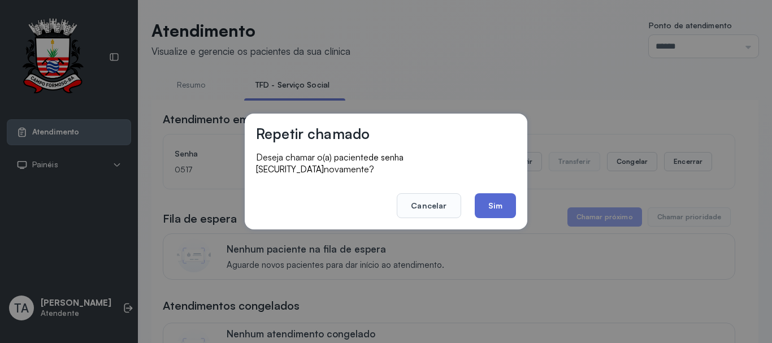
click at [514, 188] on footer "Cancelar Sim" at bounding box center [386, 198] width 260 height 41
click at [509, 193] on button "Sim" at bounding box center [495, 205] width 41 height 25
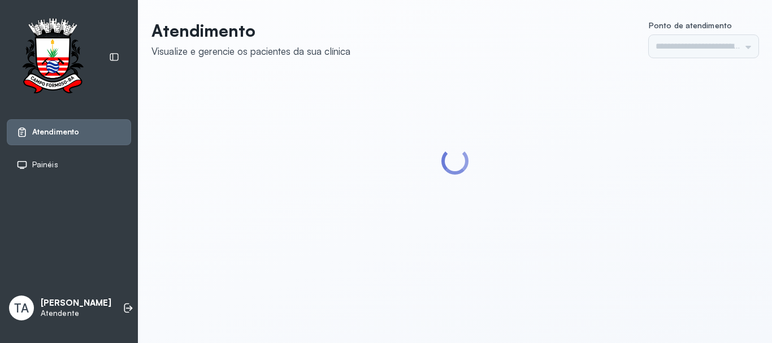
type input "******"
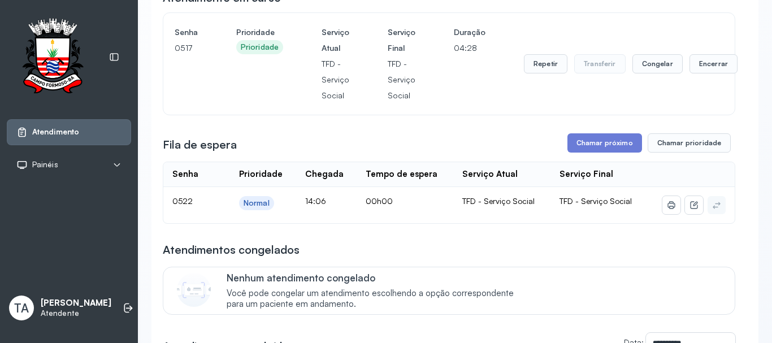
scroll to position [148, 0]
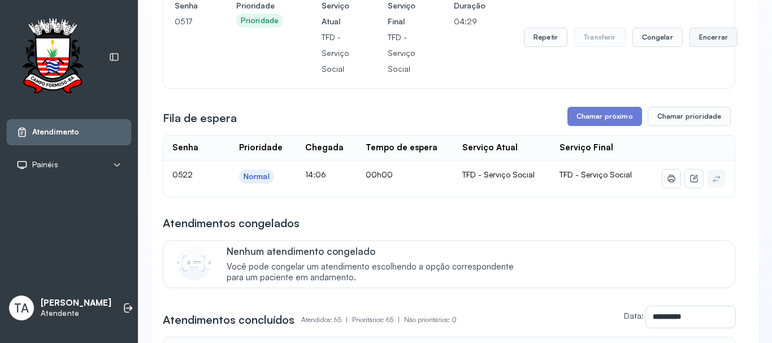
click at [701, 44] on button "Encerrar" at bounding box center [714, 37] width 48 height 19
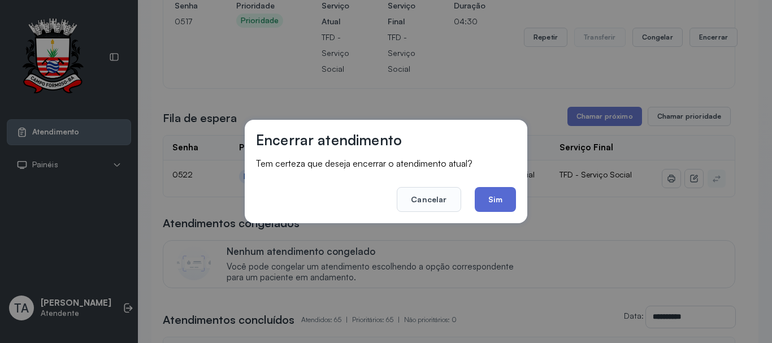
click at [492, 201] on button "Sim" at bounding box center [495, 199] width 41 height 25
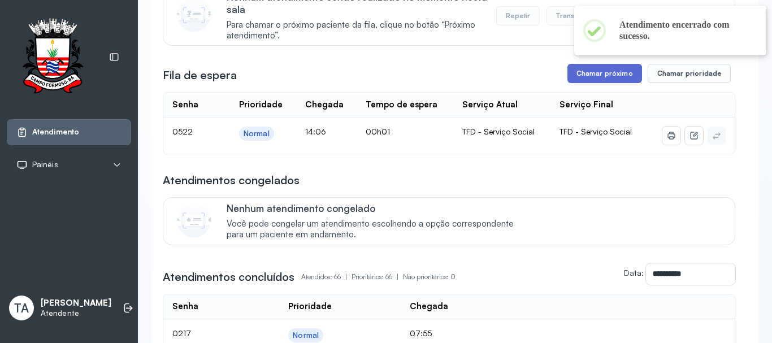
click at [578, 80] on button "Chamar próximo" at bounding box center [605, 73] width 75 height 19
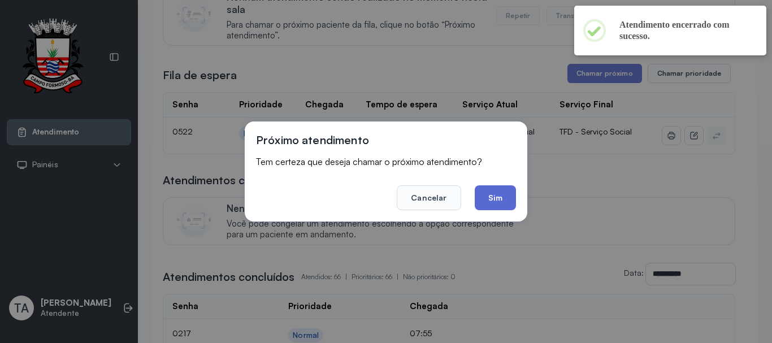
click at [503, 195] on button "Sim" at bounding box center [495, 197] width 41 height 25
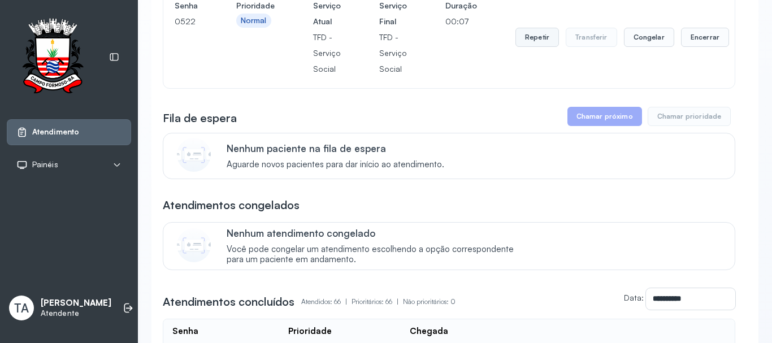
click at [542, 39] on button "Repetir" at bounding box center [538, 37] width 44 height 19
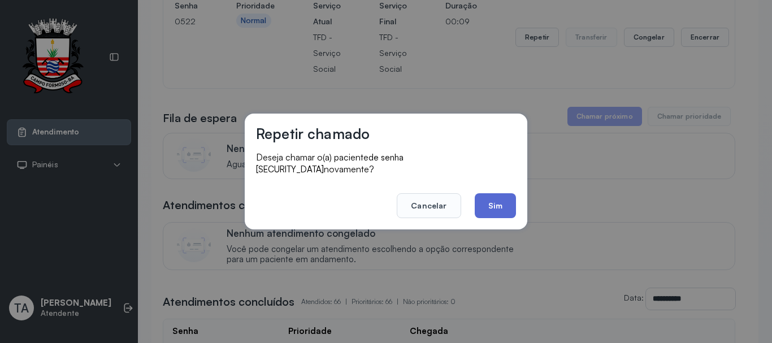
click at [502, 196] on button "Sim" at bounding box center [495, 205] width 41 height 25
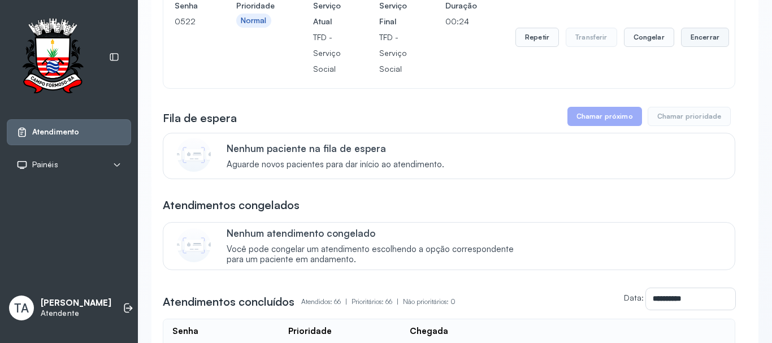
click at [701, 42] on button "Encerrar" at bounding box center [705, 37] width 48 height 19
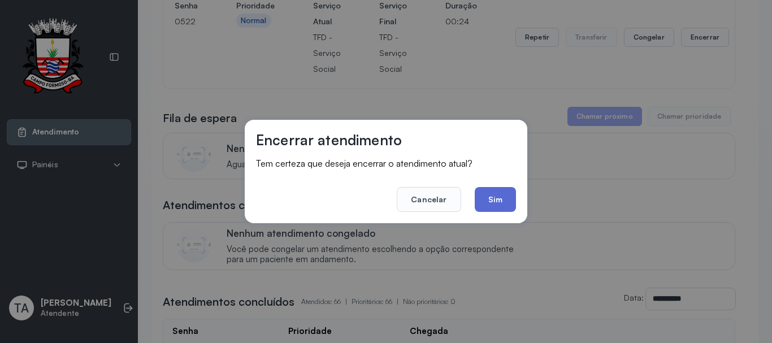
click at [507, 188] on button "Sim" at bounding box center [495, 199] width 41 height 25
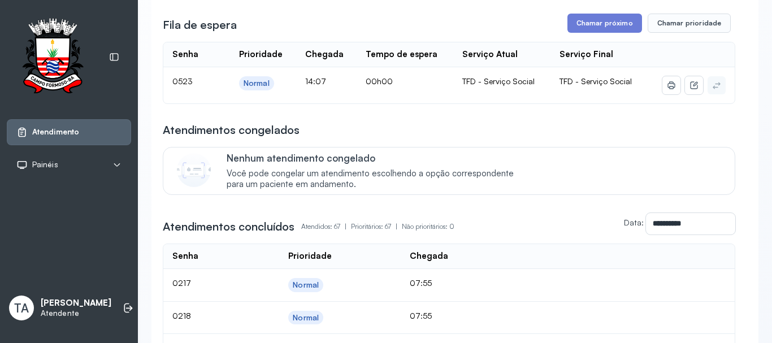
scroll to position [35, 0]
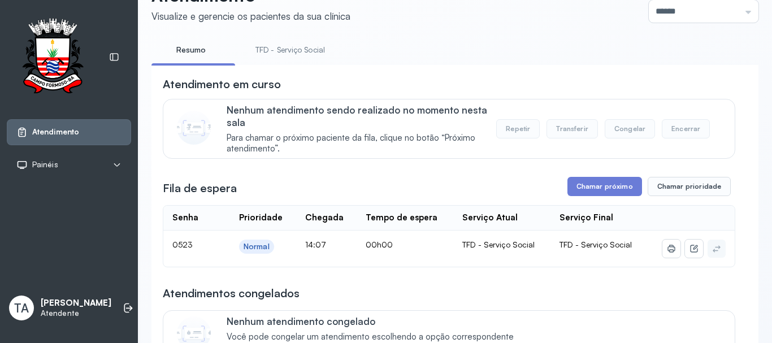
click at [305, 43] on link "TFD - Serviço Social" at bounding box center [290, 50] width 92 height 19
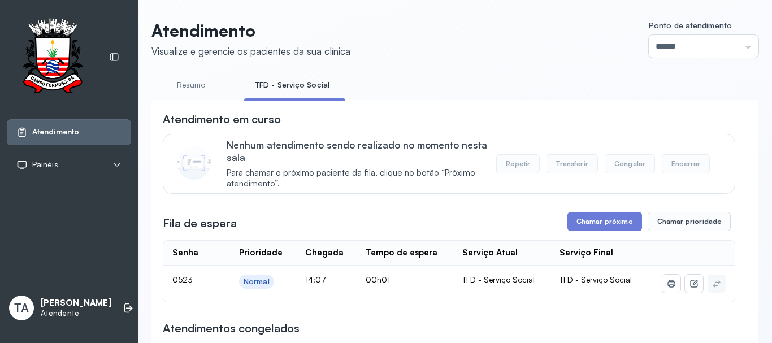
click at [205, 88] on link "Resumo" at bounding box center [191, 85] width 79 height 19
click at [251, 90] on link "TFD - Serviço Social" at bounding box center [290, 85] width 92 height 19
click at [197, 93] on link "Resumo" at bounding box center [191, 85] width 79 height 19
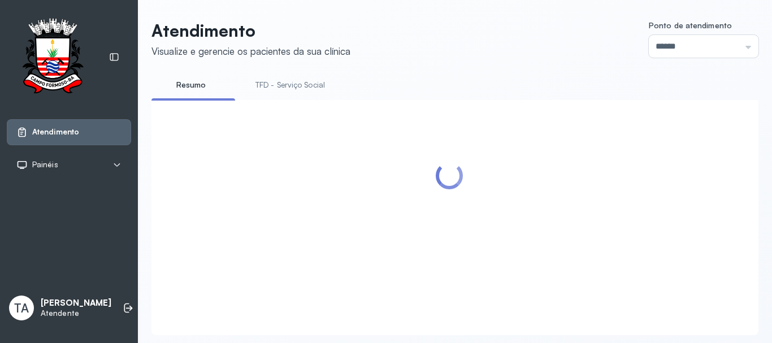
click at [265, 94] on li "TFD - Serviço Social" at bounding box center [292, 88] width 97 height 25
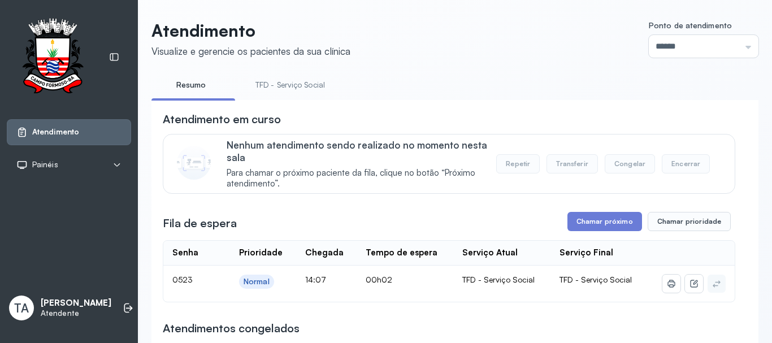
click at [282, 89] on link "TFD - Serviço Social" at bounding box center [290, 85] width 92 height 19
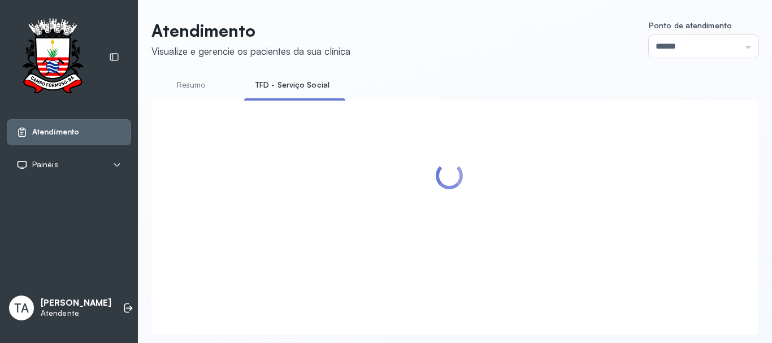
click at [194, 84] on link "Resumo" at bounding box center [191, 85] width 79 height 19
click at [270, 85] on link "TFD - Serviço Social" at bounding box center [290, 85] width 92 height 19
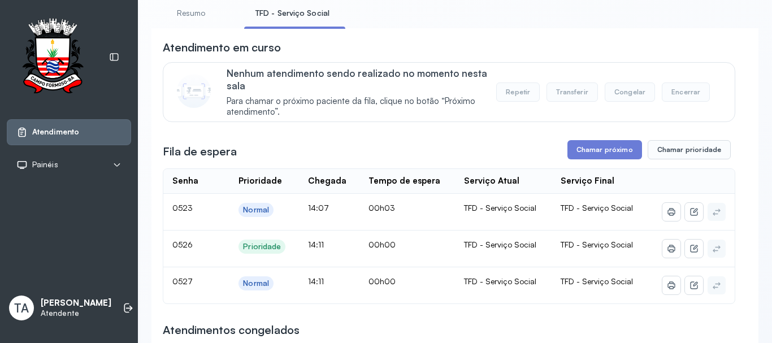
scroll to position [92, 0]
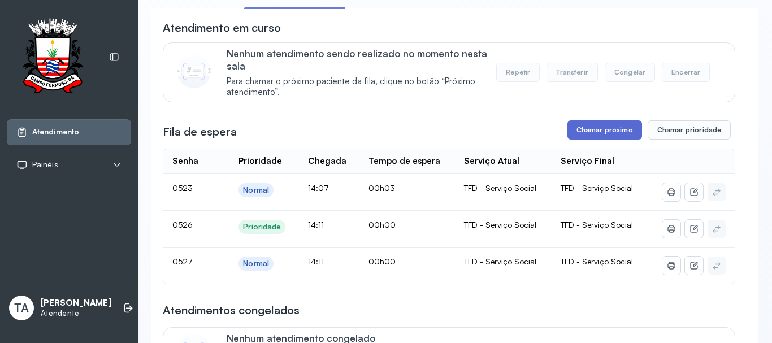
click at [568, 137] on button "Chamar próximo" at bounding box center [605, 129] width 75 height 19
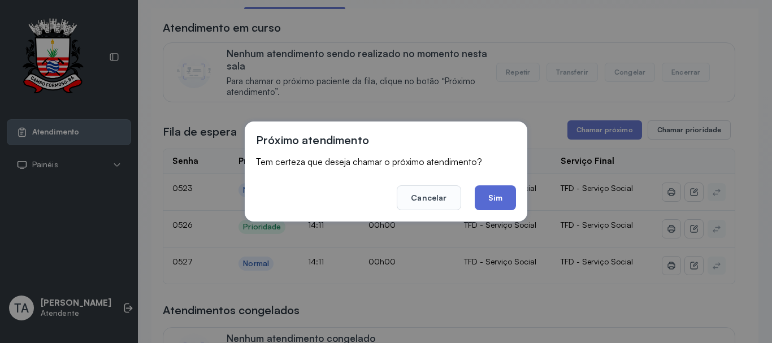
click at [489, 207] on button "Sim" at bounding box center [495, 197] width 41 height 25
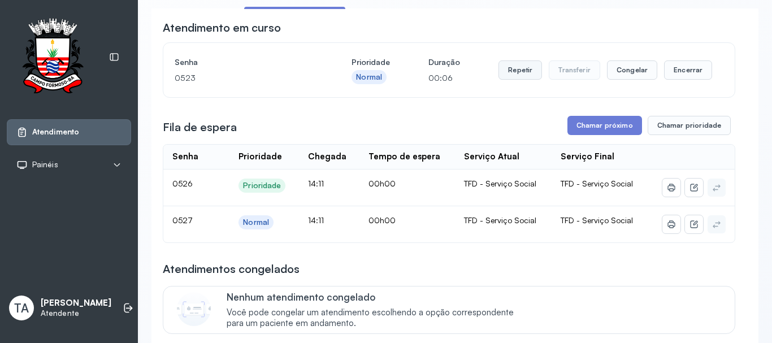
click at [529, 74] on button "Repetir" at bounding box center [521, 70] width 44 height 19
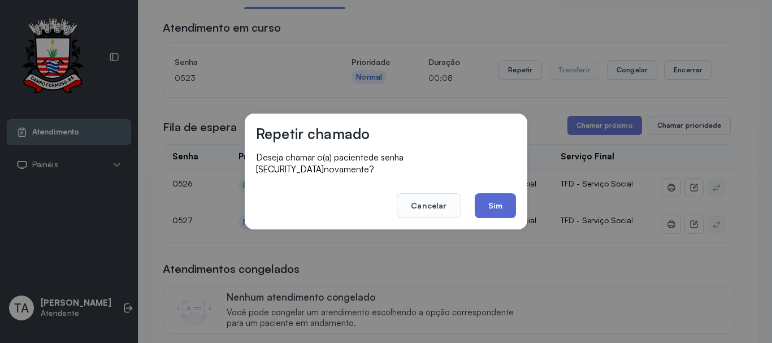
click at [496, 200] on button "Sim" at bounding box center [495, 205] width 41 height 25
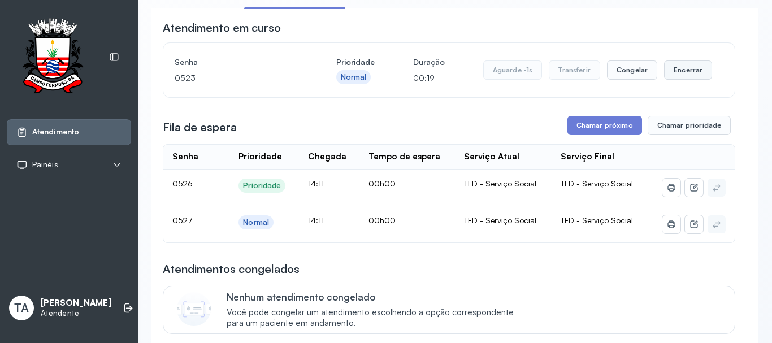
click at [682, 77] on button "Encerrar" at bounding box center [688, 70] width 48 height 19
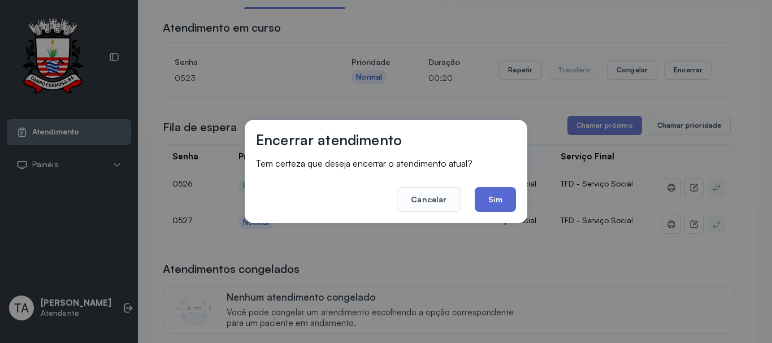
click at [496, 194] on button "Sim" at bounding box center [495, 199] width 41 height 25
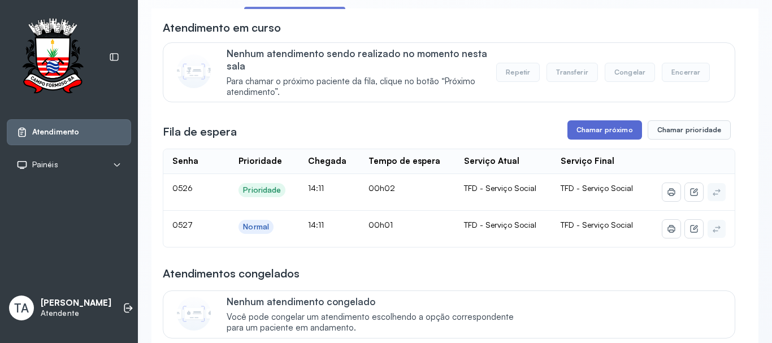
click at [586, 136] on button "Chamar próximo" at bounding box center [605, 129] width 75 height 19
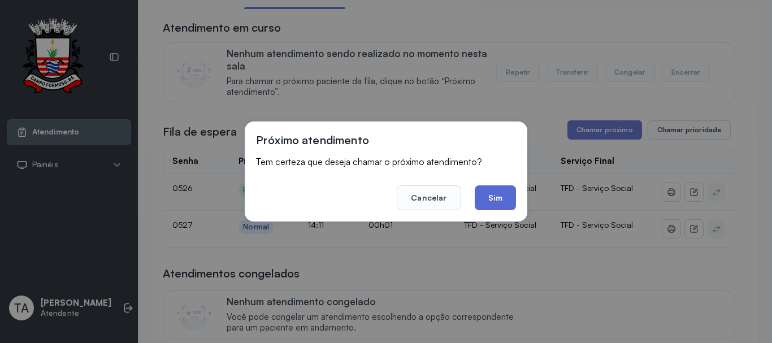
click at [503, 198] on button "Sim" at bounding box center [495, 197] width 41 height 25
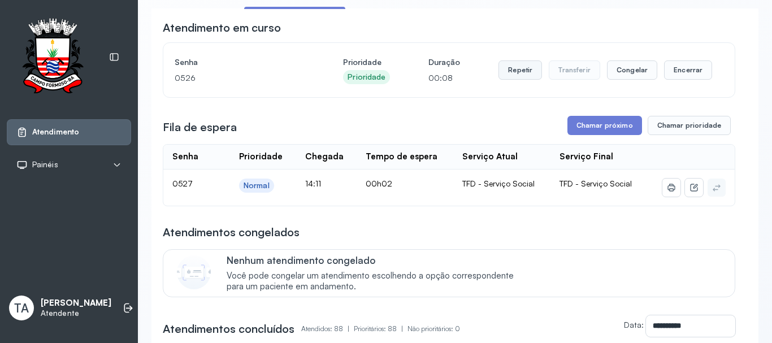
click at [511, 74] on button "Repetir" at bounding box center [521, 70] width 44 height 19
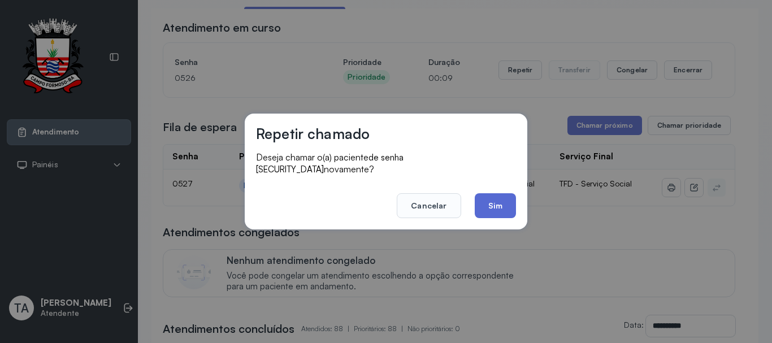
click at [486, 208] on button "Sim" at bounding box center [495, 205] width 41 height 25
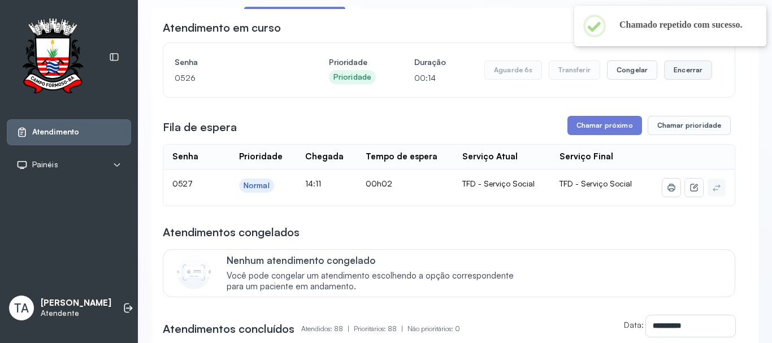
click at [686, 72] on button "Encerrar" at bounding box center [688, 70] width 48 height 19
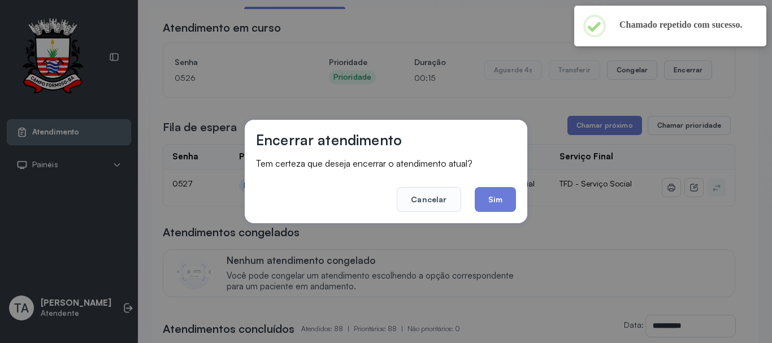
drag, startPoint x: 506, startPoint y: 201, endPoint x: 501, endPoint y: 205, distance: 6.0
click at [506, 202] on button "Sim" at bounding box center [495, 199] width 41 height 25
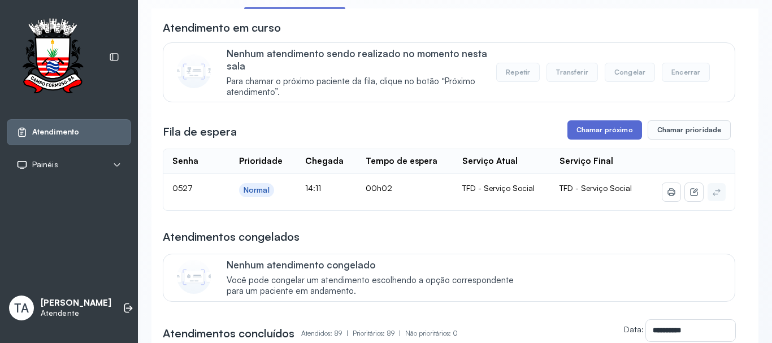
click at [590, 127] on button "Chamar próximo" at bounding box center [605, 129] width 75 height 19
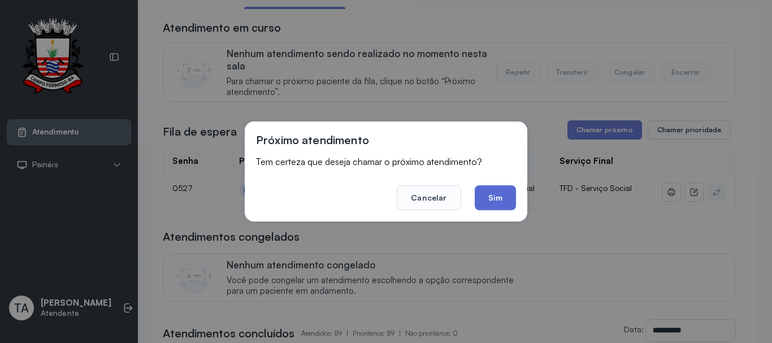
click at [490, 197] on button "Sim" at bounding box center [495, 197] width 41 height 25
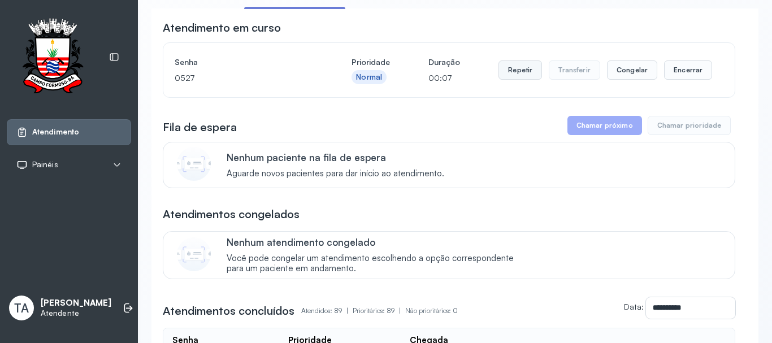
click at [504, 68] on button "Repetir" at bounding box center [521, 70] width 44 height 19
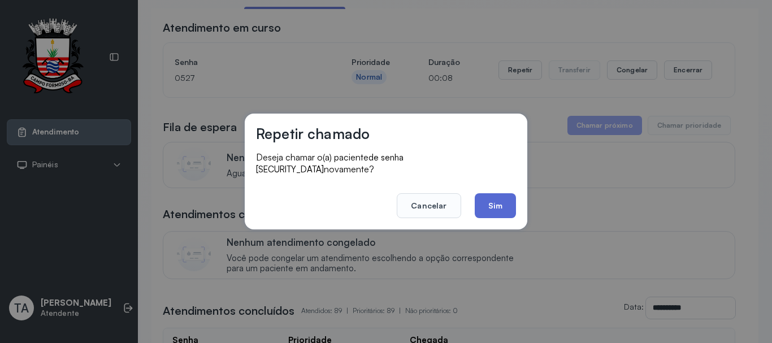
click at [486, 210] on button "Sim" at bounding box center [495, 205] width 41 height 25
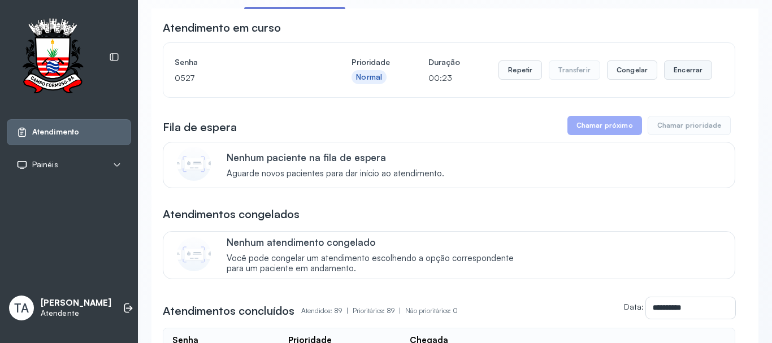
click at [671, 75] on button "Encerrar" at bounding box center [688, 70] width 48 height 19
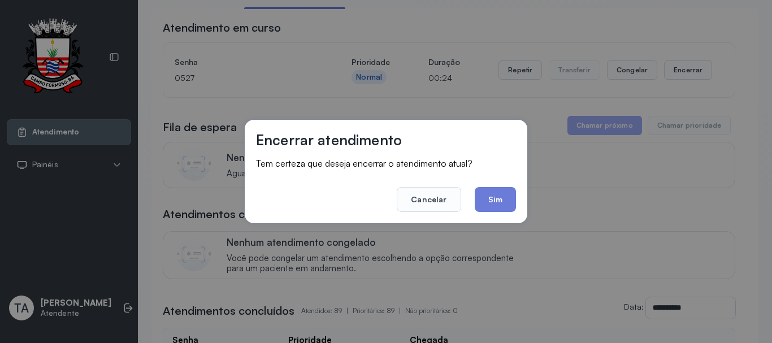
click at [470, 202] on footer "Cancelar Sim" at bounding box center [386, 191] width 260 height 41
click at [479, 202] on button "Sim" at bounding box center [495, 199] width 41 height 25
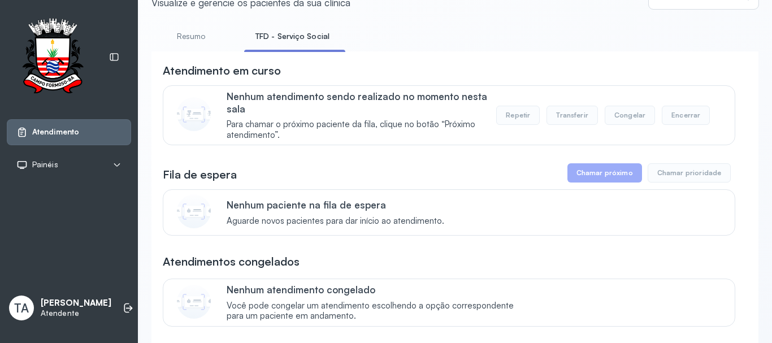
scroll to position [0, 0]
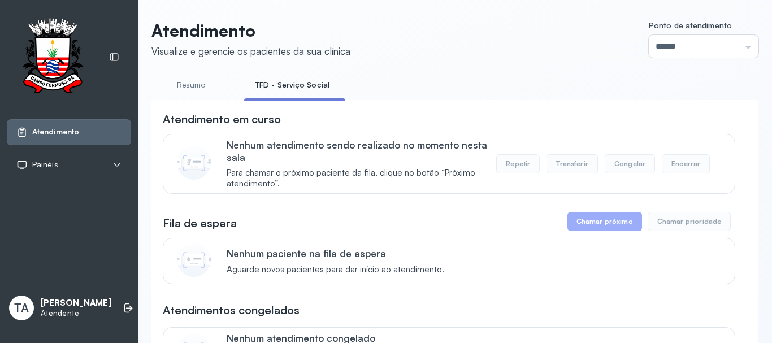
click at [182, 80] on link "Resumo" at bounding box center [191, 85] width 79 height 19
click at [259, 87] on link "TFD - Serviço Social" at bounding box center [290, 85] width 92 height 19
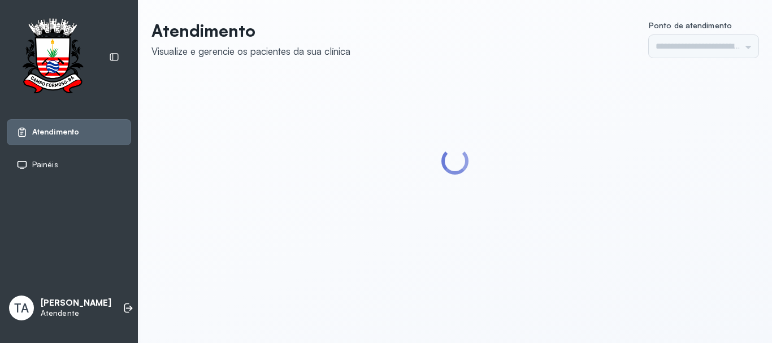
type input "******"
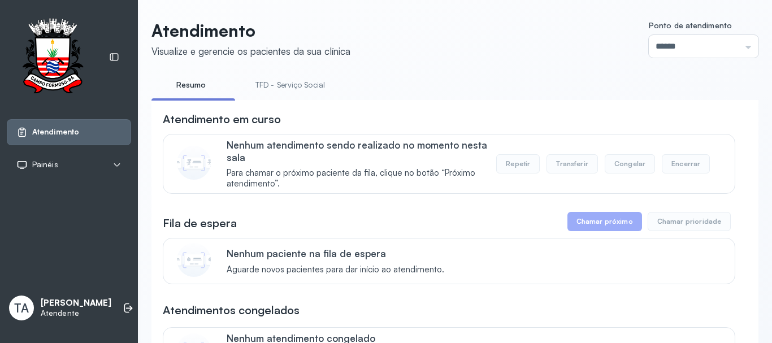
click at [293, 81] on link "TFD - Serviço Social" at bounding box center [290, 85] width 92 height 19
click at [188, 91] on link "Resumo" at bounding box center [191, 85] width 79 height 19
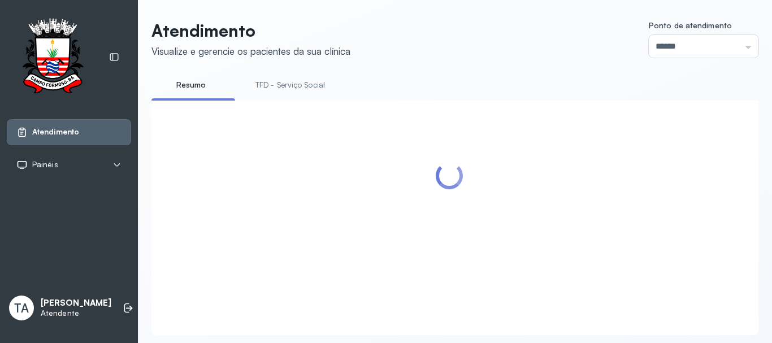
click at [287, 98] on li "TFD - Serviço Social" at bounding box center [292, 88] width 97 height 25
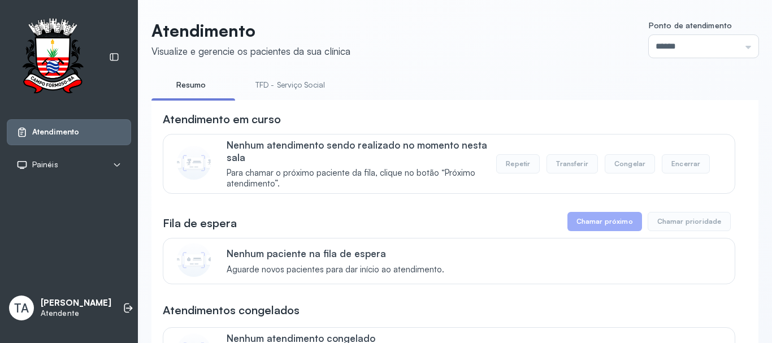
click at [279, 87] on link "TFD - Serviço Social" at bounding box center [290, 85] width 92 height 19
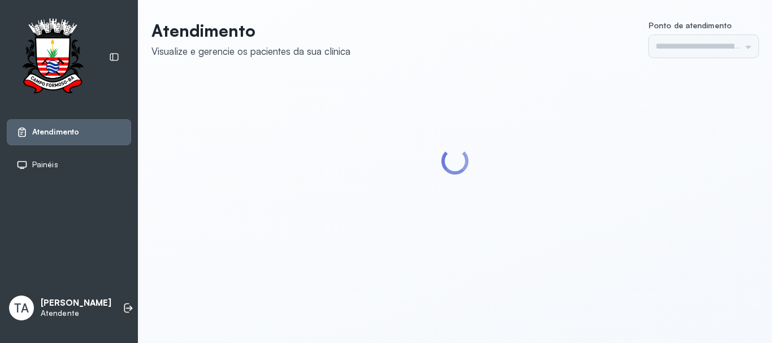
type input "******"
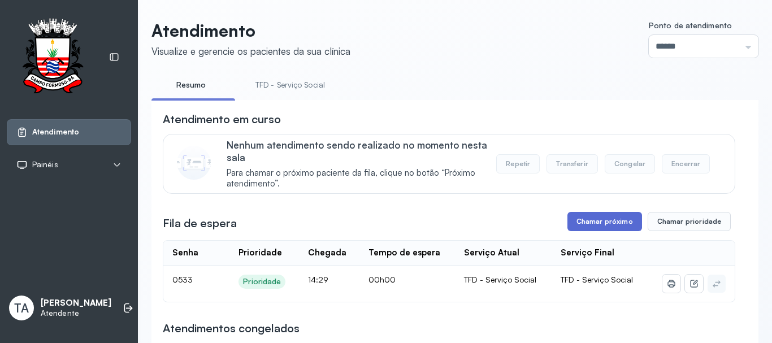
click at [571, 221] on button "Chamar próximo" at bounding box center [605, 221] width 75 height 19
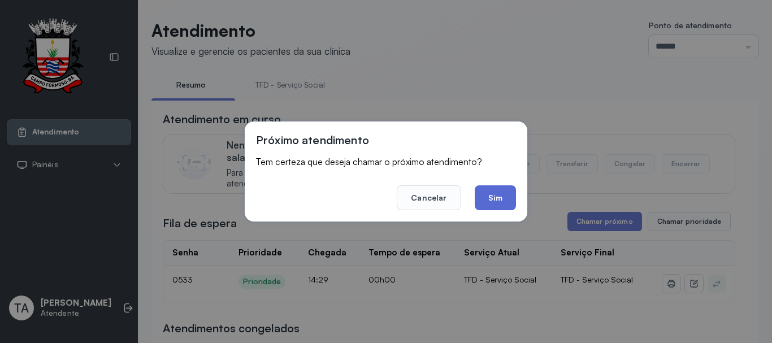
click at [505, 196] on button "Sim" at bounding box center [495, 197] width 41 height 25
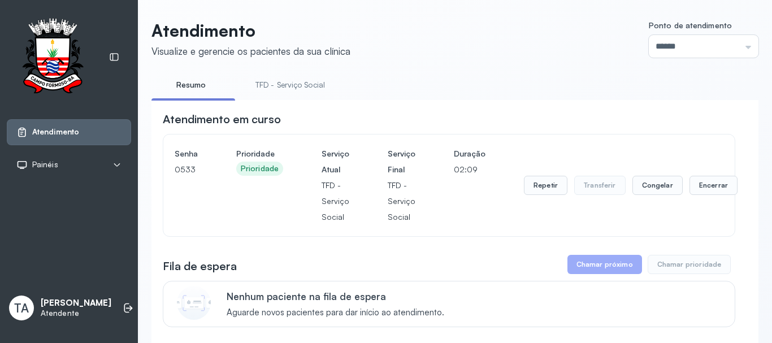
click at [311, 87] on link "TFD - Serviço Social" at bounding box center [290, 85] width 92 height 19
